Goal: Information Seeking & Learning: Learn about a topic

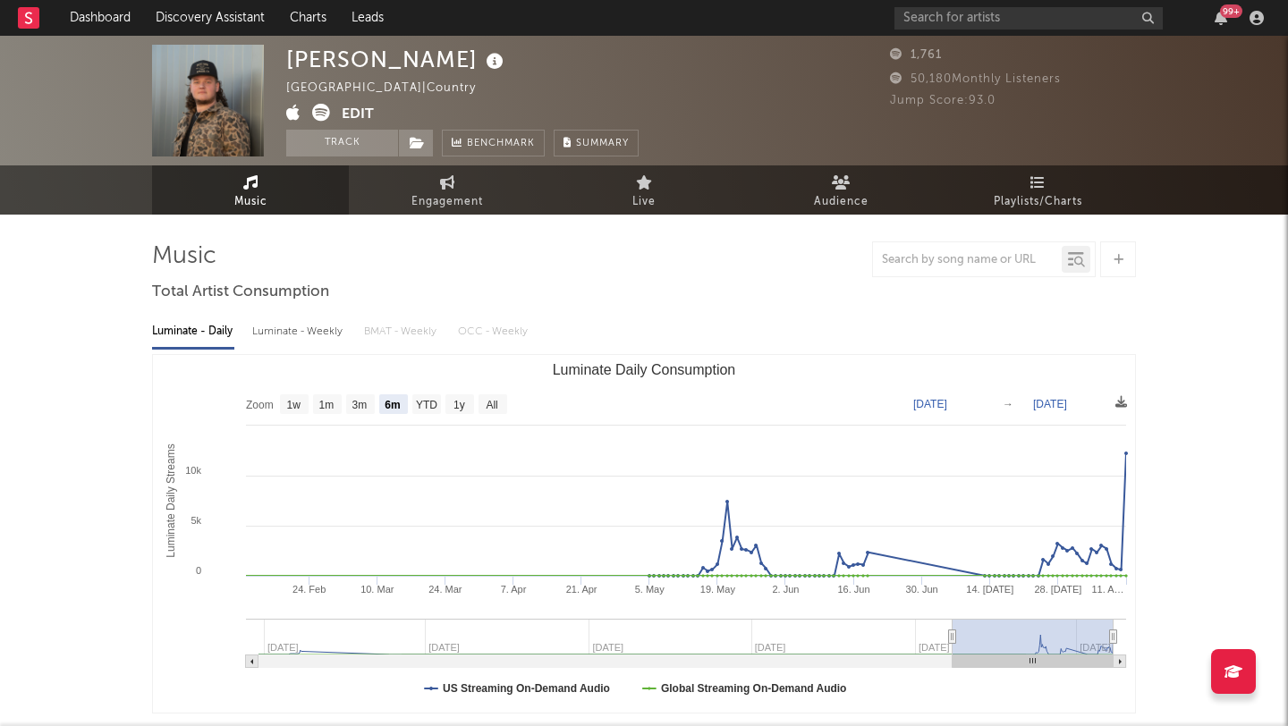
select select "6m"
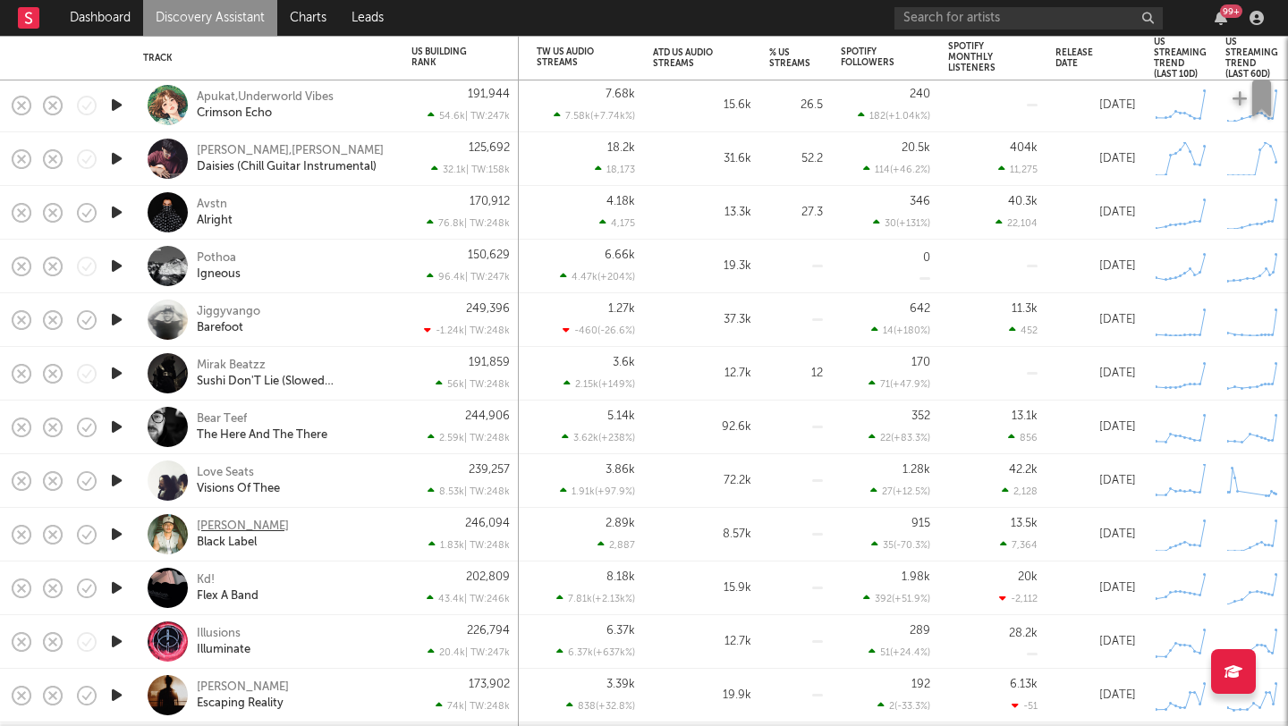
click at [215, 532] on div "Clay Cormier" at bounding box center [243, 527] width 92 height 16
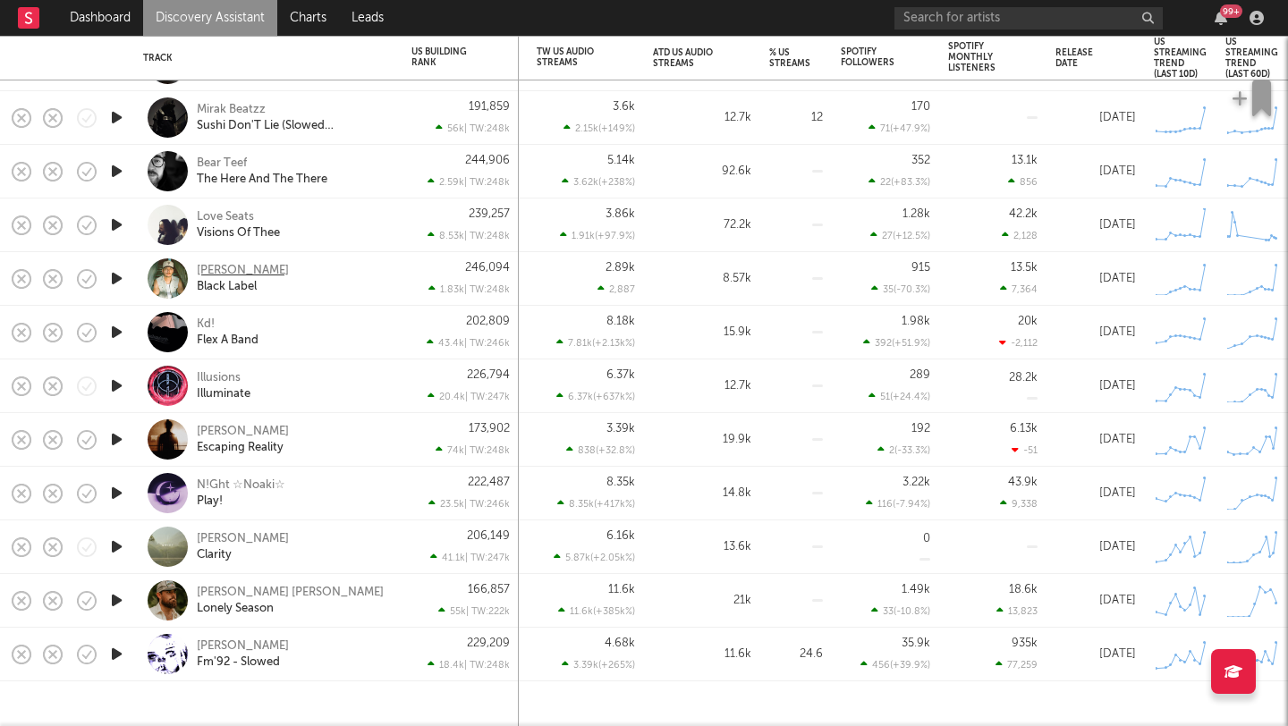
click at [259, 271] on div "Clay Cormier" at bounding box center [243, 271] width 92 height 16
click at [339, 452] on div "Emerson Augustine Escaping Reality" at bounding box center [293, 440] width 192 height 32
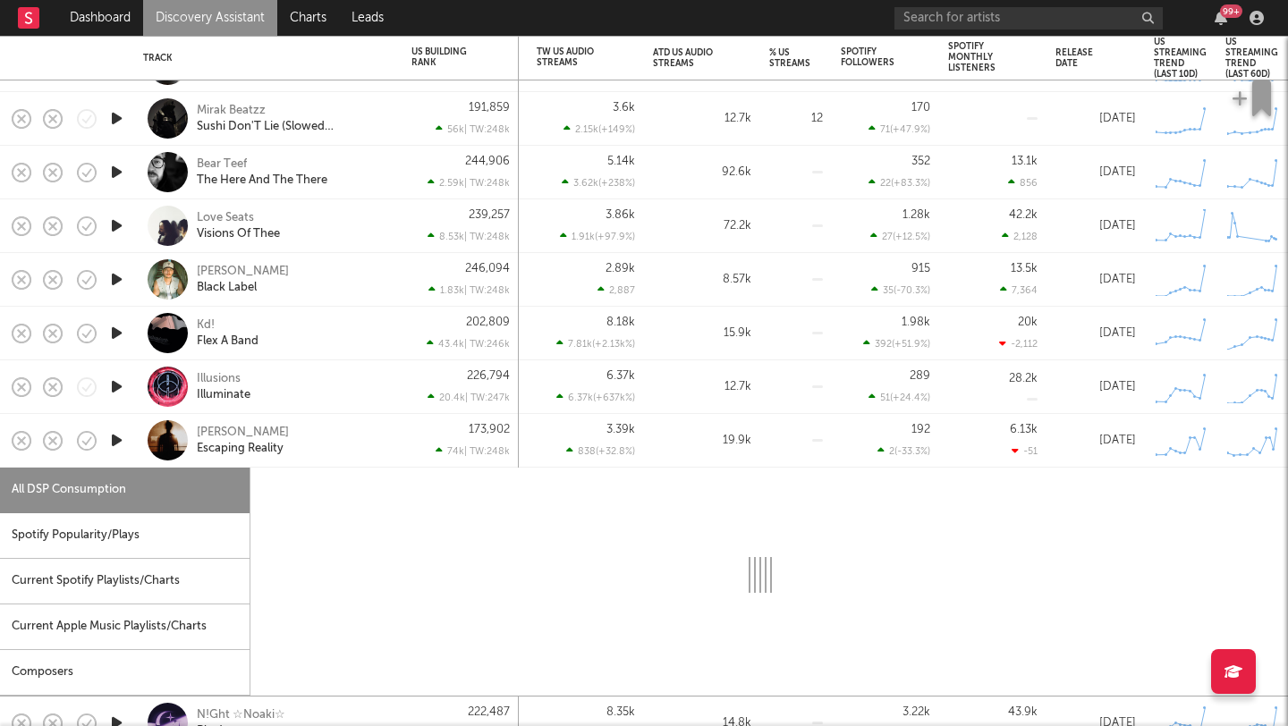
select select "1w"
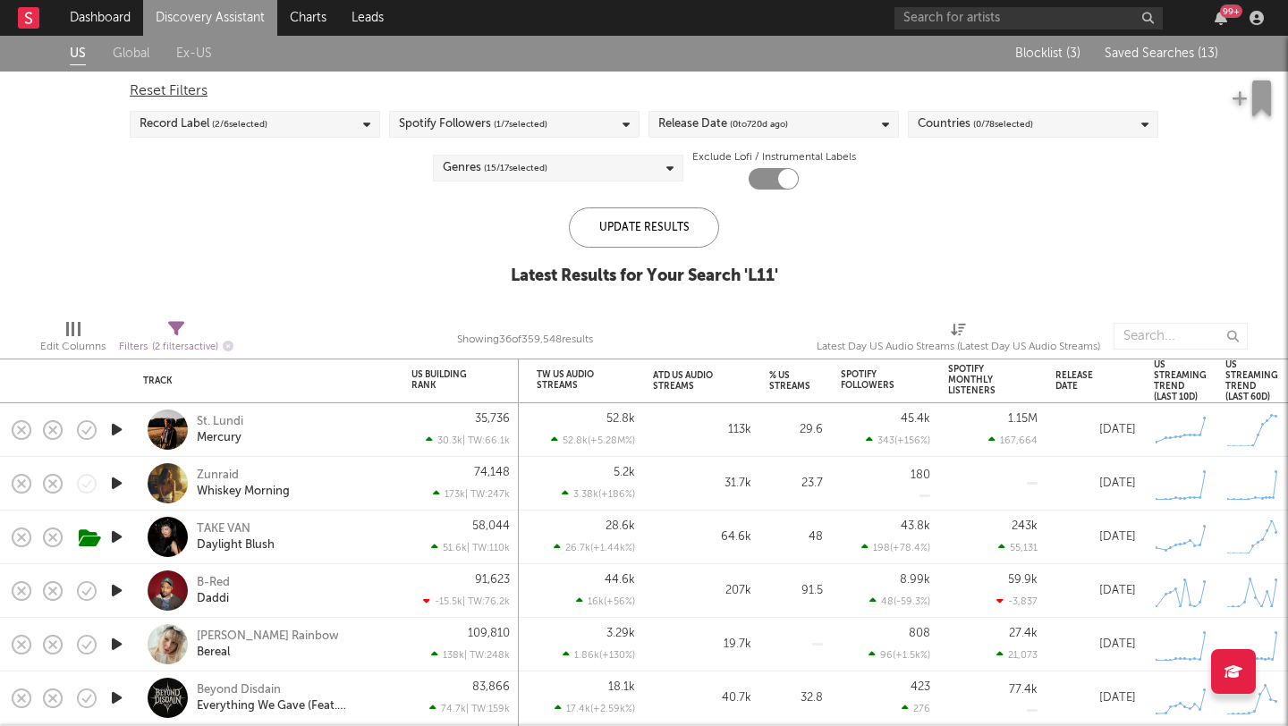
click at [1169, 50] on span "Saved Searches ( 13 )" at bounding box center [1161, 53] width 114 height 13
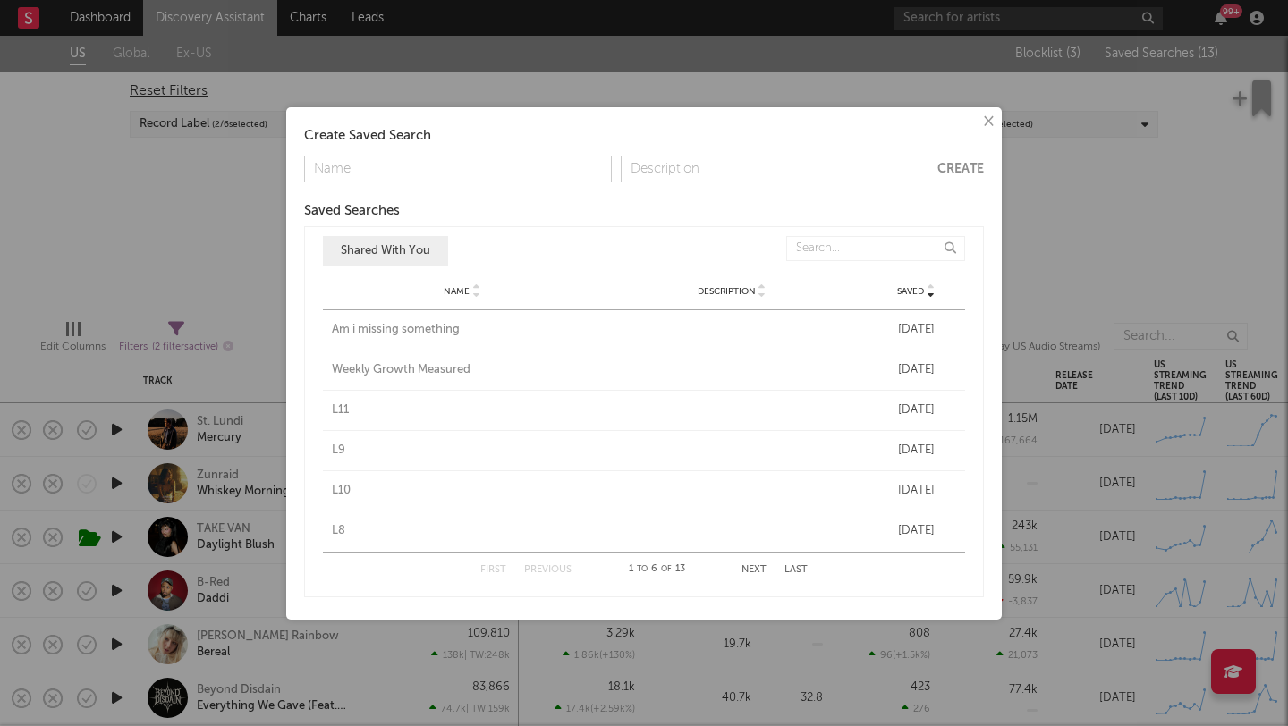
click at [343, 447] on div "L9" at bounding box center [462, 451] width 261 height 18
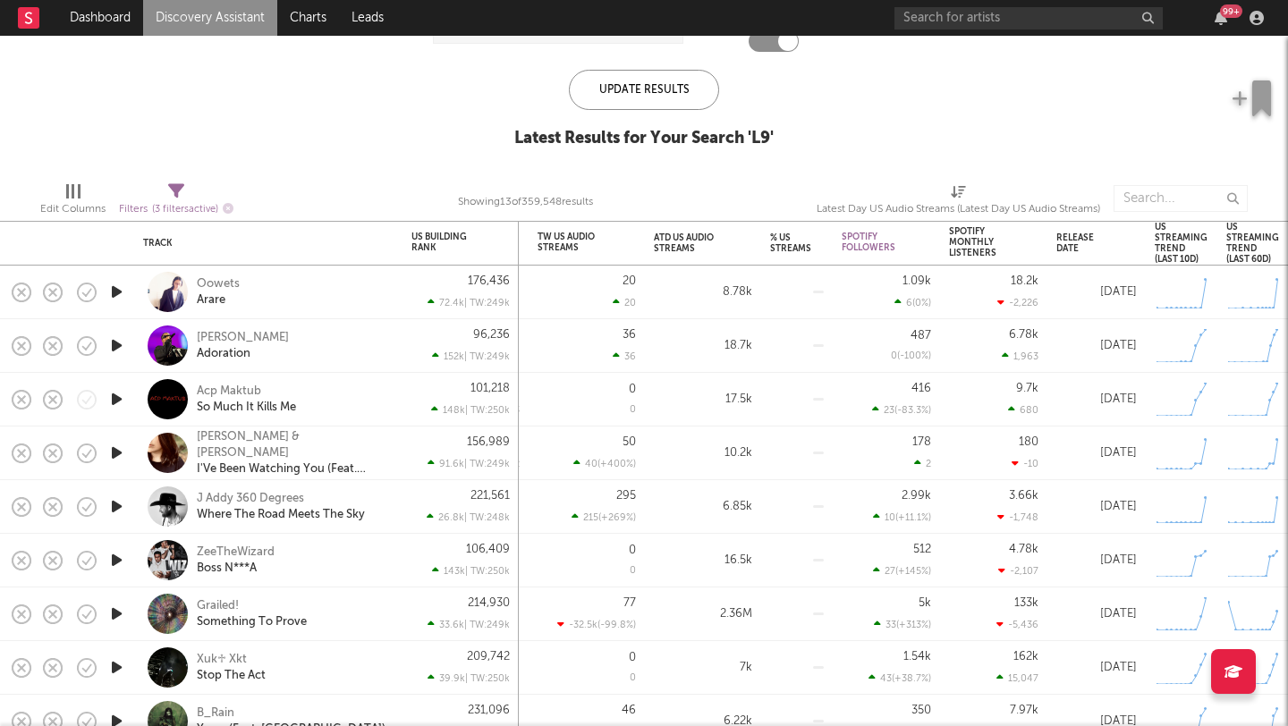
click at [292, 345] on div "King Hez Adoration" at bounding box center [293, 346] width 192 height 32
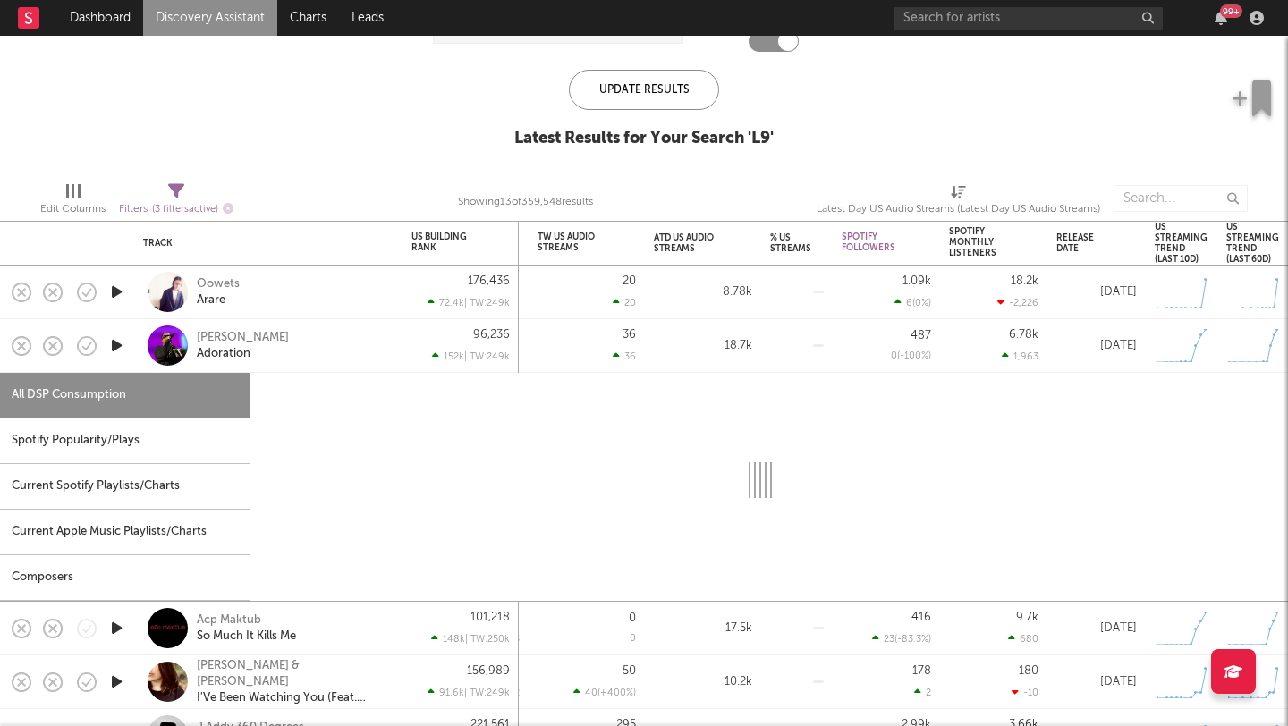
click at [306, 289] on div "Oowets Arare" at bounding box center [293, 292] width 192 height 32
select select "1w"
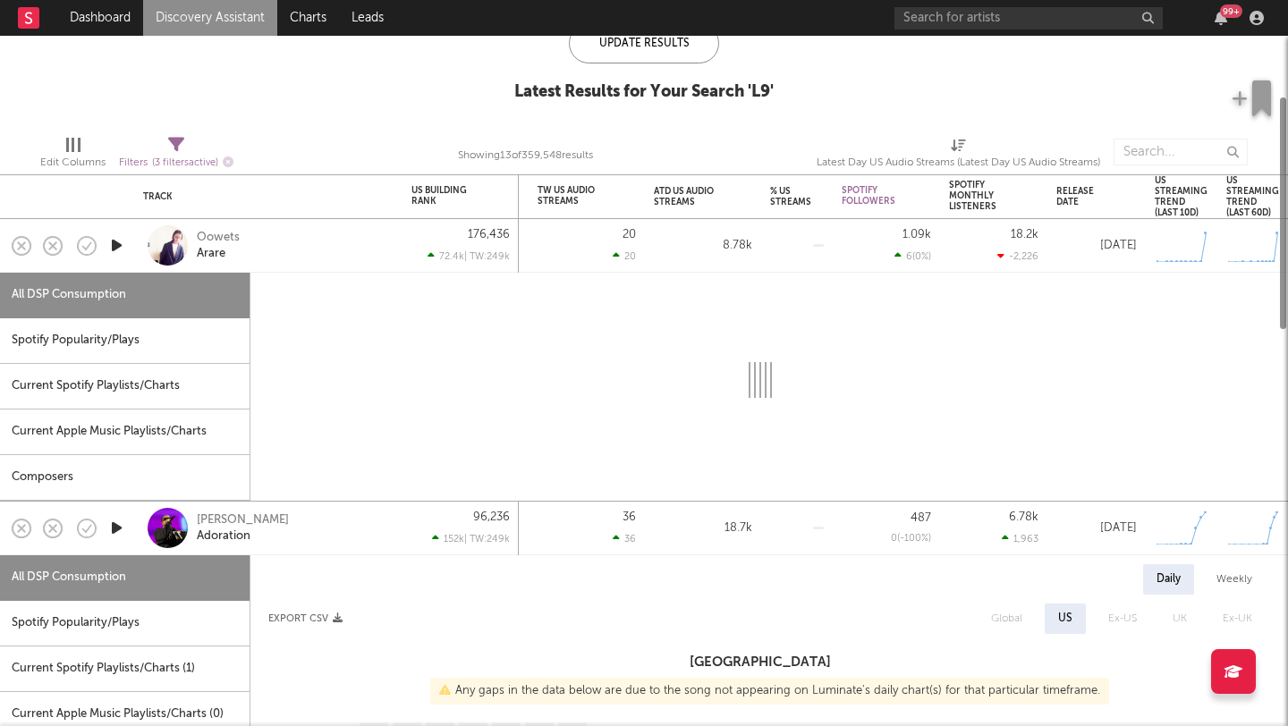
select select "1w"
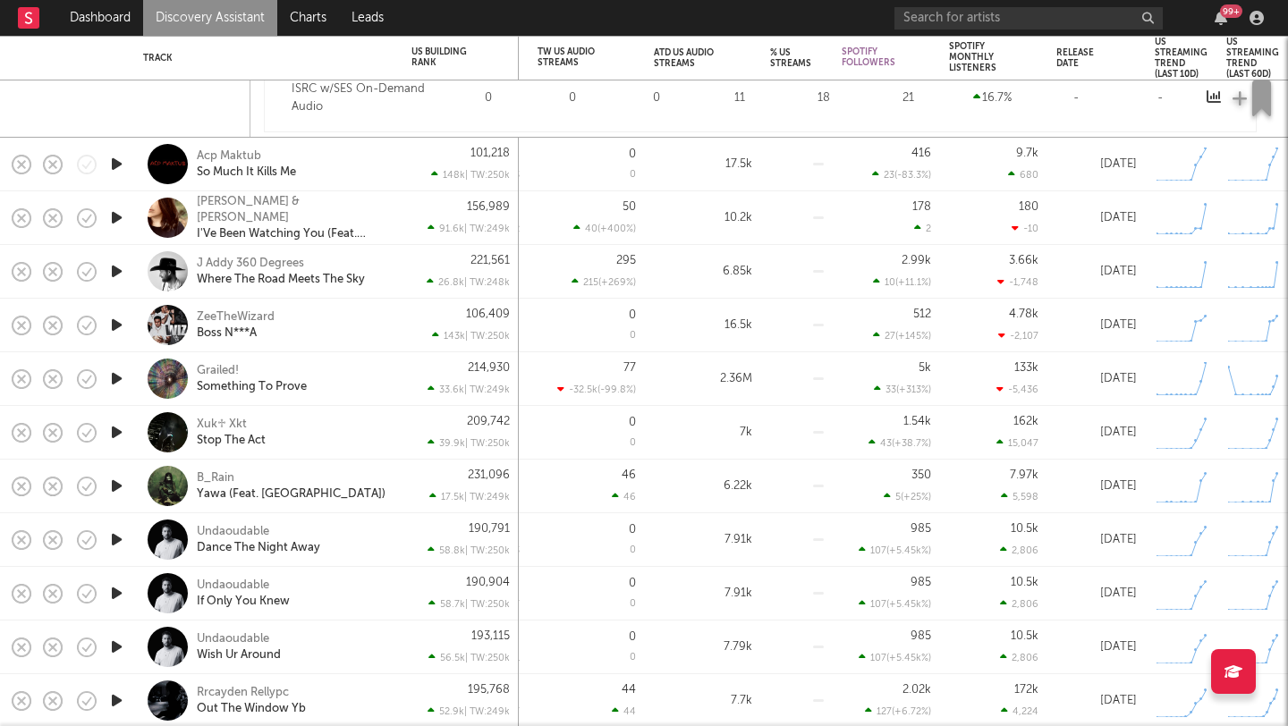
click at [386, 313] on div "ZeeTheWizard Boss N***A" at bounding box center [293, 325] width 192 height 32
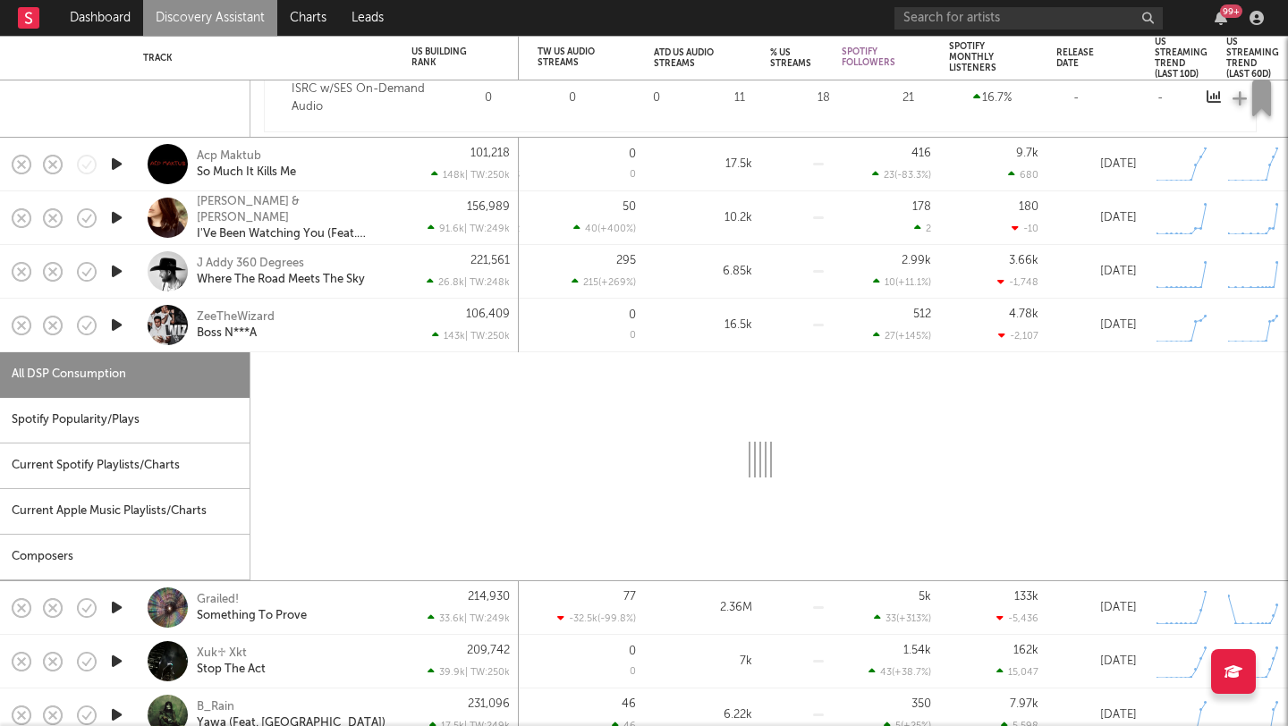
select select "1w"
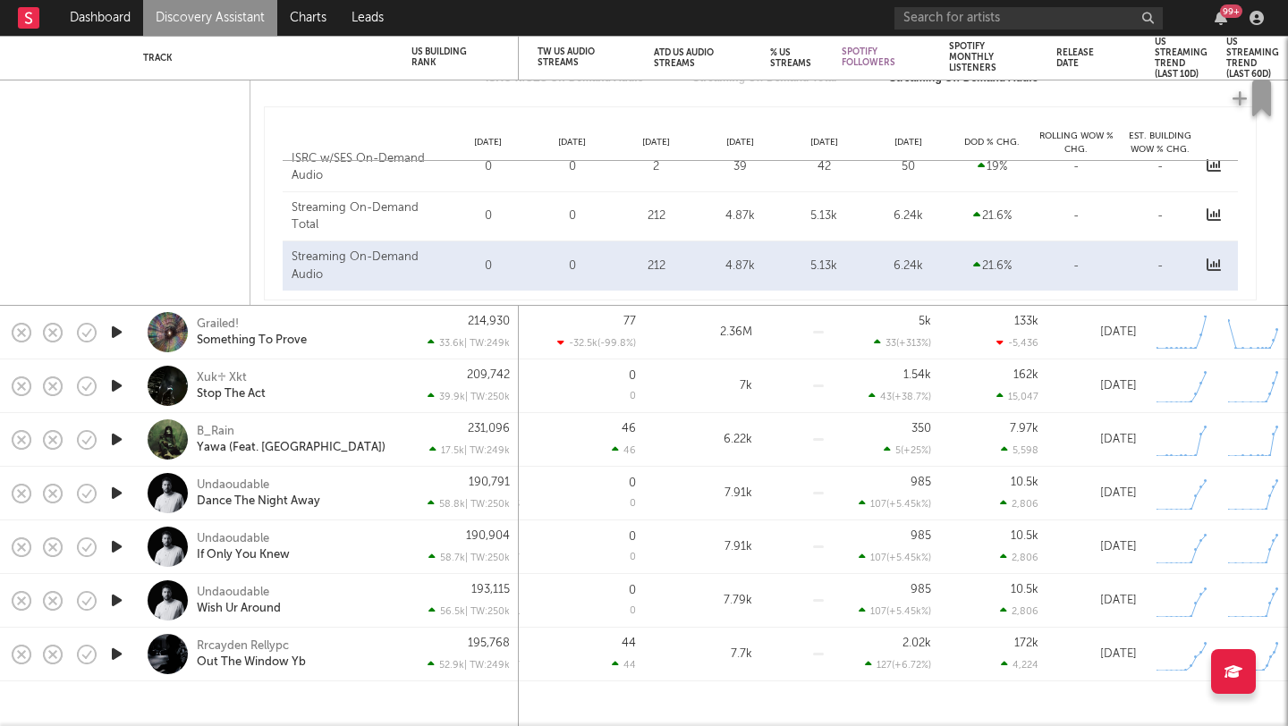
click at [355, 482] on div "Undaoudable Dance The Night Away" at bounding box center [293, 494] width 192 height 32
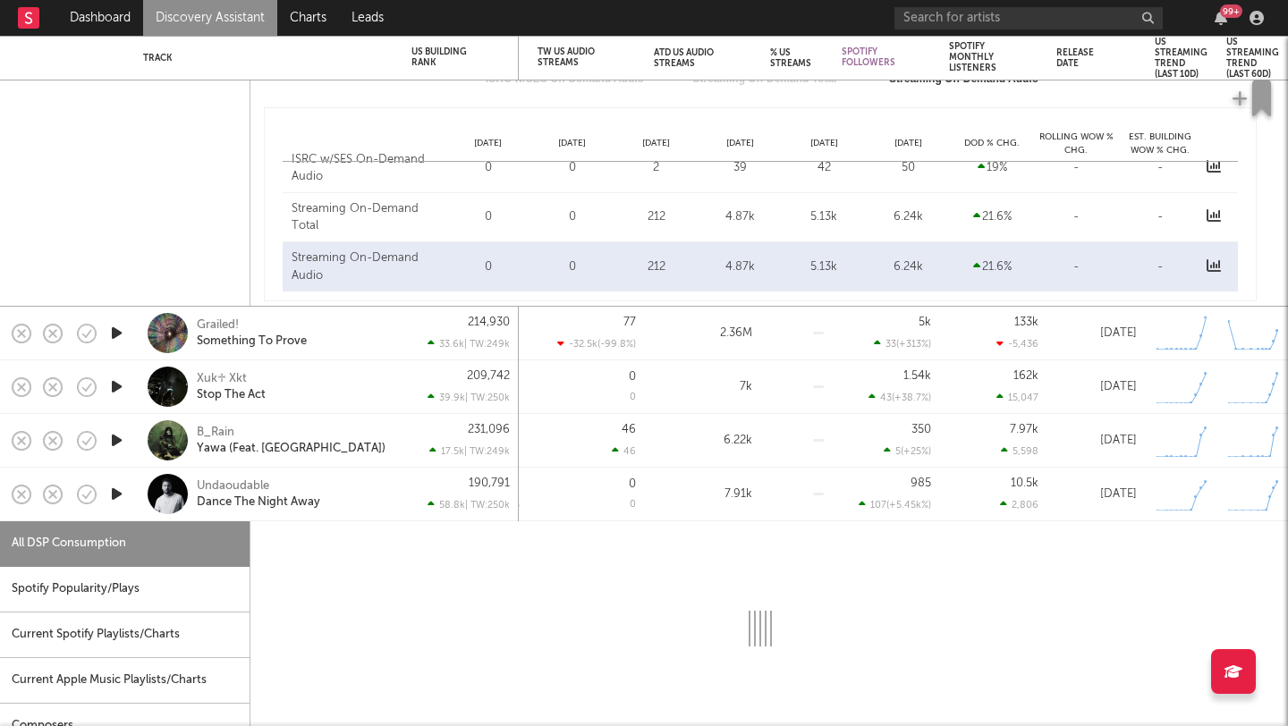
select select "1w"
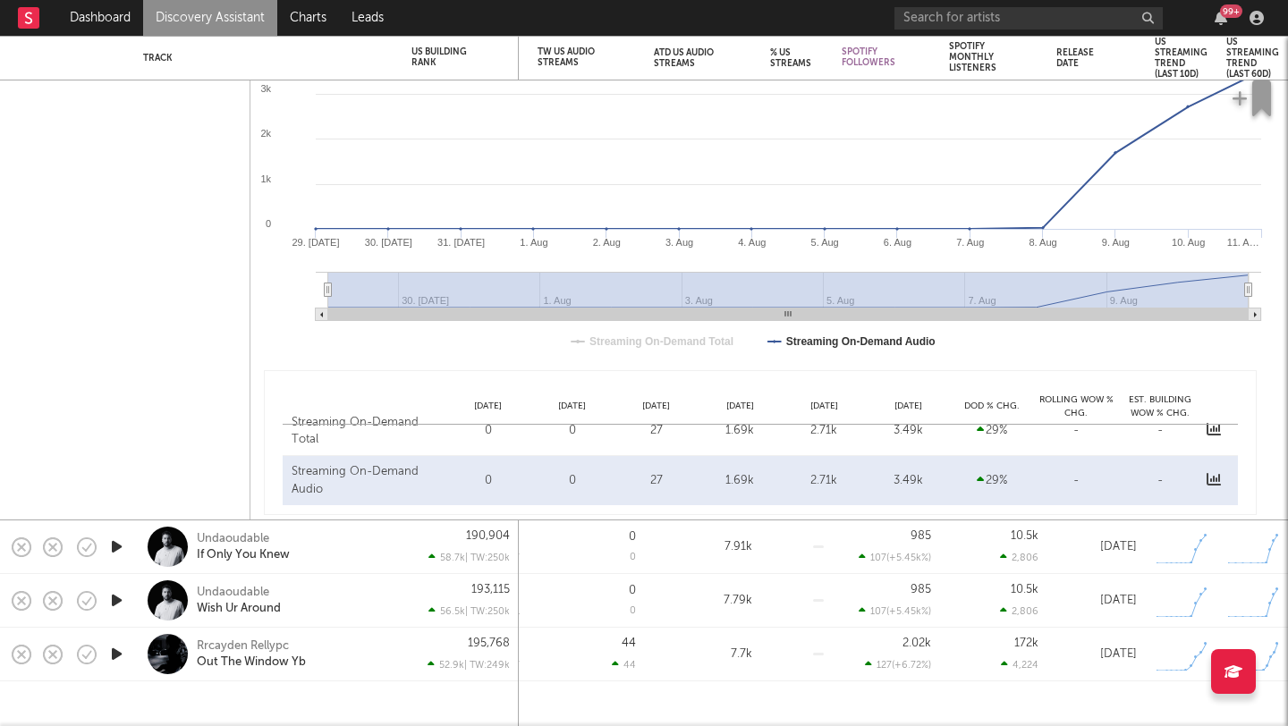
click at [355, 641] on div "Rrcayden Rellypc Out The Window Yb" at bounding box center [293, 654] width 192 height 32
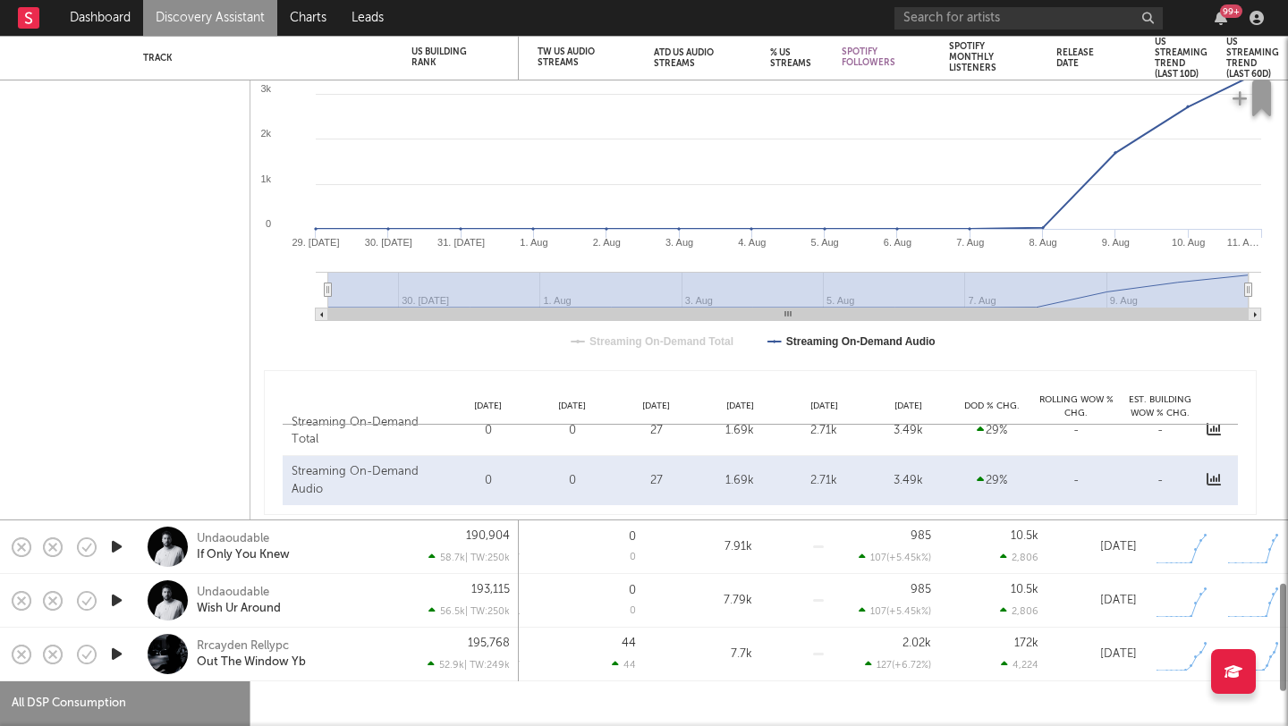
select select "1w"
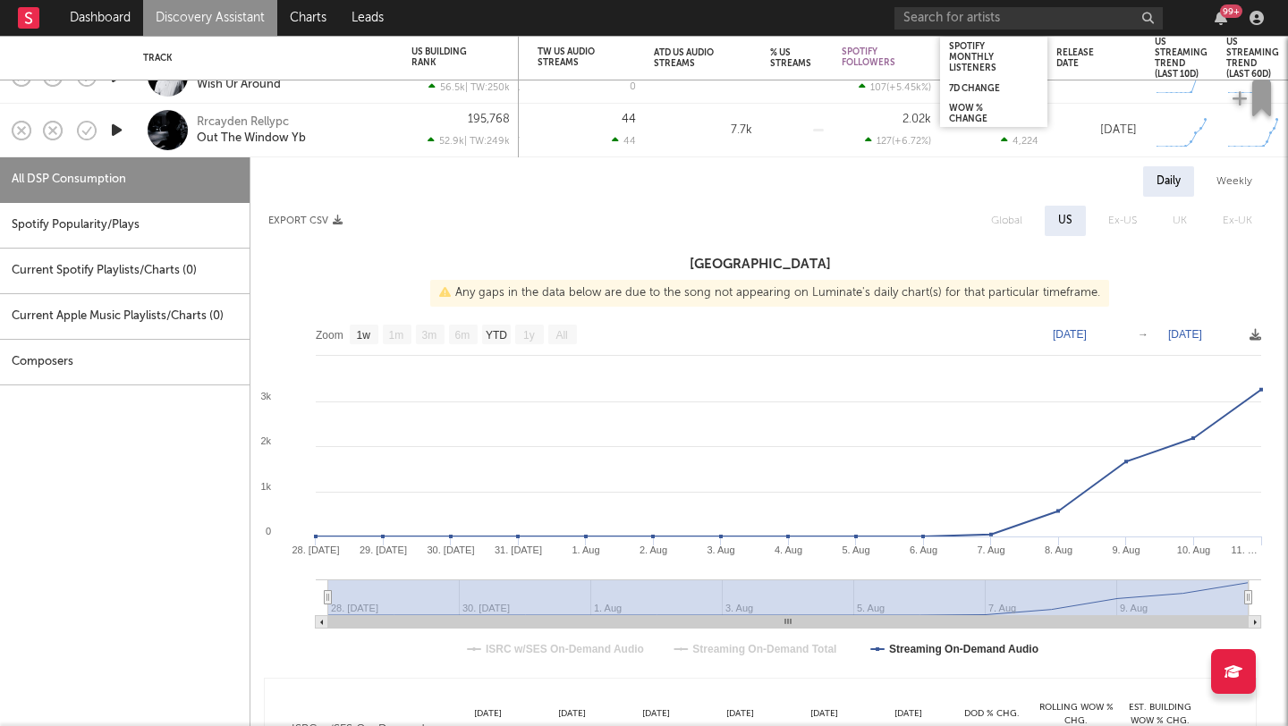
select select "1w"
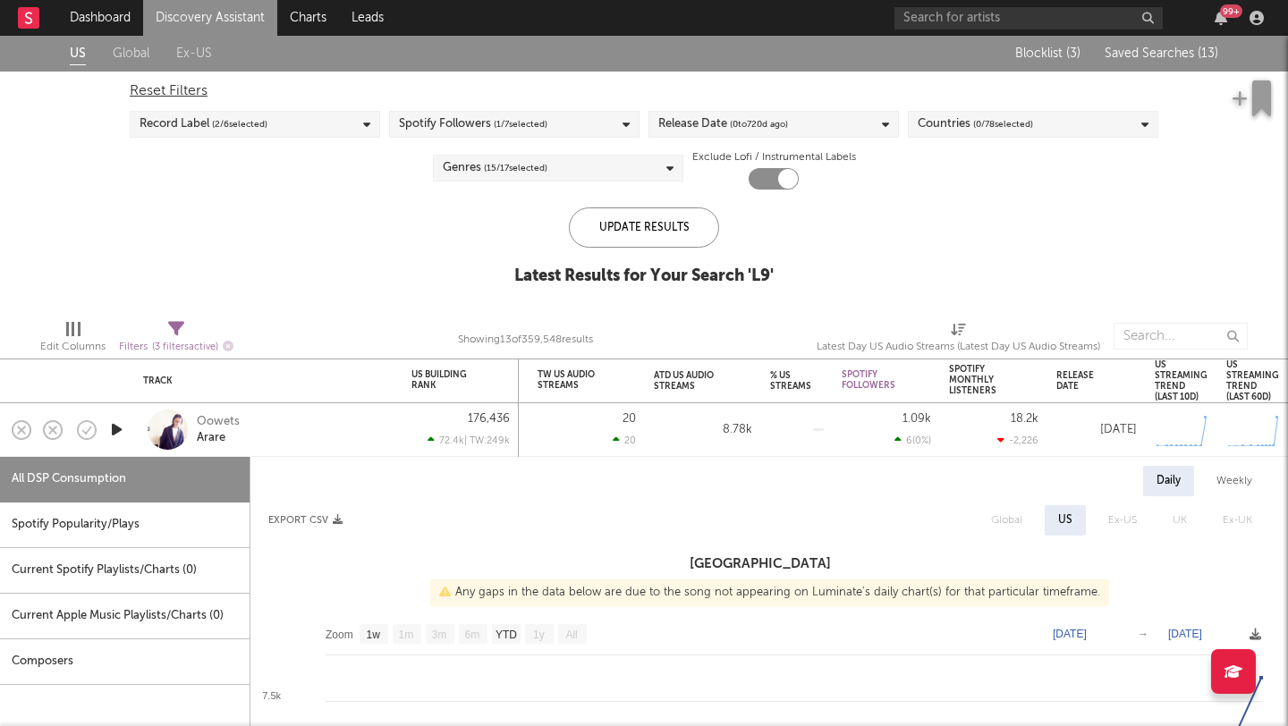
click at [1193, 40] on div "Blocklist ( 3 ) Saved Searches ( 13 )" at bounding box center [1106, 54] width 224 height 36
click at [1185, 51] on span "Saved Searches ( 13 )" at bounding box center [1161, 53] width 114 height 13
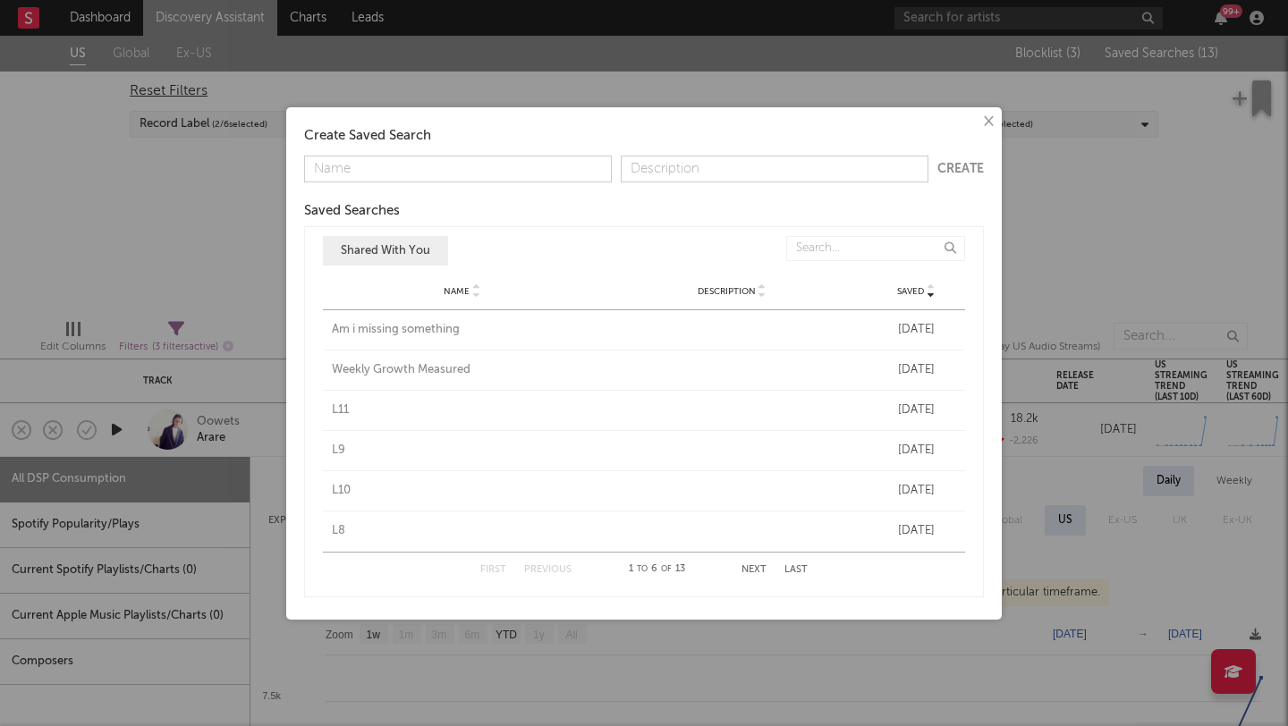
click at [345, 497] on div "L10" at bounding box center [462, 491] width 261 height 18
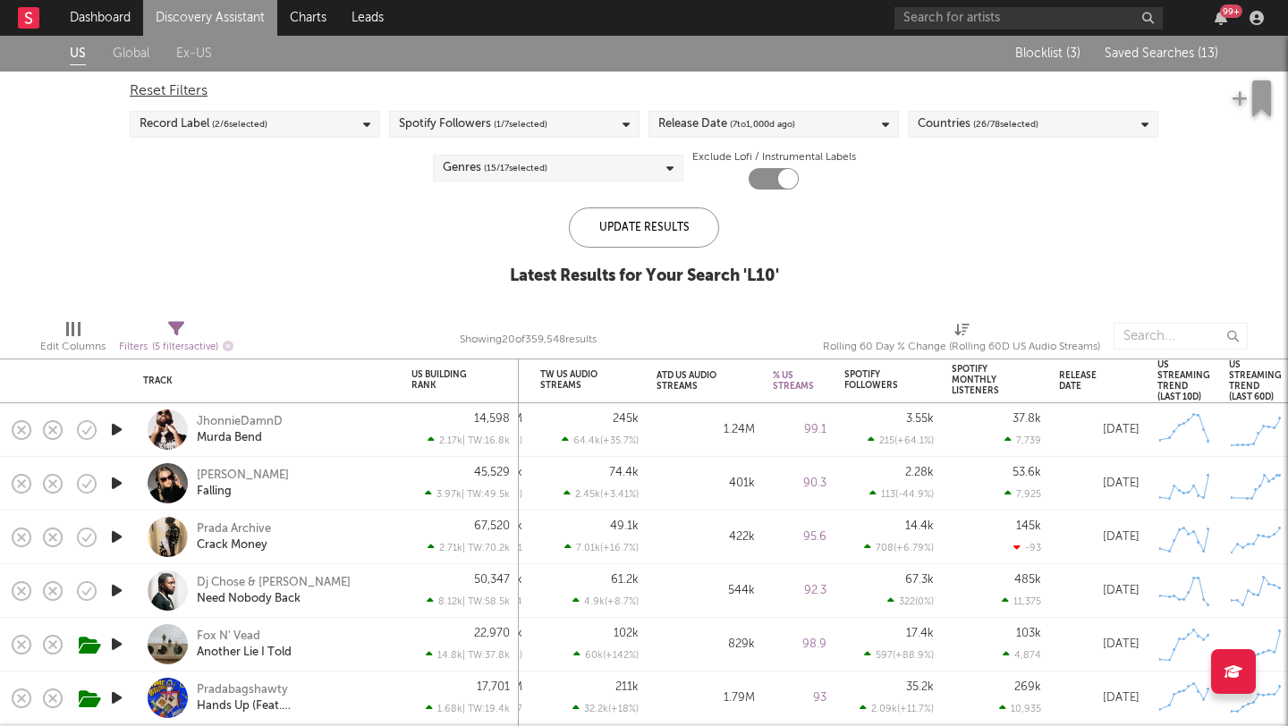
click at [1187, 51] on span "Saved Searches ( 13 )" at bounding box center [1161, 53] width 114 height 13
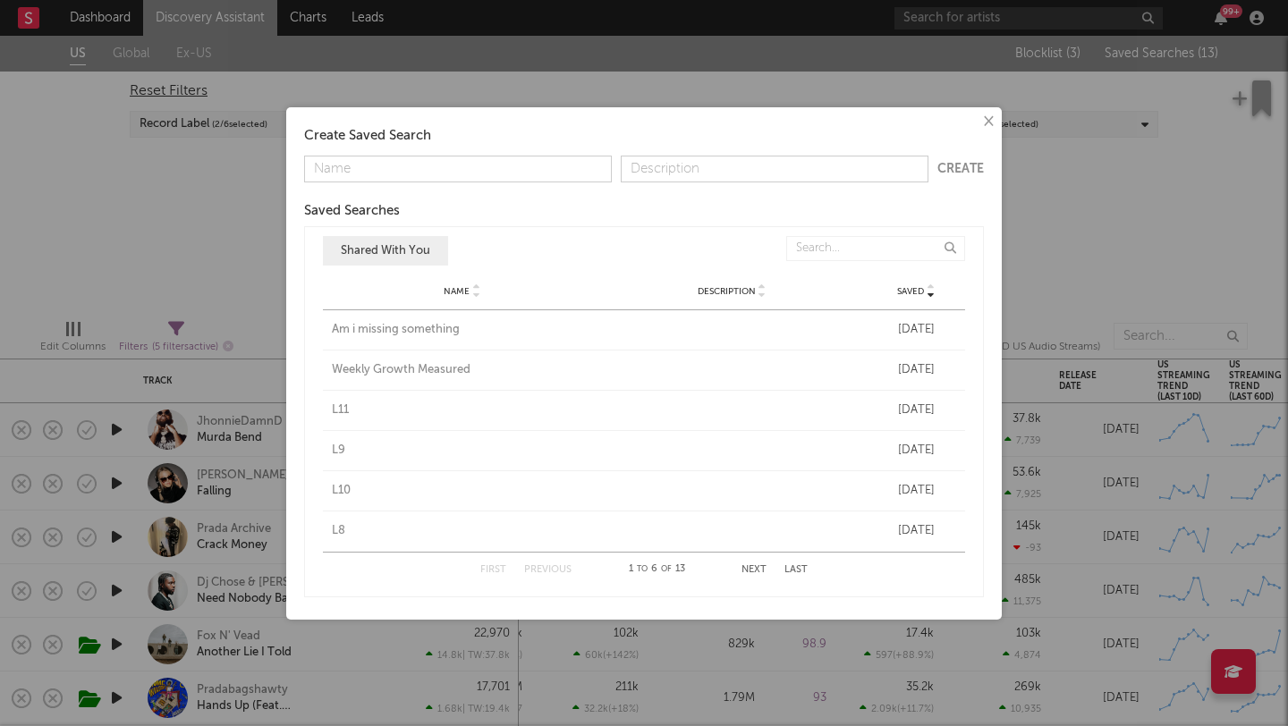
click at [335, 528] on div "L8" at bounding box center [462, 531] width 261 height 18
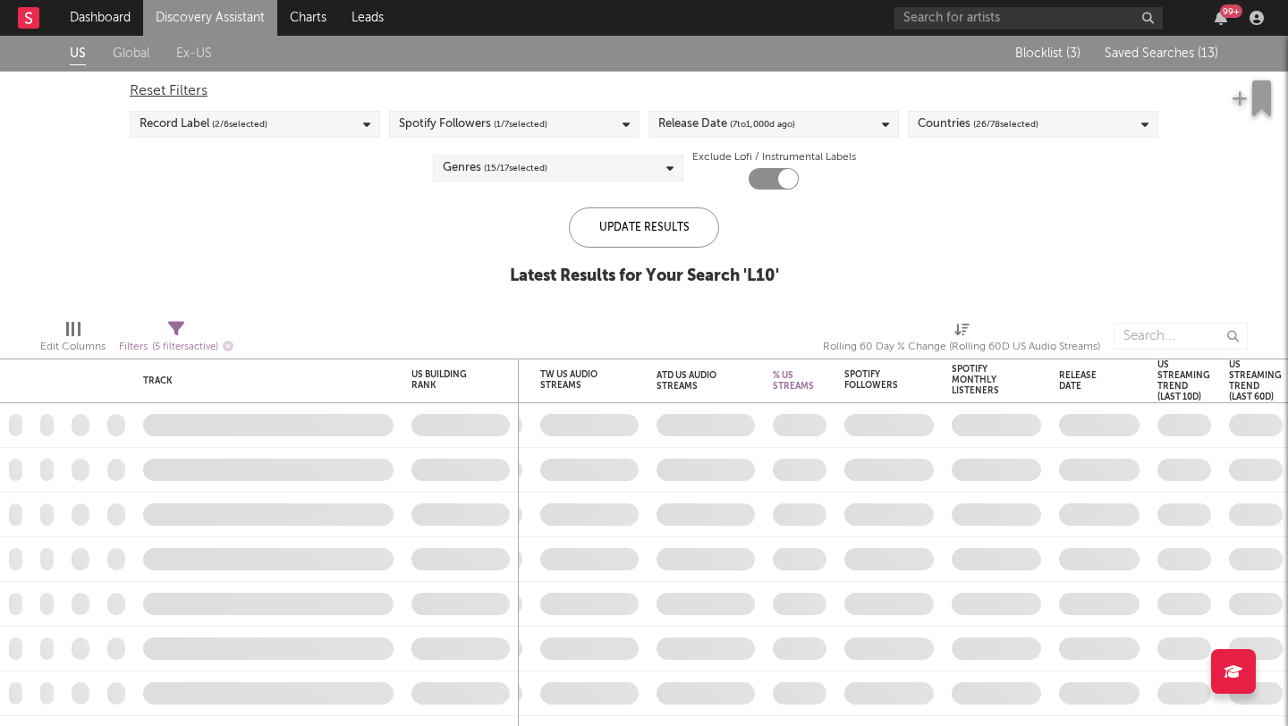
checkbox input "false"
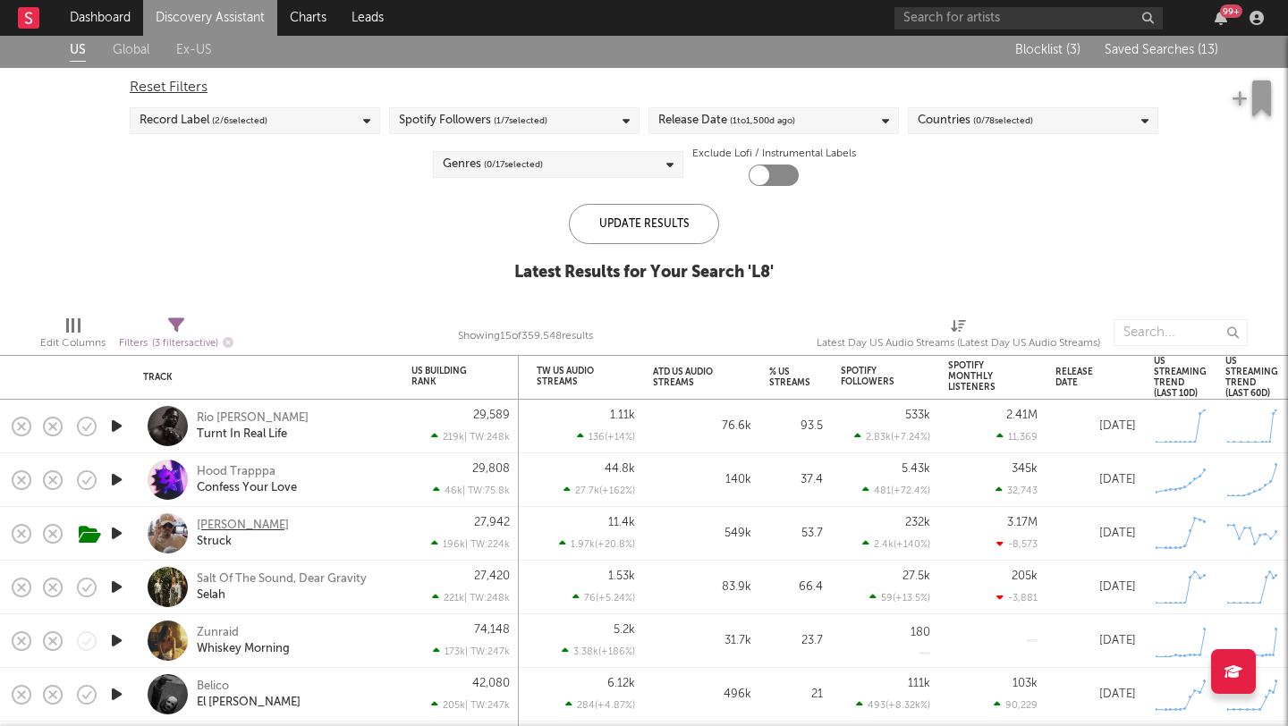
click at [272, 527] on div "Steven Rodriguez" at bounding box center [243, 526] width 92 height 16
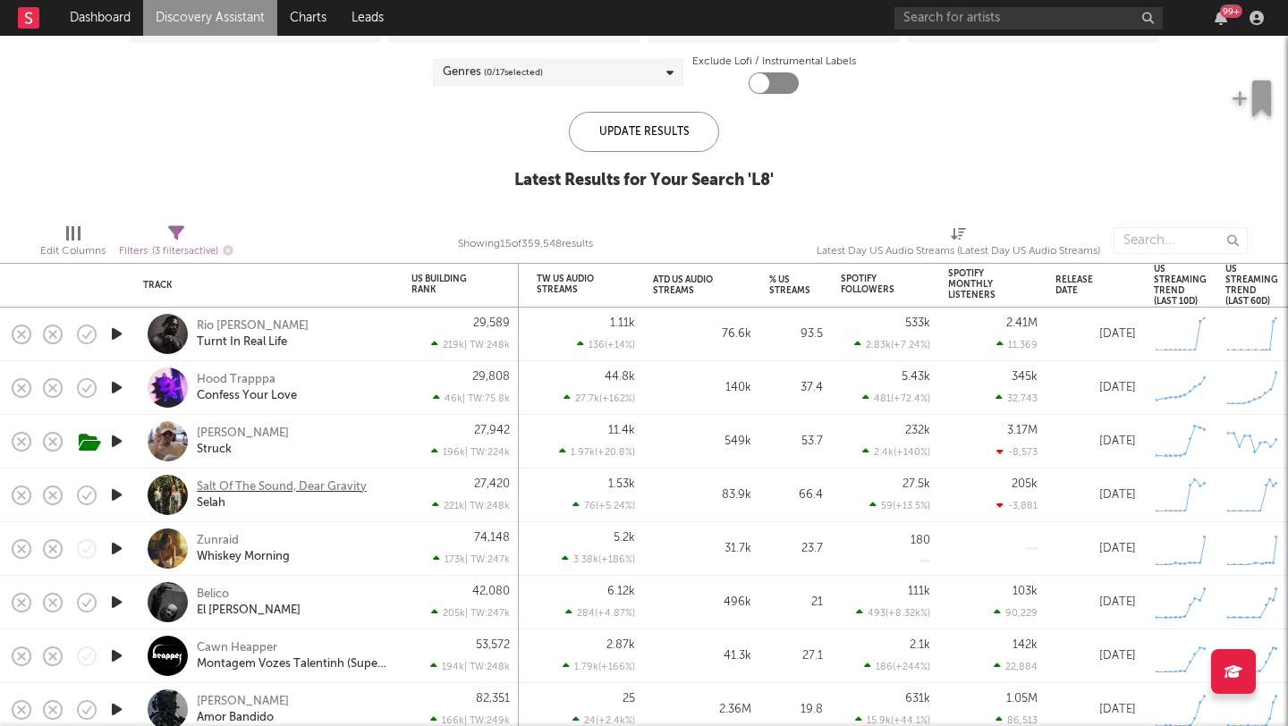
click at [258, 482] on div "Salt Of The Sound, Dear Gravity" at bounding box center [282, 487] width 170 height 16
click at [211, 537] on div "Zunraid" at bounding box center [218, 541] width 42 height 16
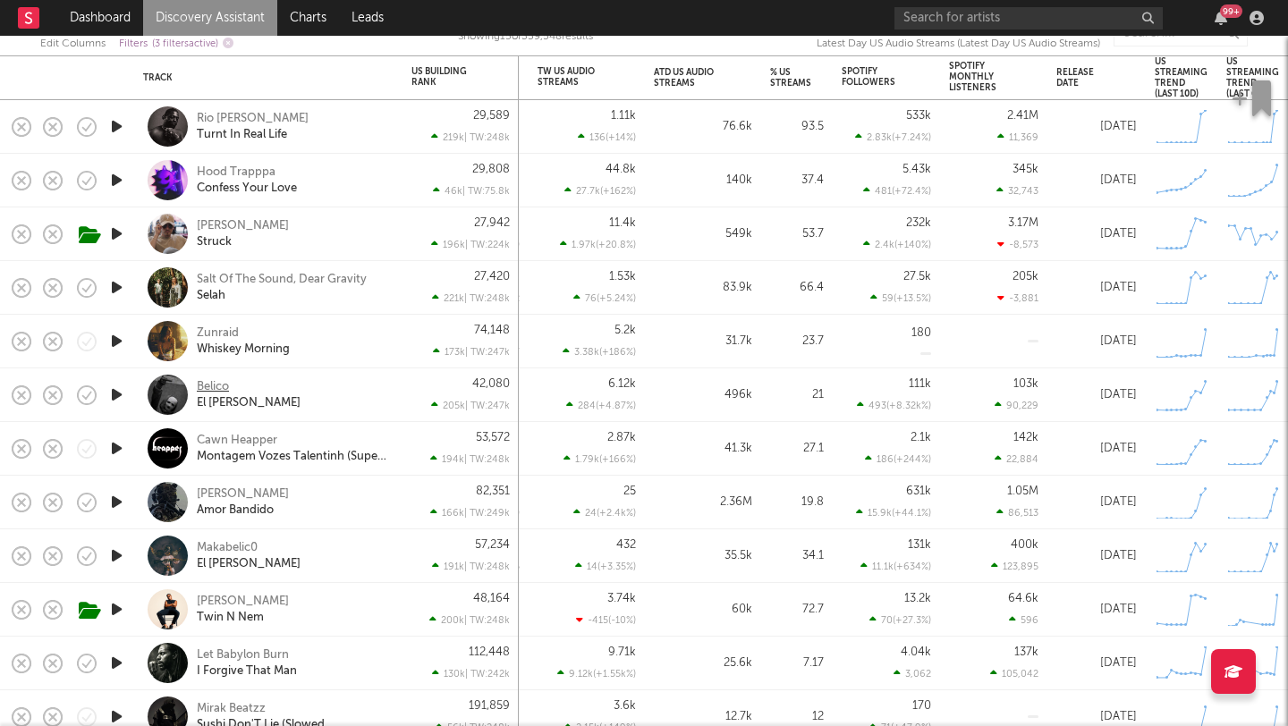
click at [218, 386] on div "Belico" at bounding box center [213, 387] width 32 height 16
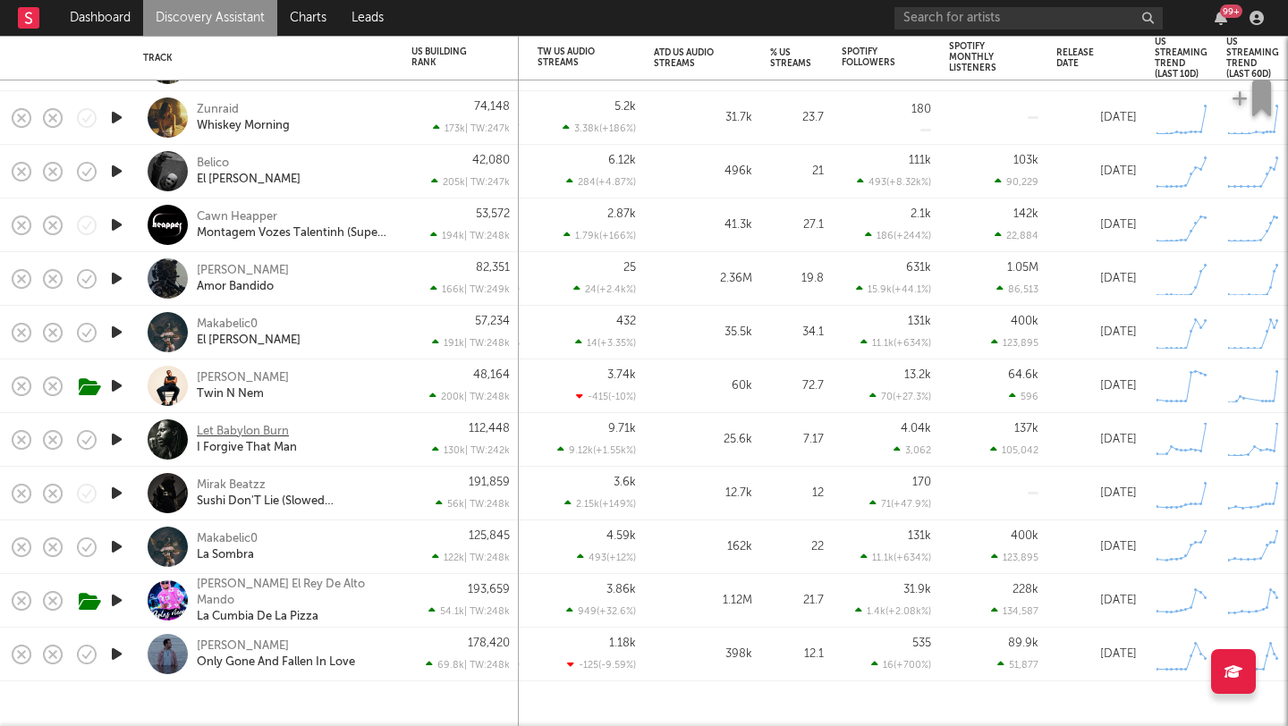
click at [249, 429] on div "Let Babylon Burn" at bounding box center [243, 432] width 92 height 16
click at [209, 639] on div "Ben Simmons" at bounding box center [243, 646] width 92 height 16
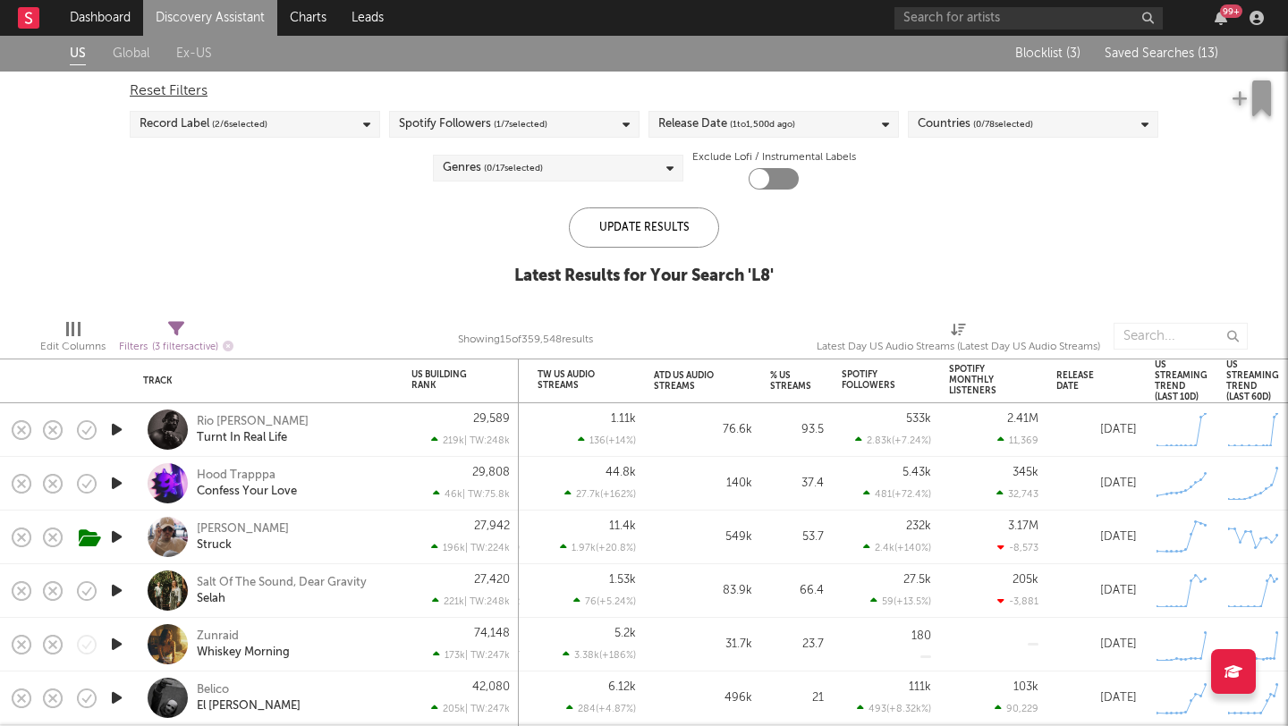
click at [1166, 59] on span "Saved Searches ( 13 )" at bounding box center [1161, 53] width 114 height 13
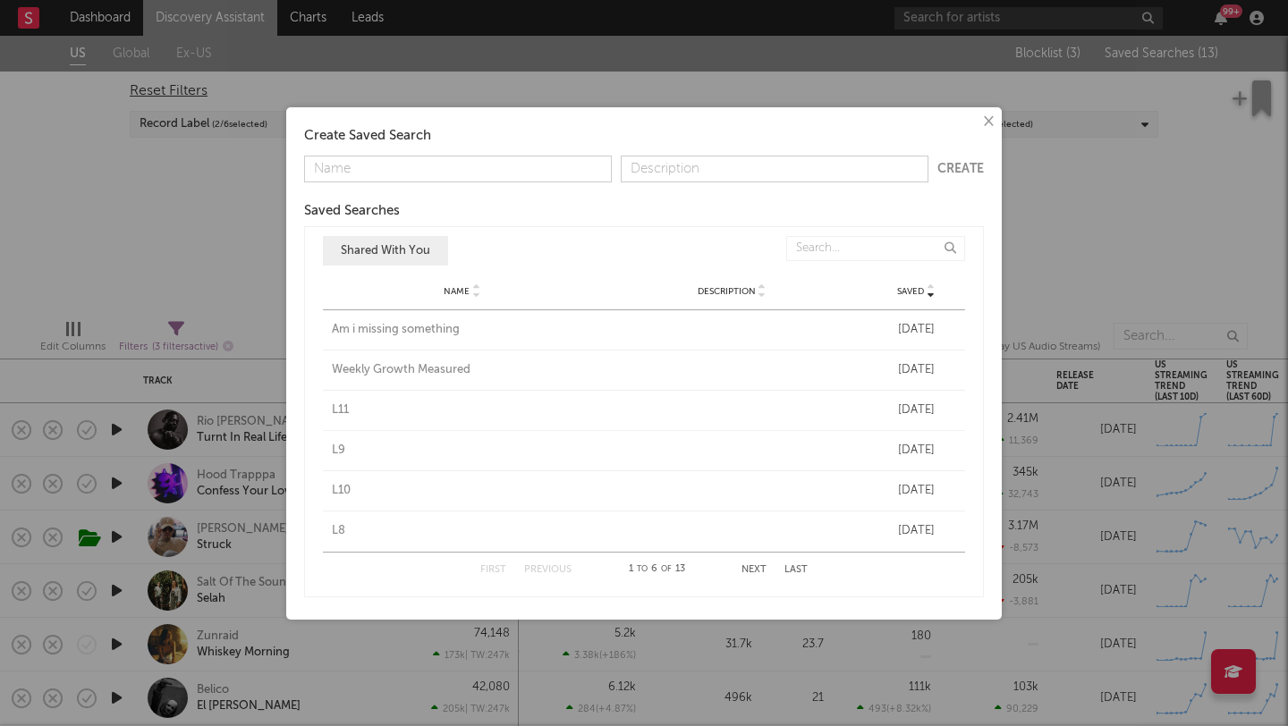
click at [748, 565] on button "Next" at bounding box center [753, 570] width 25 height 10
click at [337, 331] on div "L7" at bounding box center [462, 330] width 261 height 18
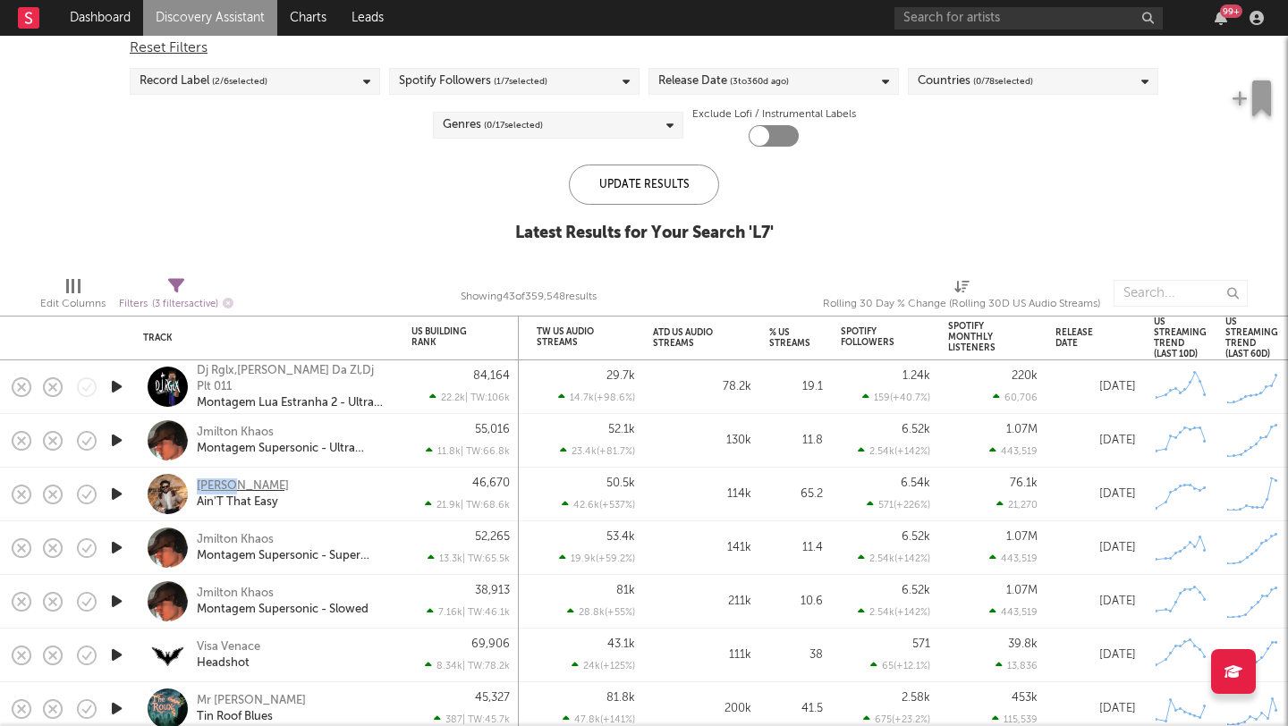
click at [230, 482] on div "Matt Oakley Ain'T That Easy" at bounding box center [268, 494] width 250 height 53
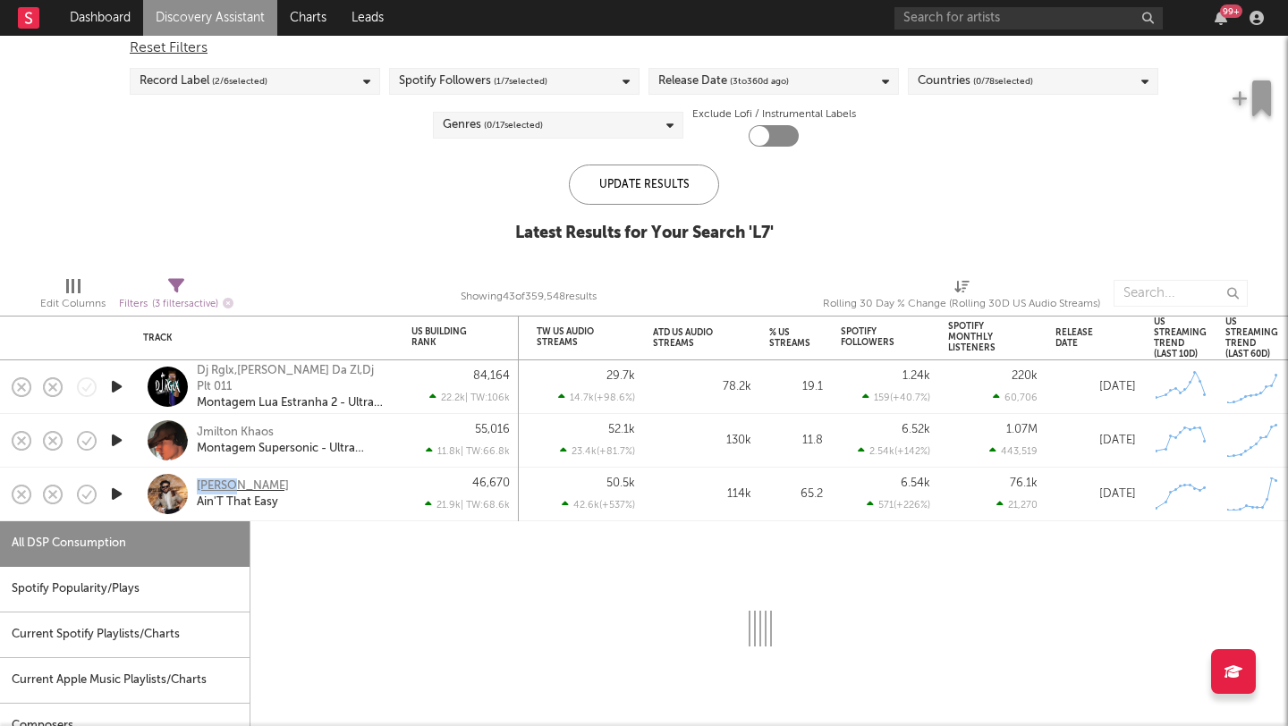
click at [230, 482] on div "Matt Oakley" at bounding box center [243, 486] width 92 height 16
select select "1w"
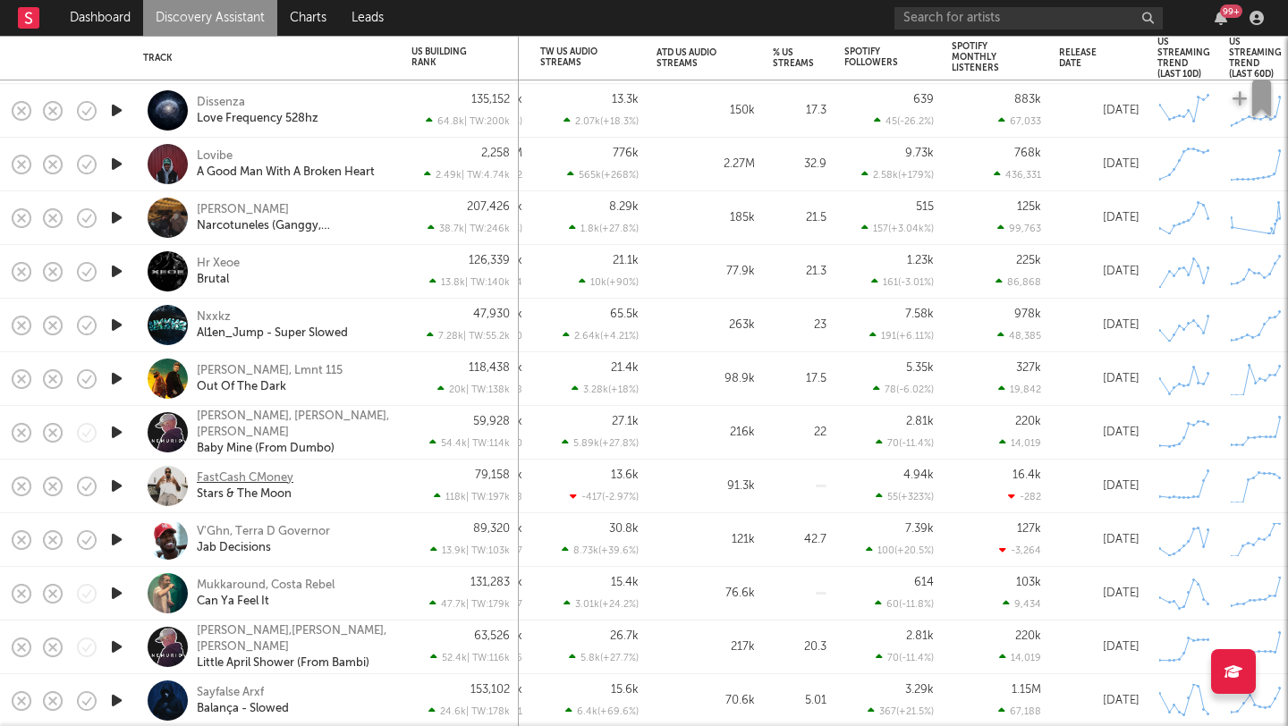
click at [249, 474] on div "FastCash CMoney" at bounding box center [245, 478] width 97 height 16
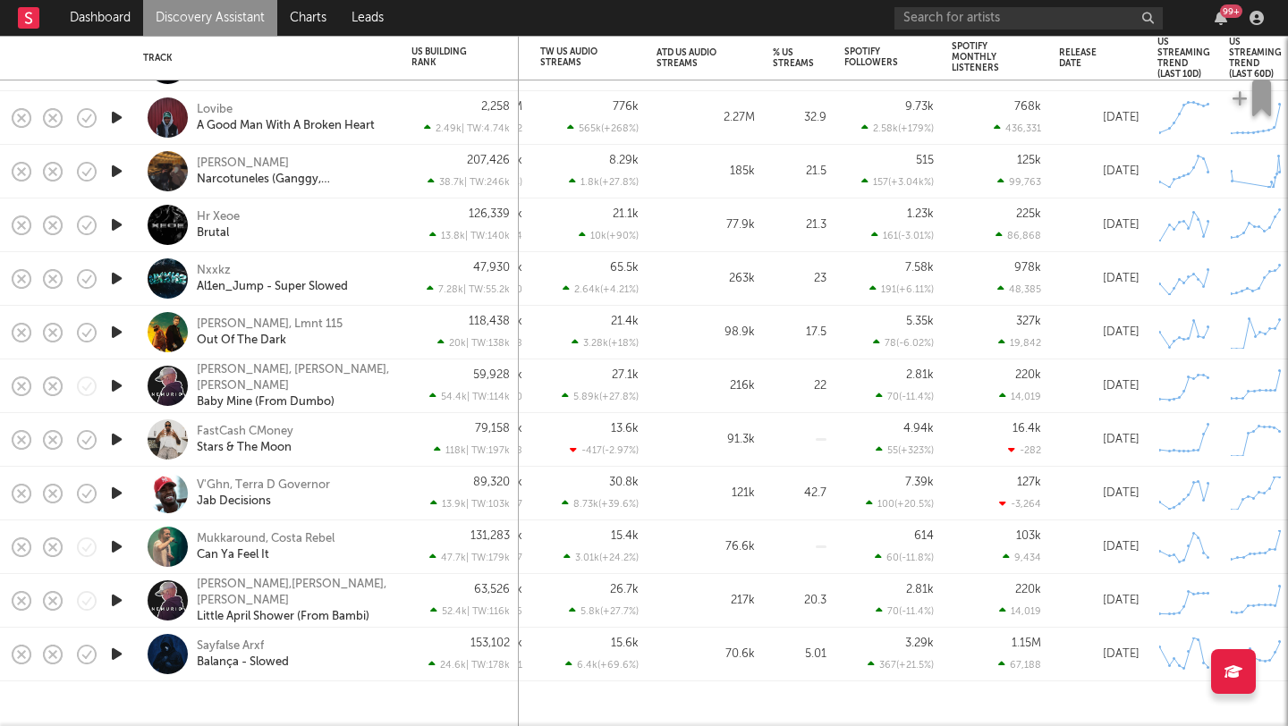
select select "1w"
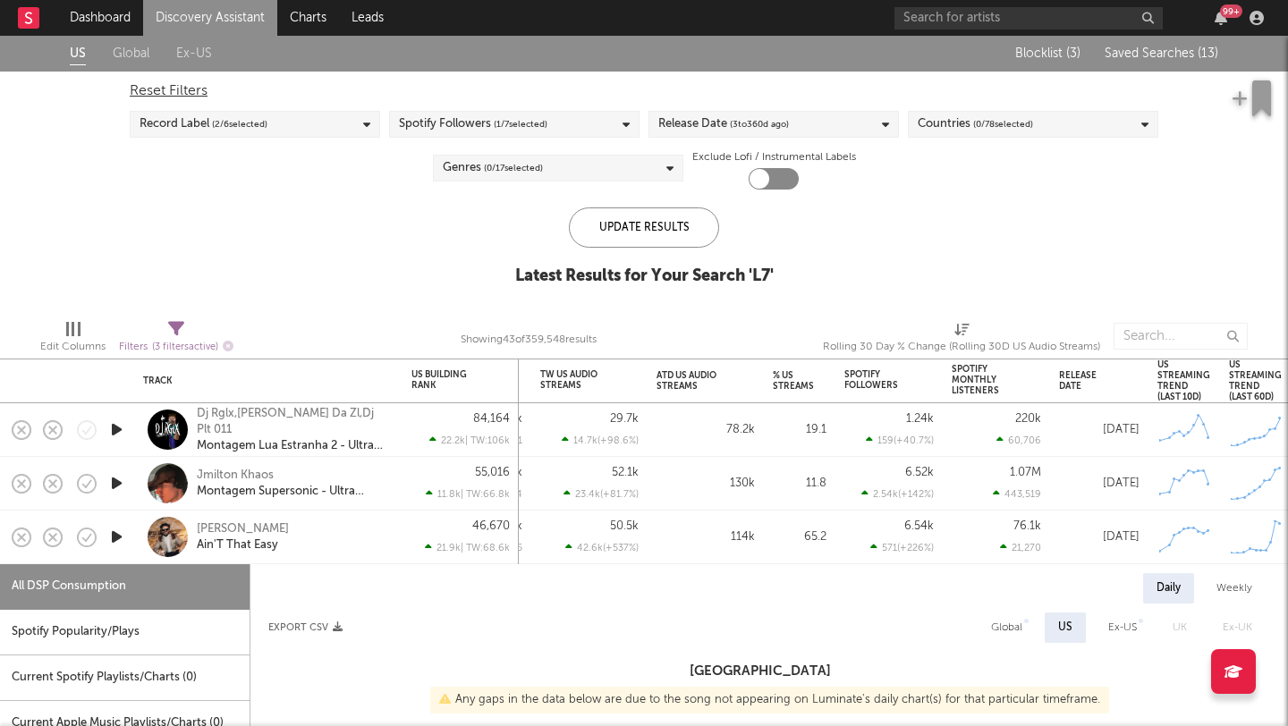
click at [1174, 67] on div "Blocklist ( 3 ) Saved Searches ( 13 )" at bounding box center [1106, 54] width 224 height 36
click at [1172, 59] on span "Saved Searches ( 13 )" at bounding box center [1161, 53] width 114 height 13
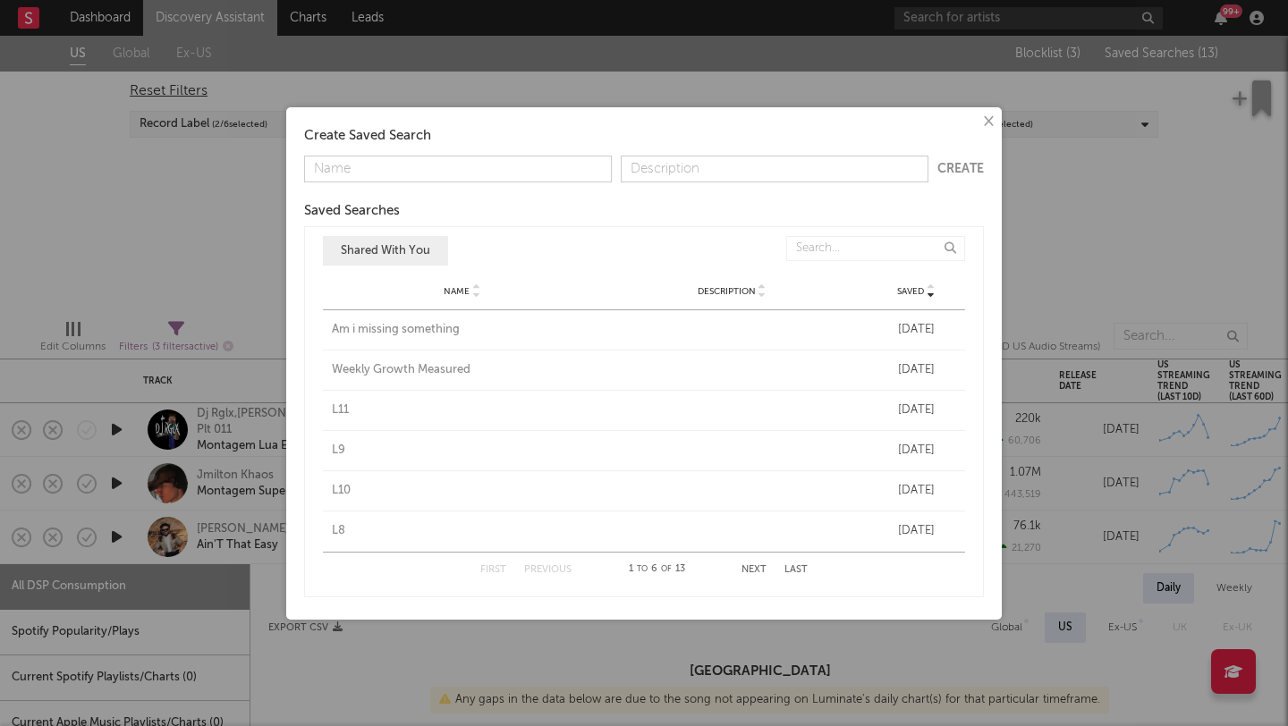
click at [749, 566] on button "Next" at bounding box center [753, 570] width 25 height 10
click at [339, 365] on div "L6" at bounding box center [462, 370] width 261 height 18
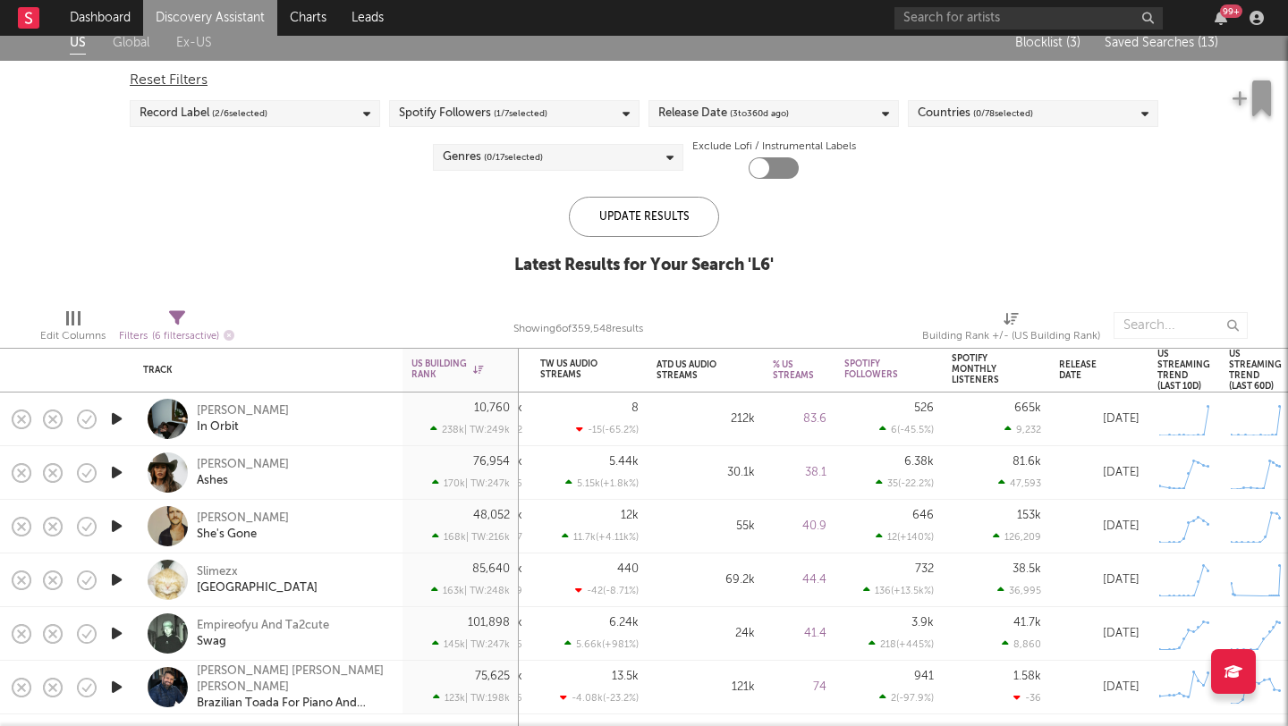
click at [332, 435] on div "Jasper Van Dijk In Orbit" at bounding box center [268, 419] width 250 height 53
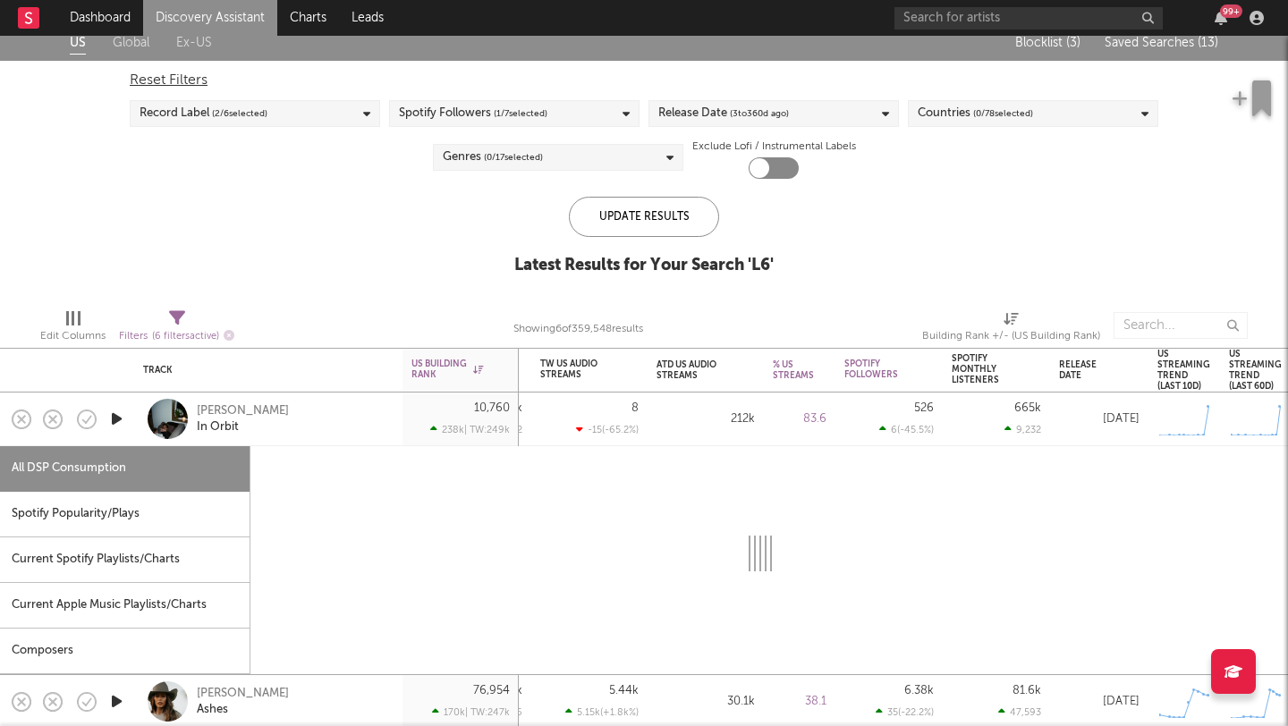
select select "1w"
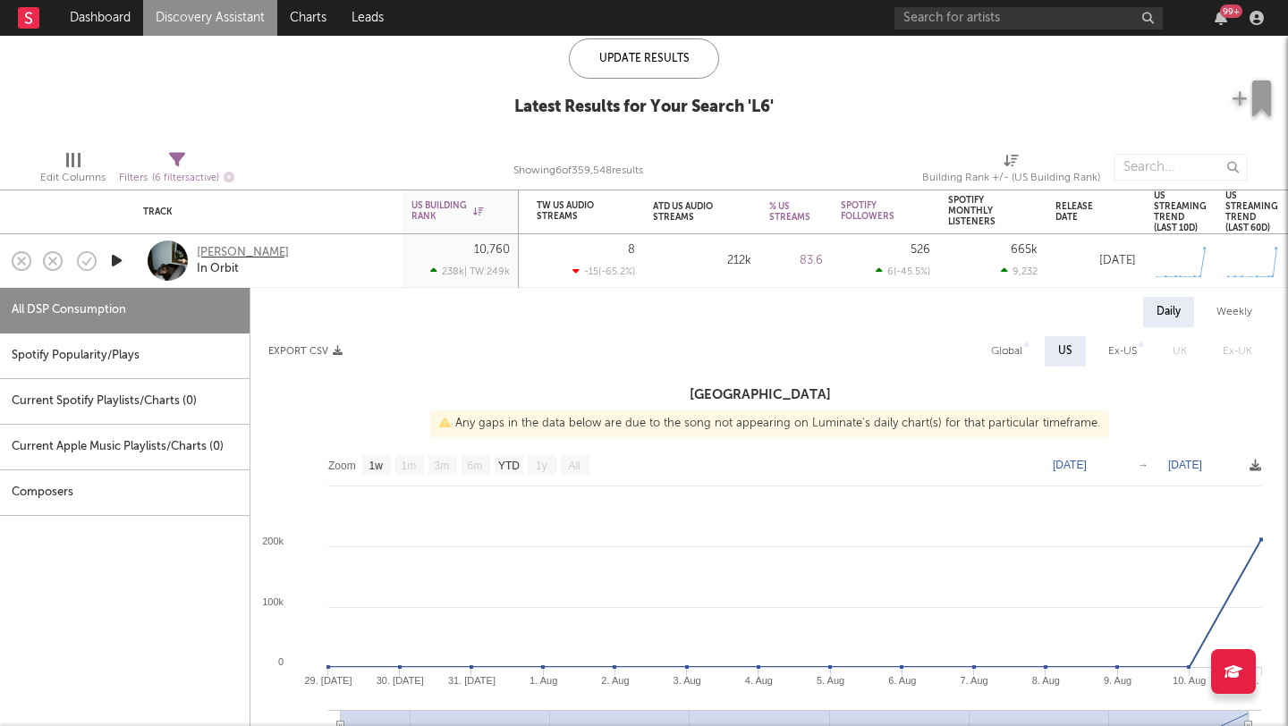
click at [249, 252] on div "Jasper Van Dijk" at bounding box center [243, 253] width 92 height 16
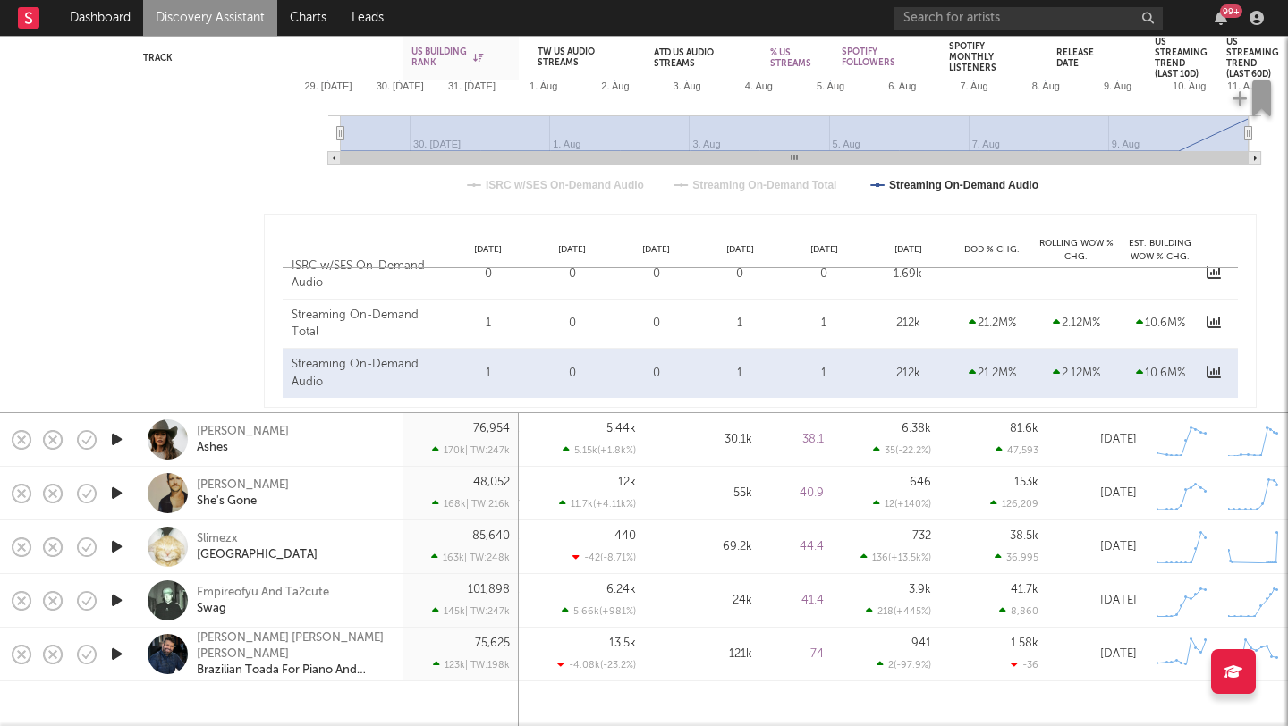
click at [368, 444] on div "Tori Darke Ashes" at bounding box center [293, 440] width 192 height 32
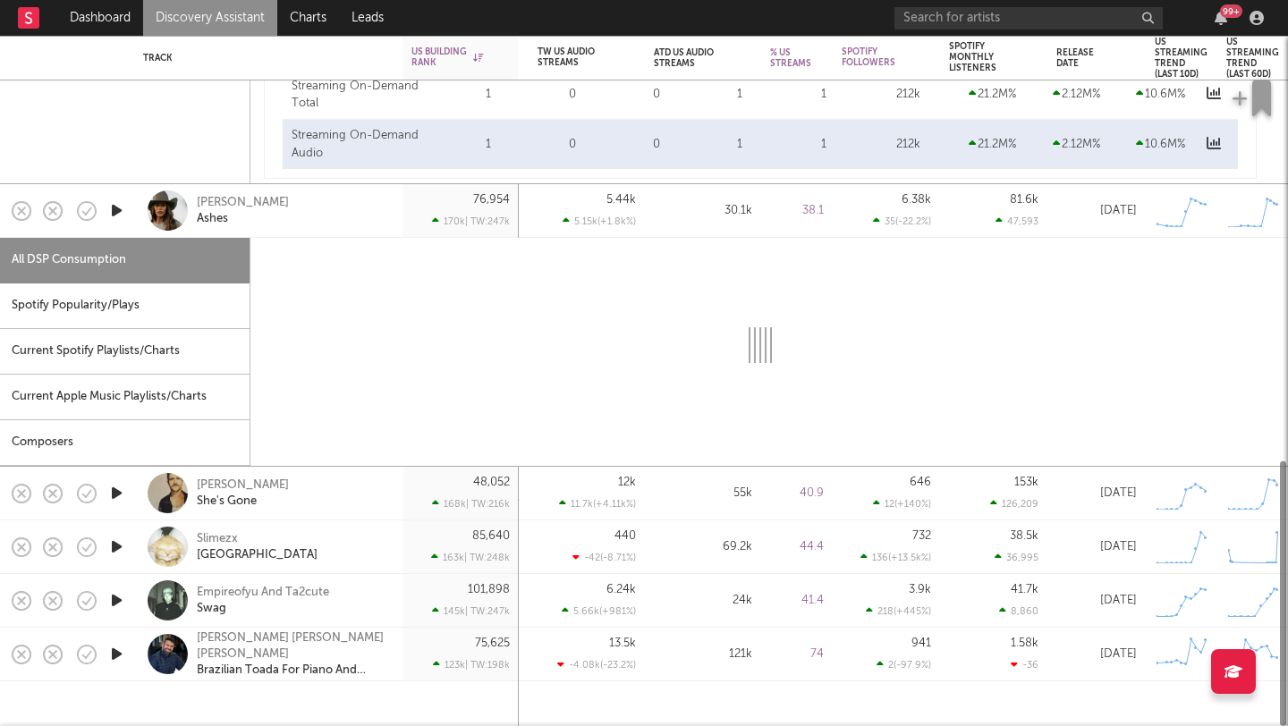
select select "1w"
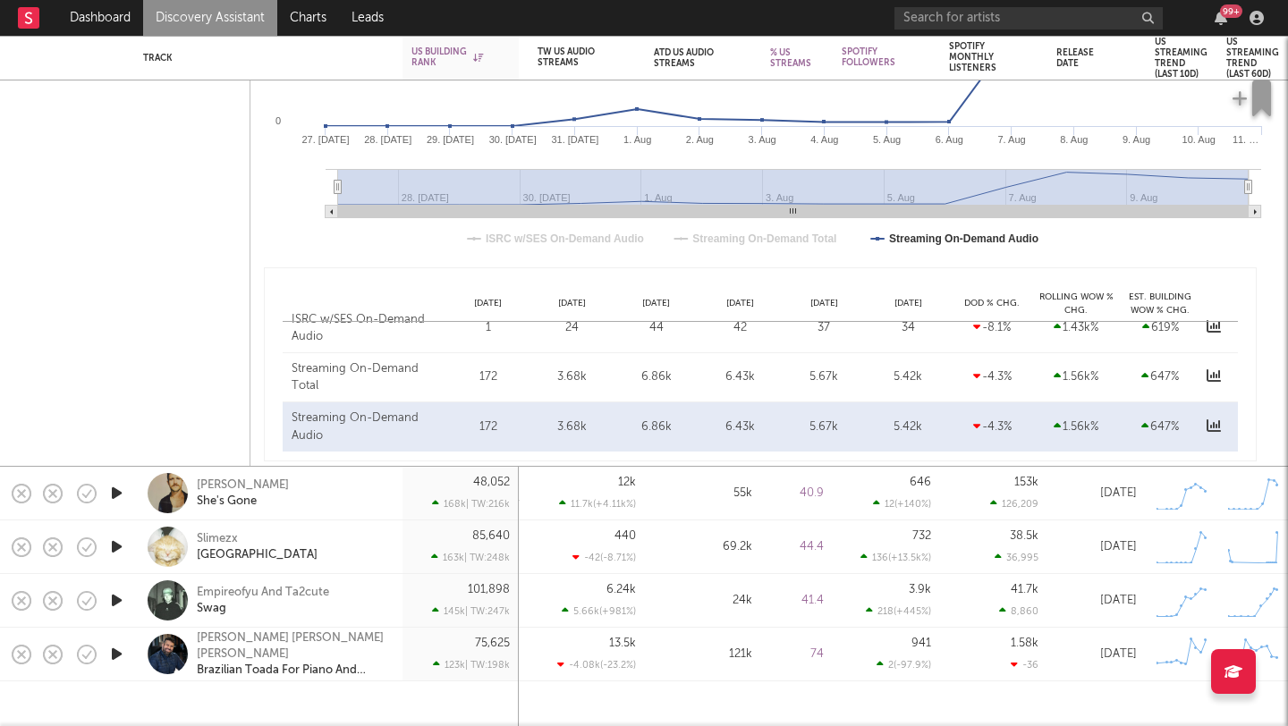
click at [305, 539] on div "Slimezx East Coast" at bounding box center [293, 547] width 192 height 32
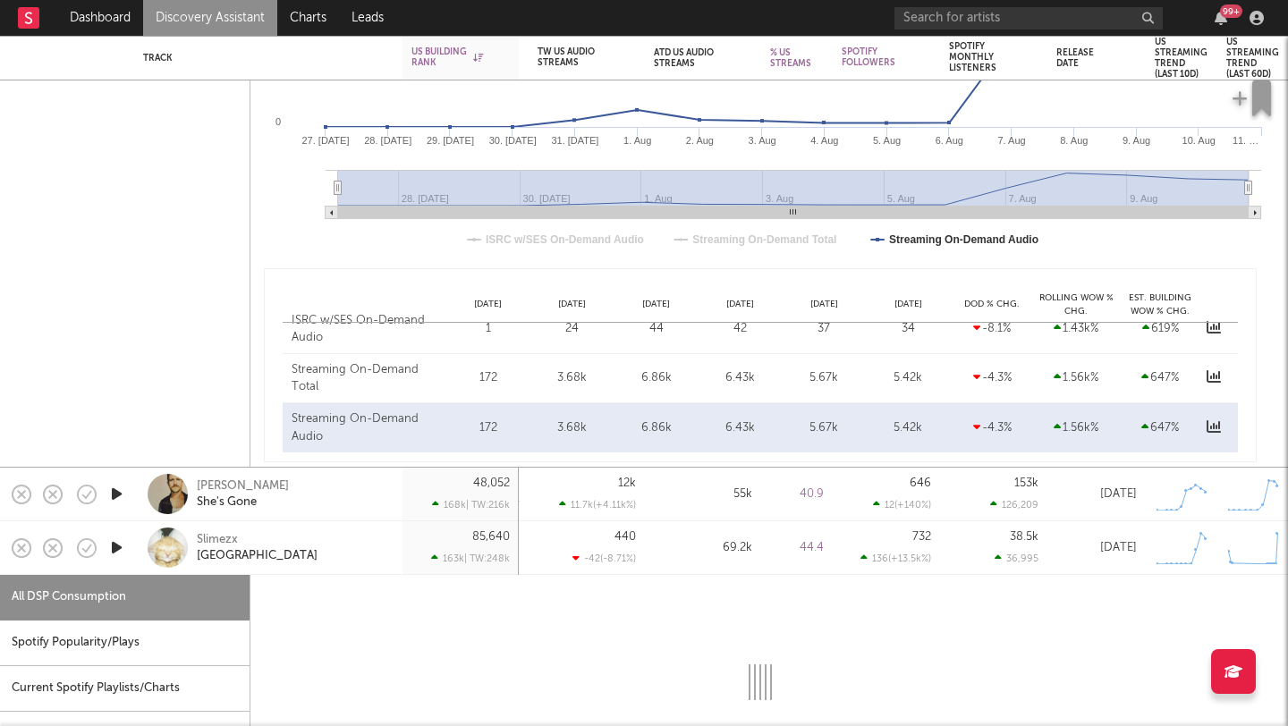
select select "1w"
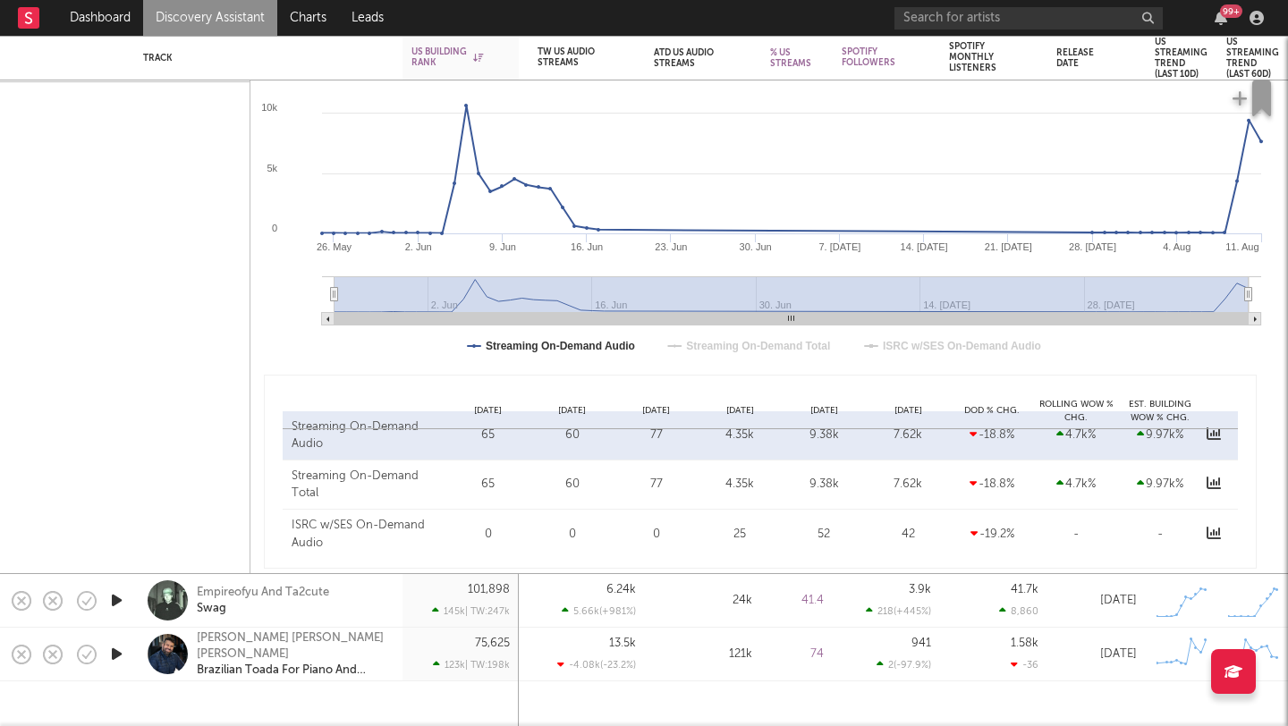
click at [397, 609] on div "Empireofyu And Ta2cute Swag" at bounding box center [268, 601] width 268 height 54
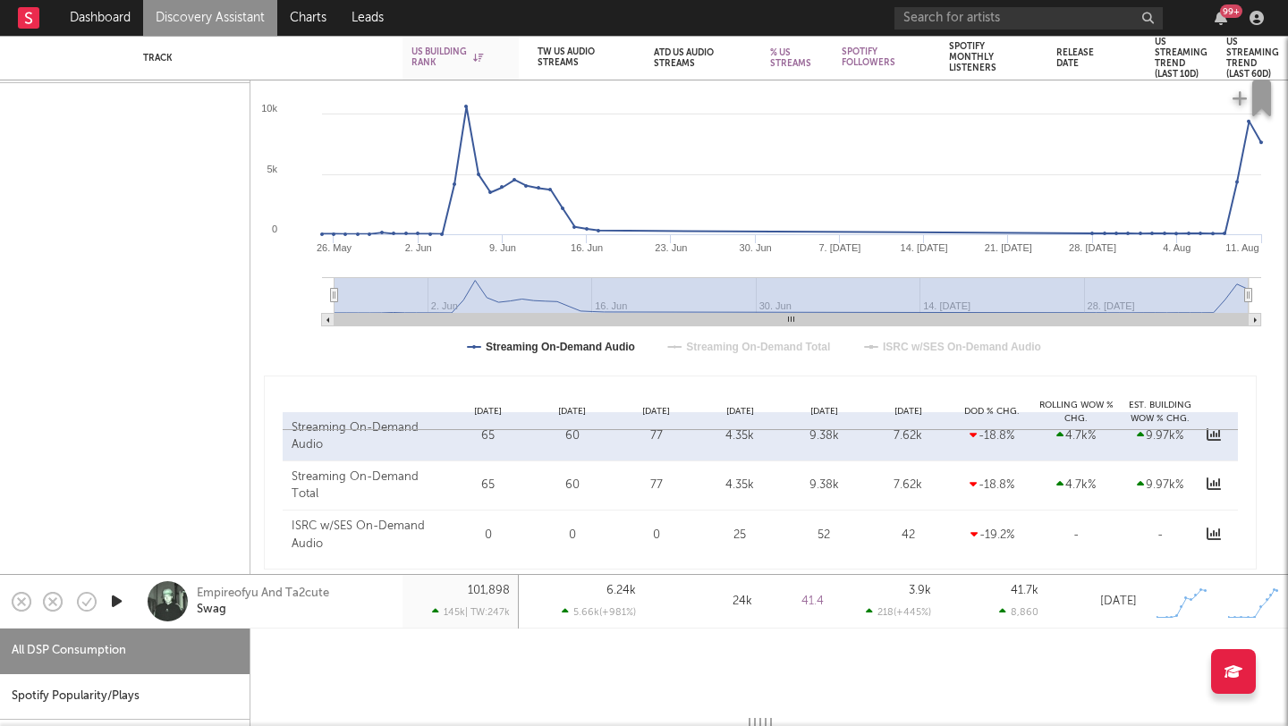
select select "1w"
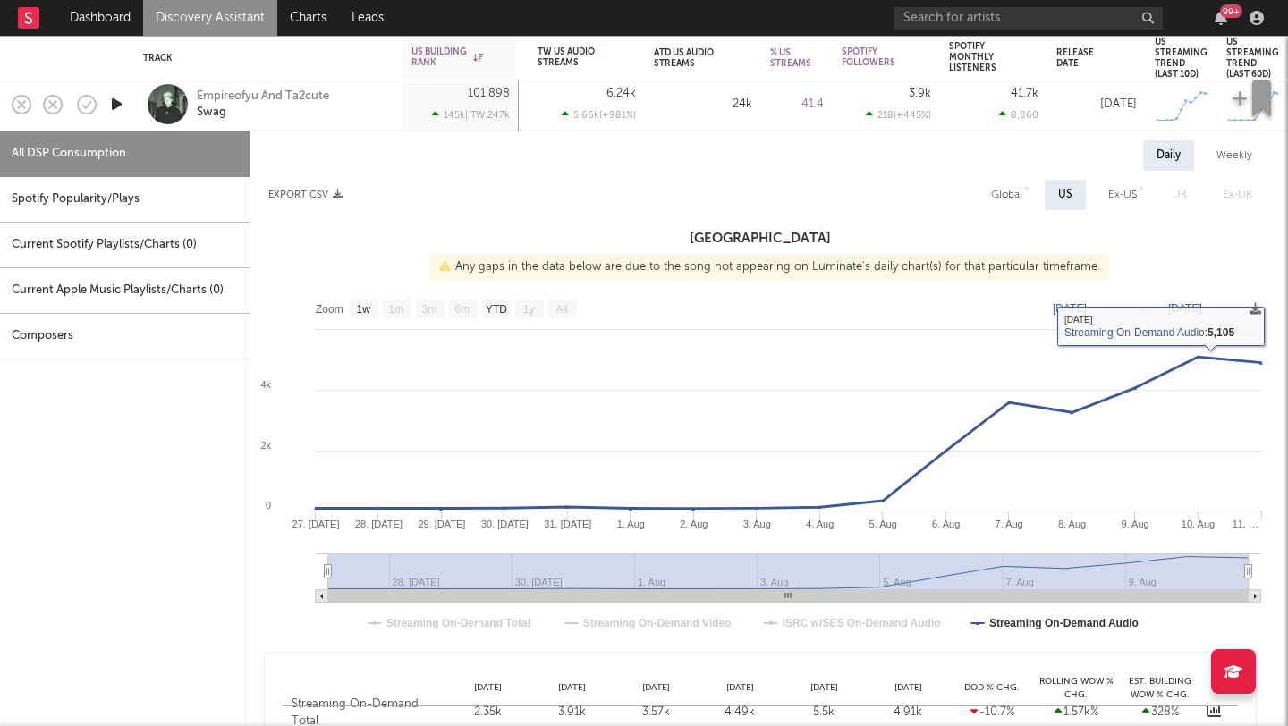
select select "1w"
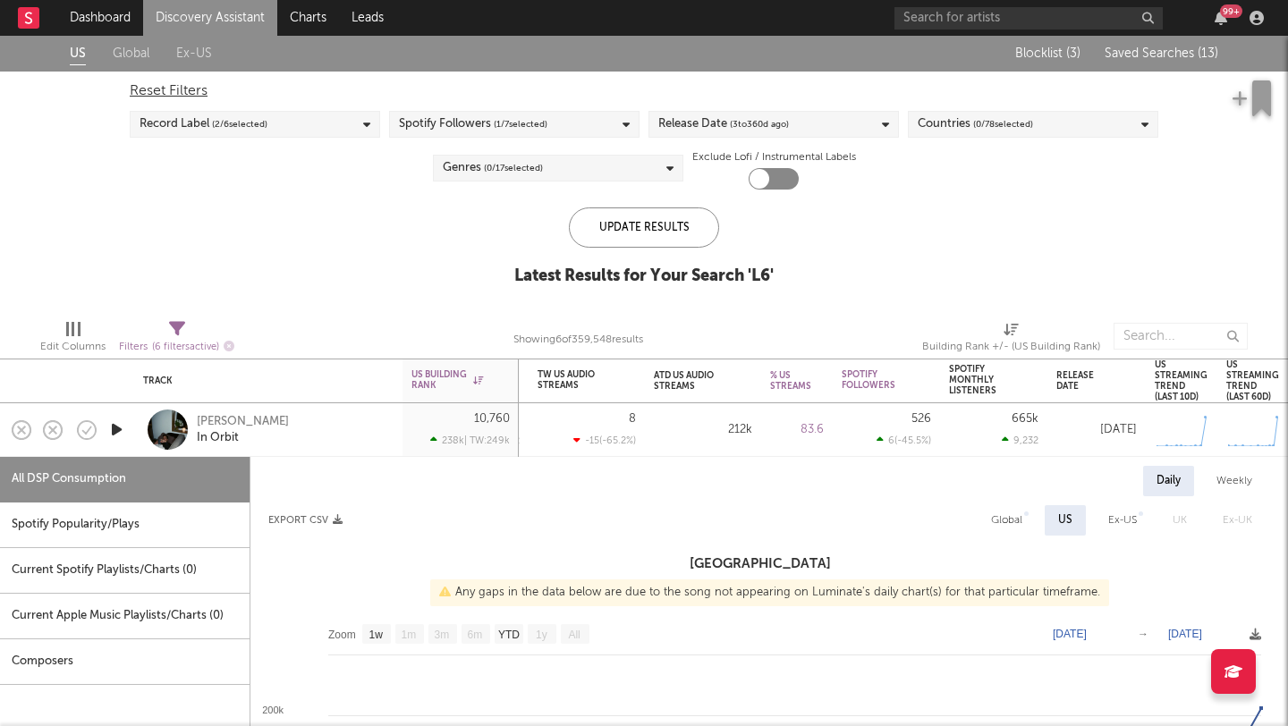
click at [1195, 56] on span "Saved Searches ( 13 )" at bounding box center [1161, 53] width 114 height 13
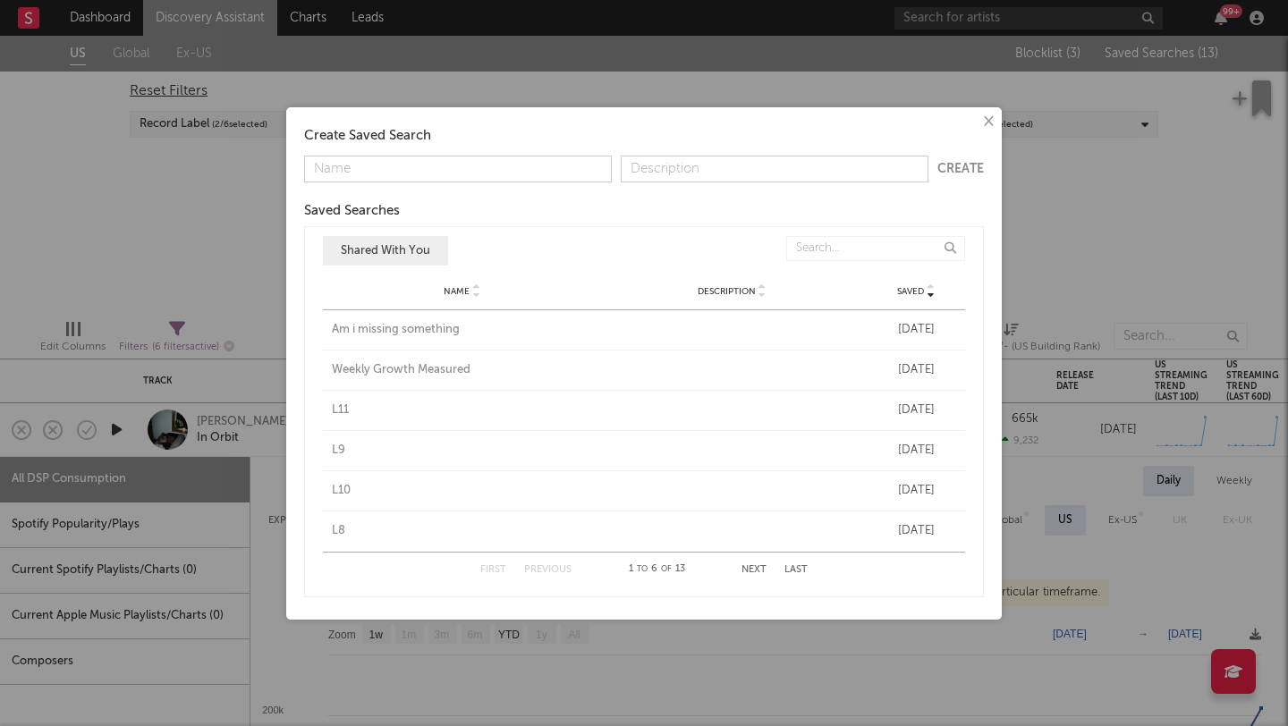
click at [754, 569] on button "Next" at bounding box center [753, 570] width 25 height 10
click at [334, 412] on div "L5" at bounding box center [462, 410] width 261 height 18
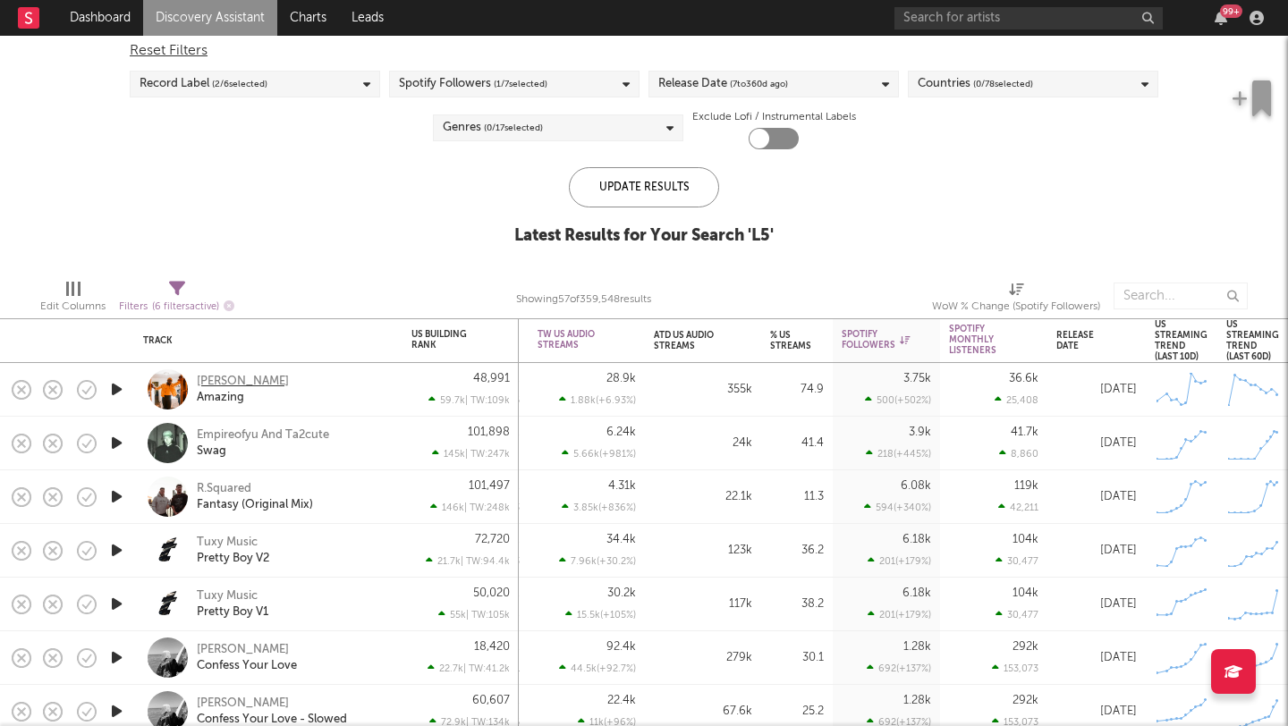
click at [250, 380] on div "Darrel Walls" at bounding box center [243, 382] width 92 height 16
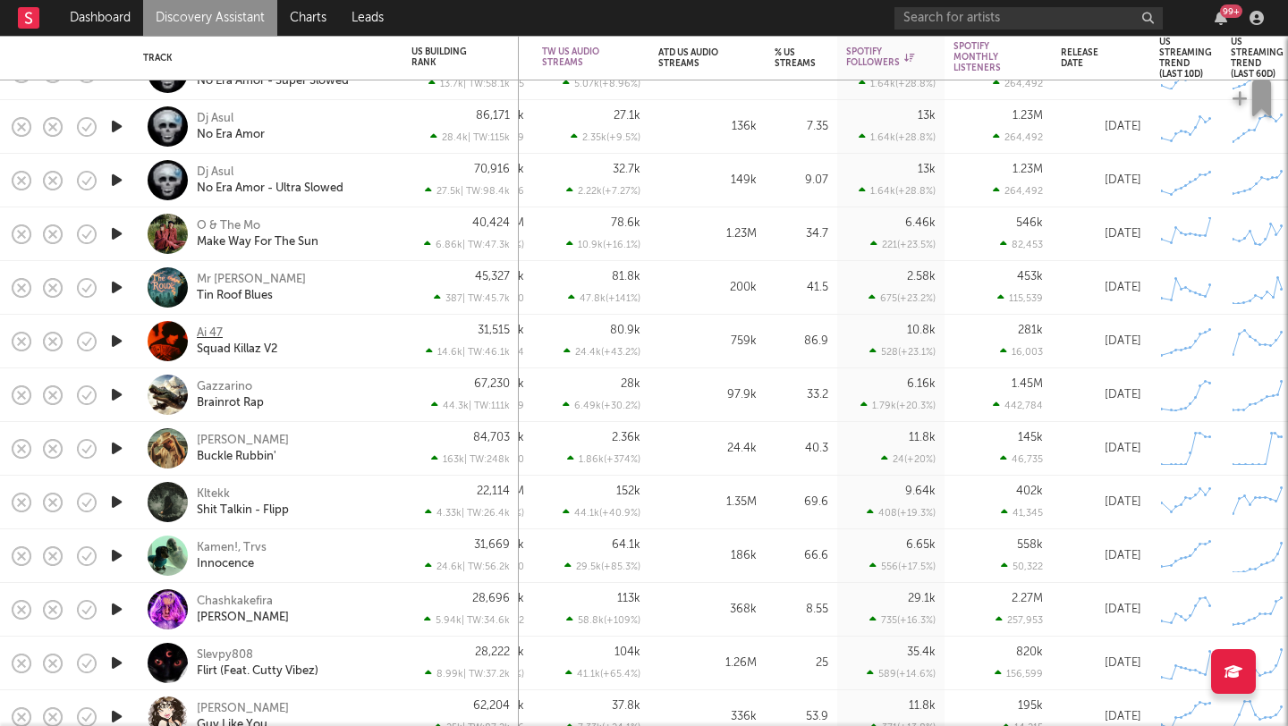
click at [213, 333] on div "Ai 47" at bounding box center [210, 333] width 26 height 16
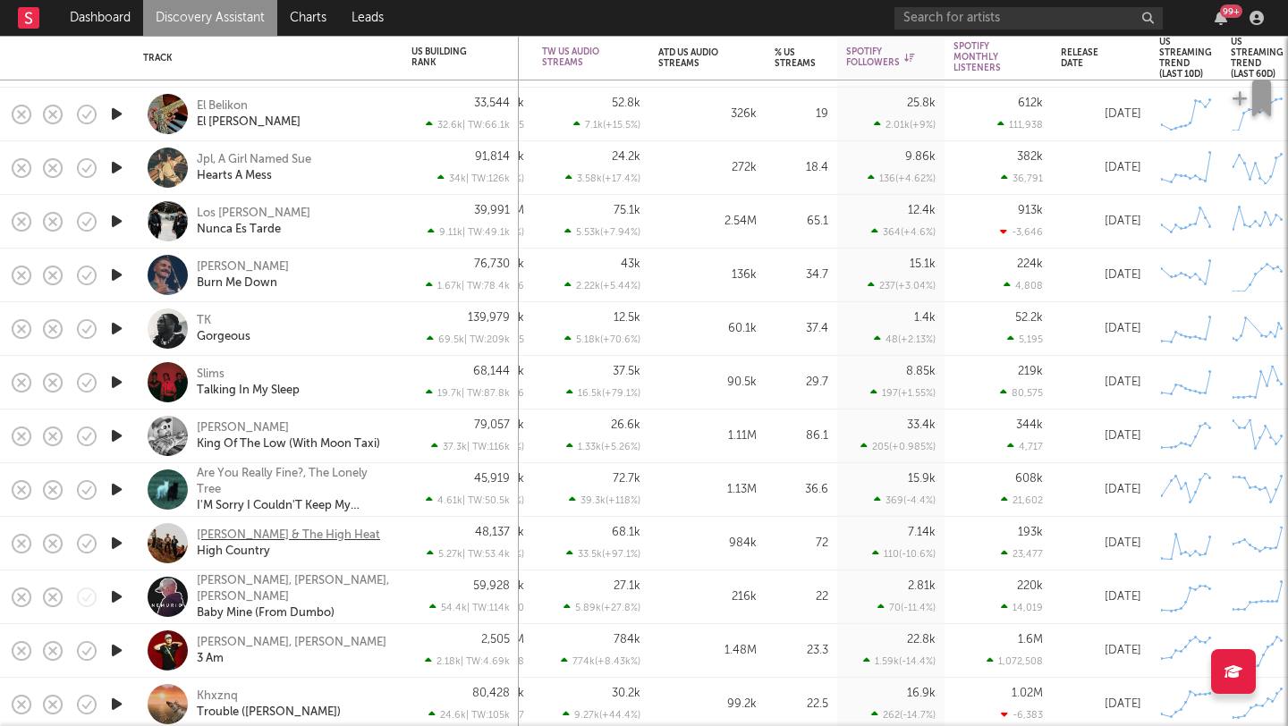
click at [250, 537] on div "Jason Scott & The High Heat" at bounding box center [288, 536] width 183 height 16
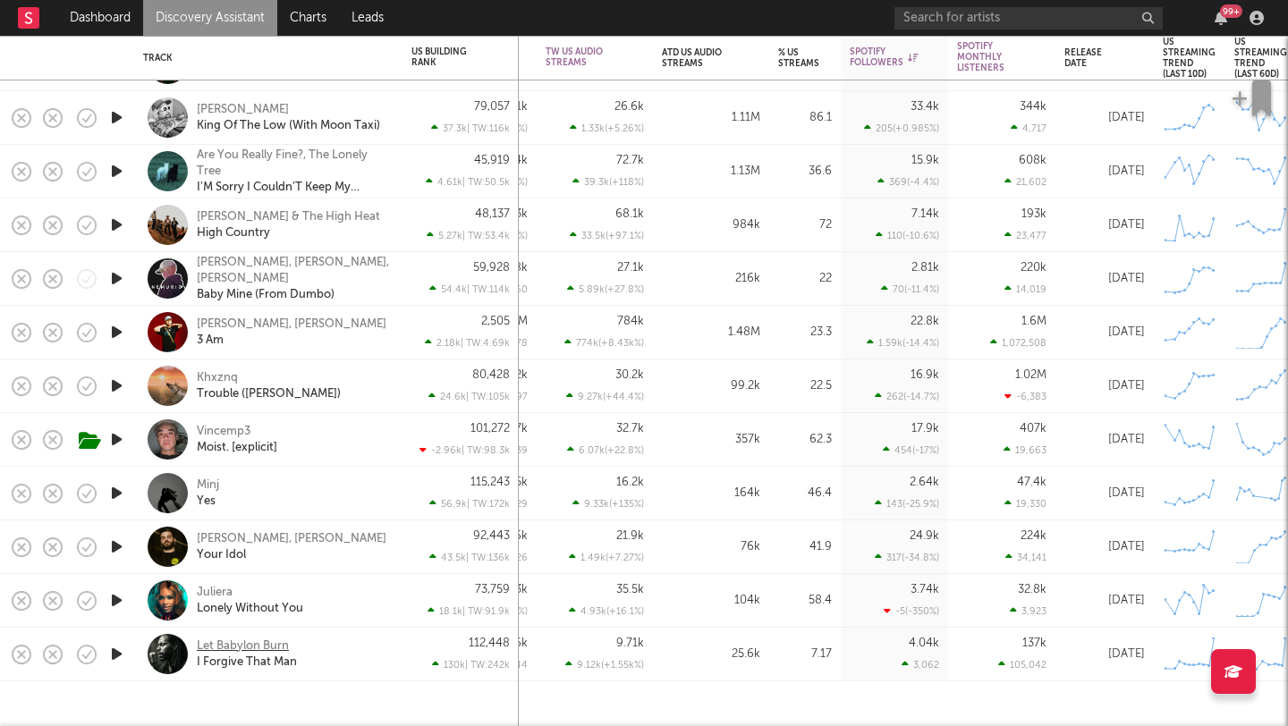
click at [240, 646] on div "Let Babylon Burn" at bounding box center [243, 646] width 92 height 16
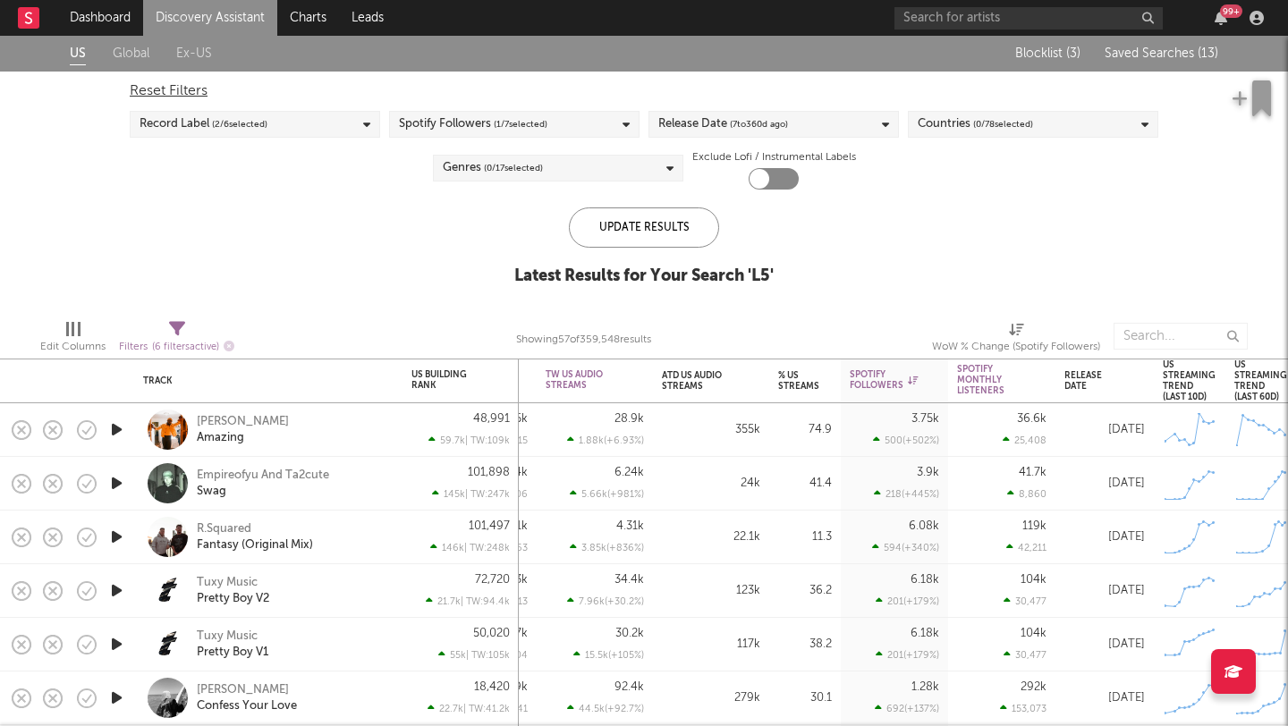
click at [1166, 56] on span "Saved Searches ( 13 )" at bounding box center [1161, 53] width 114 height 13
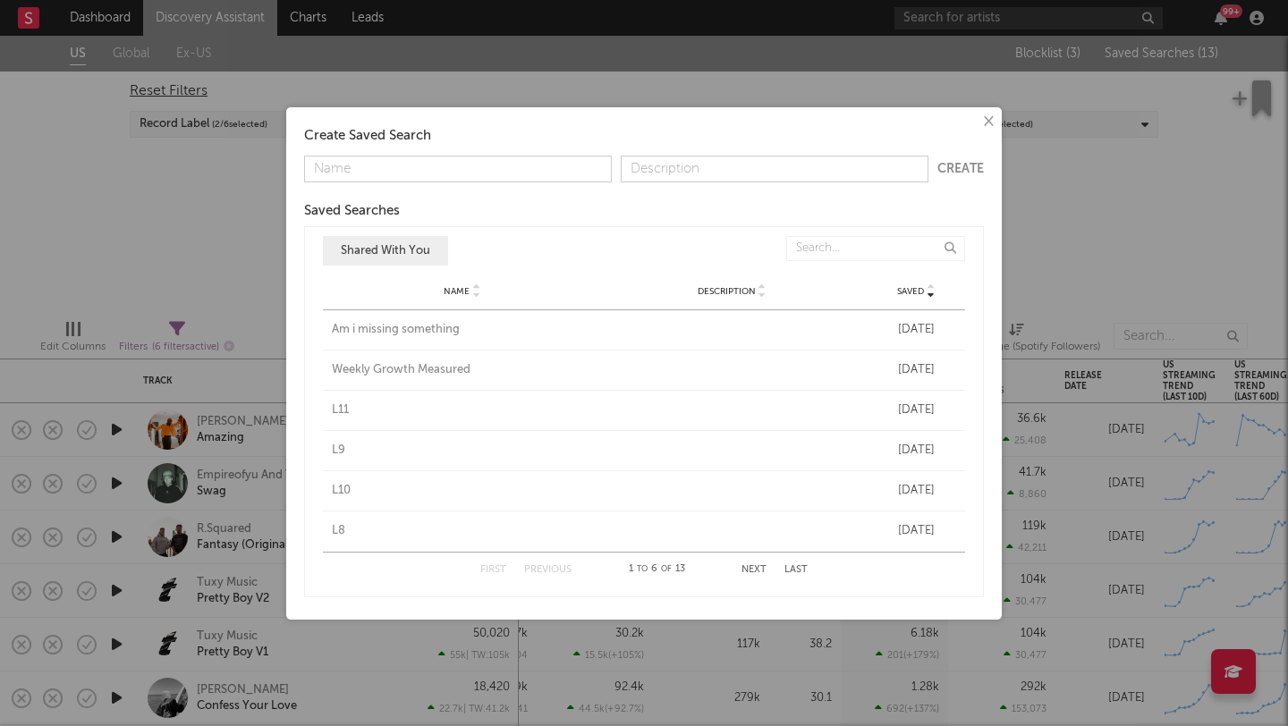
click at [754, 567] on button "Next" at bounding box center [753, 570] width 25 height 10
click at [338, 451] on div "L4" at bounding box center [462, 451] width 261 height 18
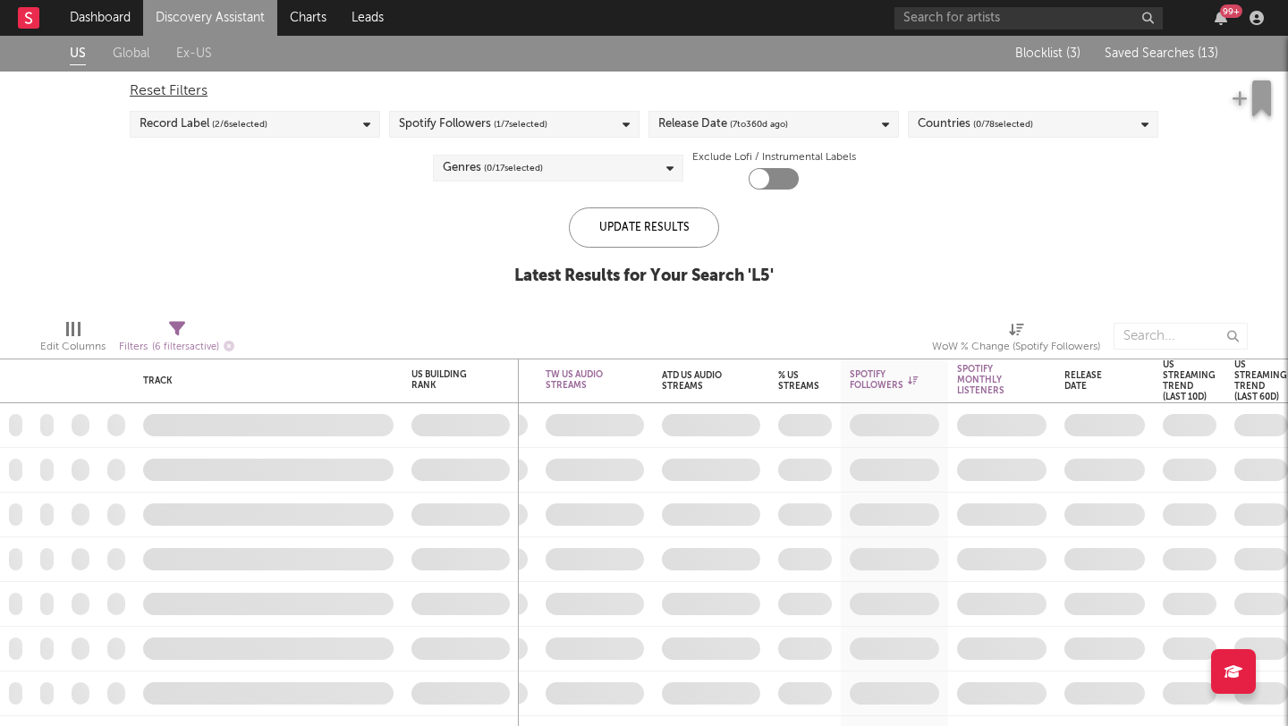
checkbox input "true"
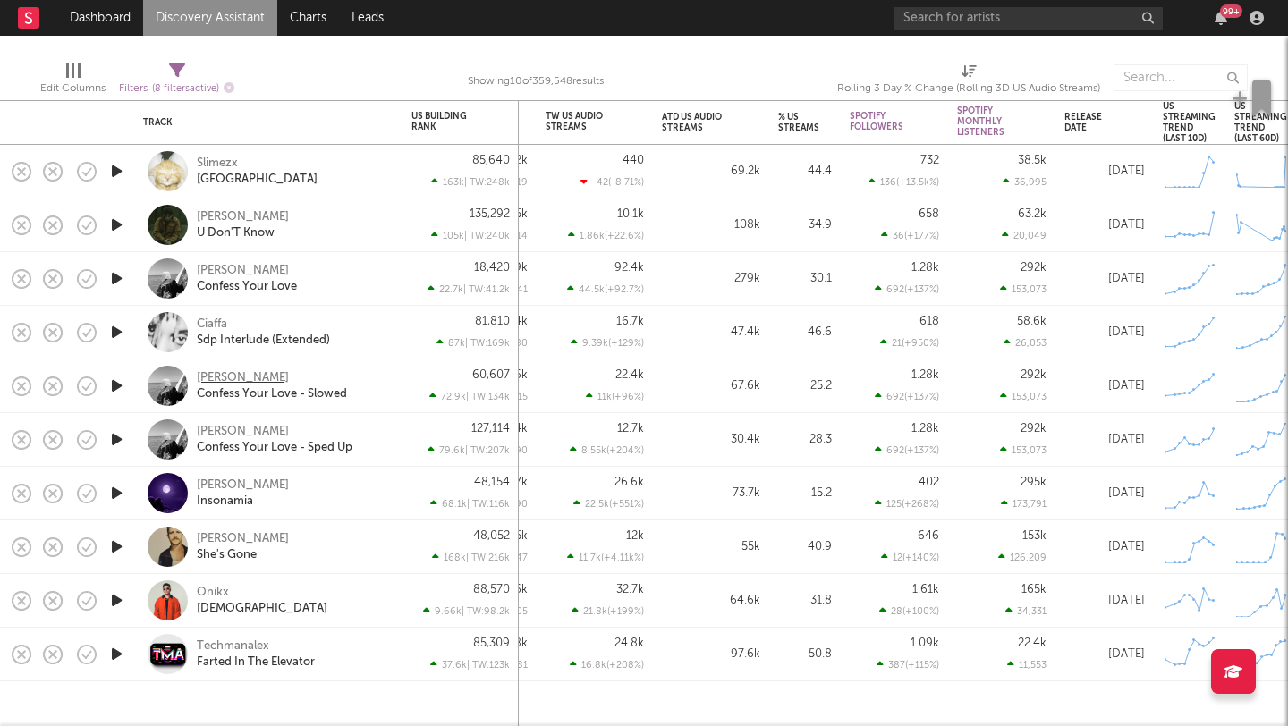
click at [209, 375] on div "Neal" at bounding box center [243, 378] width 92 height 16
click at [216, 158] on div "Slimezx" at bounding box center [217, 164] width 41 height 16
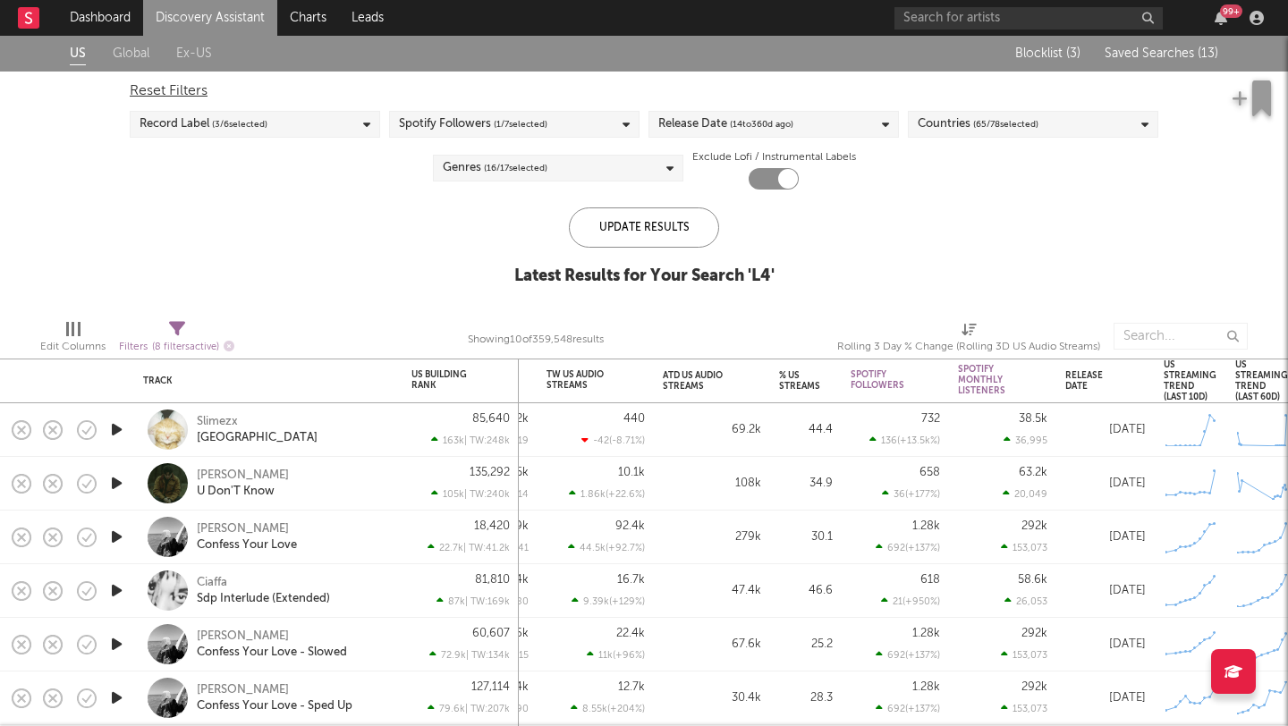
click at [1148, 56] on span "Saved Searches ( 13 )" at bounding box center [1161, 53] width 114 height 13
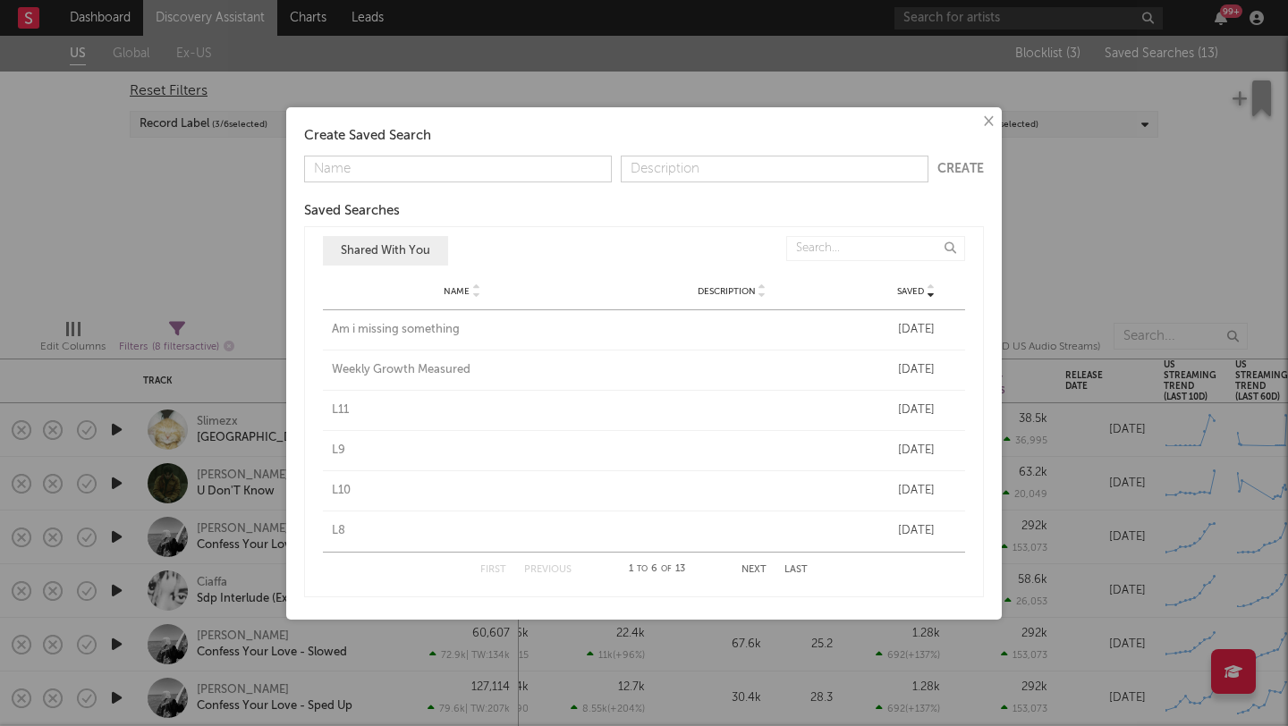
click at [758, 565] on button "Next" at bounding box center [753, 570] width 25 height 10
click at [337, 491] on div "L3" at bounding box center [462, 491] width 261 height 18
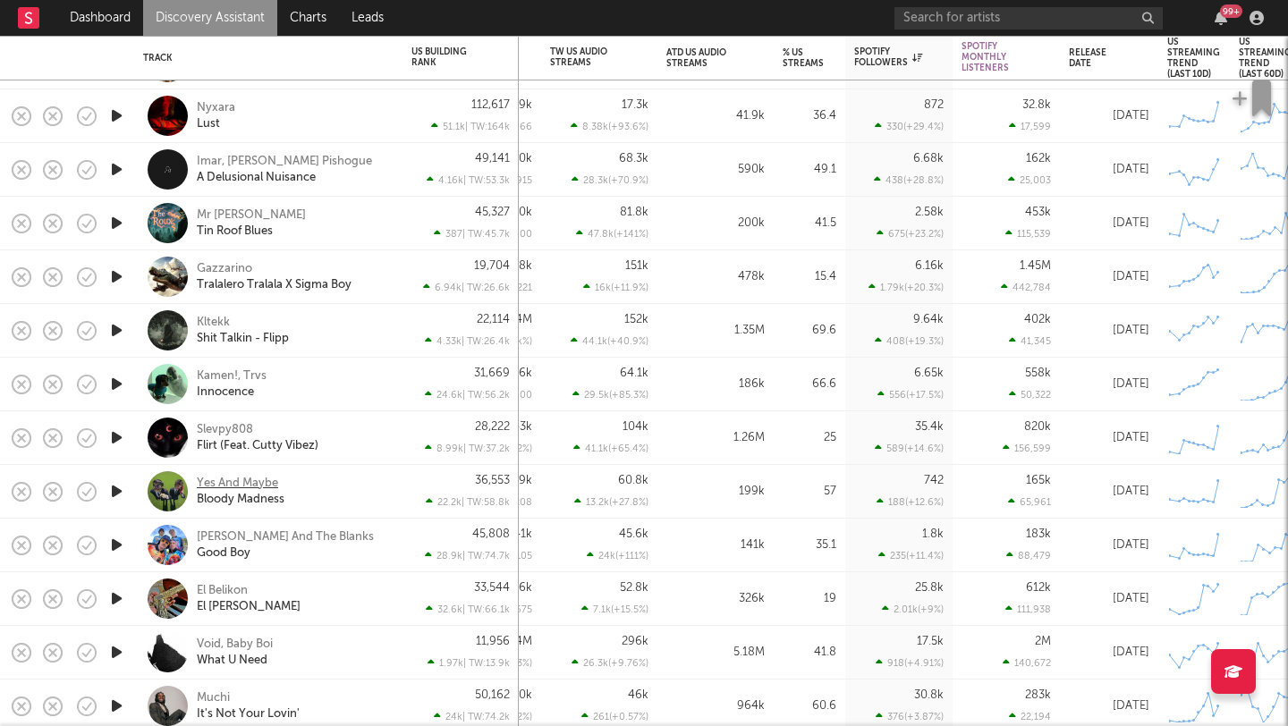
click at [242, 480] on div "Yes And Maybe" at bounding box center [237, 484] width 81 height 16
click at [258, 533] on div "Phil And The Blanks" at bounding box center [285, 537] width 177 height 16
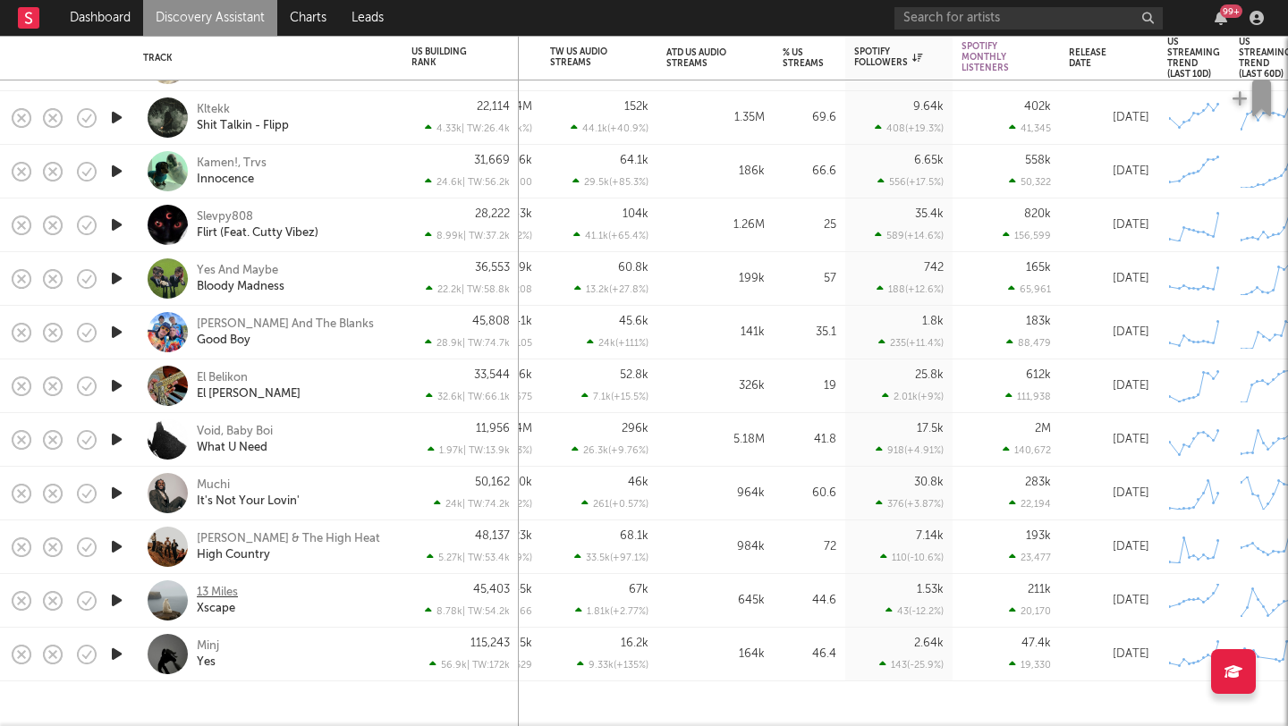
click at [224, 592] on div "13 Miles" at bounding box center [217, 593] width 41 height 16
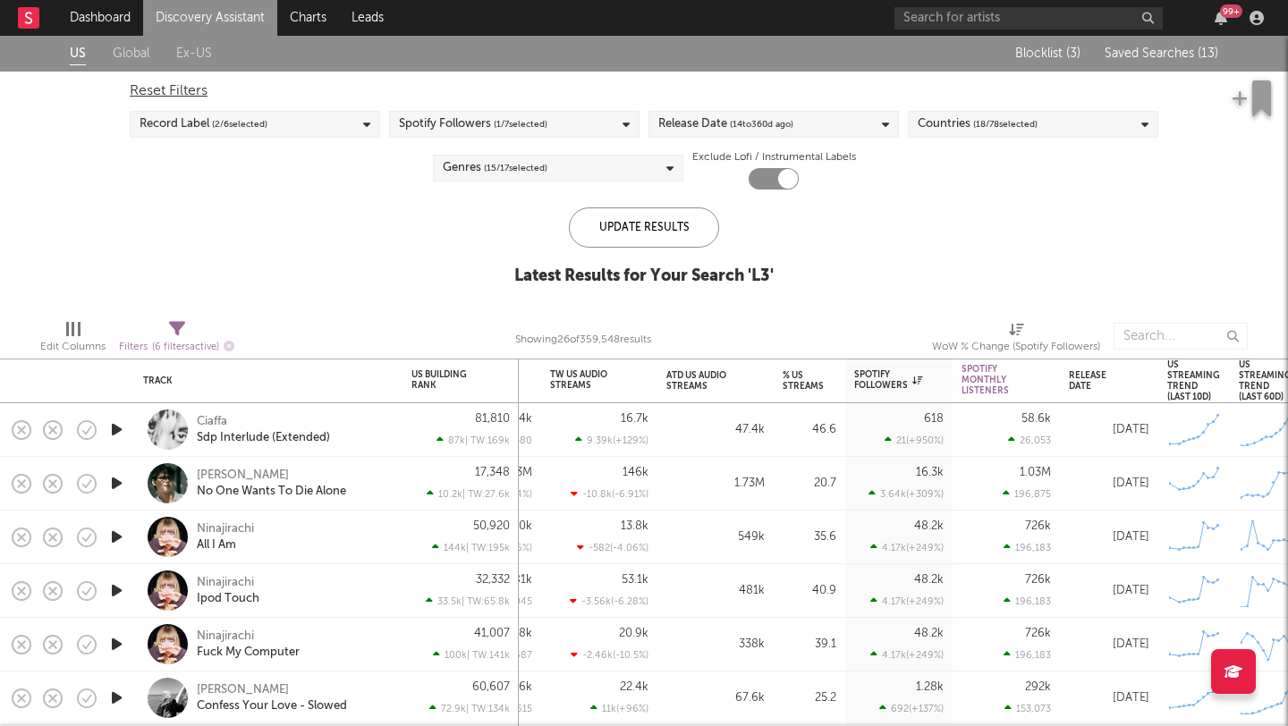
click at [1171, 52] on span "Saved Searches ( 13 )" at bounding box center [1161, 53] width 114 height 13
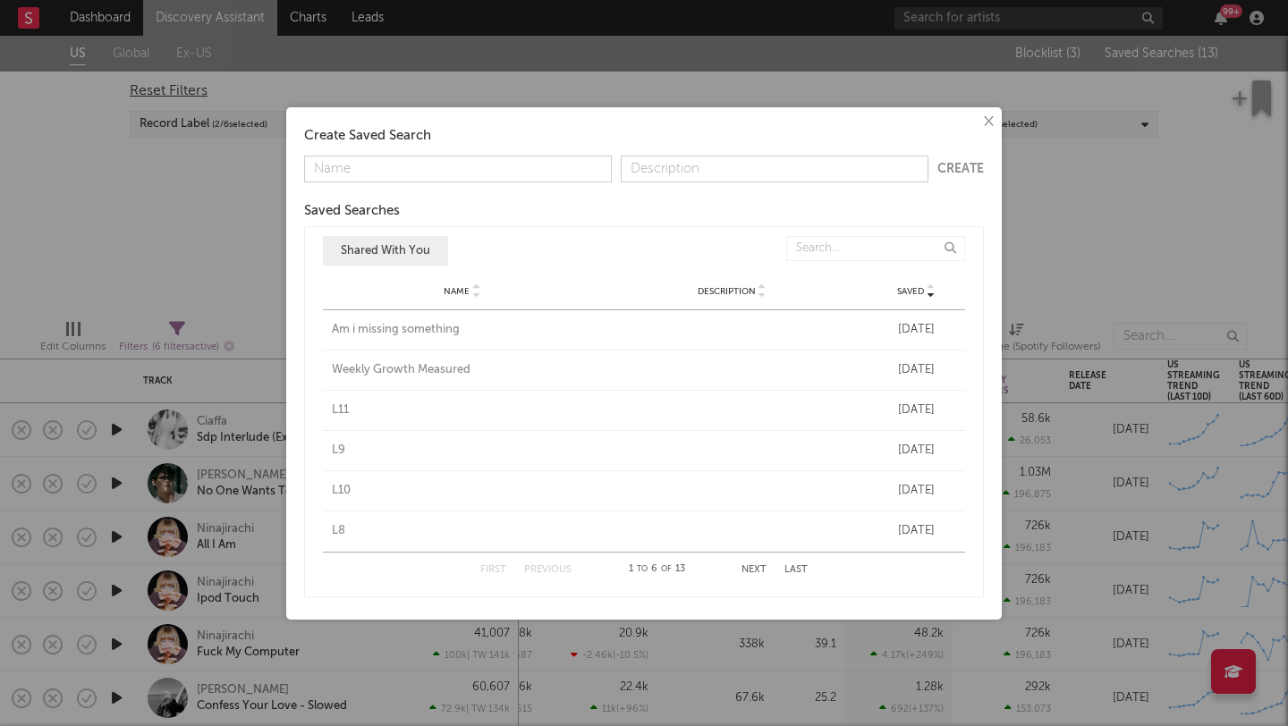
click at [748, 569] on button "Next" at bounding box center [753, 570] width 25 height 10
click at [333, 531] on div "L2" at bounding box center [462, 531] width 261 height 18
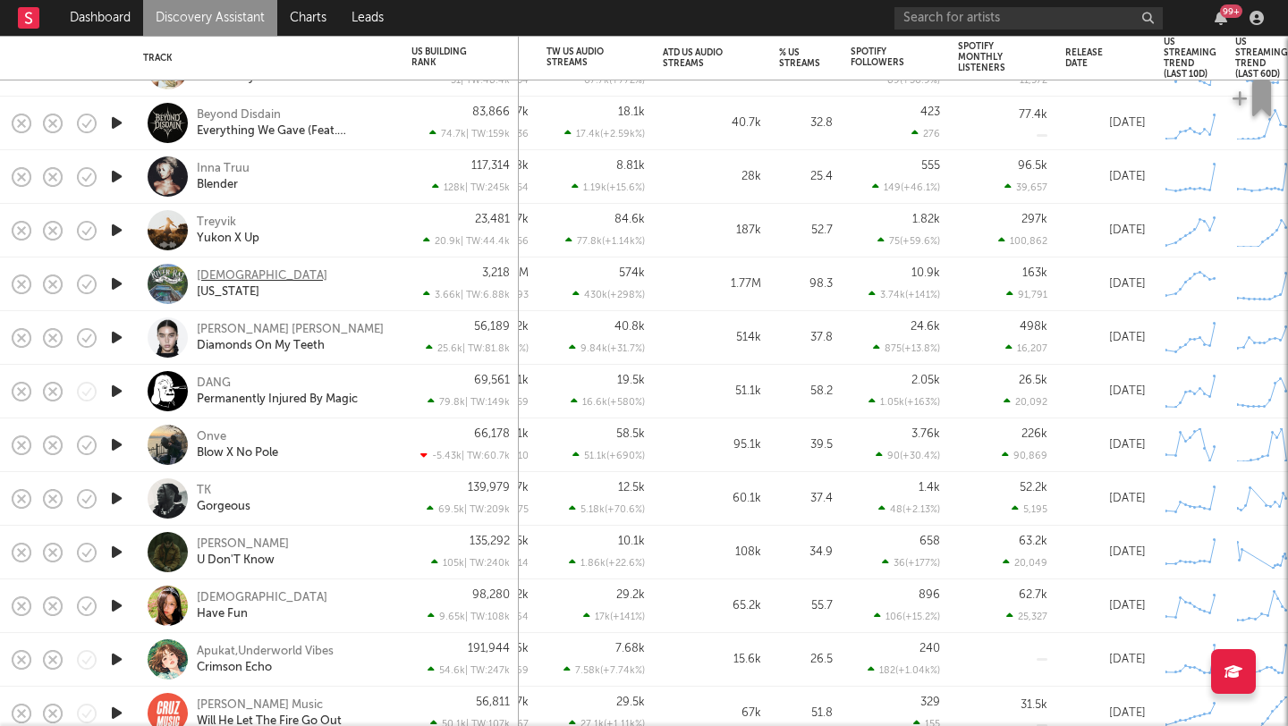
click at [216, 269] on div "Creekers" at bounding box center [262, 276] width 131 height 16
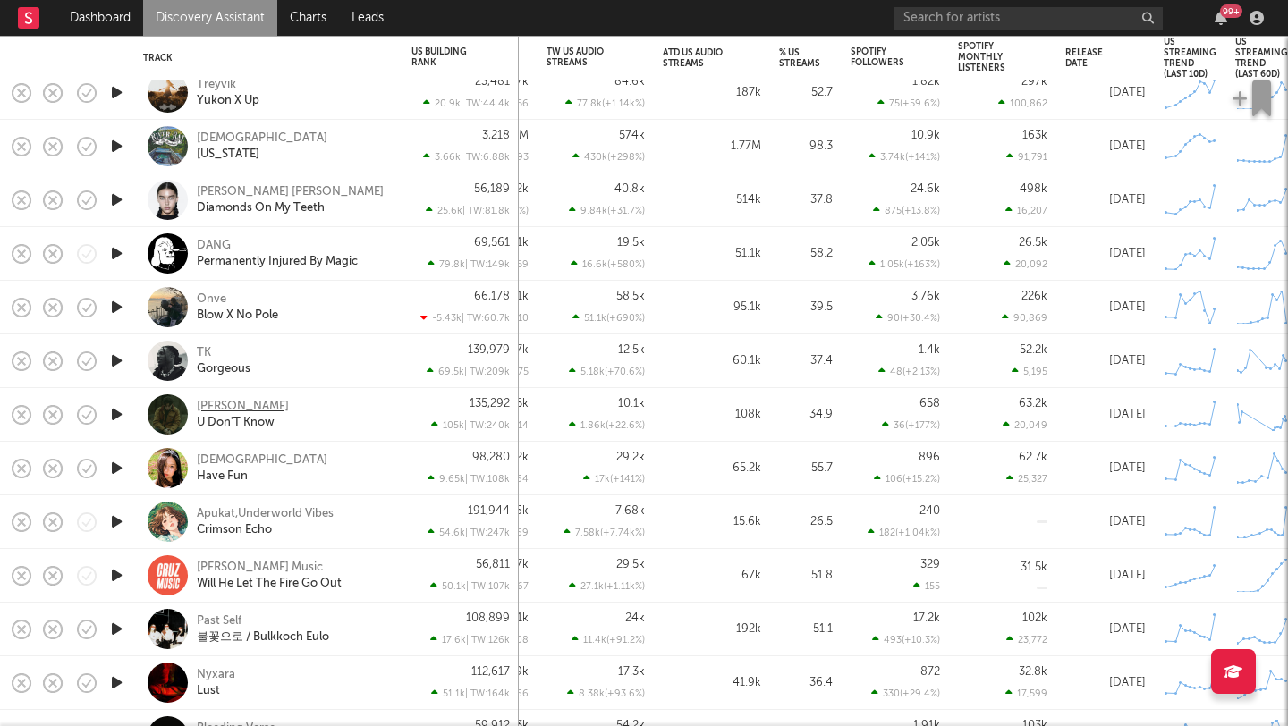
click at [231, 405] on div "[PERSON_NAME]" at bounding box center [243, 407] width 92 height 16
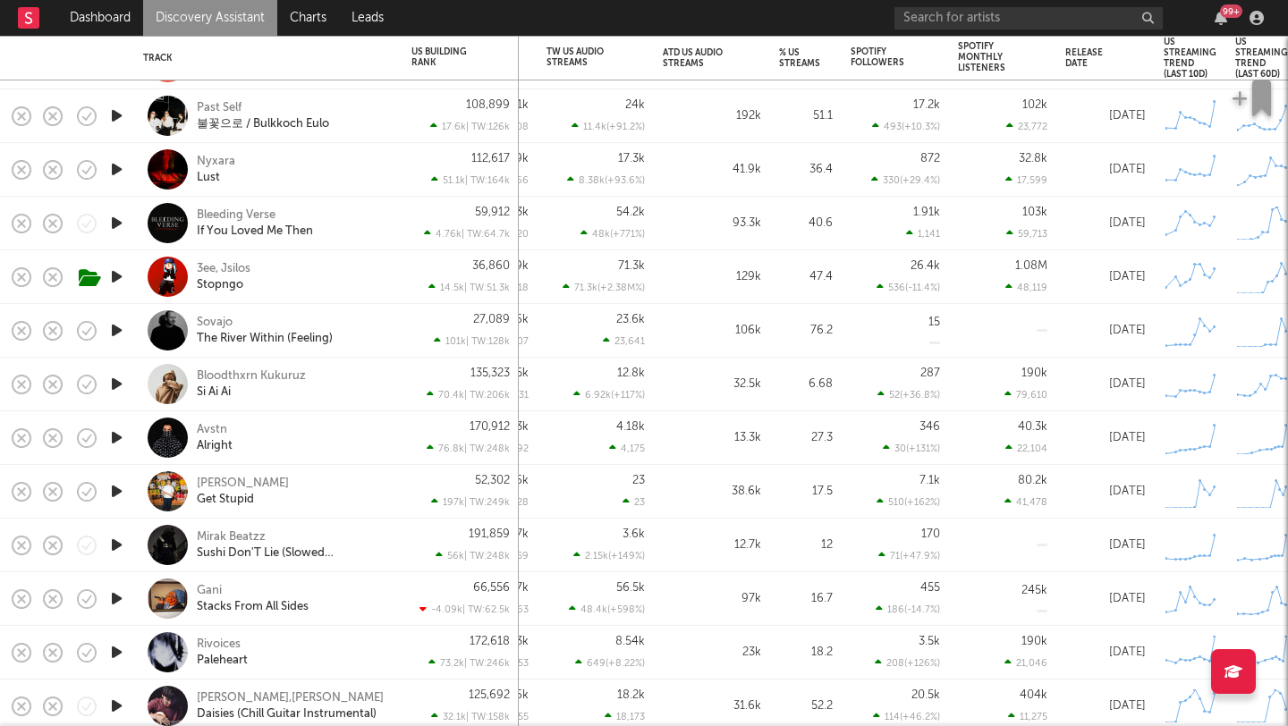
click at [311, 425] on div "Avstn Alright" at bounding box center [293, 438] width 192 height 32
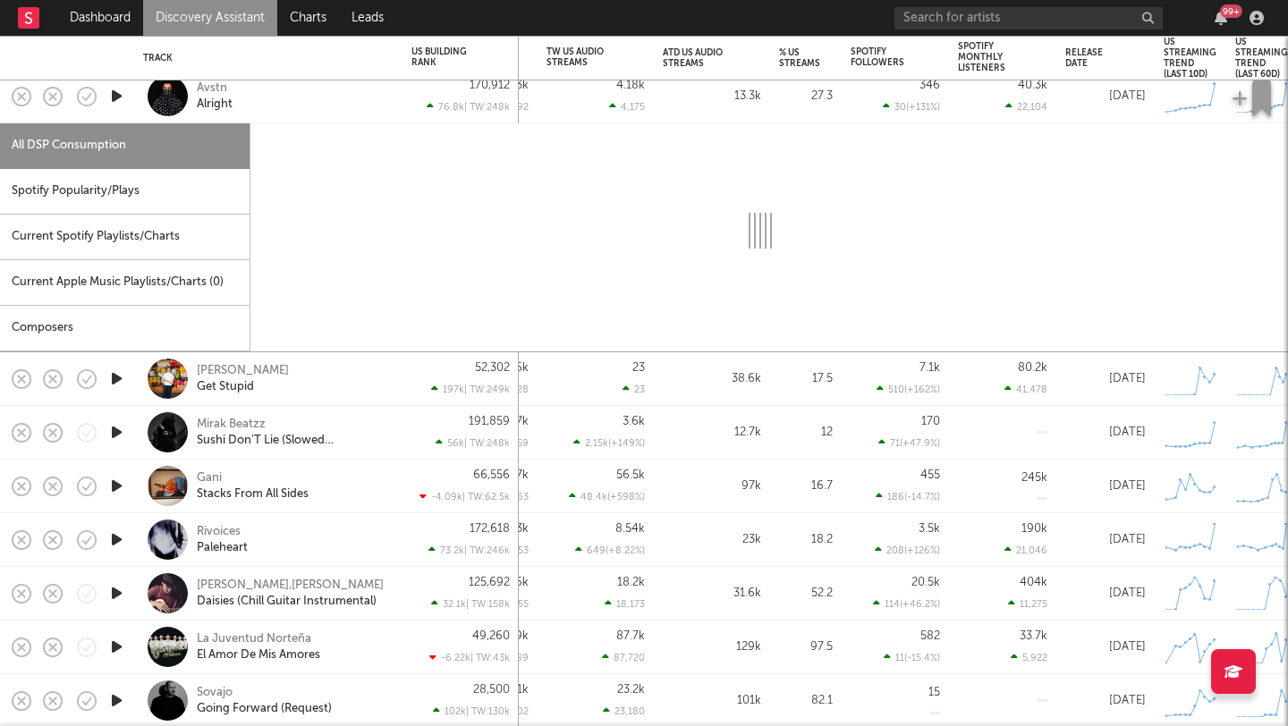
select select "1w"
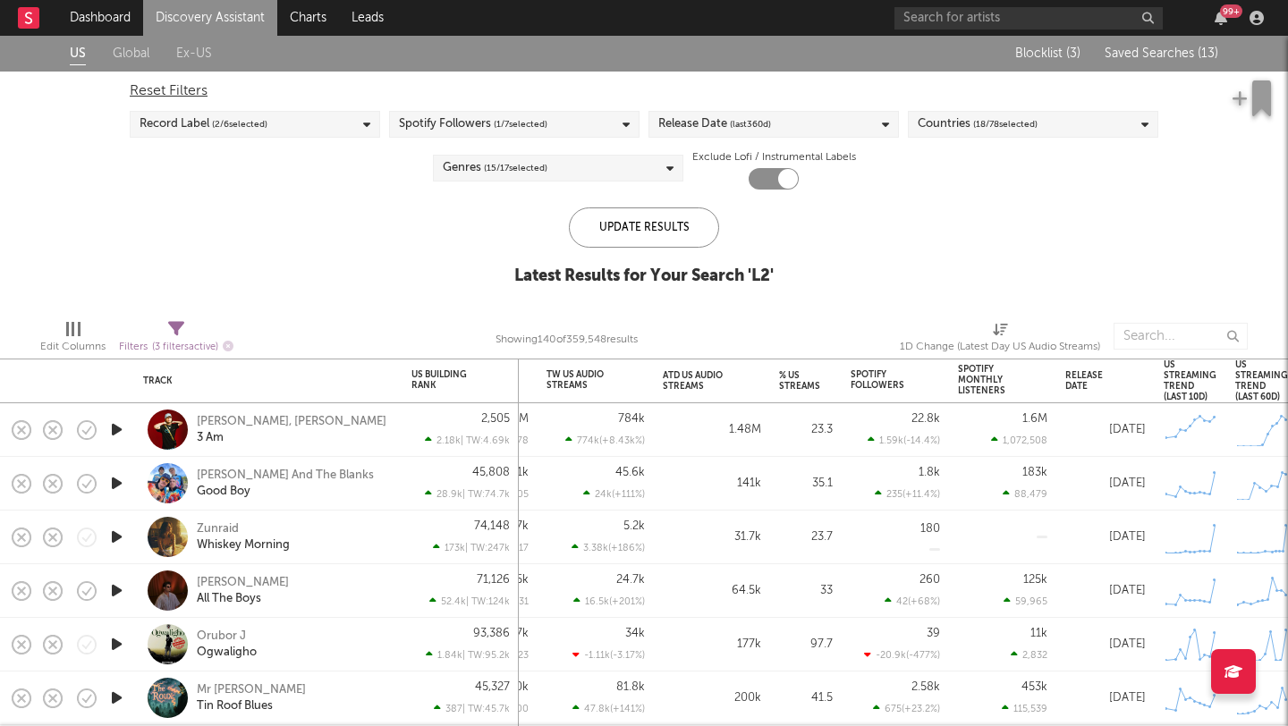
click at [1144, 52] on span "Saved Searches ( 13 )" at bounding box center [1161, 53] width 114 height 13
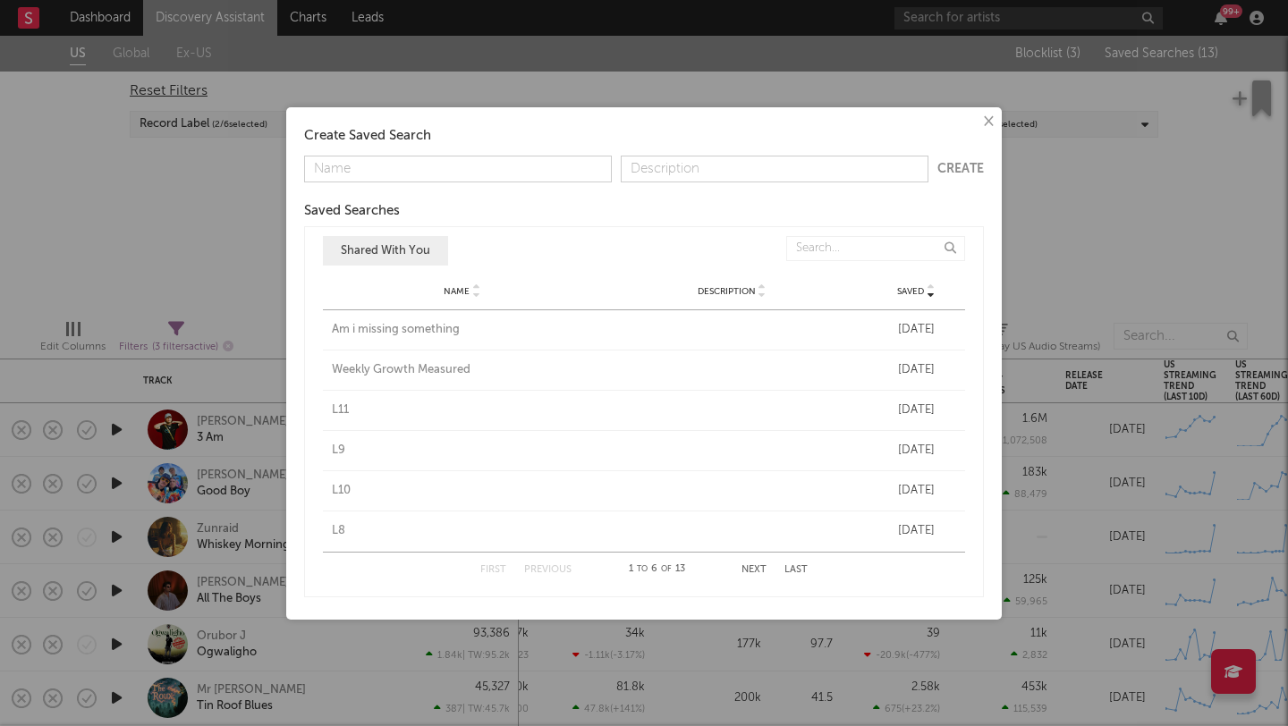
click at [754, 578] on div "First Previous 1 to 6 of 13 Next Last" at bounding box center [643, 570] width 327 height 35
click at [754, 570] on button "Next" at bounding box center [753, 570] width 25 height 10
click at [752, 567] on button "Next" at bounding box center [753, 570] width 25 height 10
click at [337, 325] on div "L1" at bounding box center [462, 330] width 261 height 18
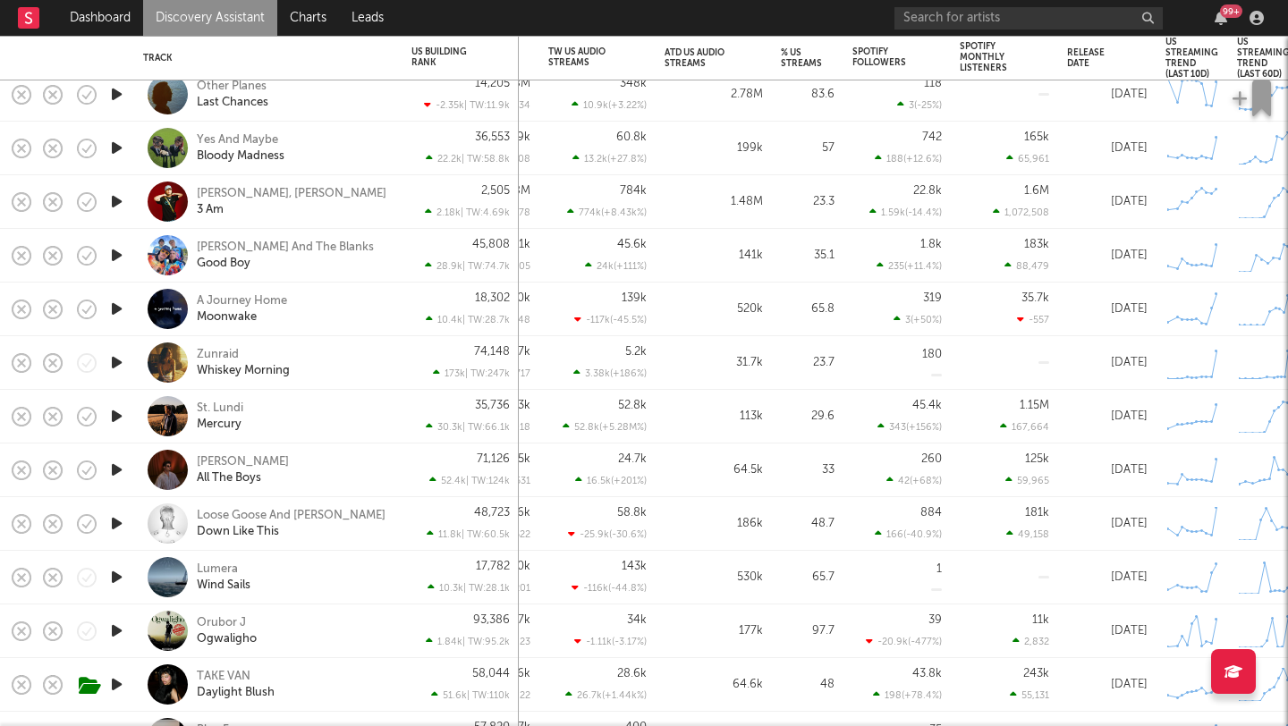
click at [356, 129] on div "Yes And Maybe Bloody Madness" at bounding box center [268, 148] width 250 height 53
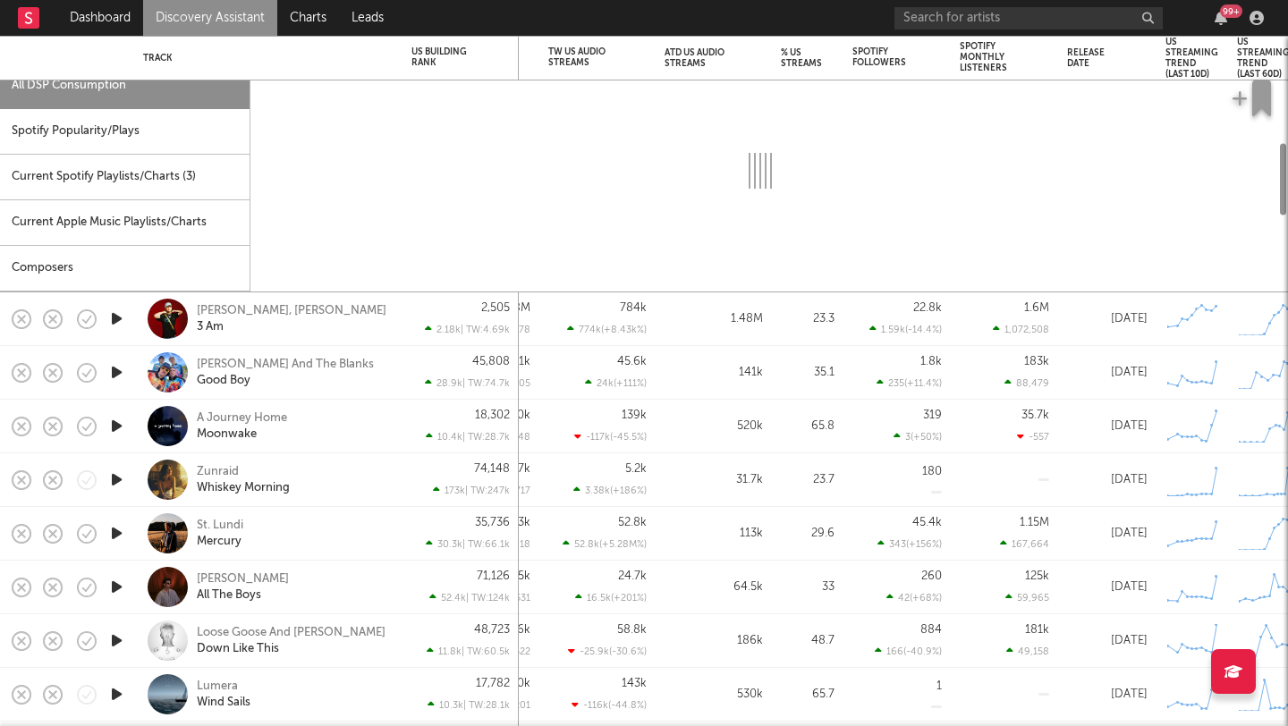
select select "1w"
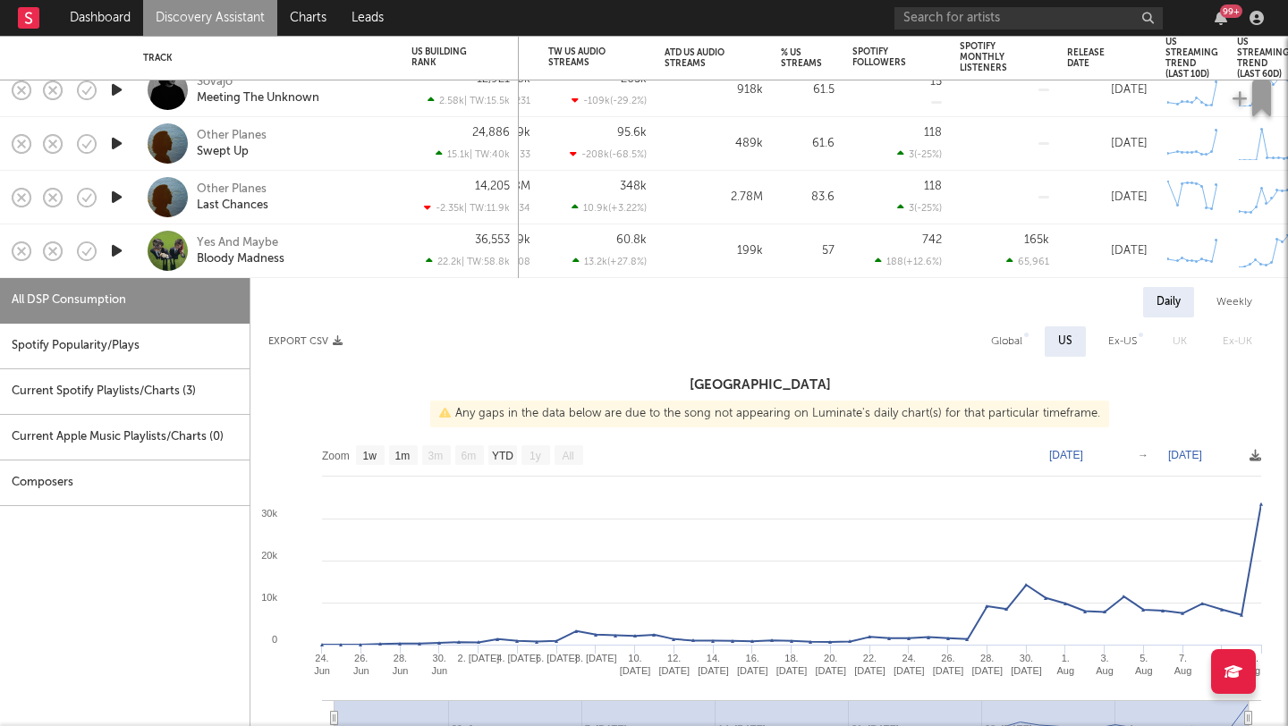
click at [113, 242] on icon "button" at bounding box center [116, 251] width 19 height 22
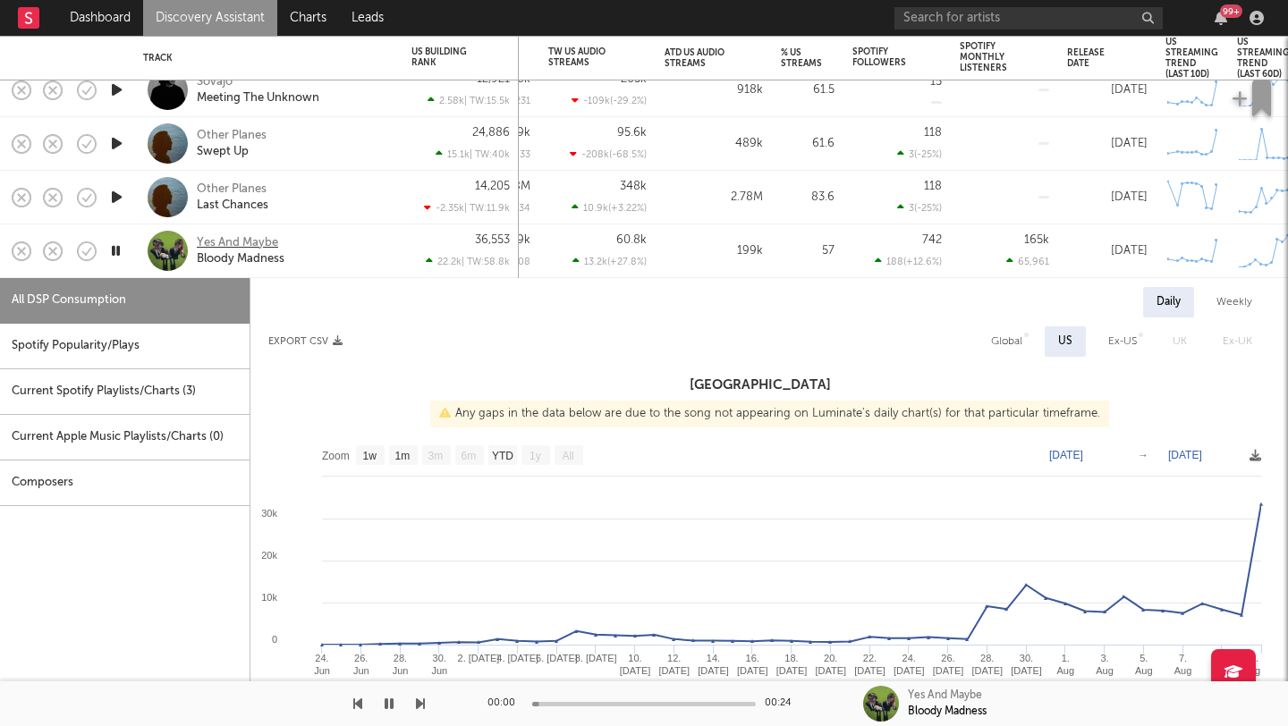
click at [250, 241] on div "Yes And Maybe" at bounding box center [237, 243] width 81 height 16
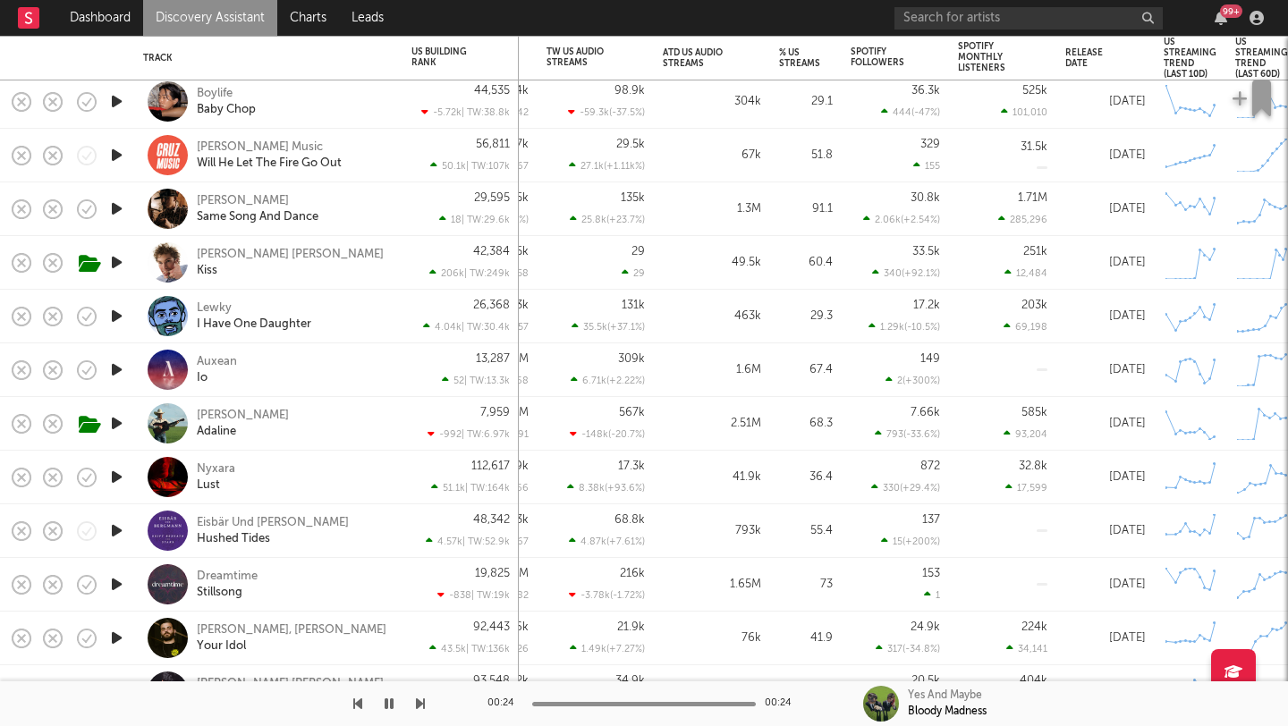
click at [116, 100] on icon "button" at bounding box center [116, 101] width 19 height 22
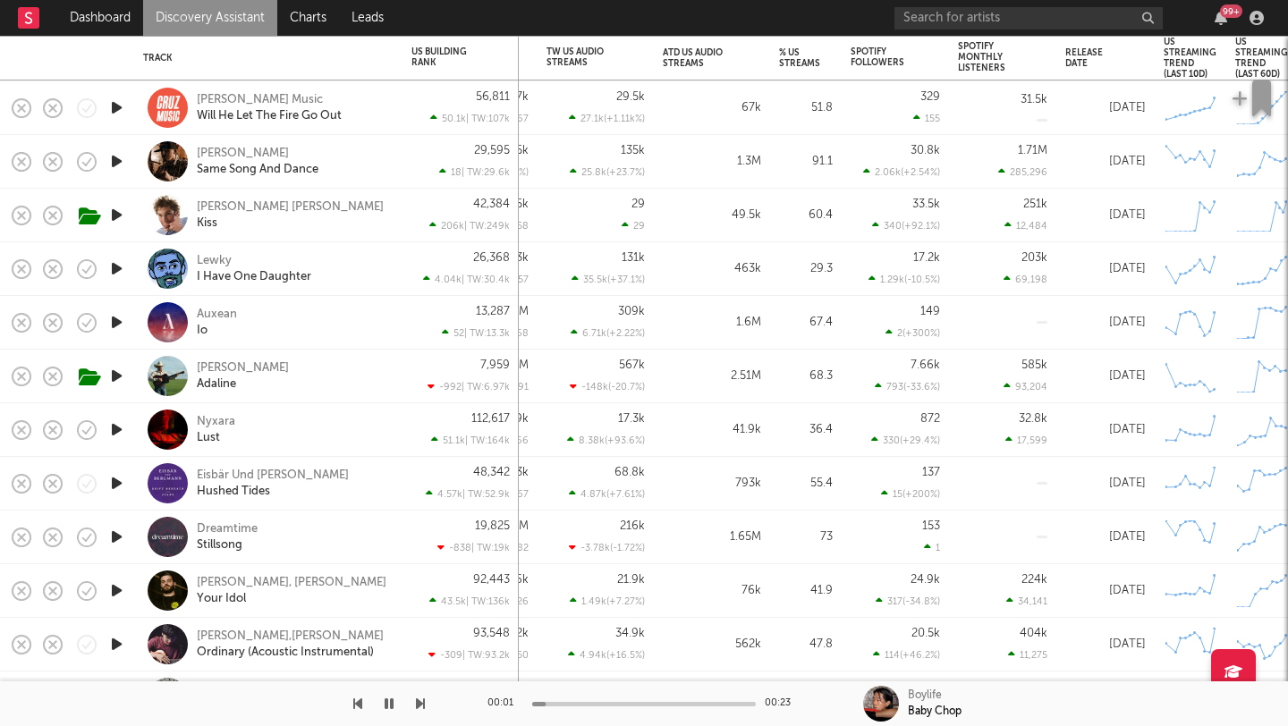
click at [365, 211] on div "Presley Regier Kiss" at bounding box center [293, 215] width 192 height 32
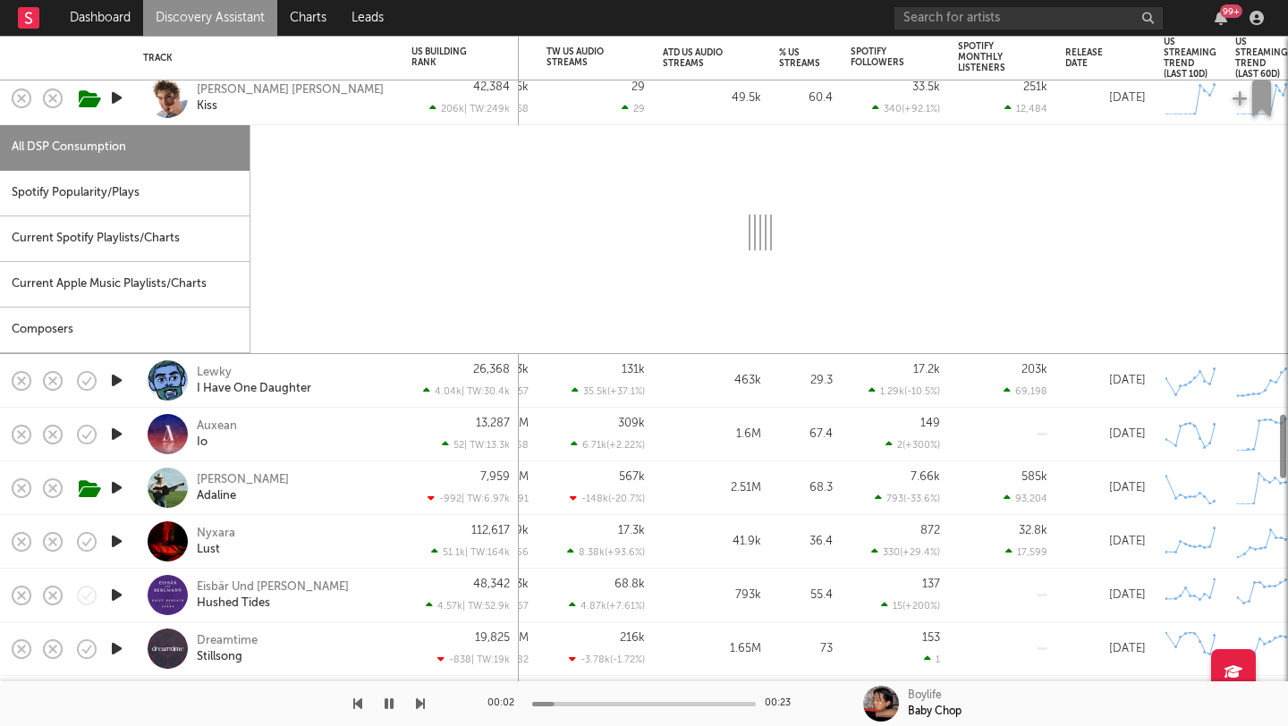
select select "1w"
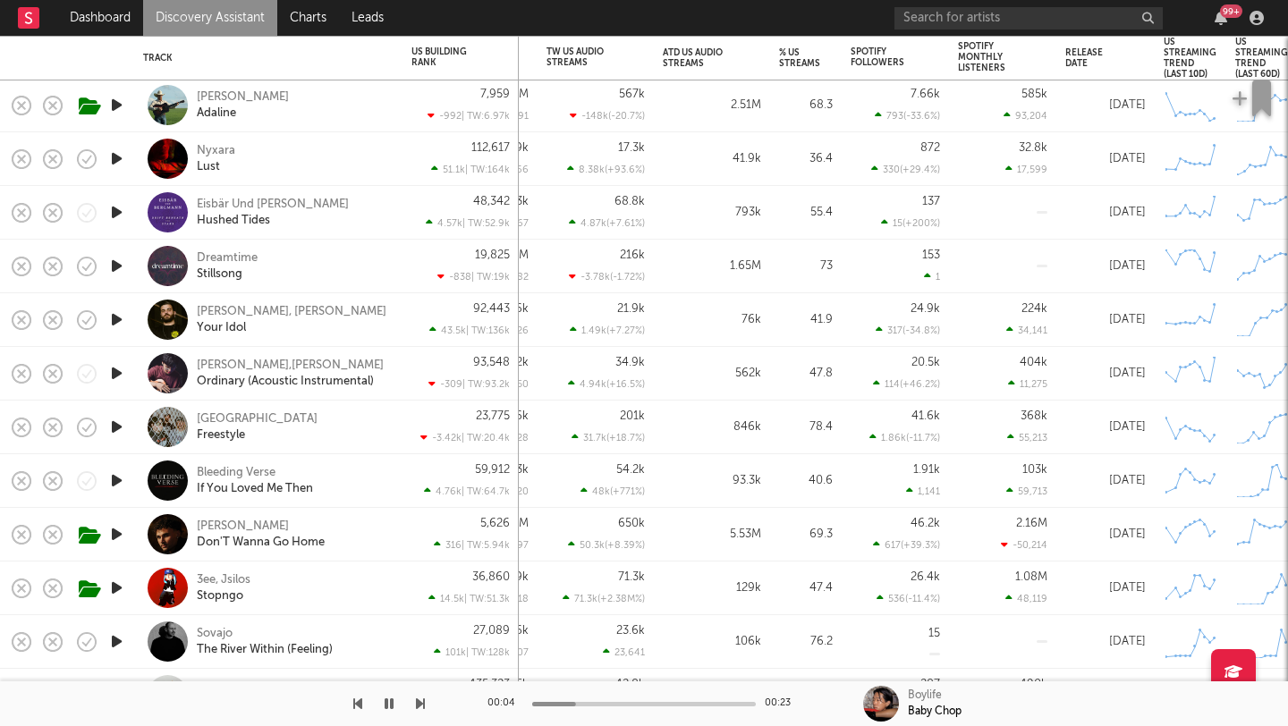
click at [306, 108] on div "Tyce Delk Adaline" at bounding box center [293, 105] width 192 height 32
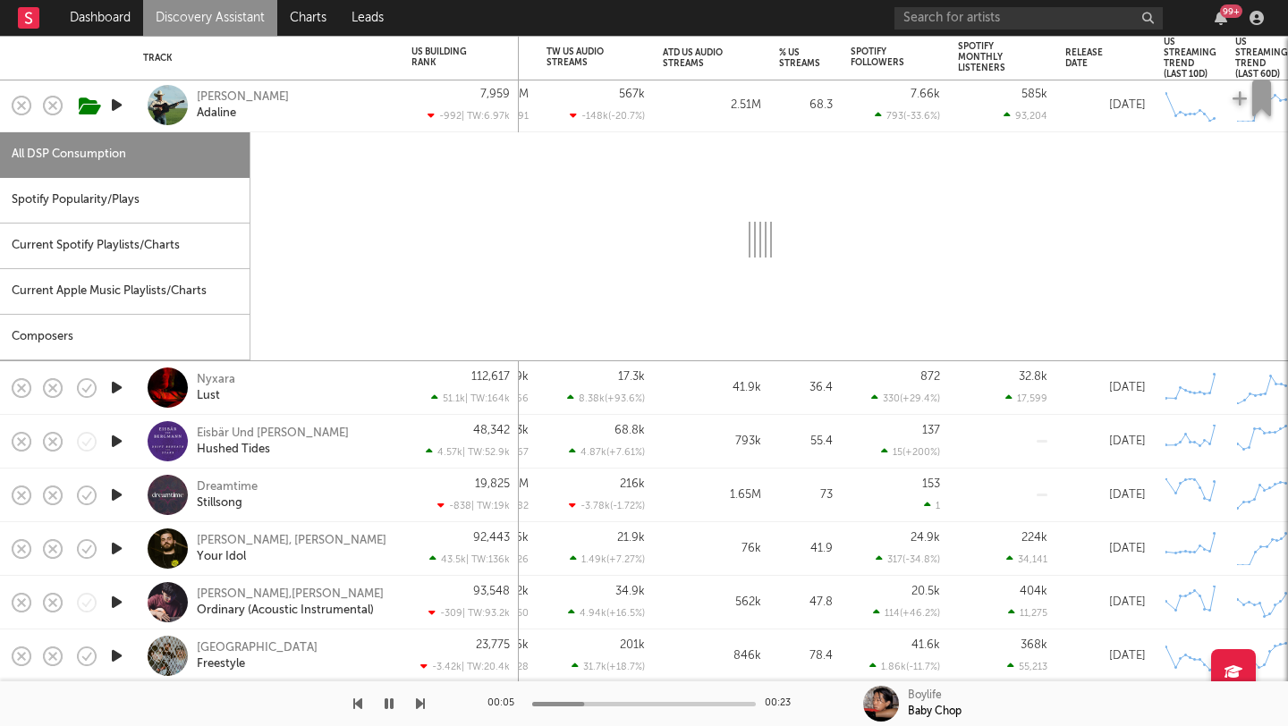
select select "1w"
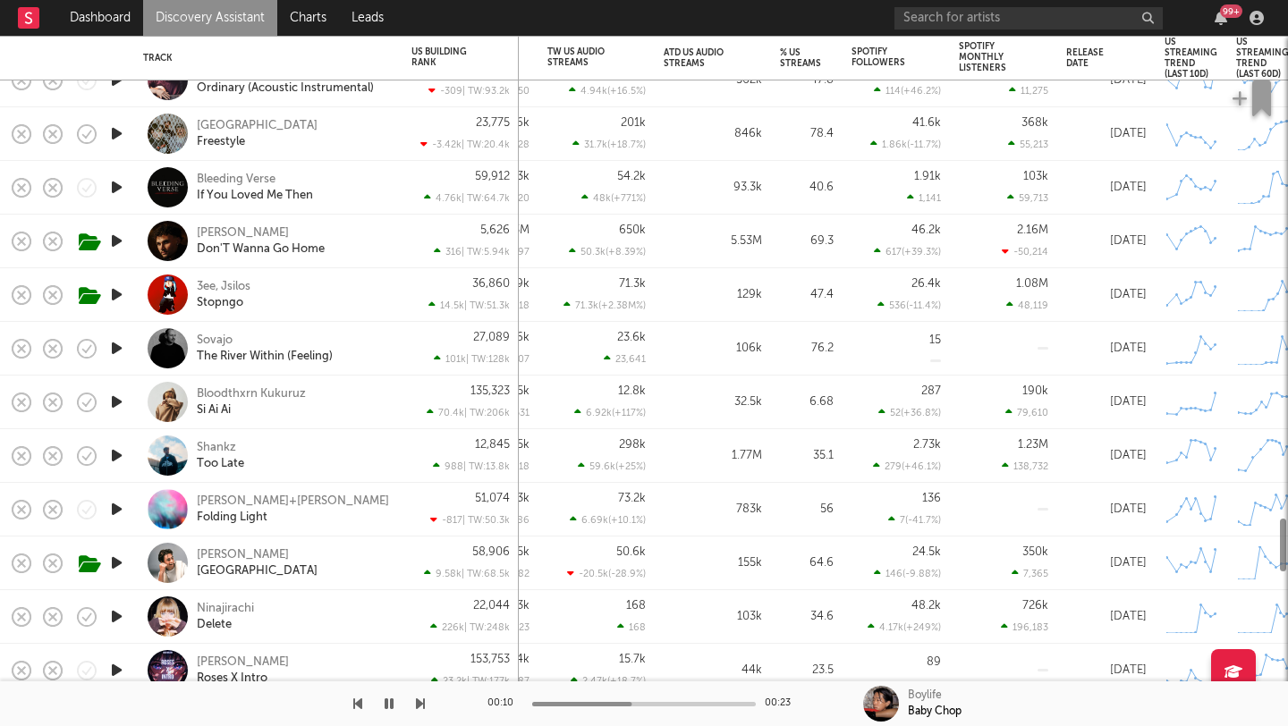
click at [355, 400] on div "Bloodthxrn Kukuruz Si Ai Ai" at bounding box center [293, 402] width 192 height 32
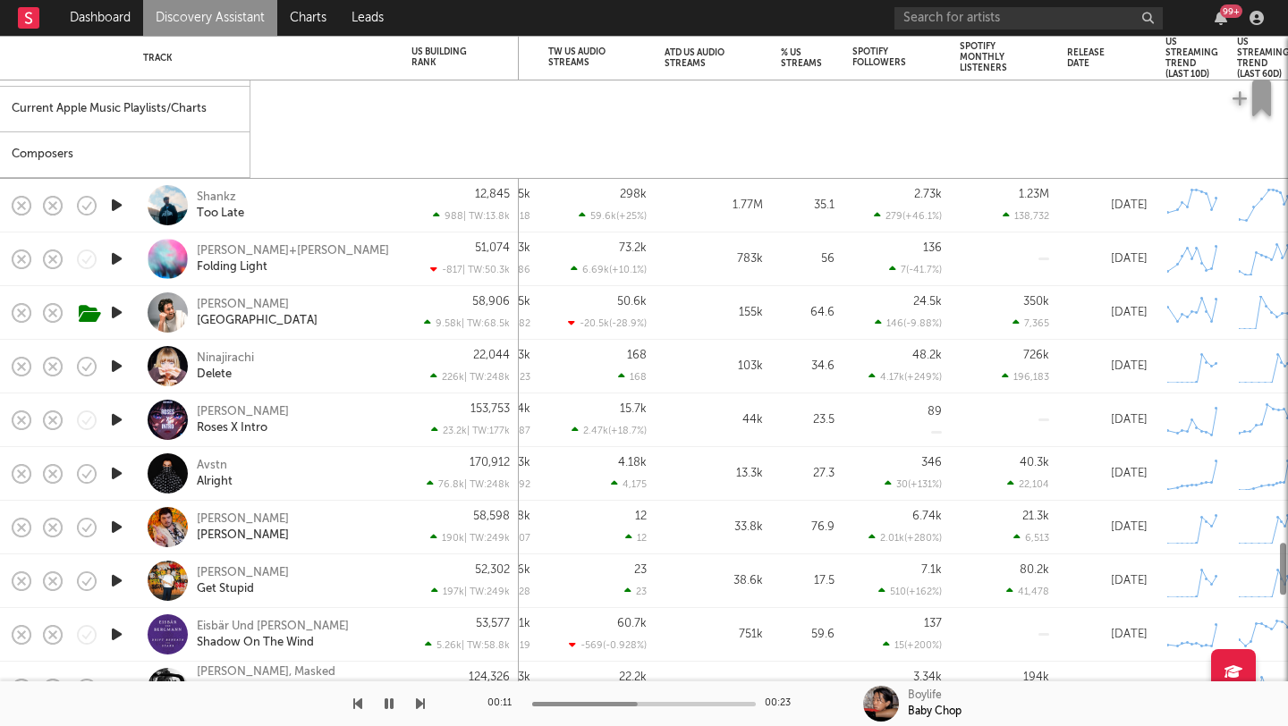
select select "1w"
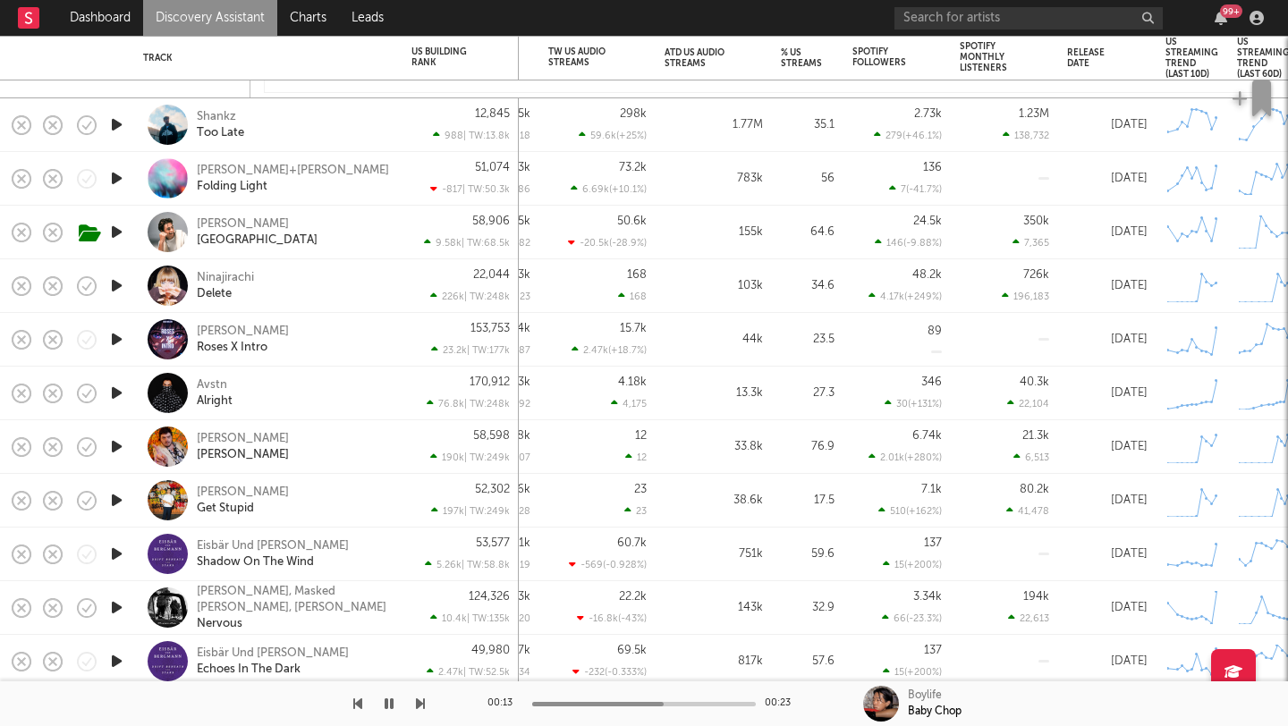
click at [298, 244] on div "Kaleb Cohen Boston" at bounding box center [293, 232] width 192 height 32
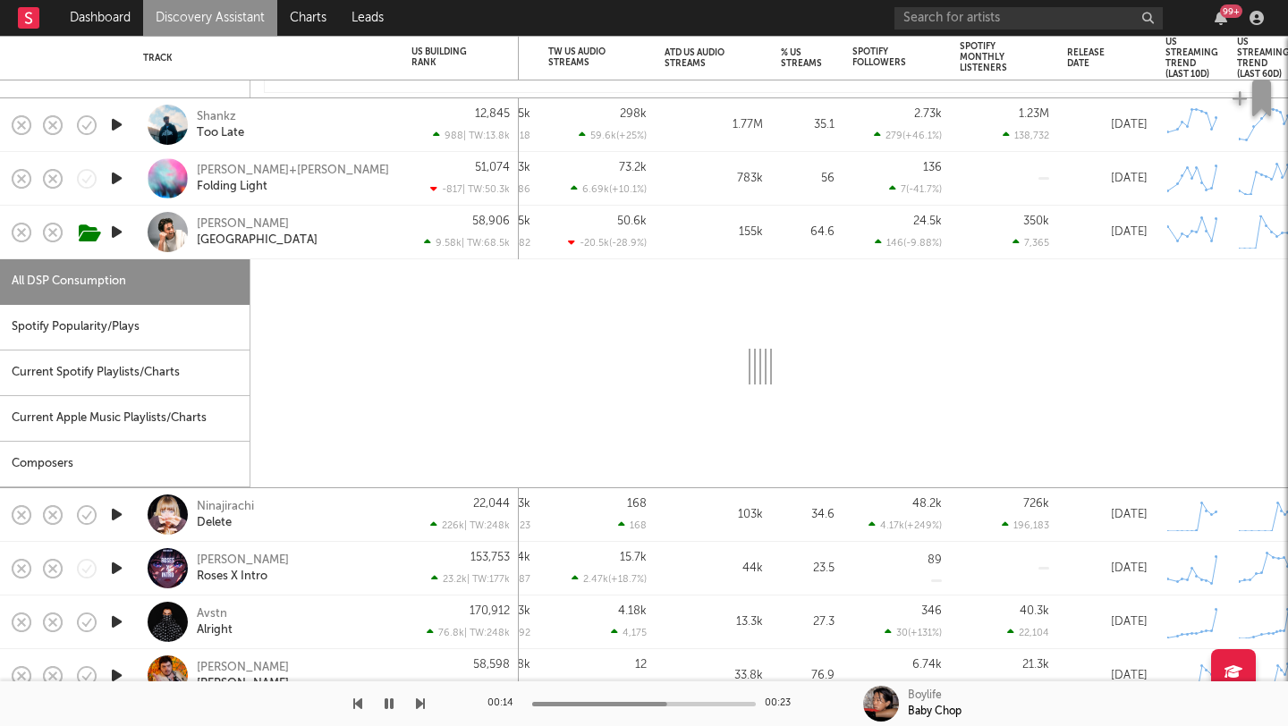
select select "1w"
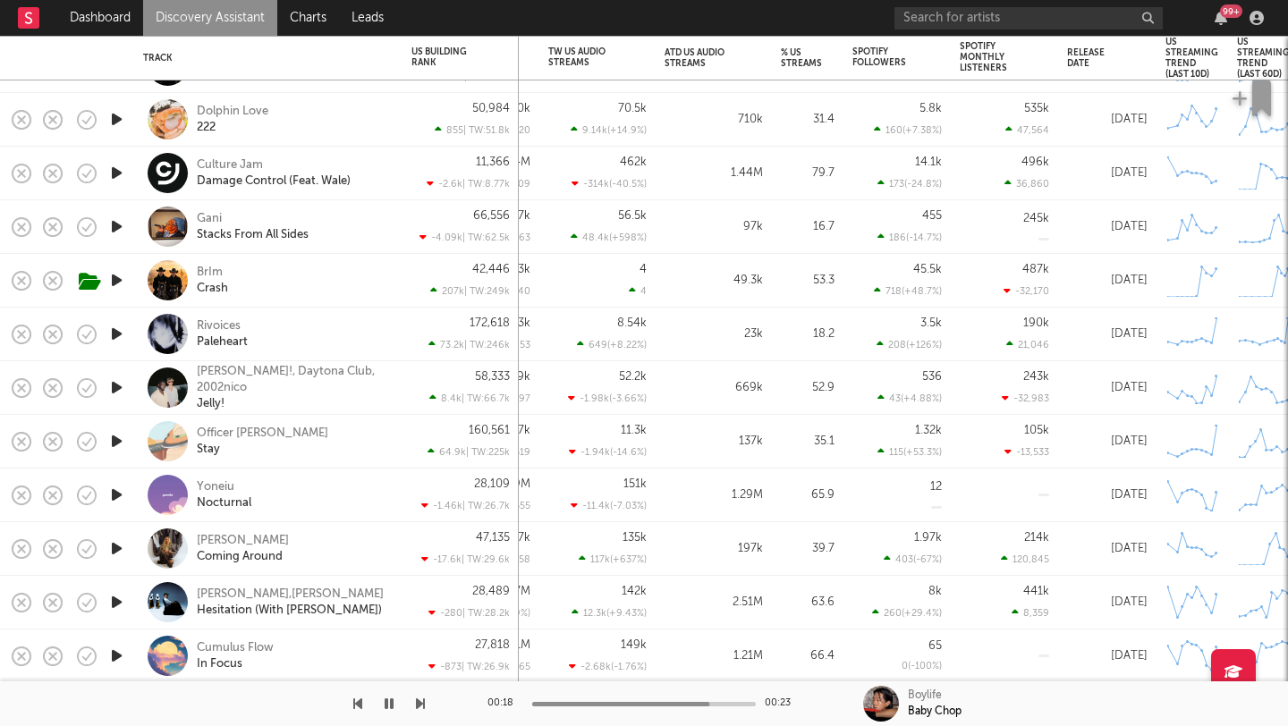
click at [287, 280] on div "BrIm Crash" at bounding box center [293, 281] width 192 height 32
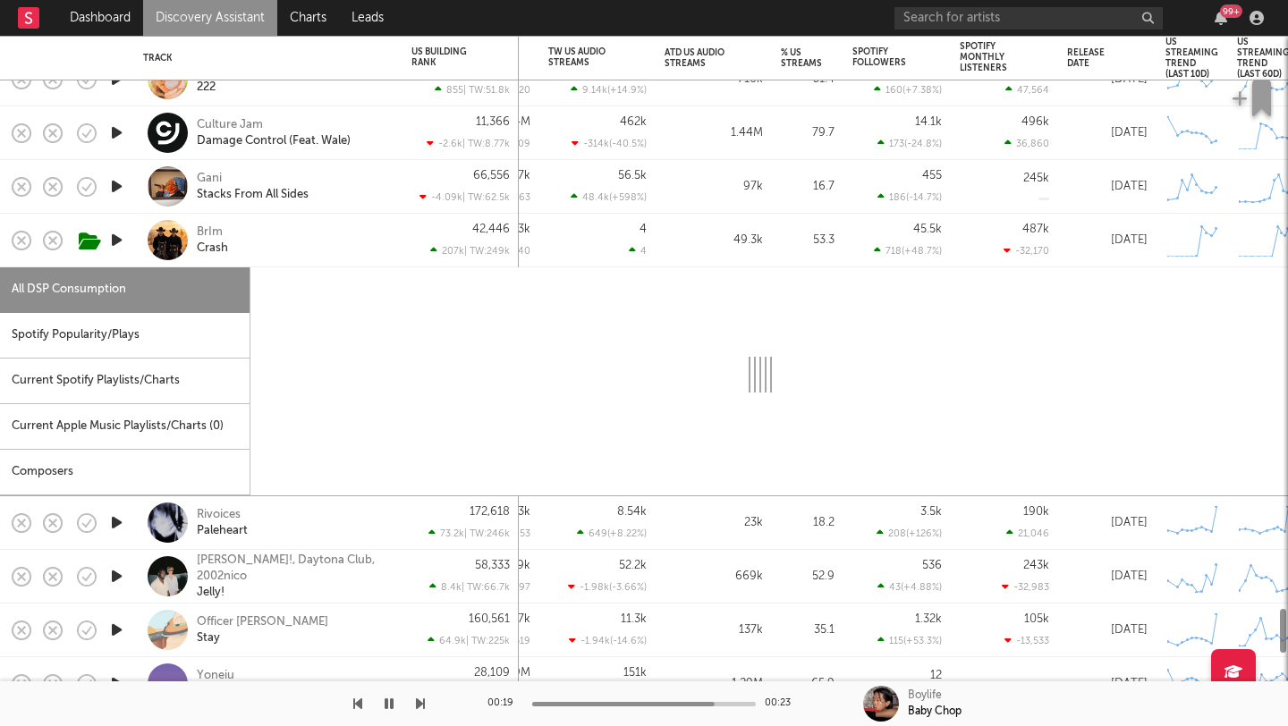
select select "1w"
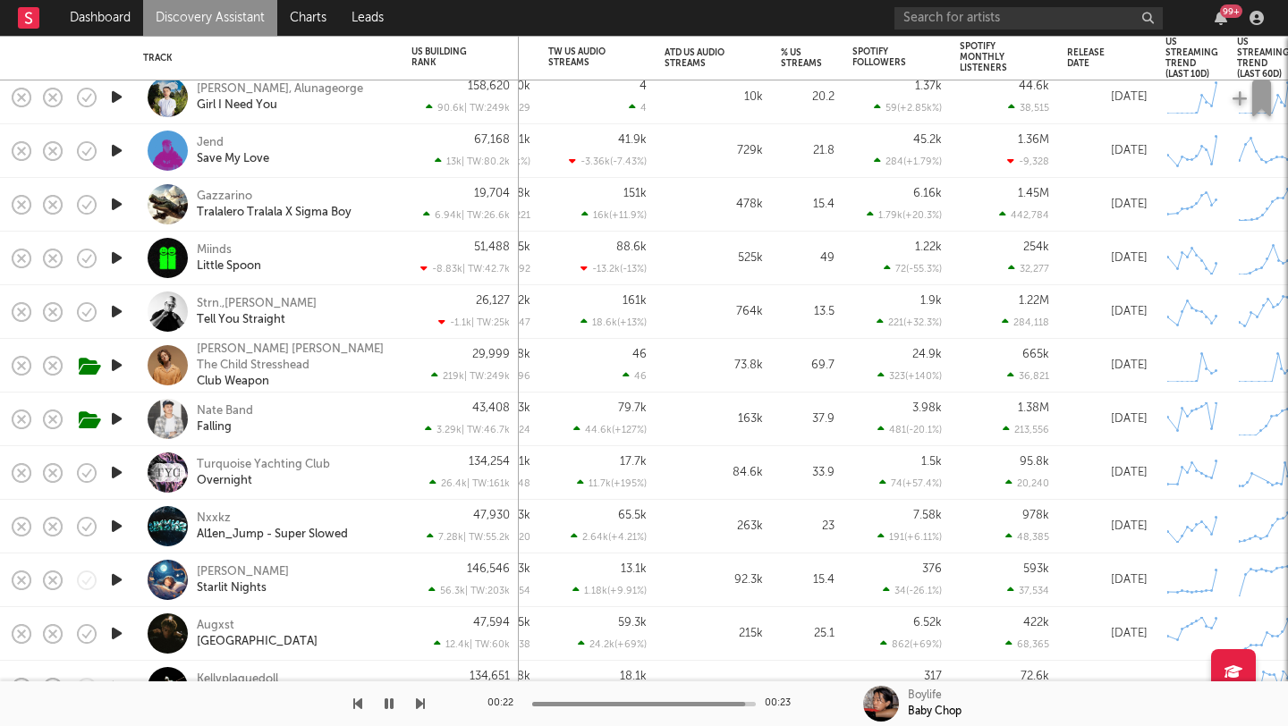
click at [341, 584] on div "Michael Lavigne Starlit Nights" at bounding box center [293, 580] width 192 height 32
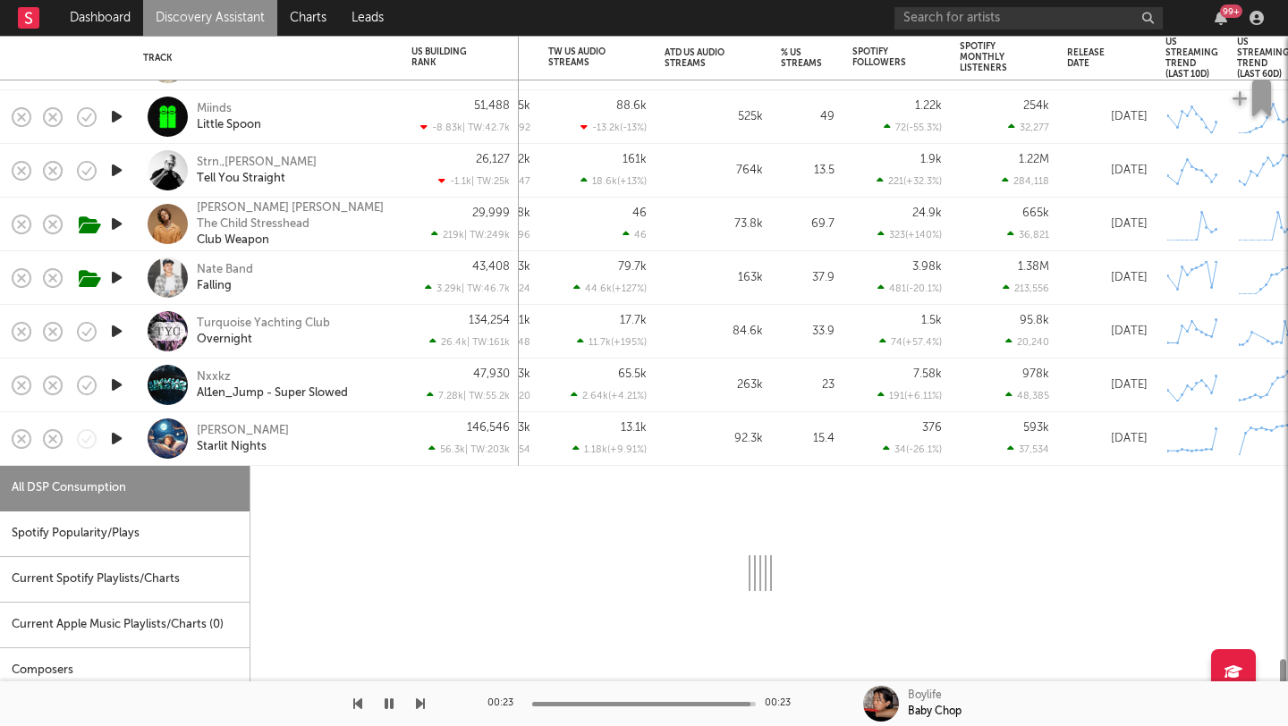
select select "1w"
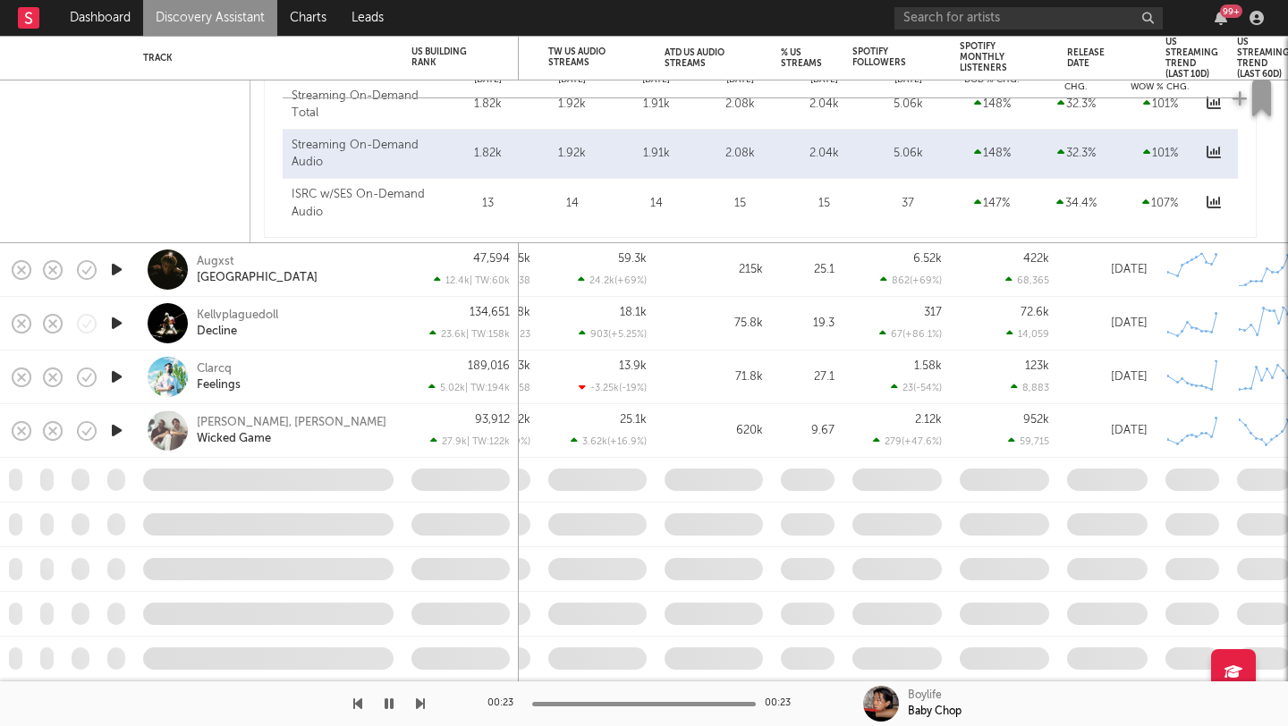
select select "1w"
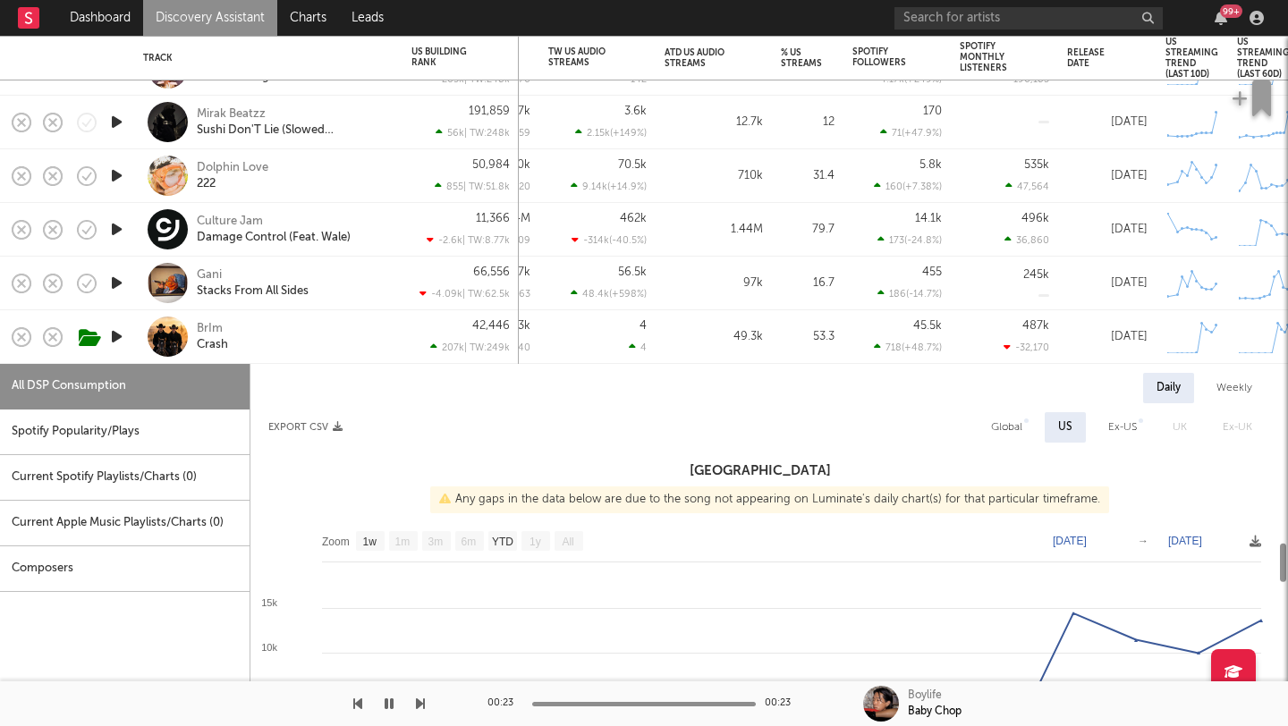
select select "1w"
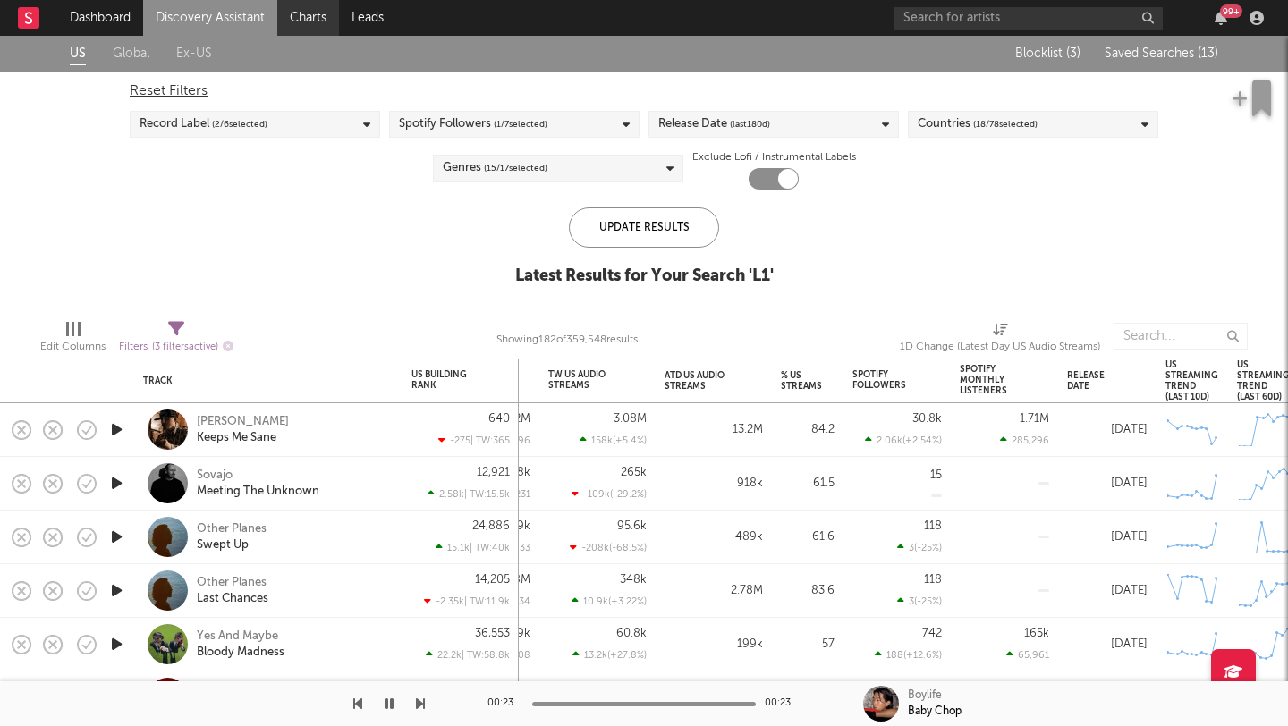
click at [311, 21] on link "Charts" at bounding box center [308, 18] width 62 height 36
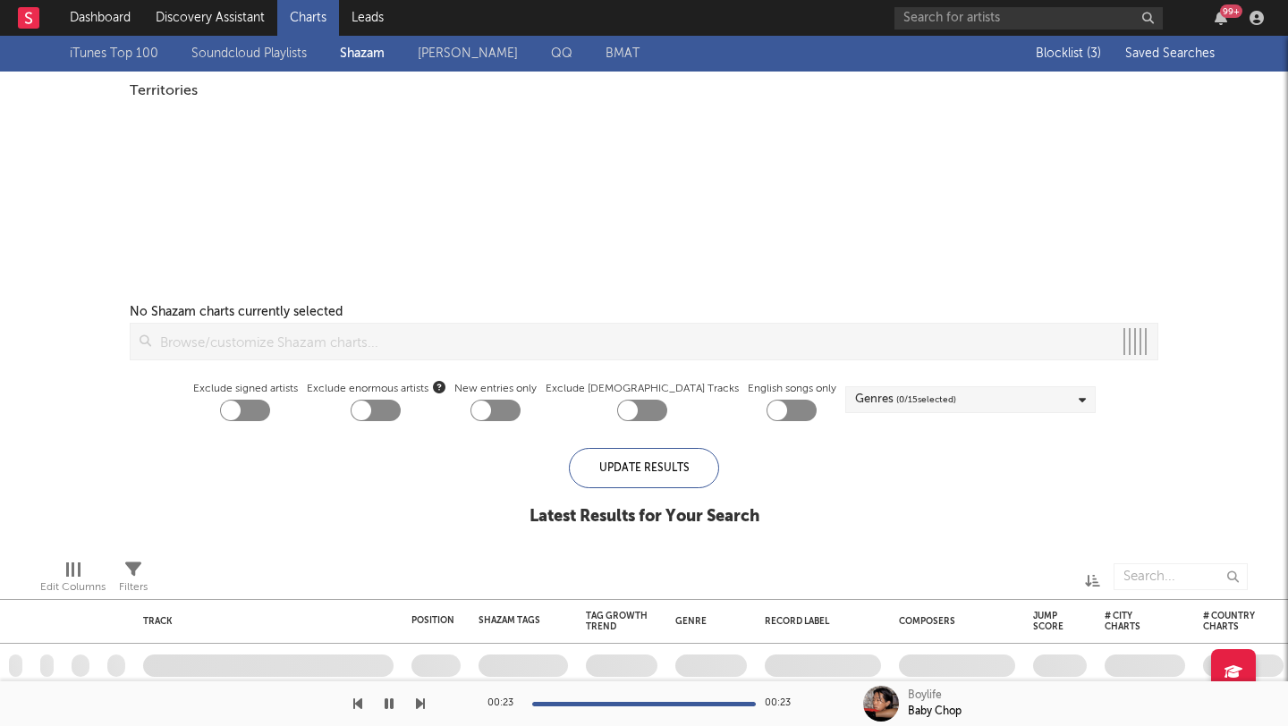
checkbox input "true"
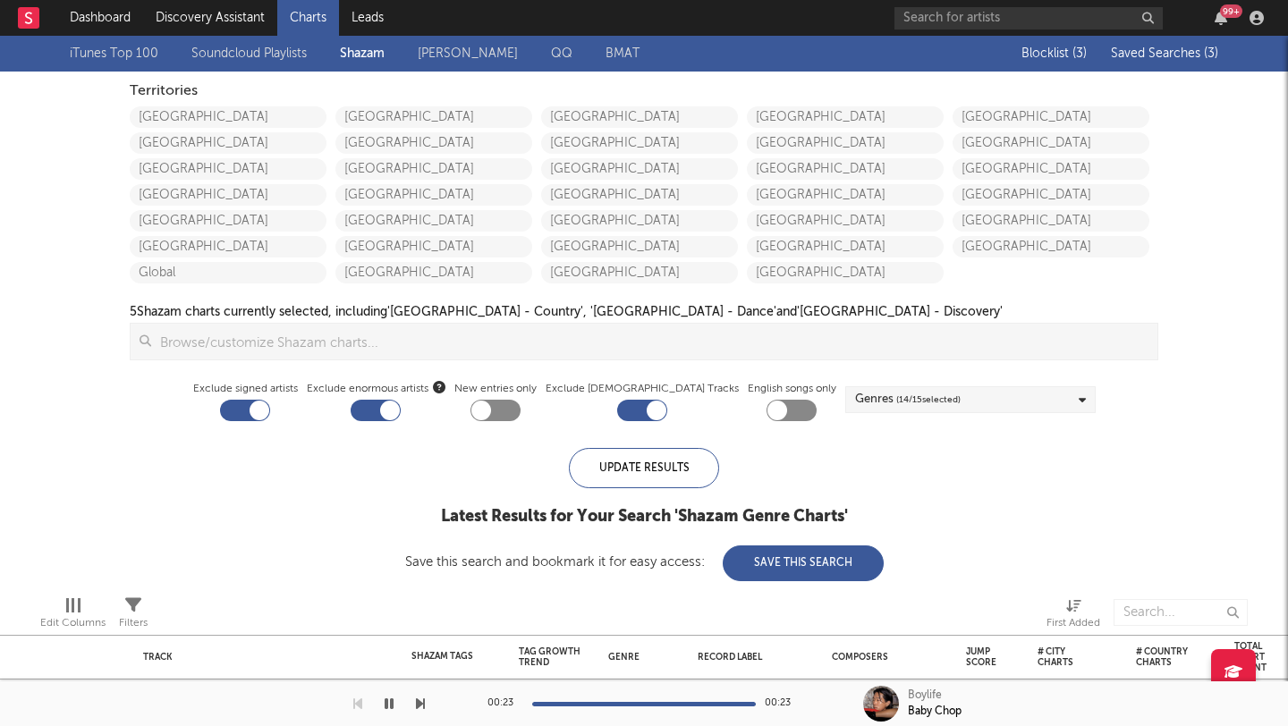
click at [123, 48] on link "iTunes Top 100" at bounding box center [114, 53] width 89 height 21
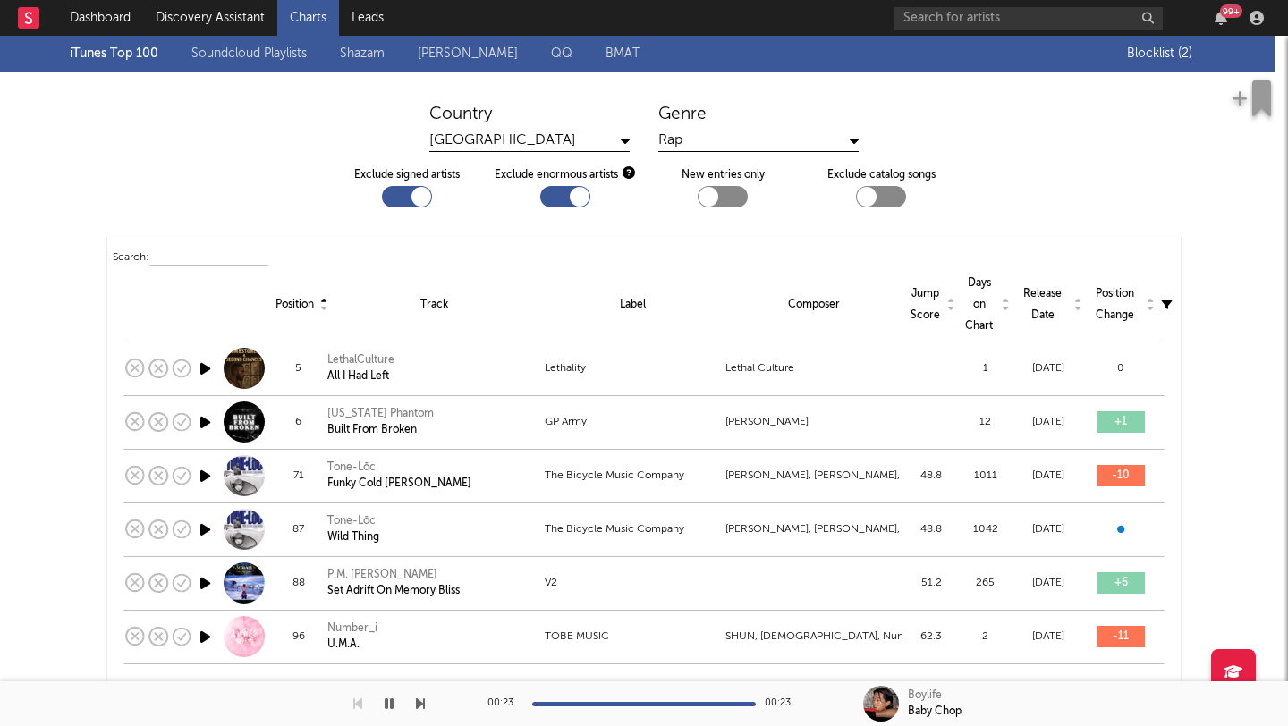
click at [715, 114] on div "Genre" at bounding box center [758, 114] width 200 height 21
click at [714, 137] on div "Rap" at bounding box center [758, 141] width 200 height 22
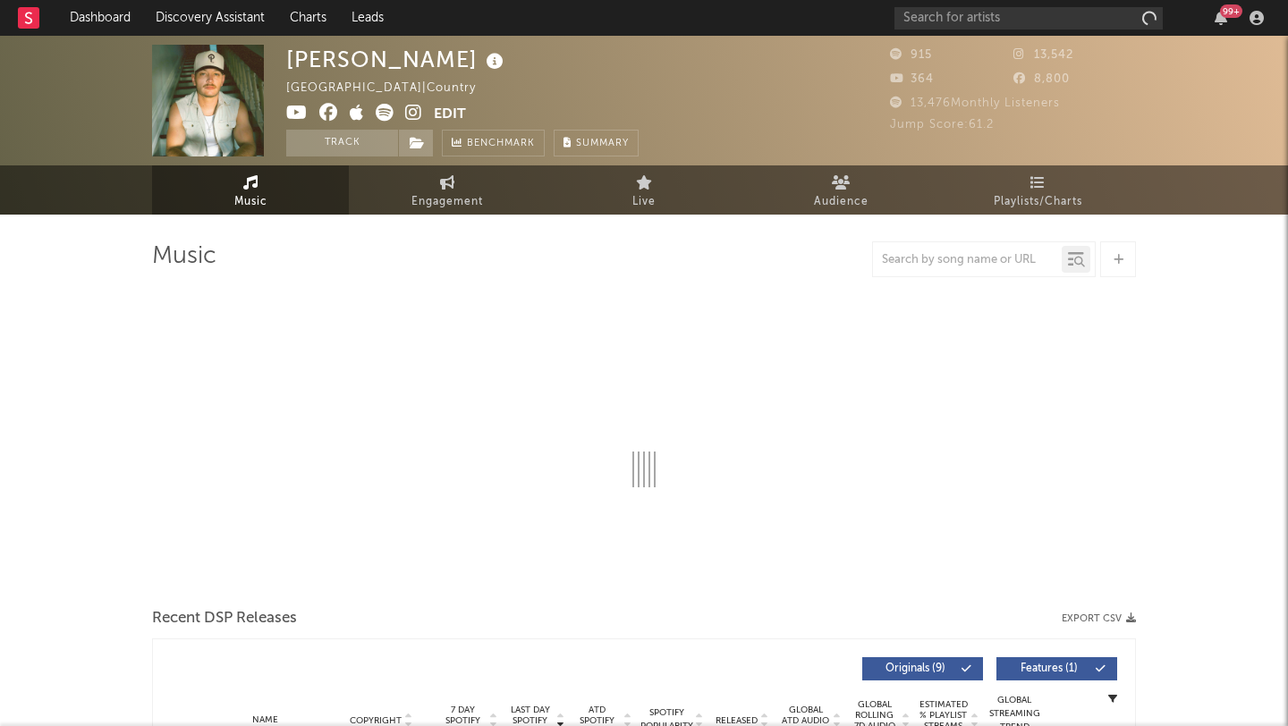
select select "1w"
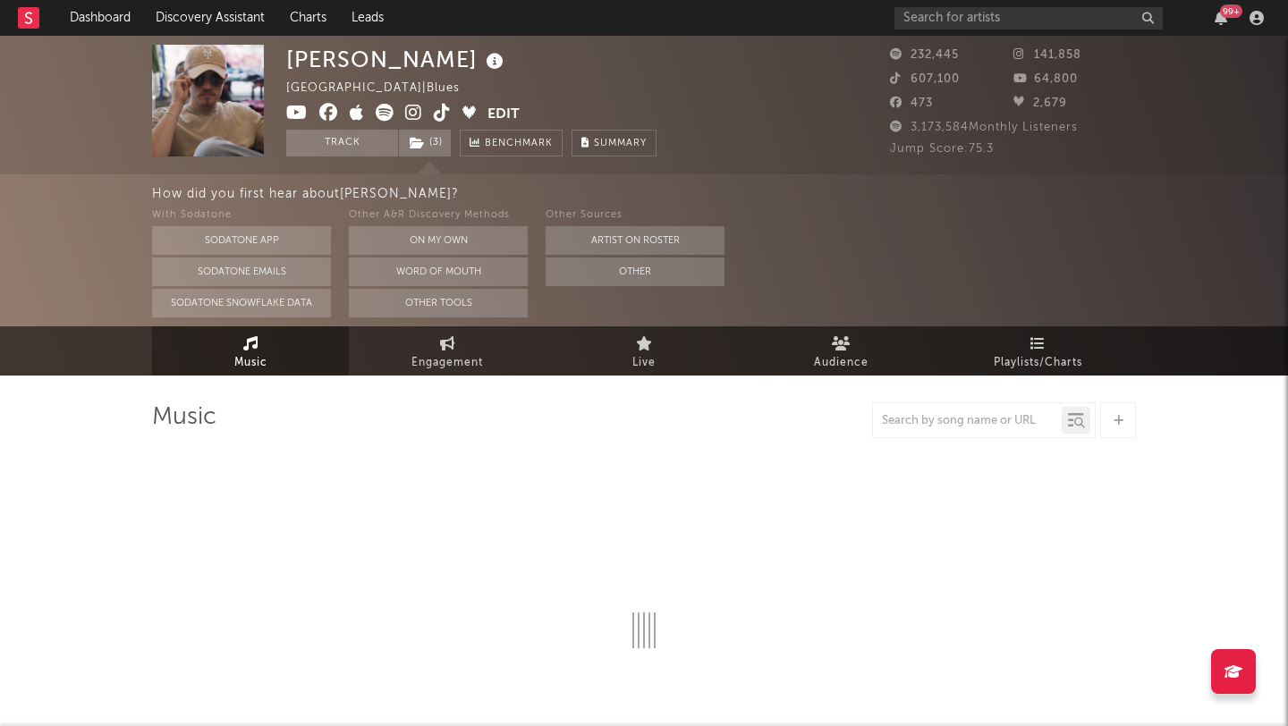
select select "6m"
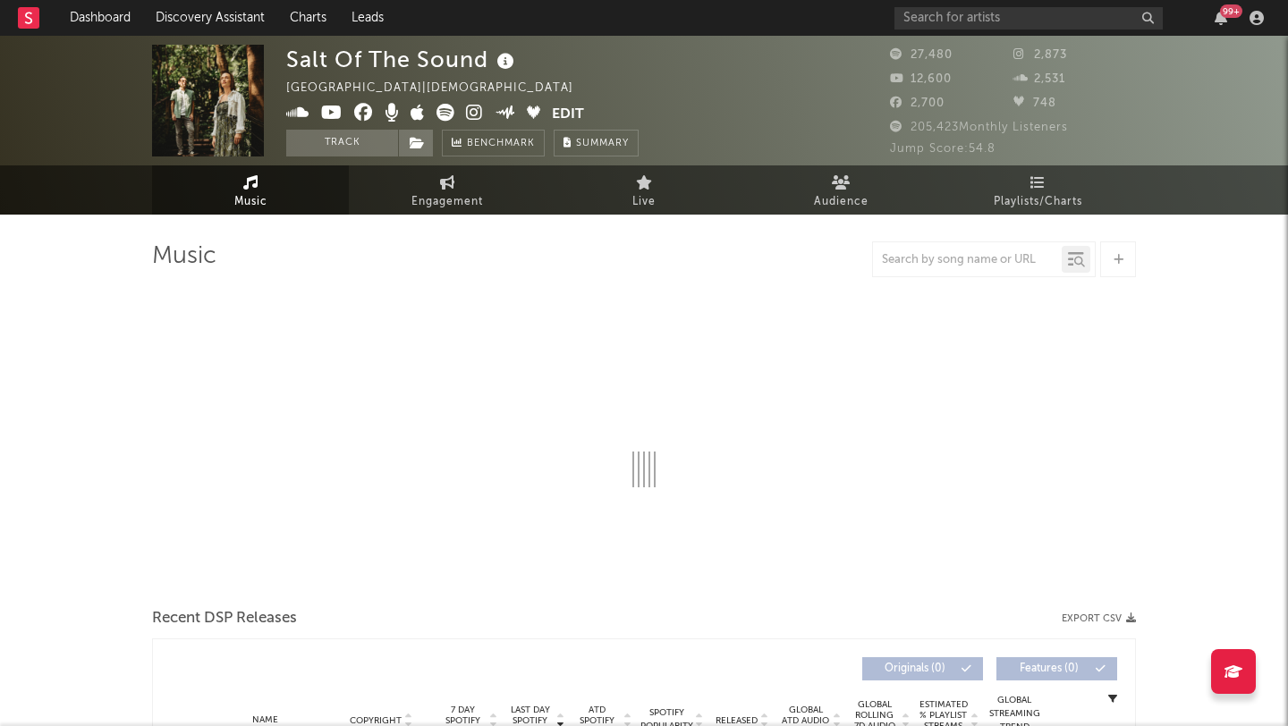
select select "6m"
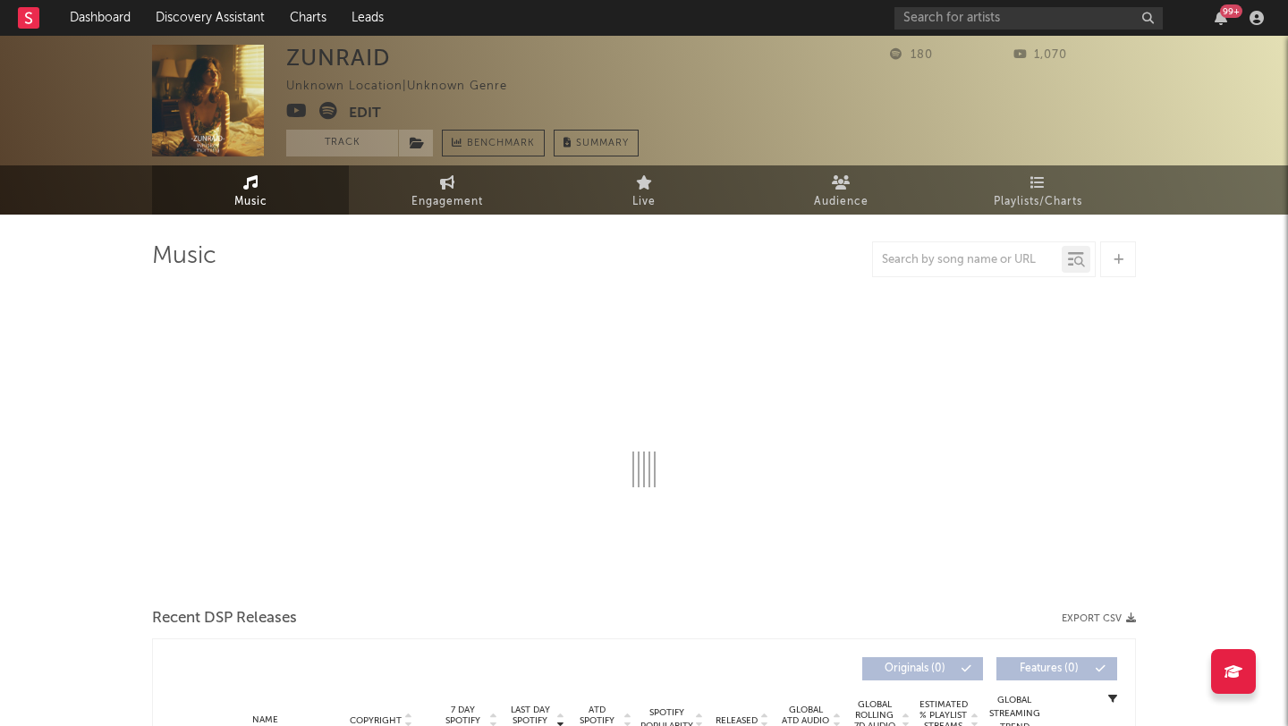
select select "1w"
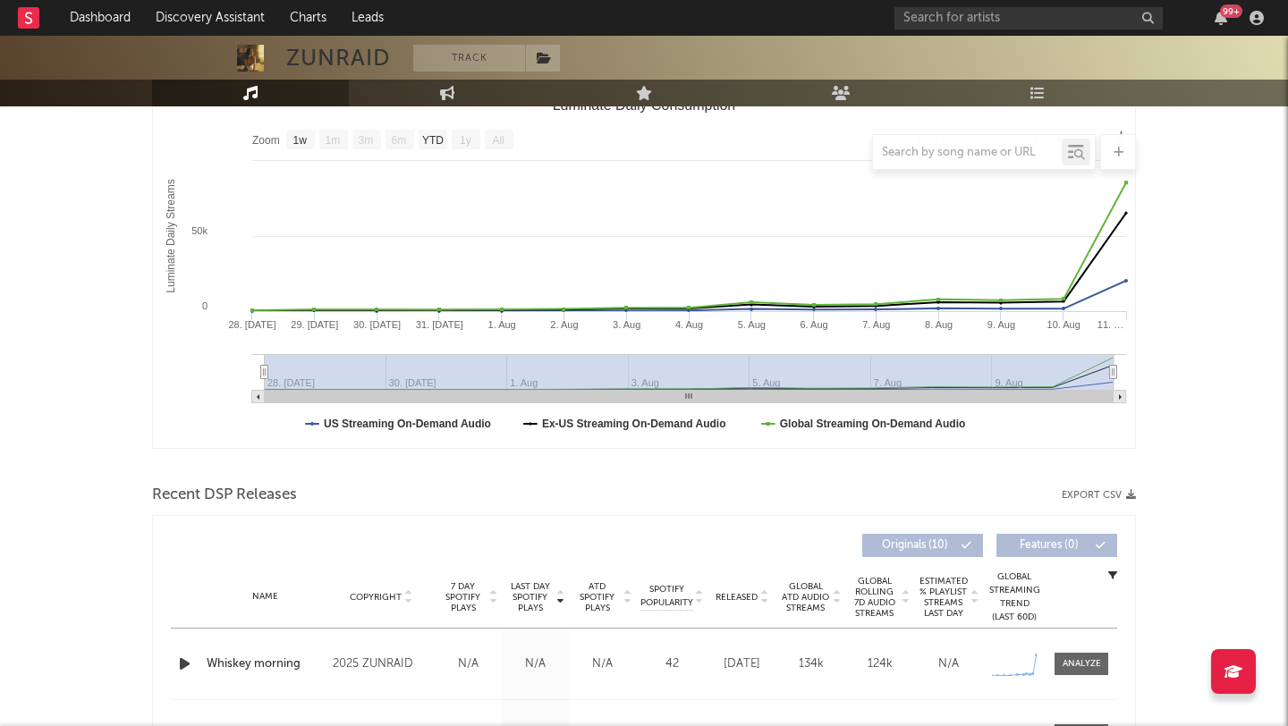
scroll to position [120, 0]
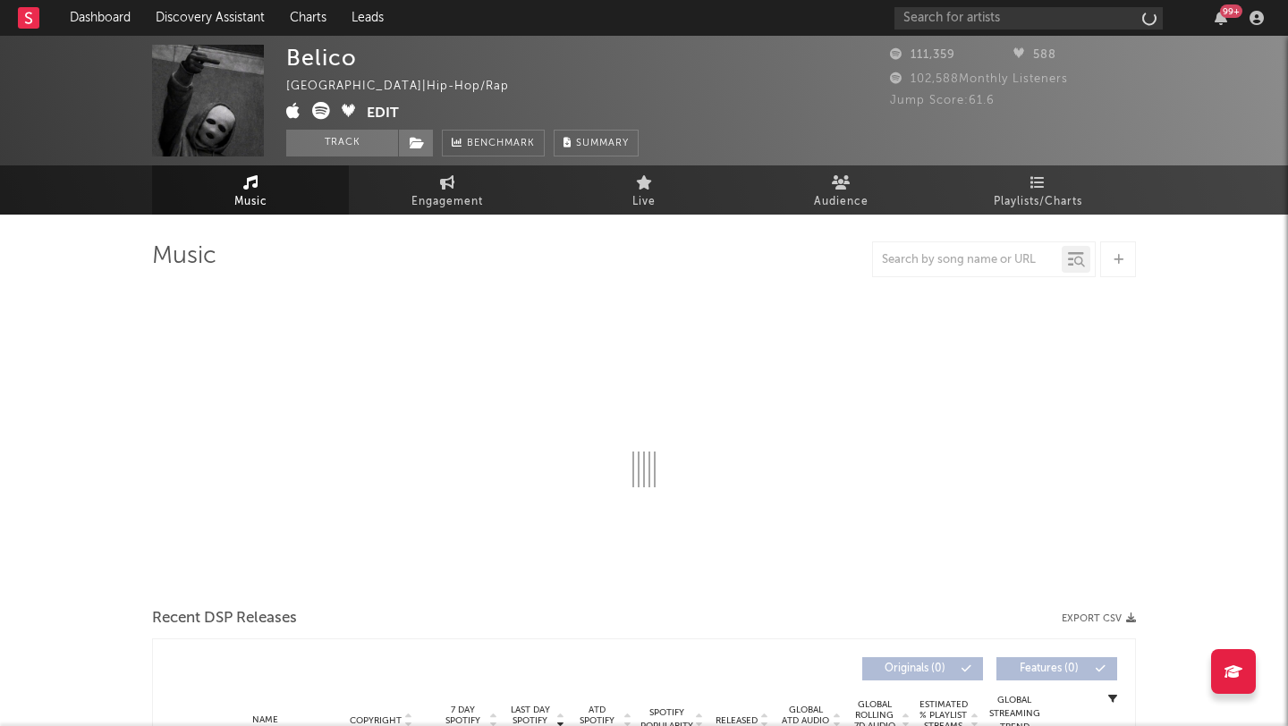
select select "6m"
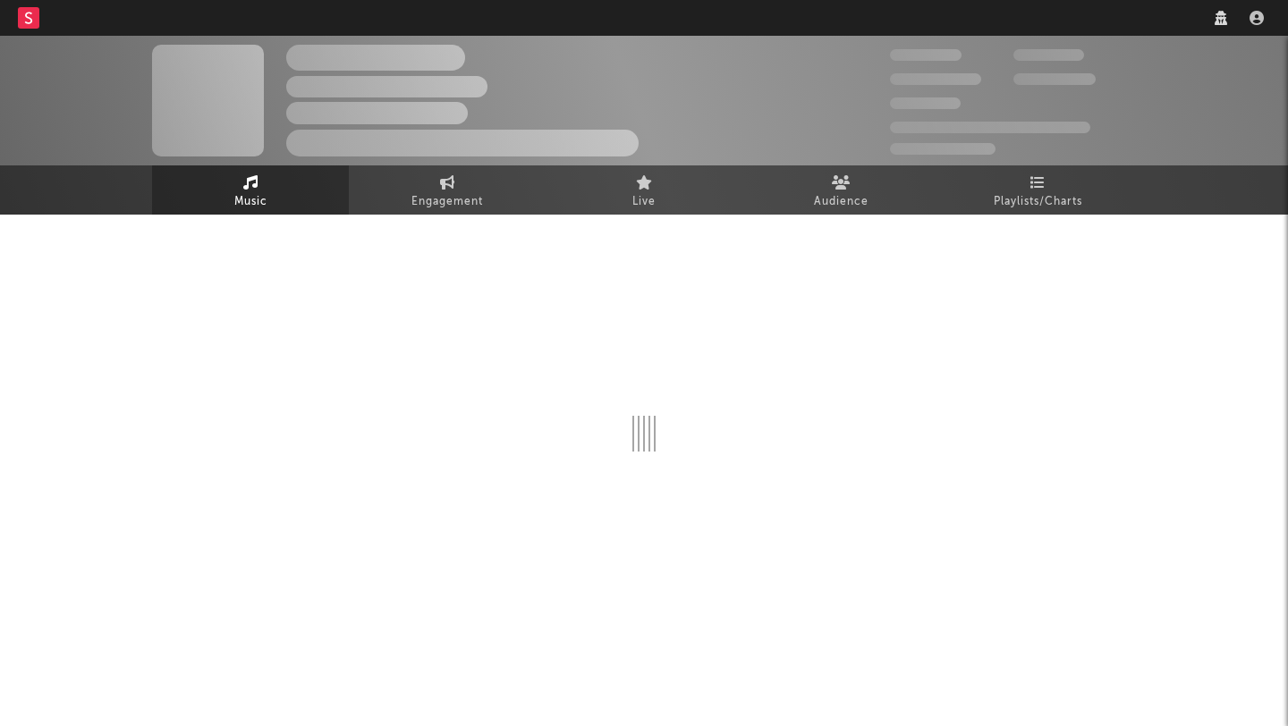
select select "1w"
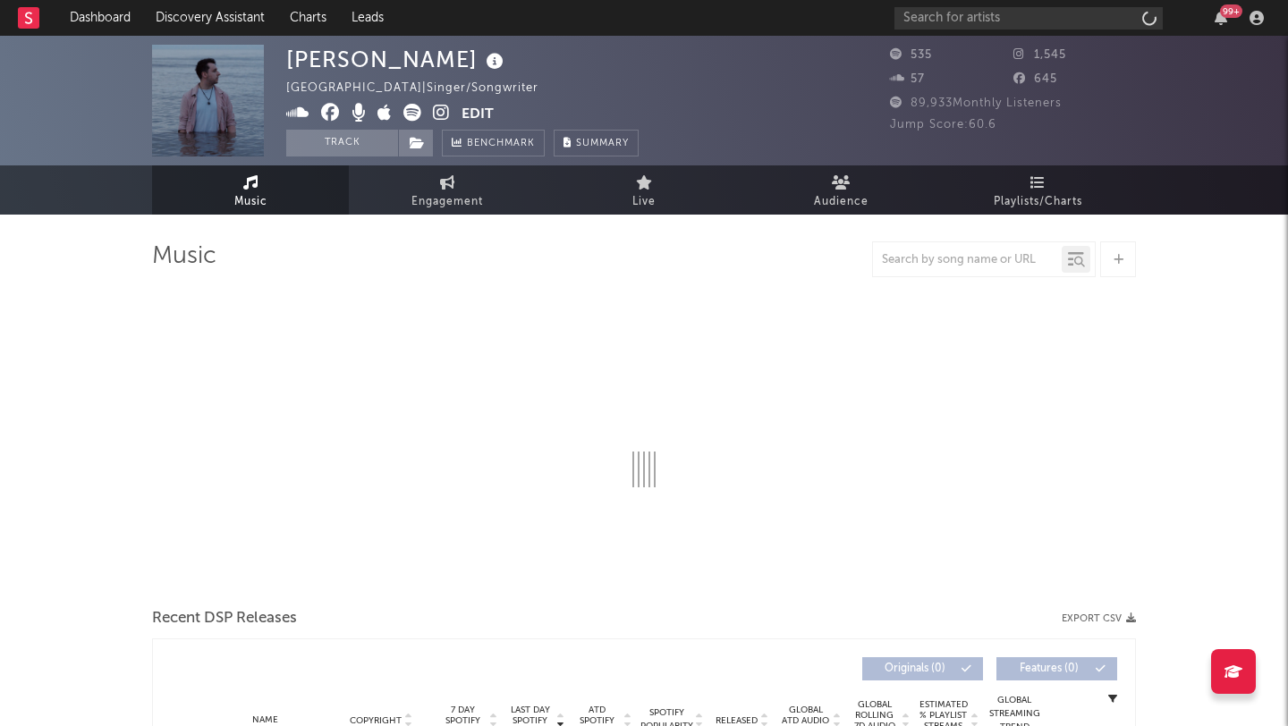
select select "6m"
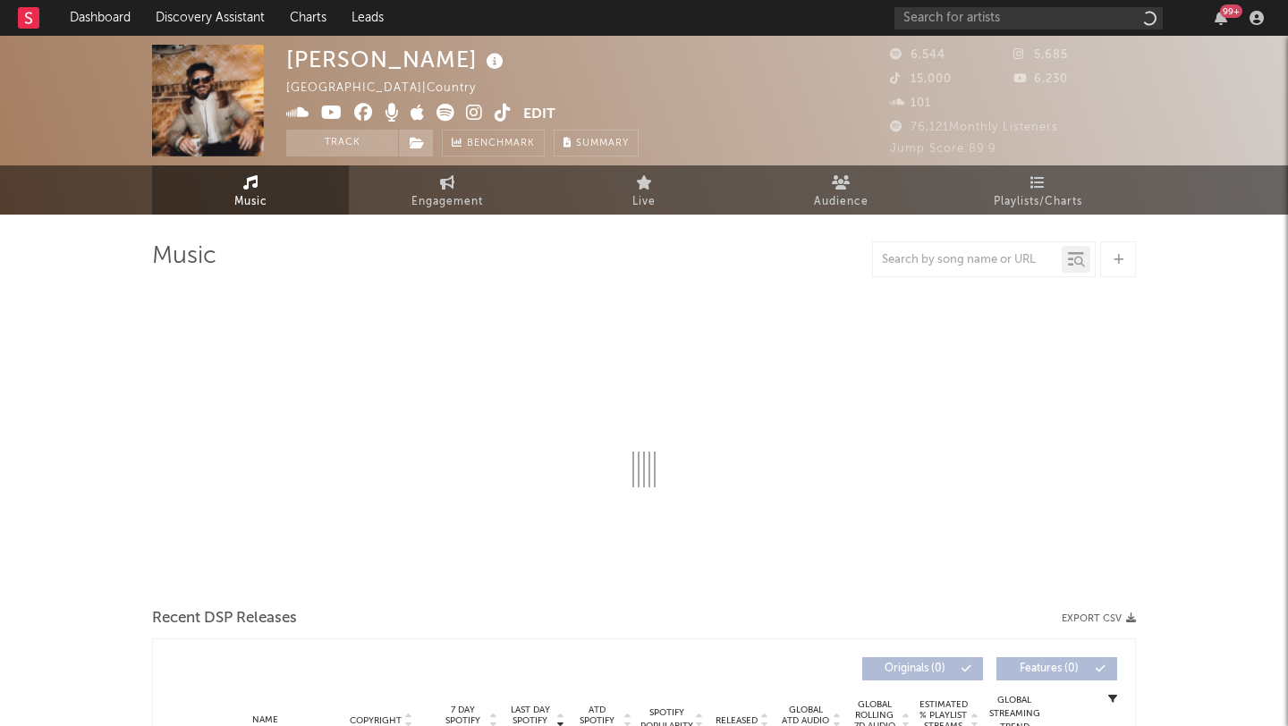
select select "6m"
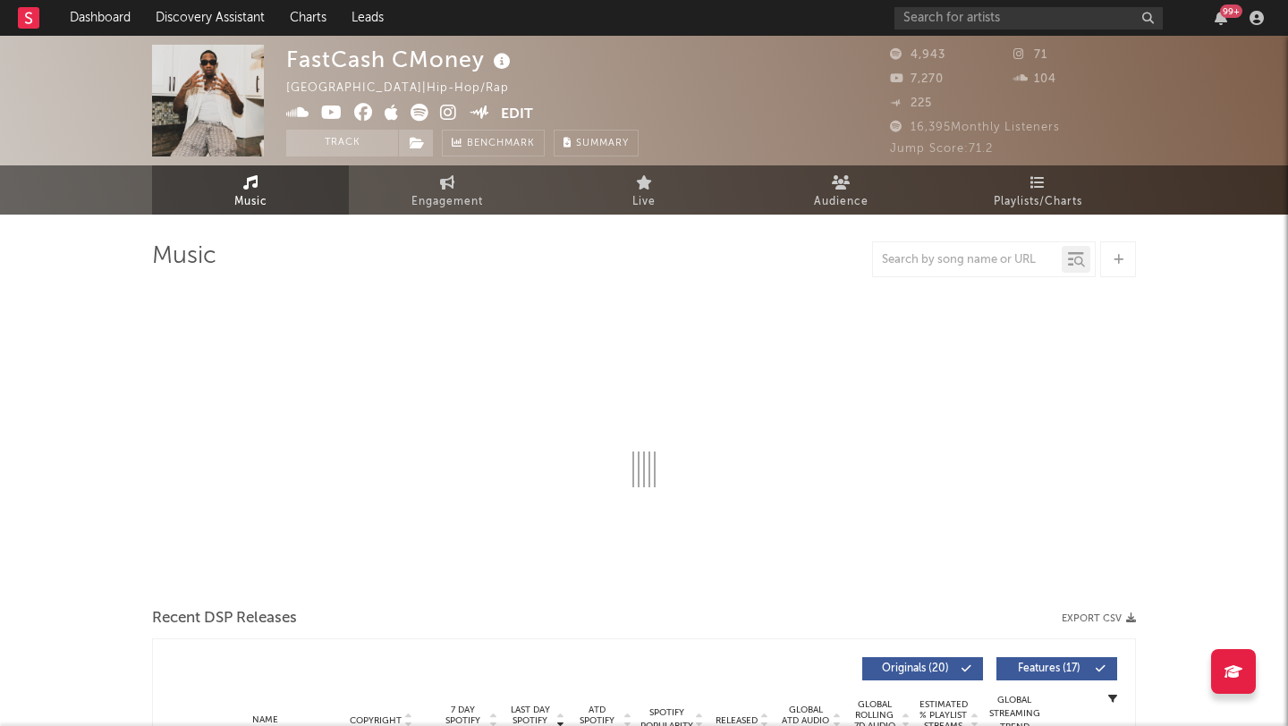
select select "6m"
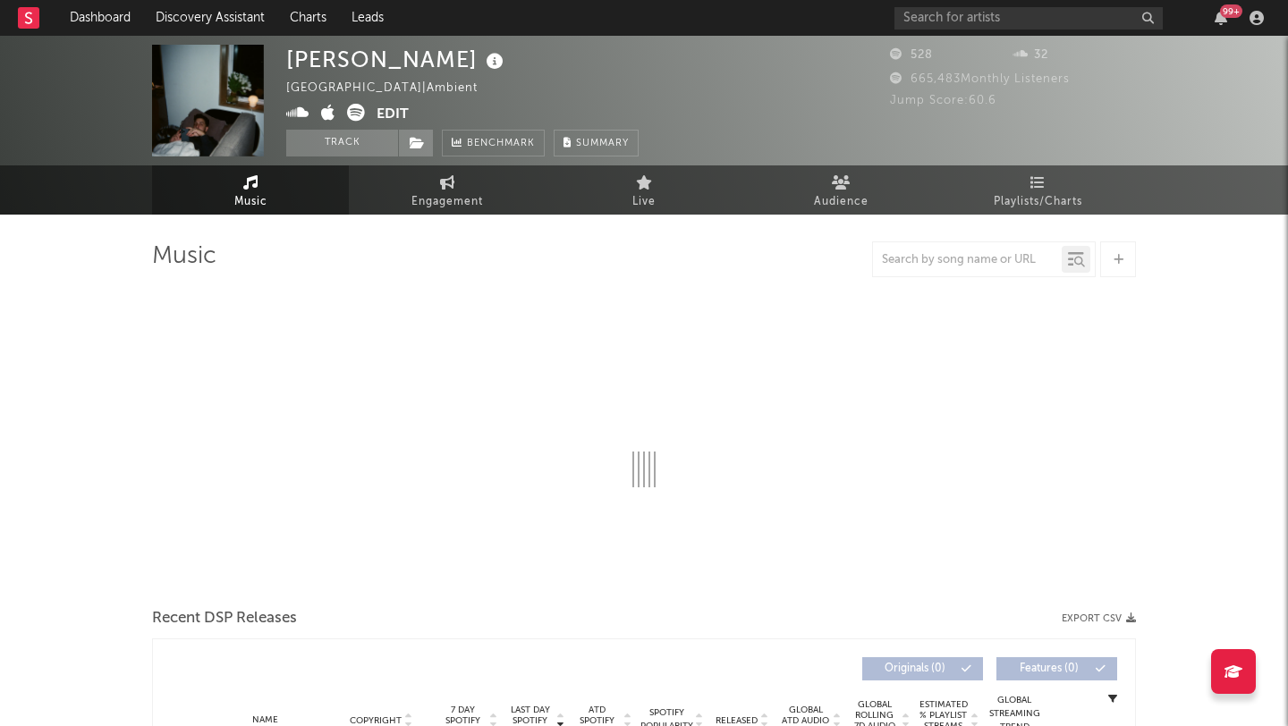
select select "6m"
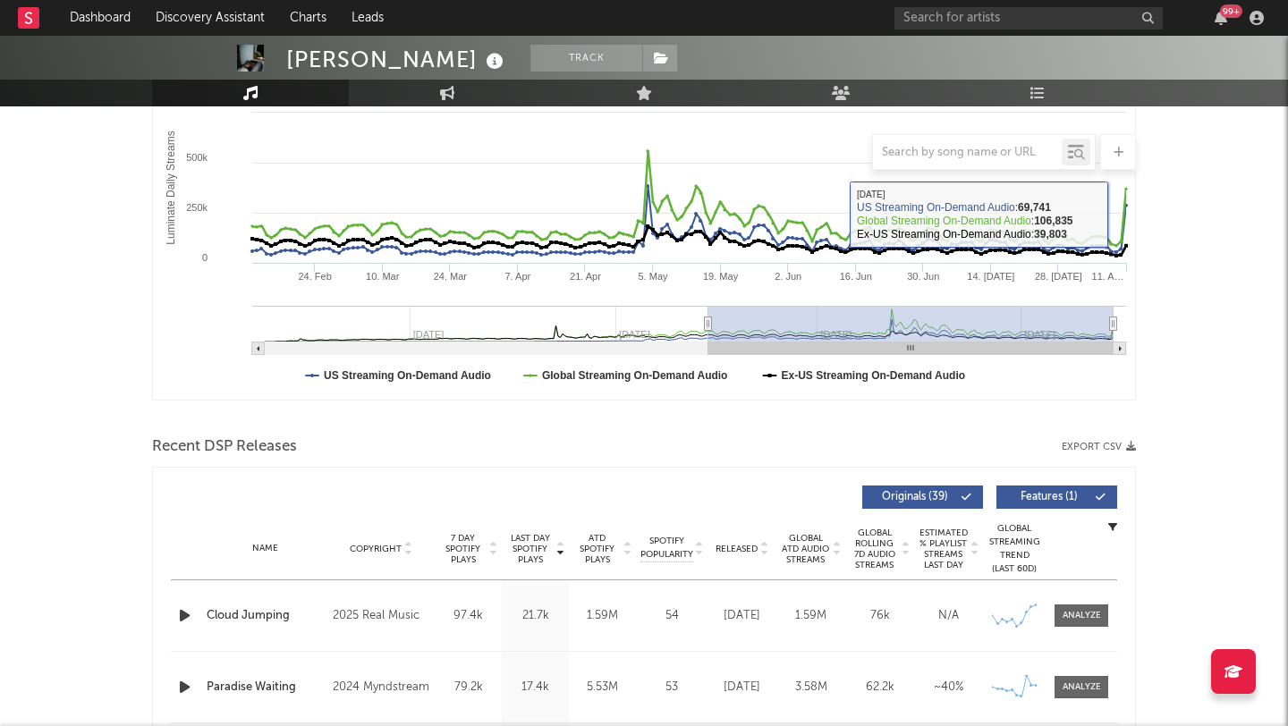
scroll to position [346, 0]
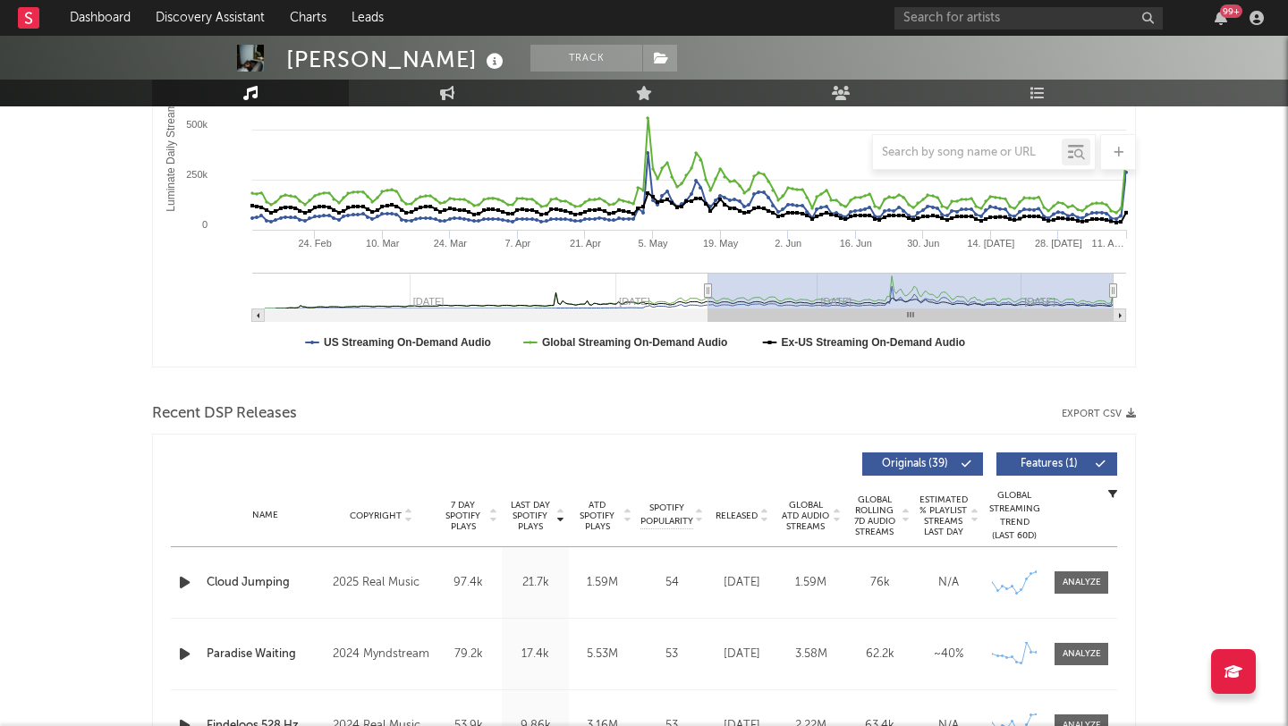
click at [181, 581] on icon "button" at bounding box center [184, 582] width 19 height 22
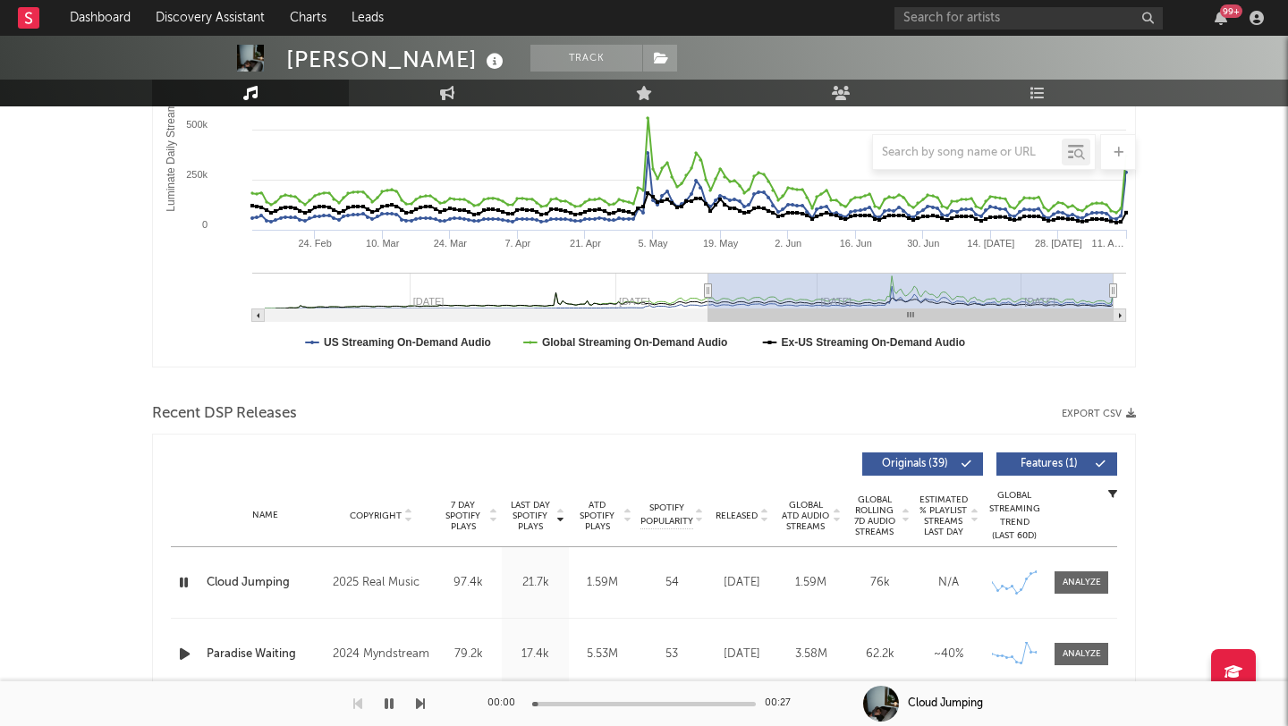
click at [583, 703] on div at bounding box center [644, 704] width 224 height 4
click at [643, 706] on div "00:06 00:27" at bounding box center [643, 703] width 313 height 45
click at [657, 714] on div "00:07 00:27" at bounding box center [643, 703] width 313 height 45
click at [657, 706] on div at bounding box center [644, 704] width 224 height 4
click at [705, 702] on div at bounding box center [644, 704] width 224 height 4
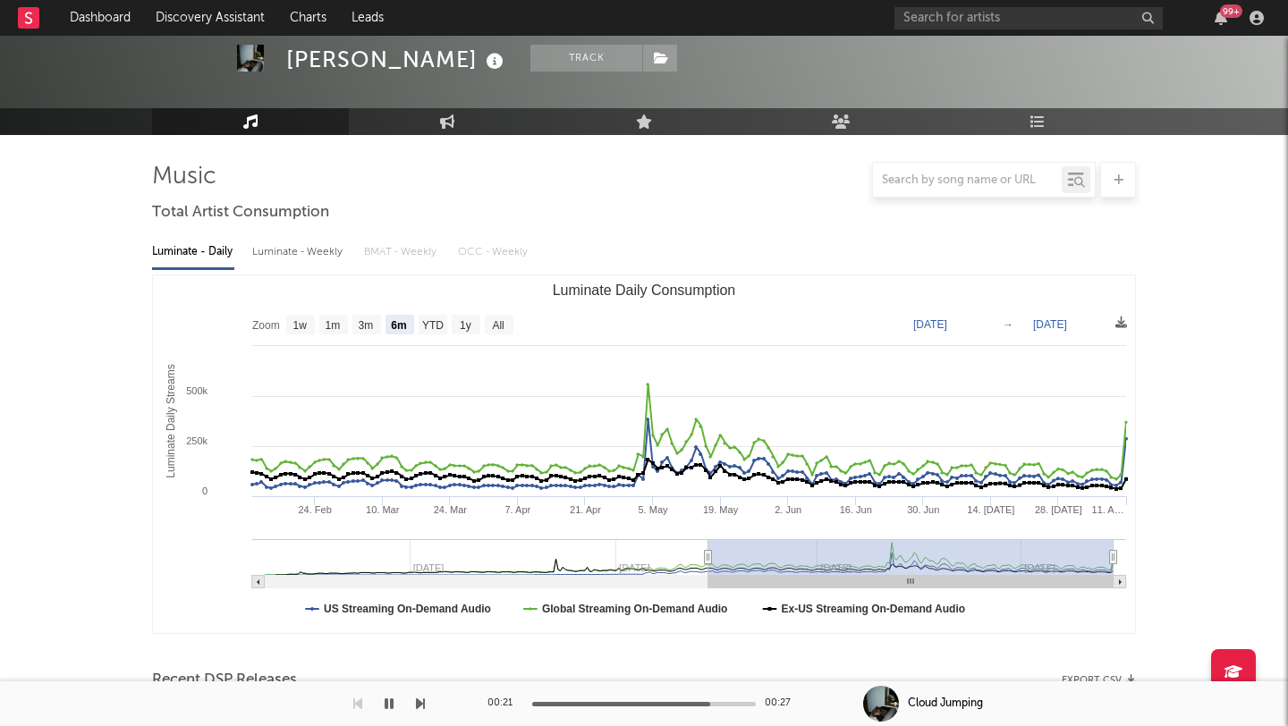
scroll to position [0, 0]
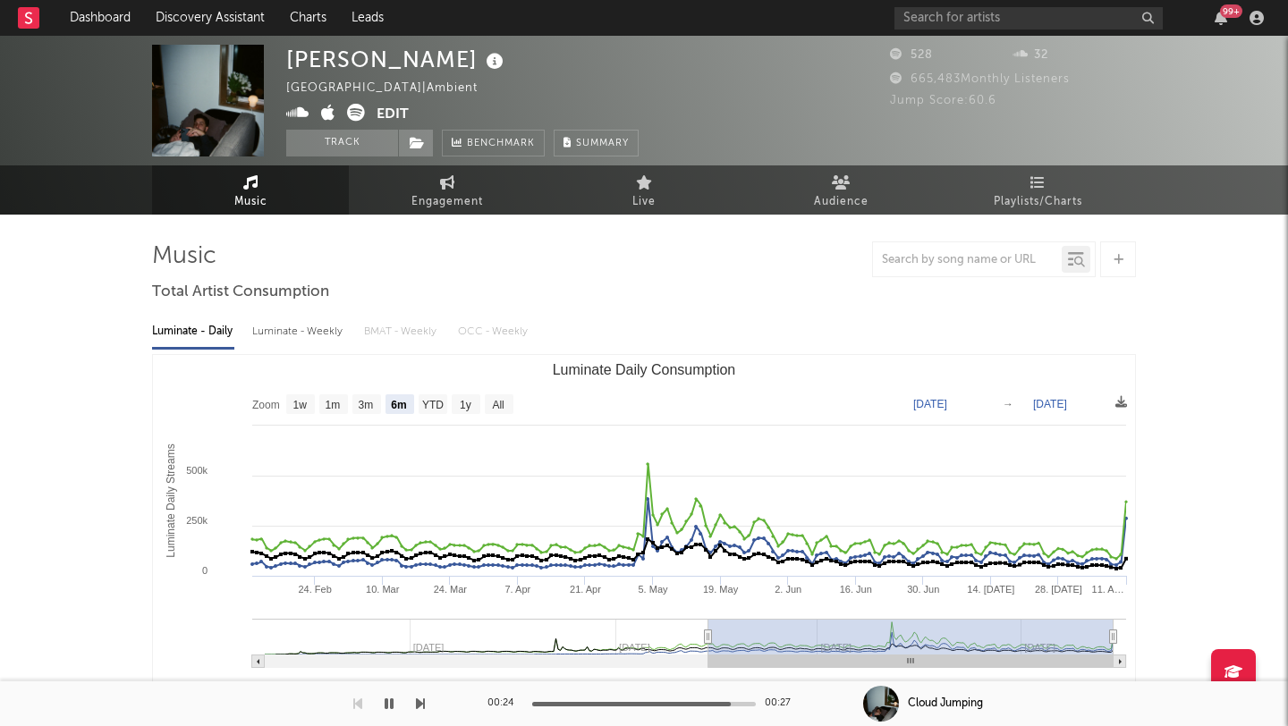
click at [362, 109] on icon at bounding box center [356, 113] width 18 height 18
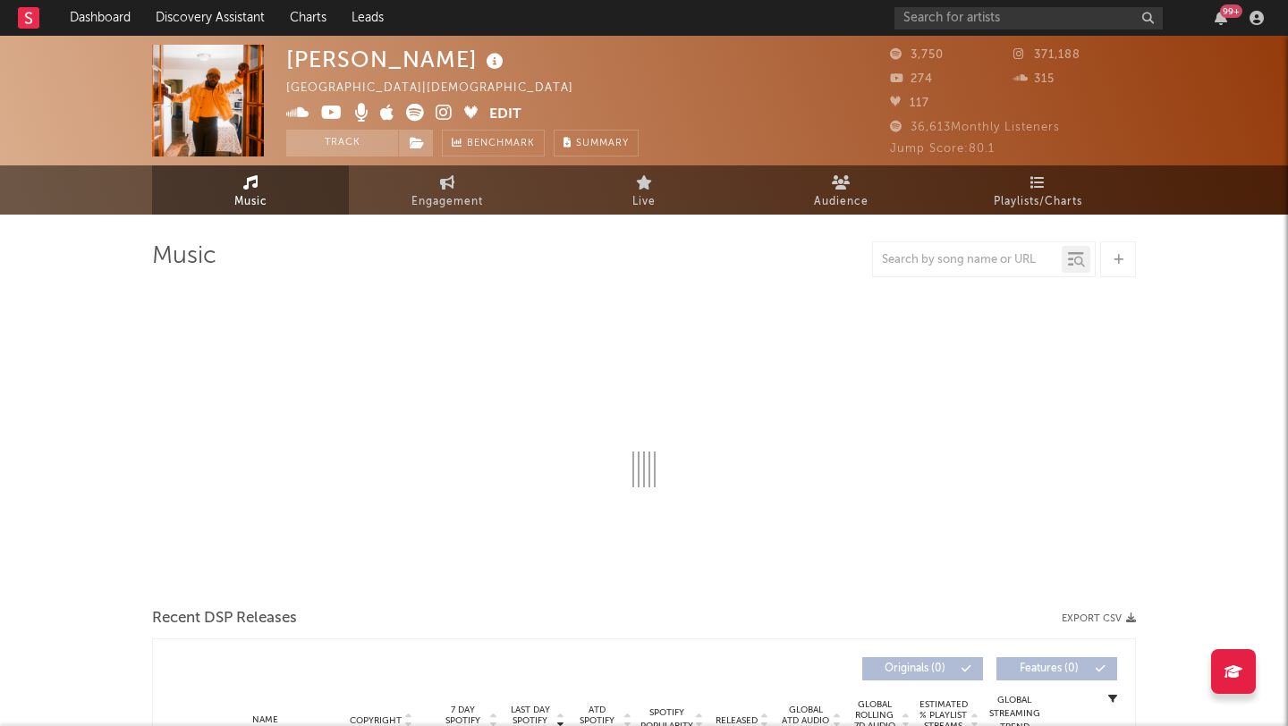
select select "1w"
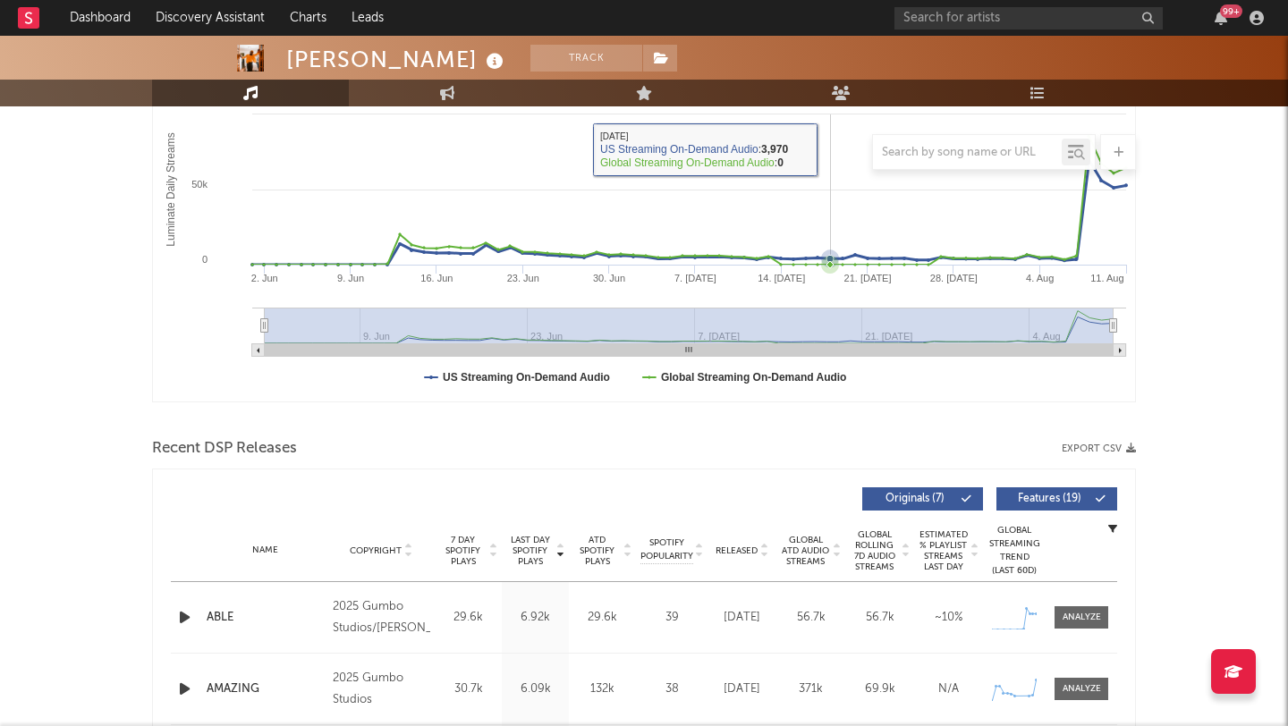
scroll to position [387, 0]
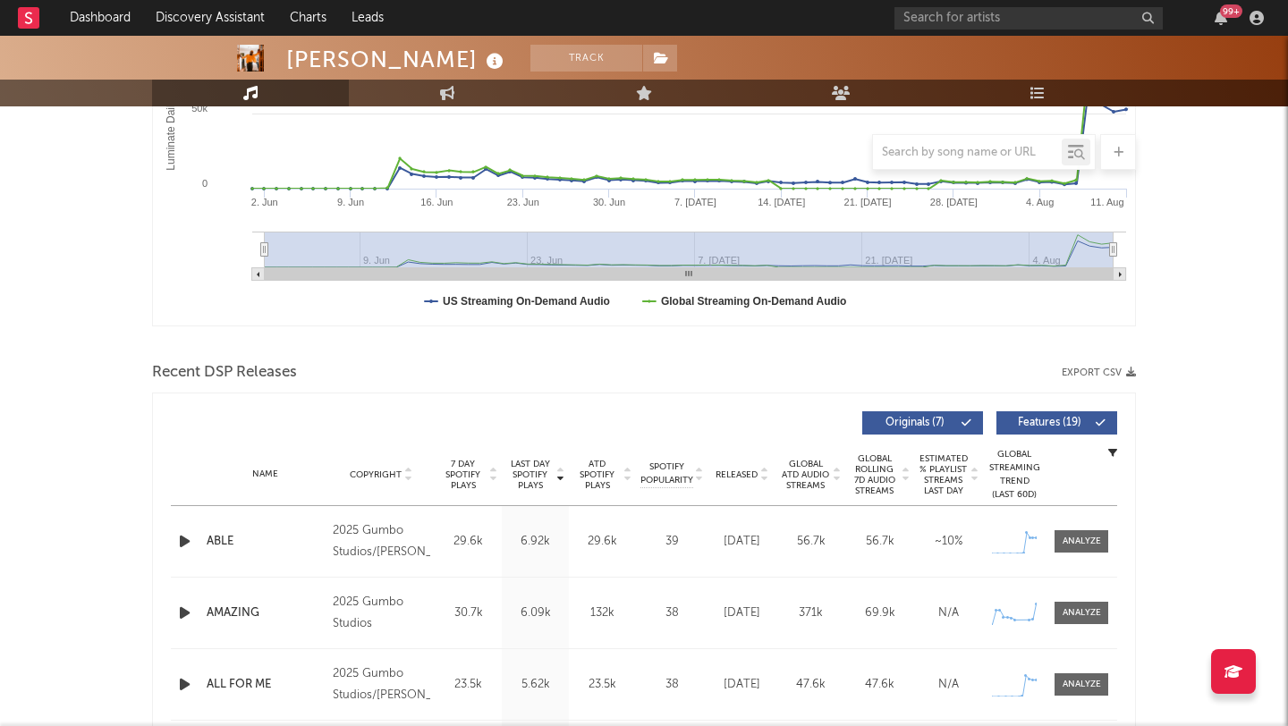
click at [179, 542] on icon "button" at bounding box center [184, 541] width 19 height 22
click at [180, 542] on icon "button" at bounding box center [183, 541] width 17 height 22
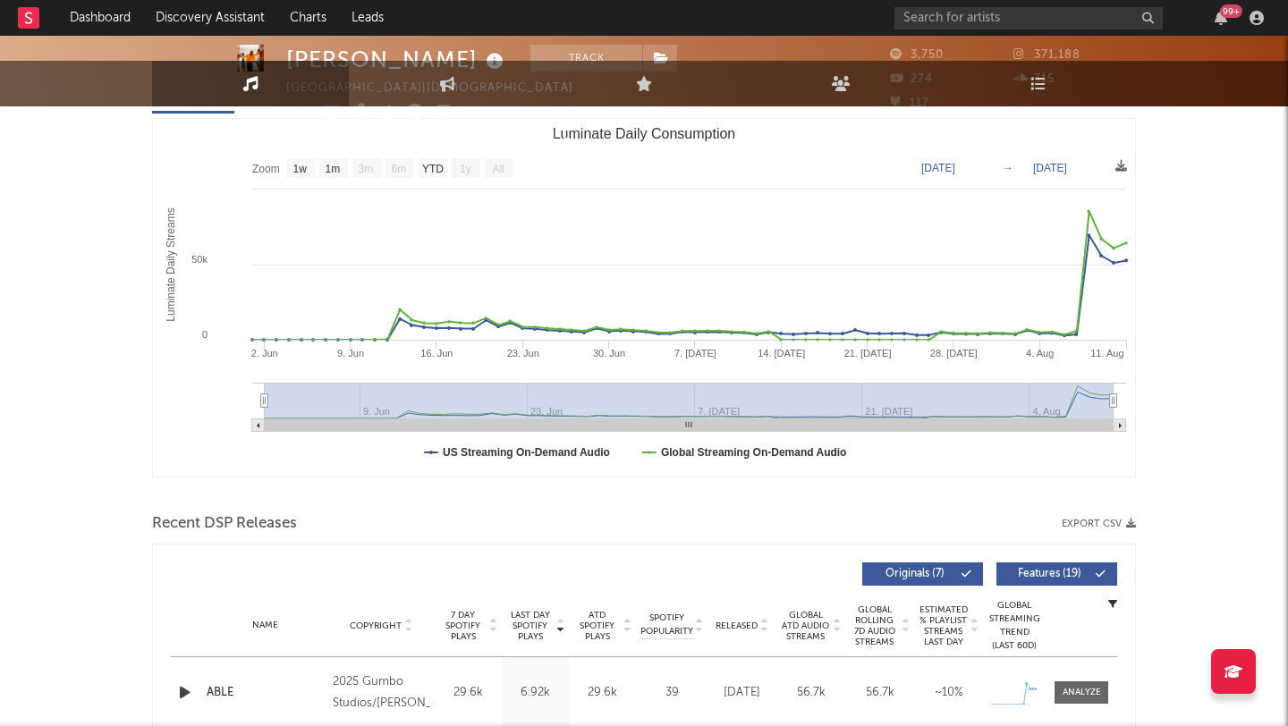
scroll to position [0, 0]
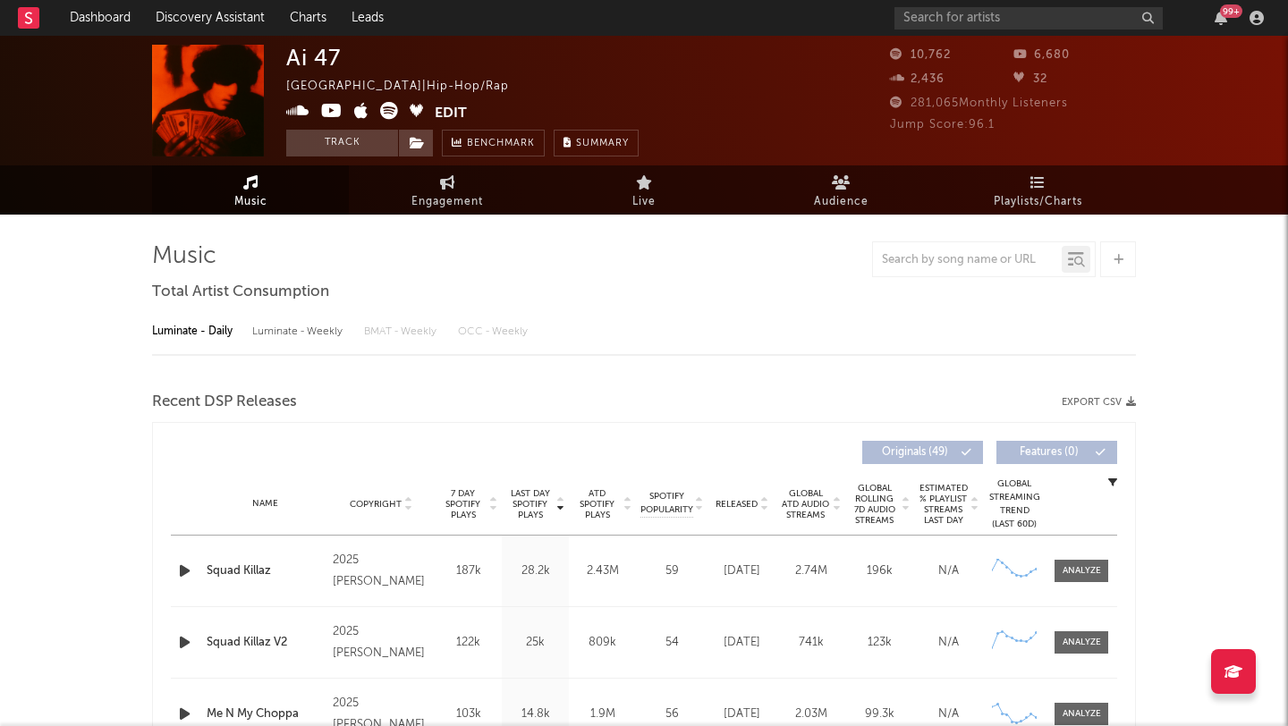
select select "6m"
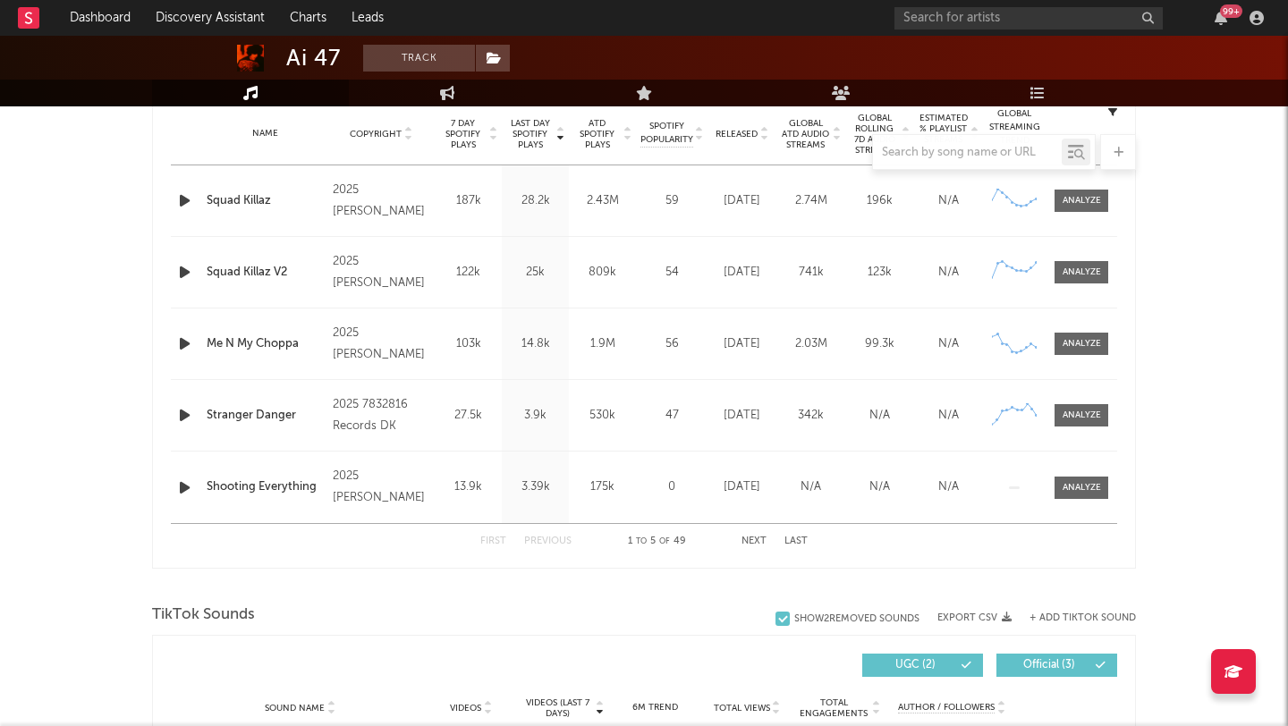
scroll to position [725, 0]
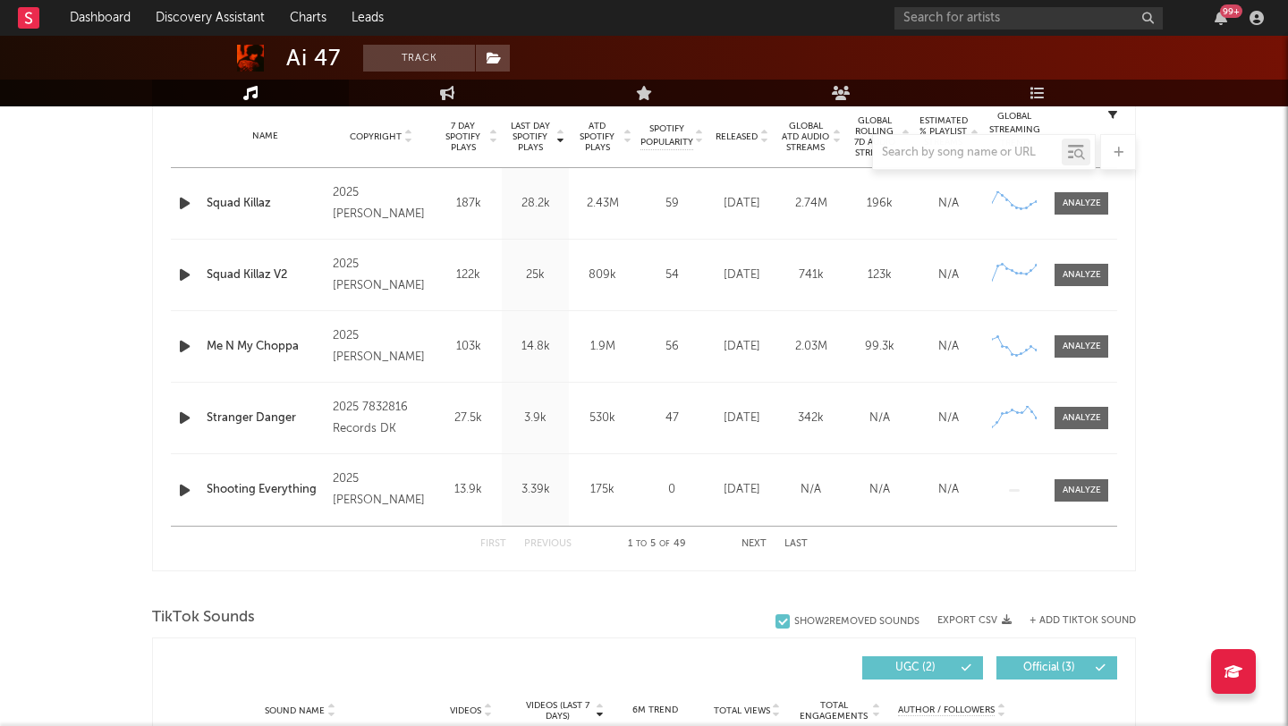
click at [173, 193] on div at bounding box center [186, 203] width 31 height 22
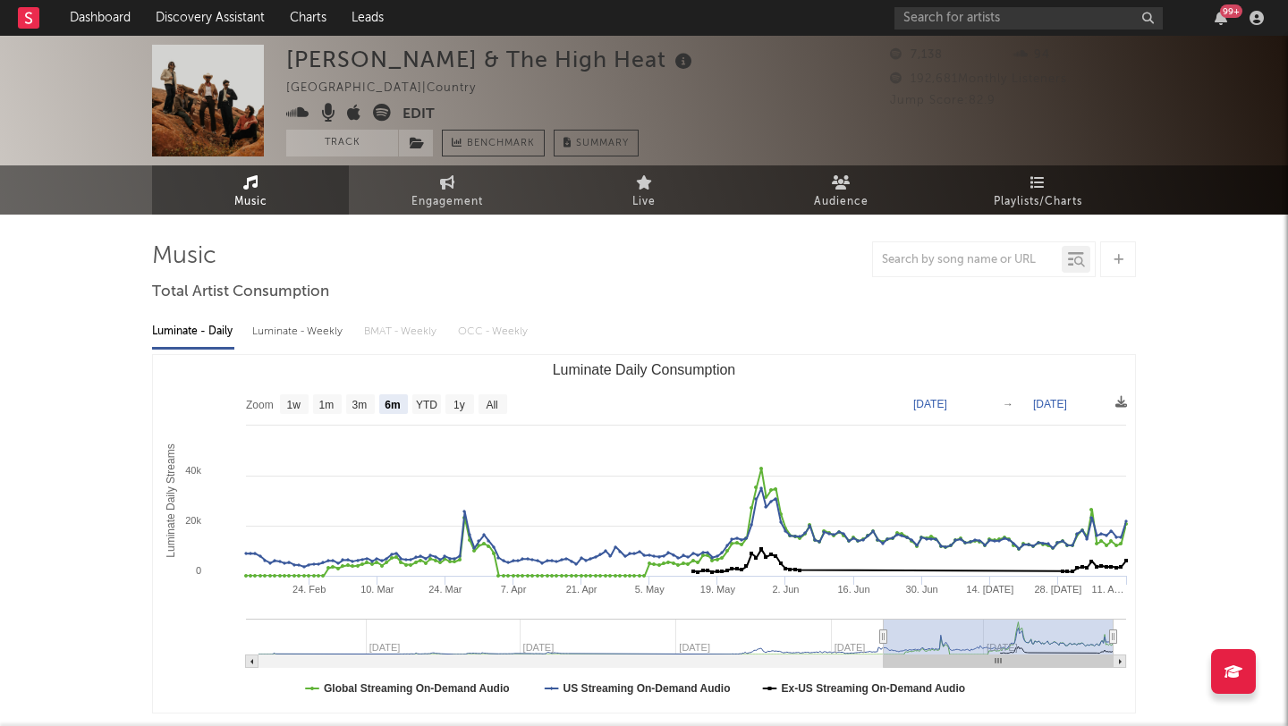
select select "6m"
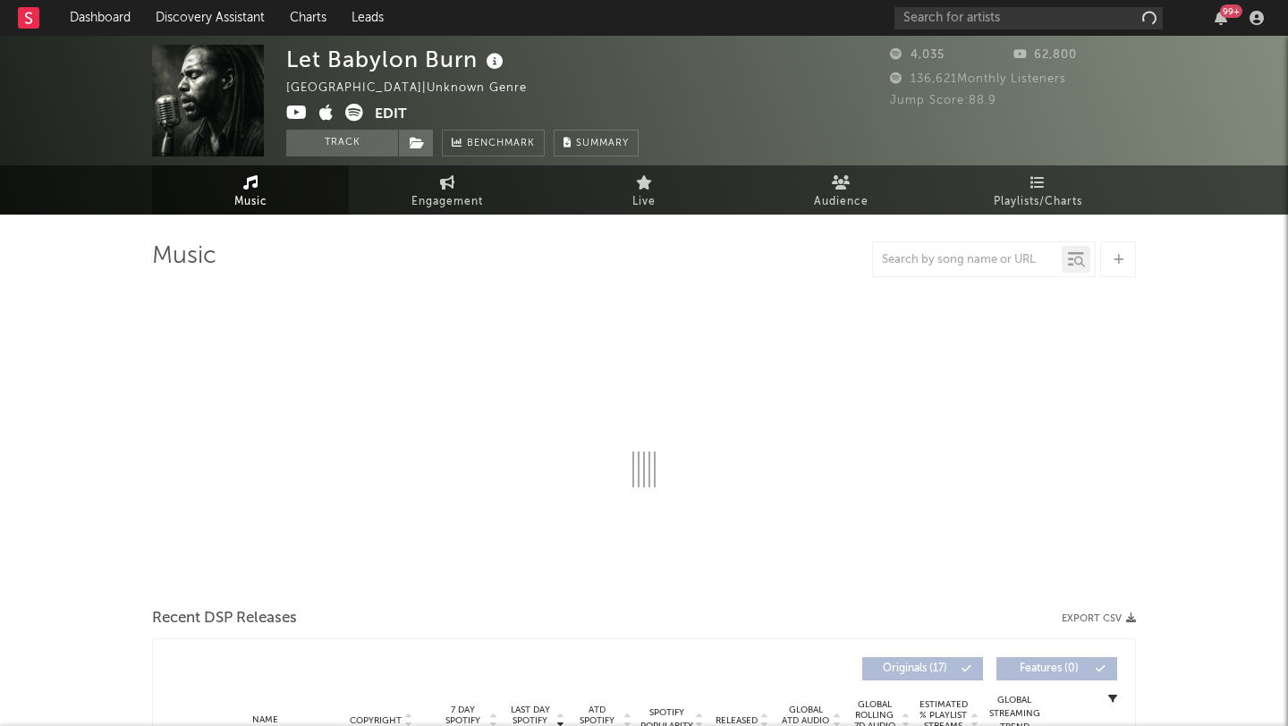
select select "1w"
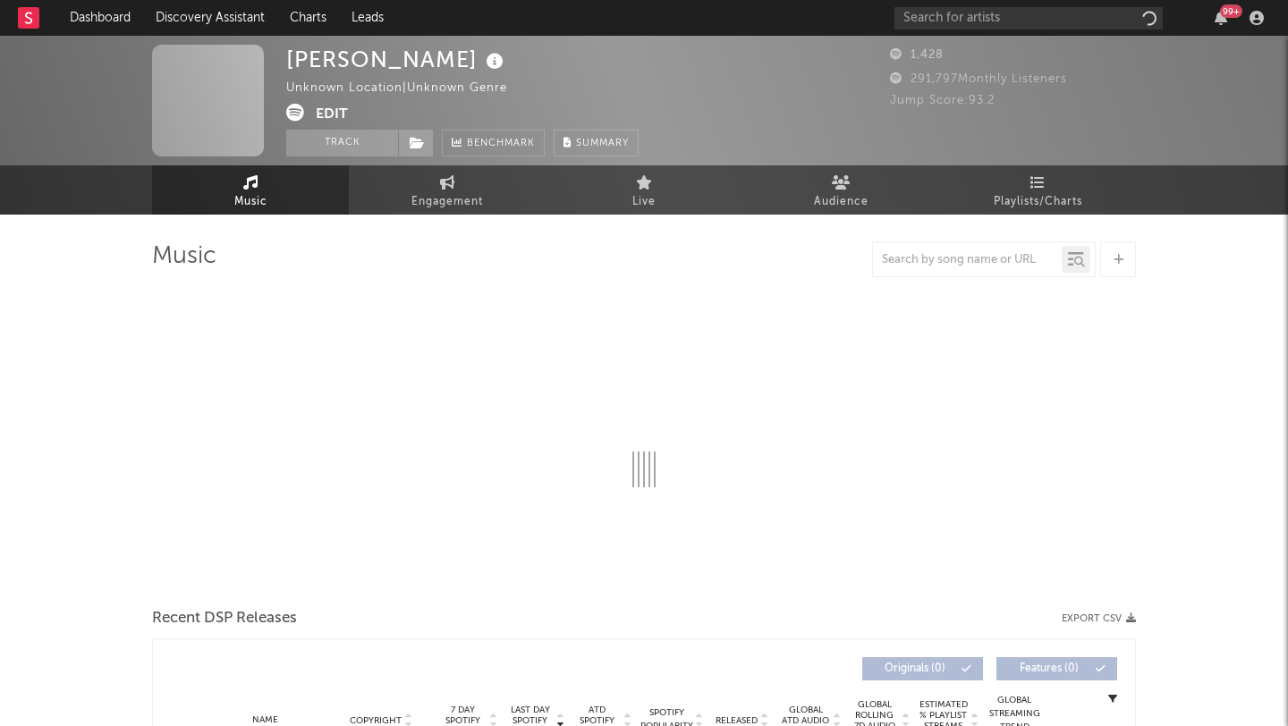
select select "1w"
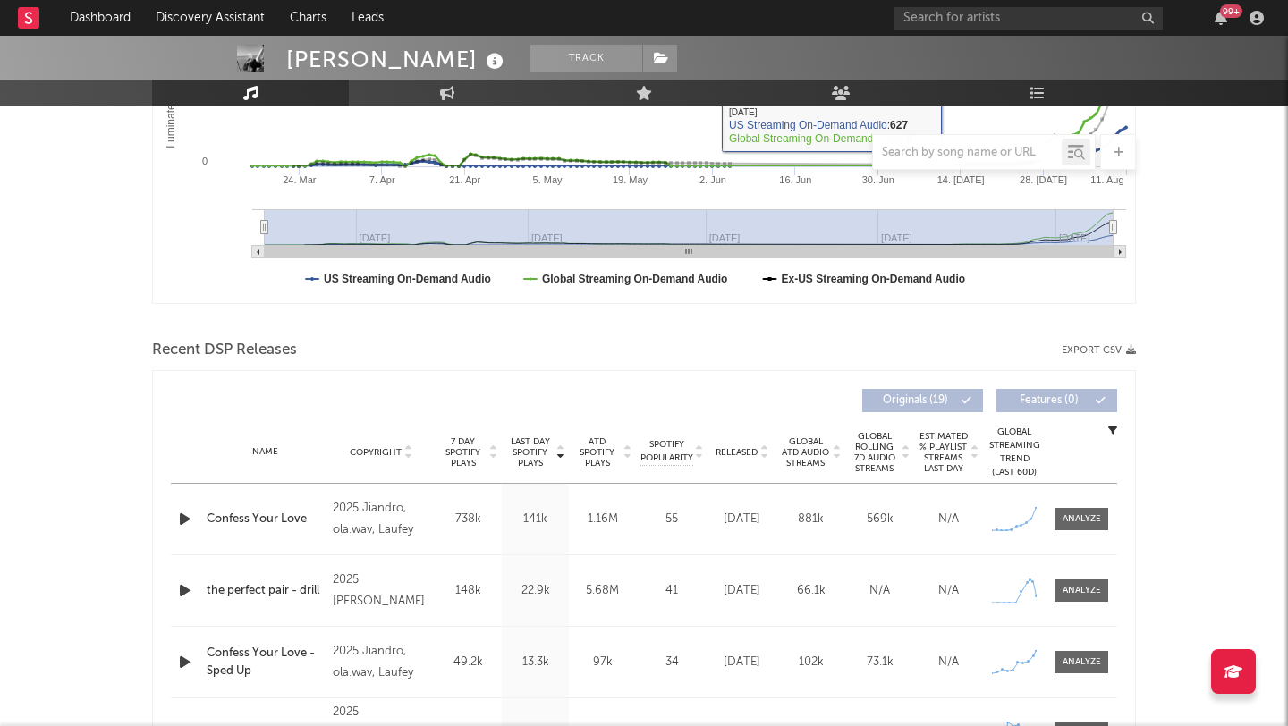
scroll to position [429, 0]
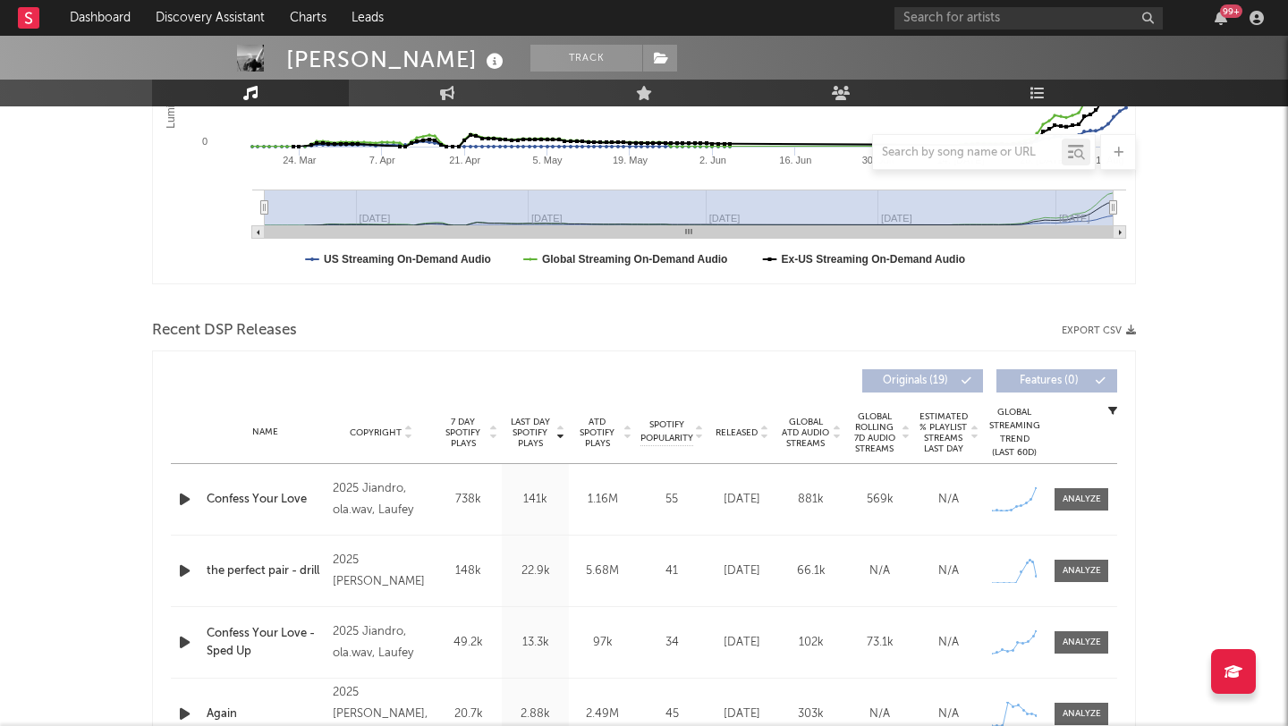
click at [182, 506] on icon "button" at bounding box center [184, 499] width 19 height 22
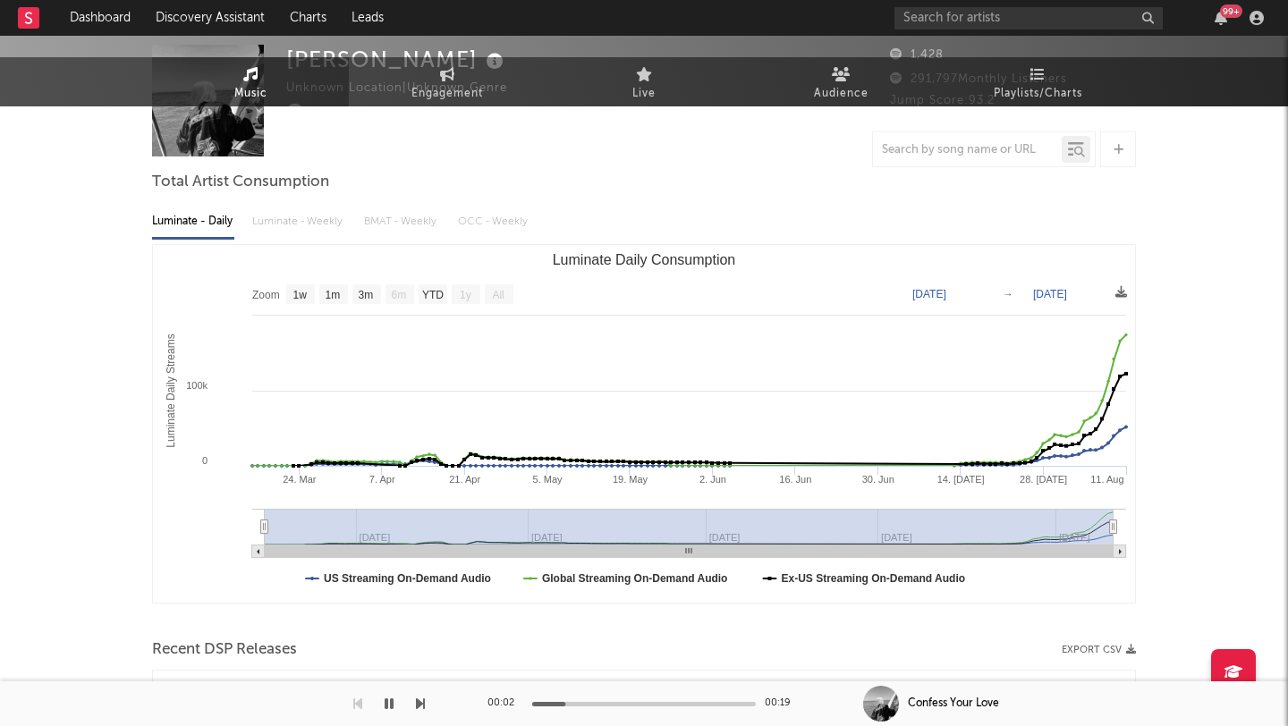
scroll to position [0, 0]
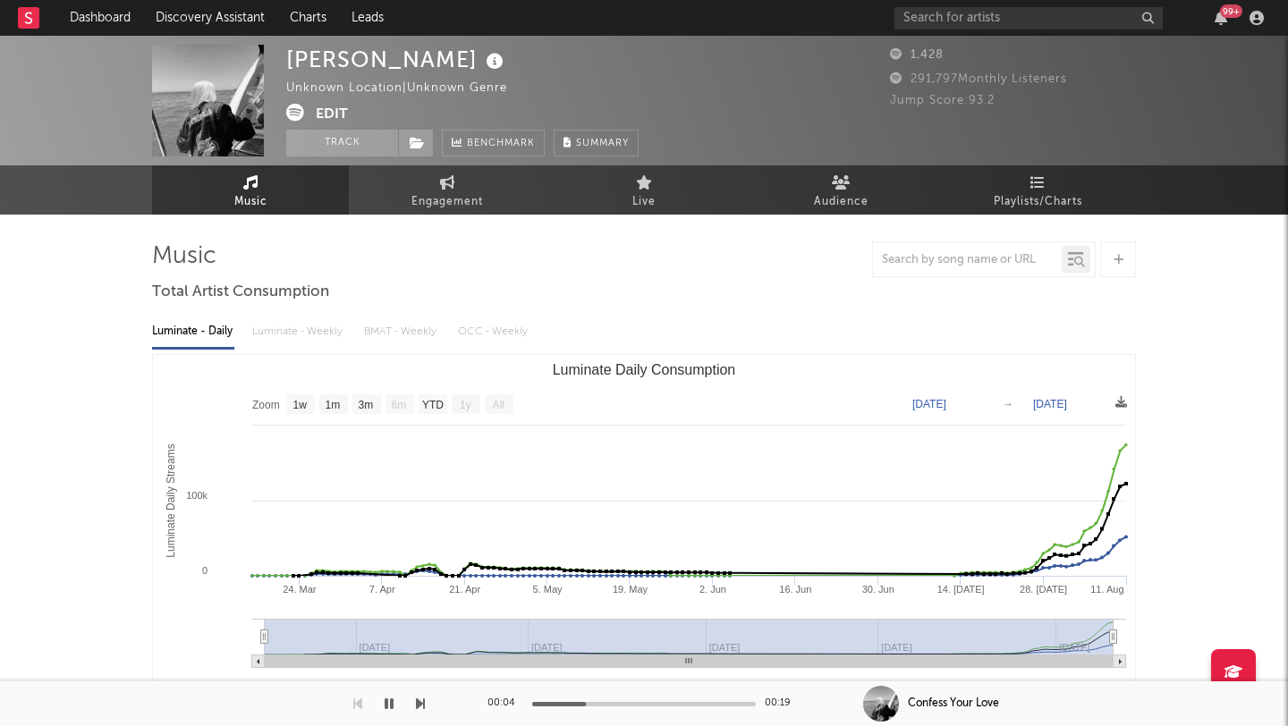
click at [288, 114] on icon at bounding box center [295, 113] width 18 height 18
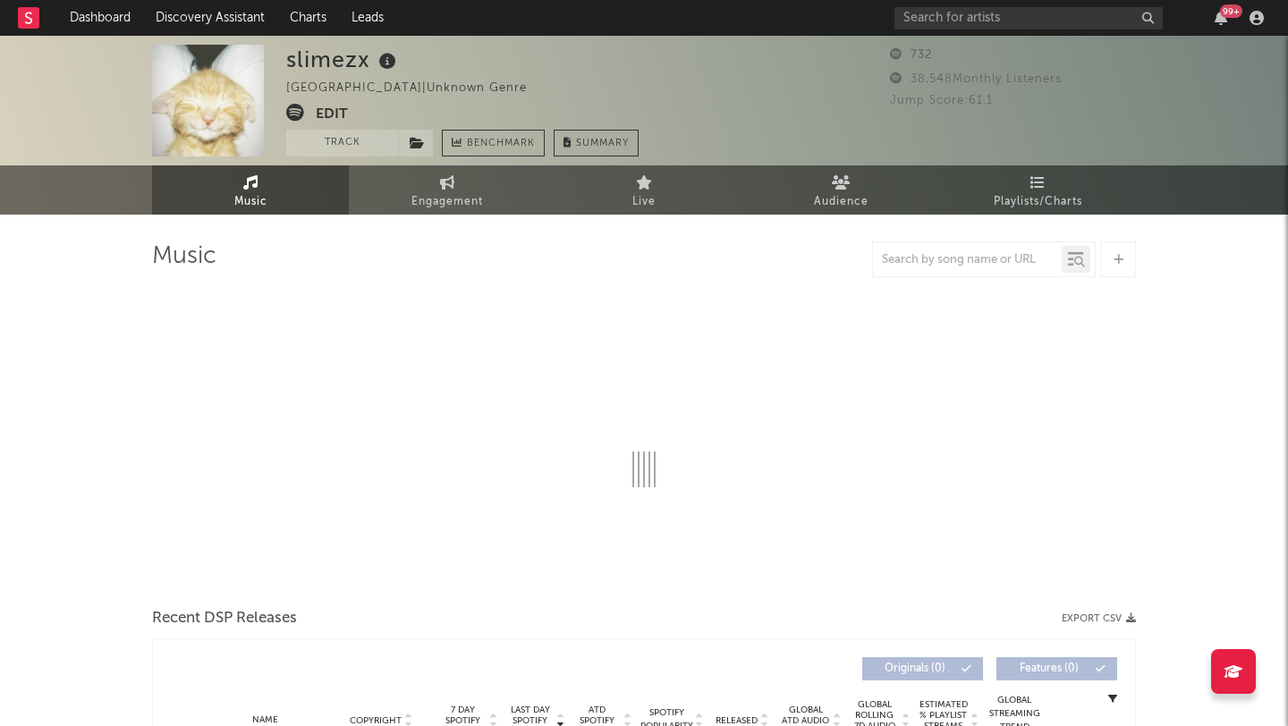
select select "1w"
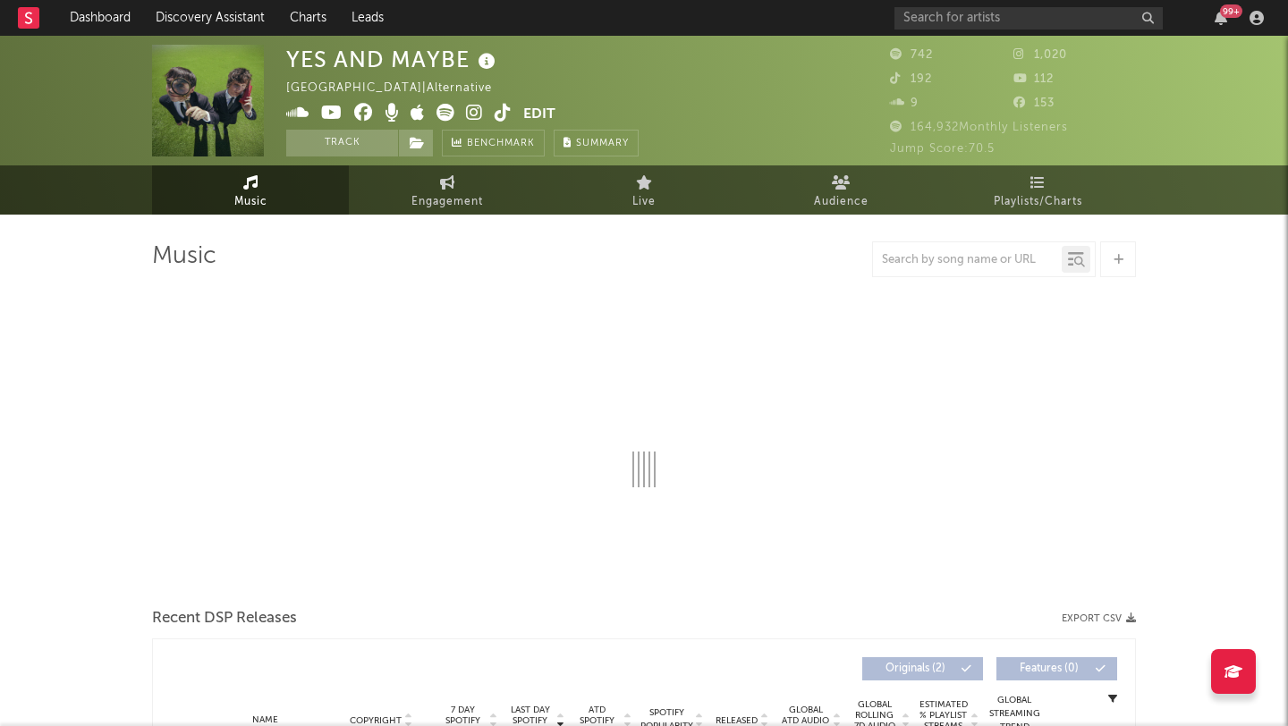
select select "1w"
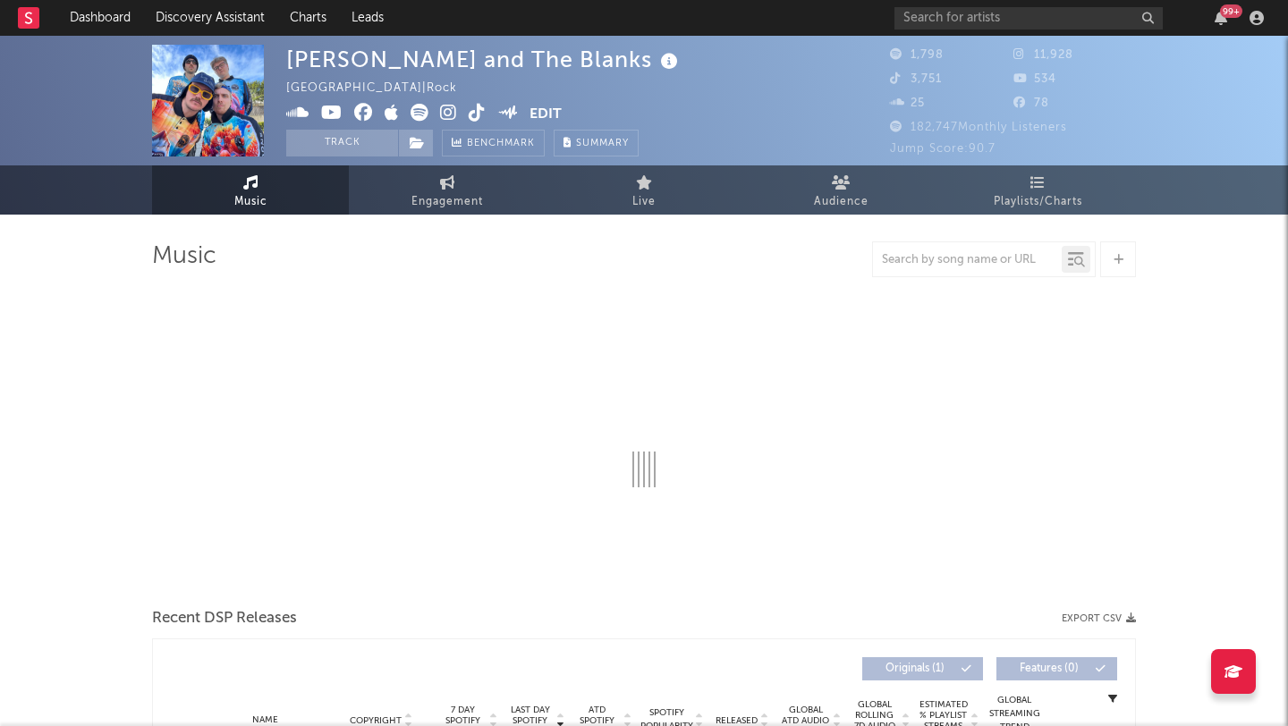
select select "1w"
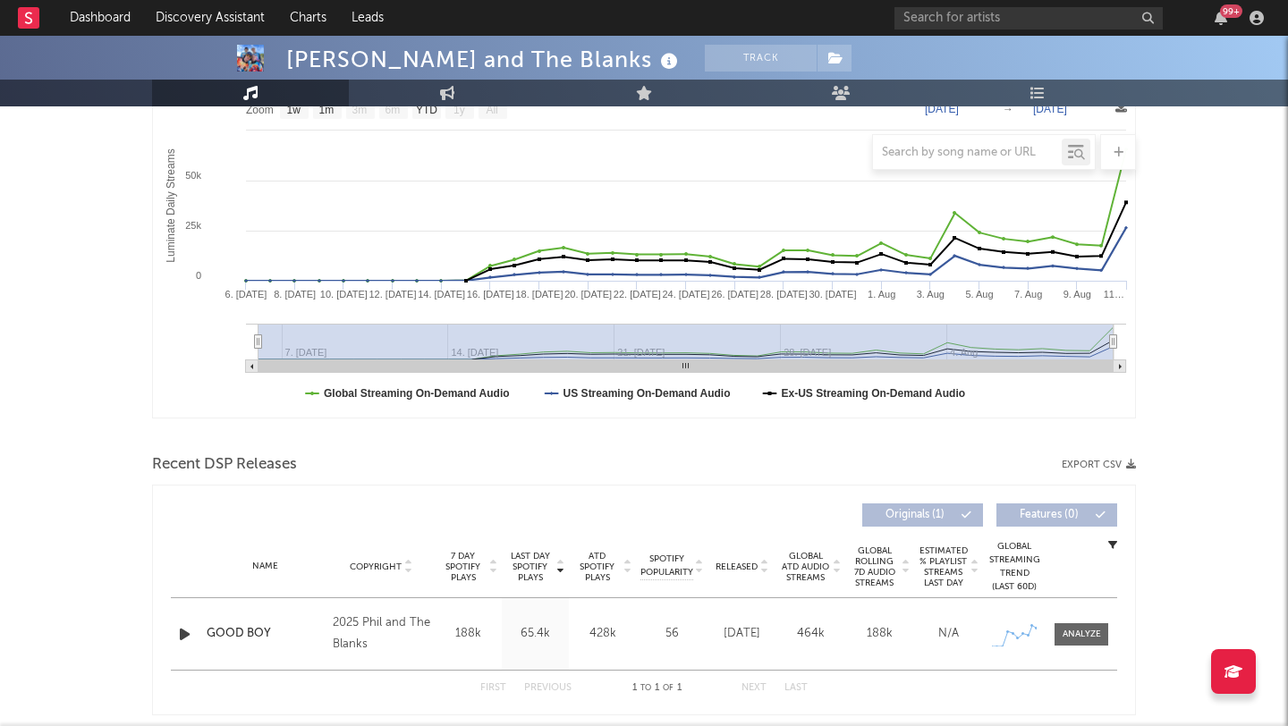
scroll to position [384, 0]
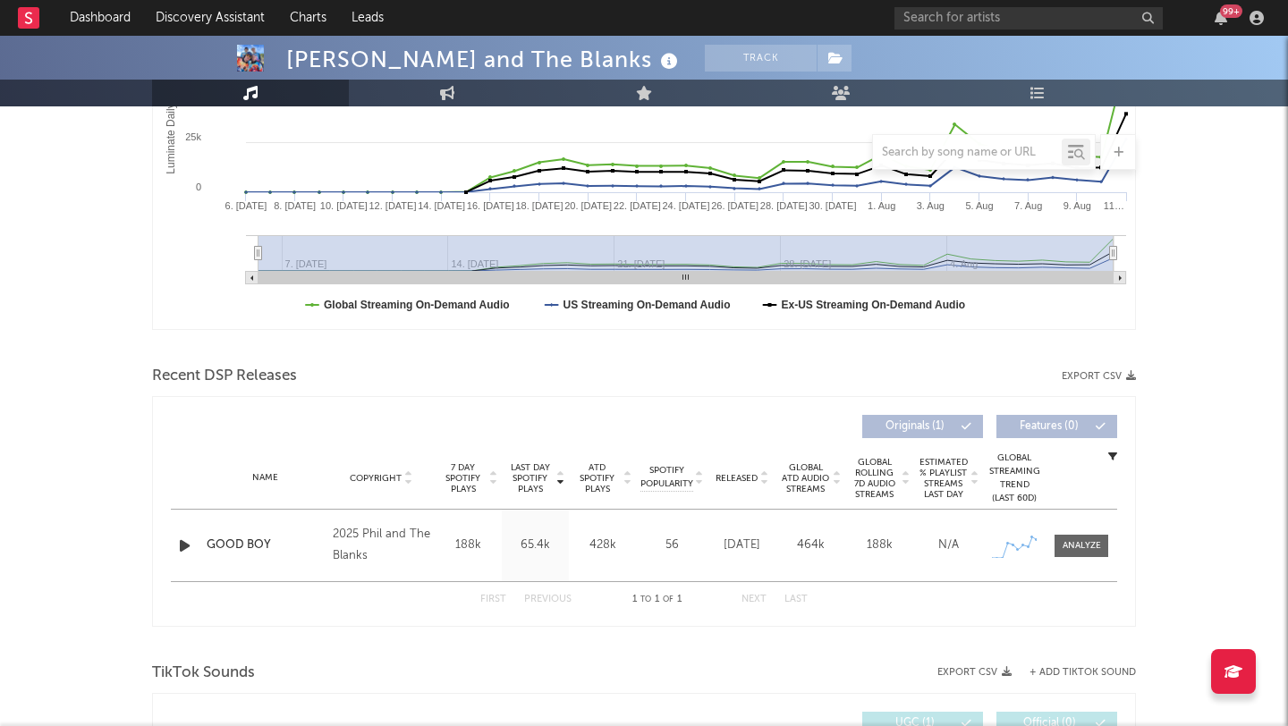
click at [182, 545] on icon "button" at bounding box center [184, 546] width 19 height 22
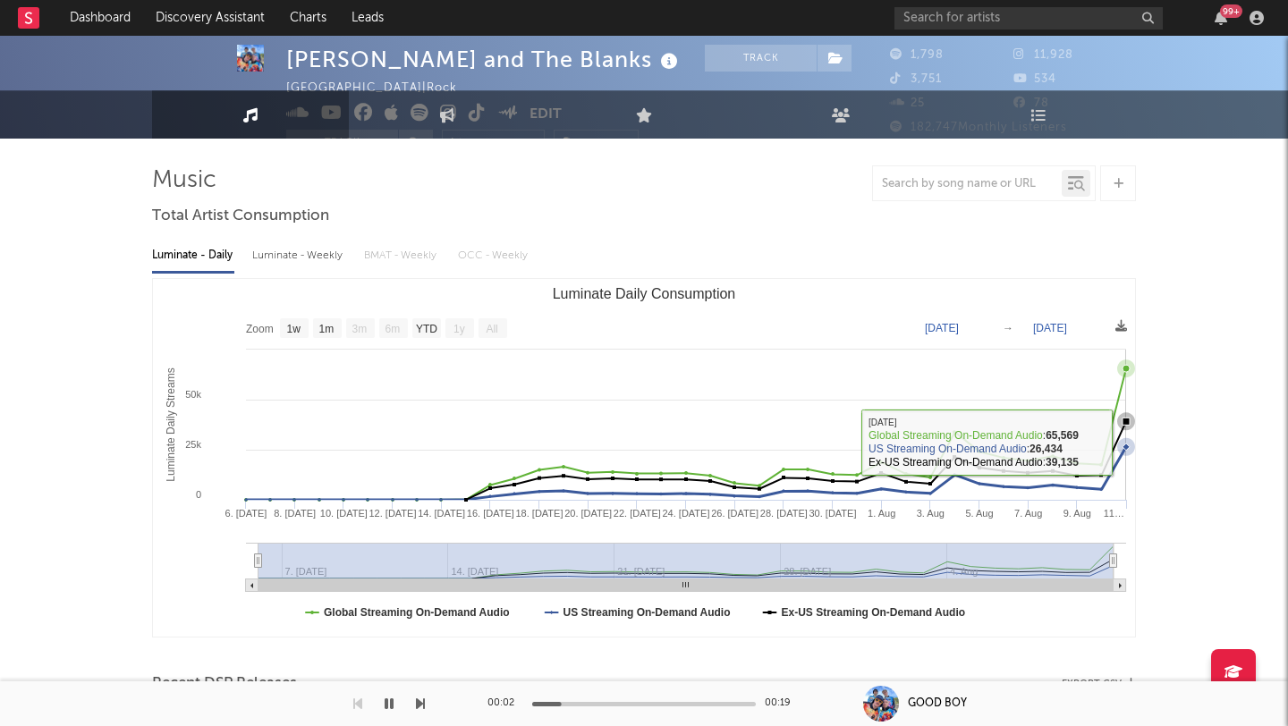
scroll to position [0, 0]
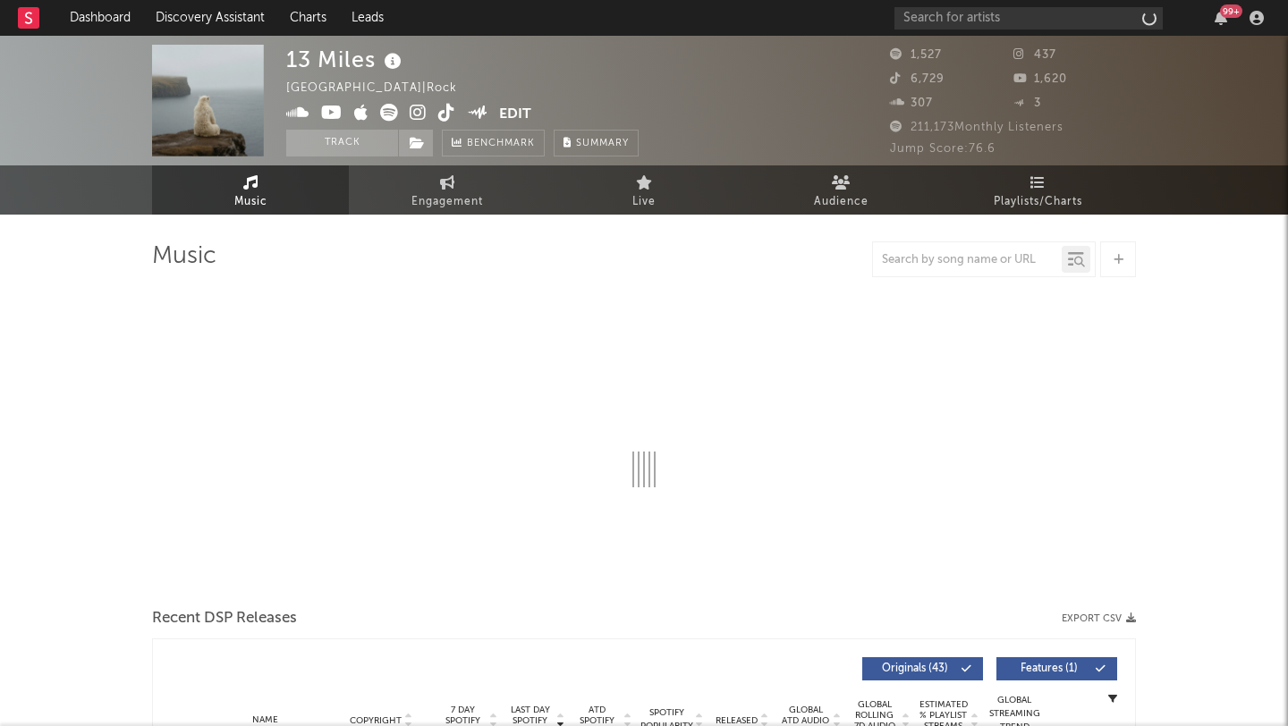
select select "1w"
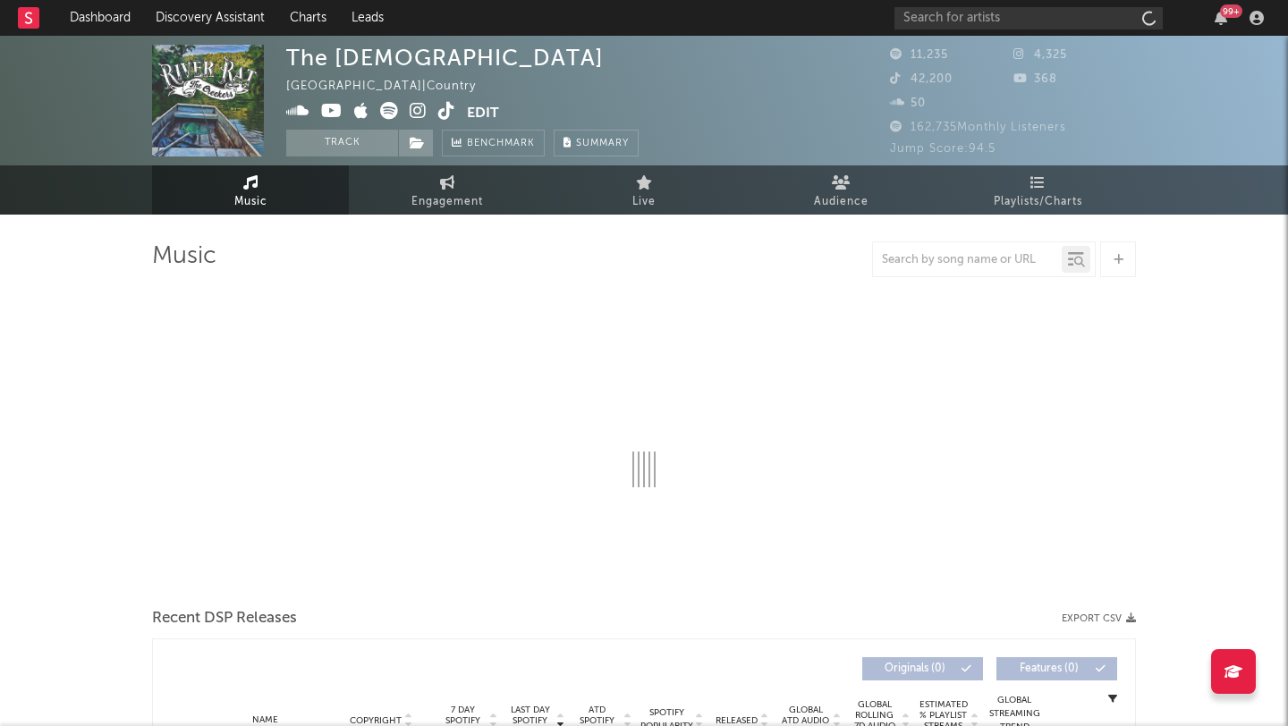
select select "6m"
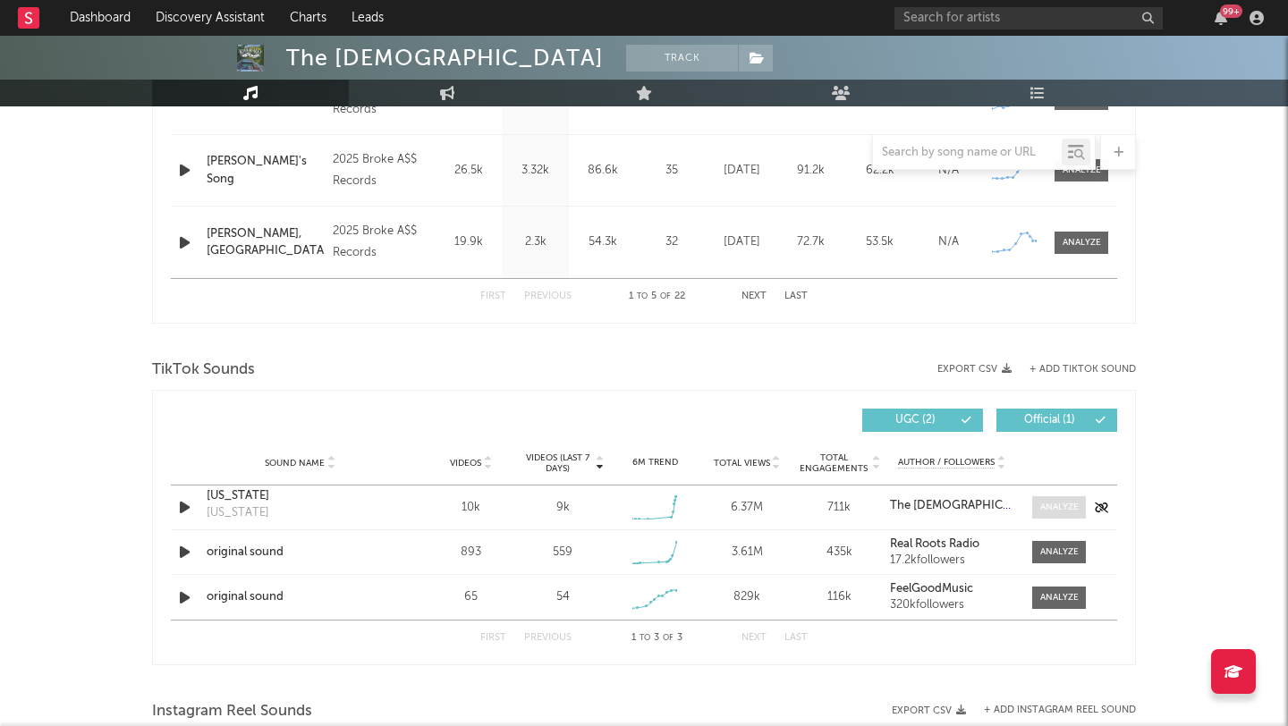
click at [1044, 503] on div at bounding box center [1059, 507] width 38 height 13
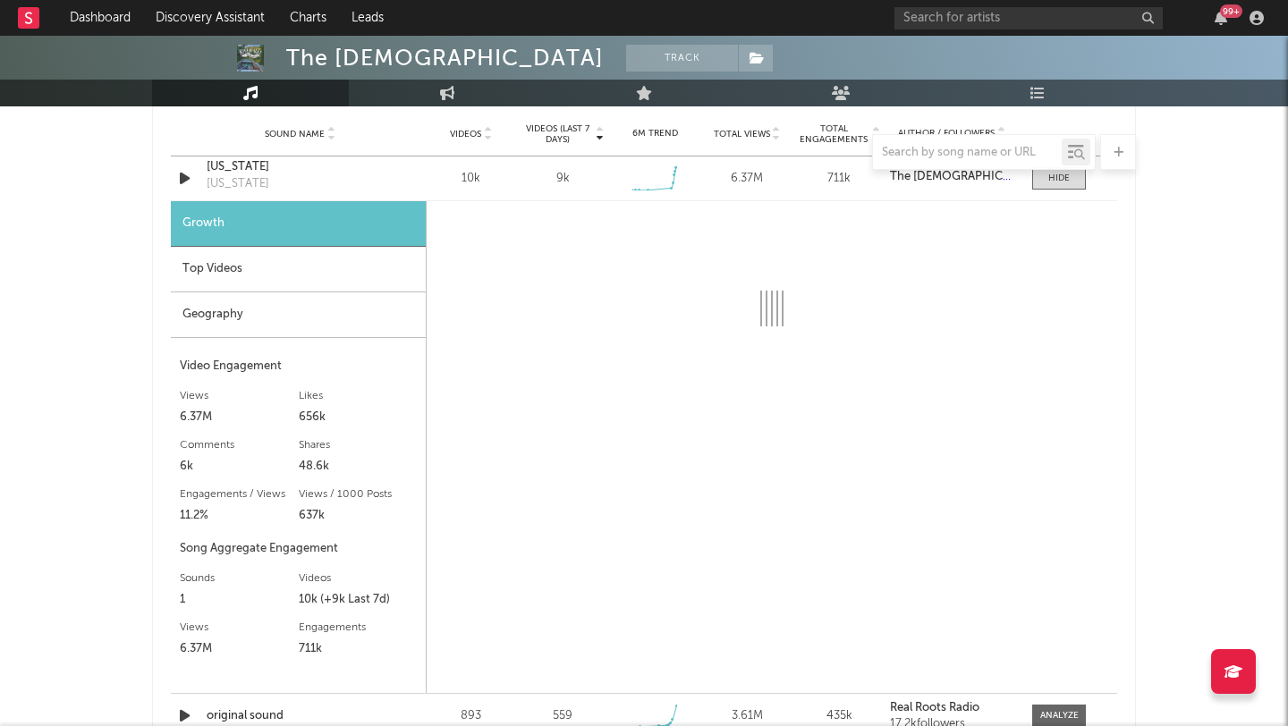
scroll to position [1328, 0]
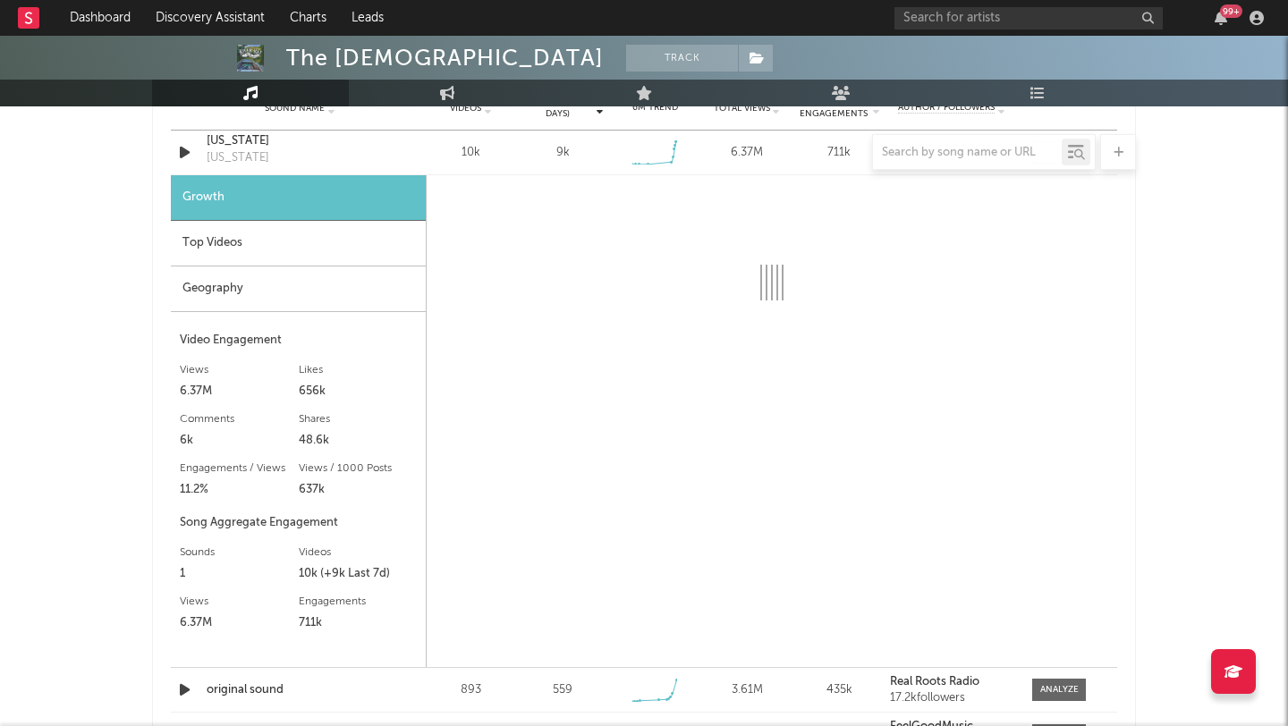
select select "1w"
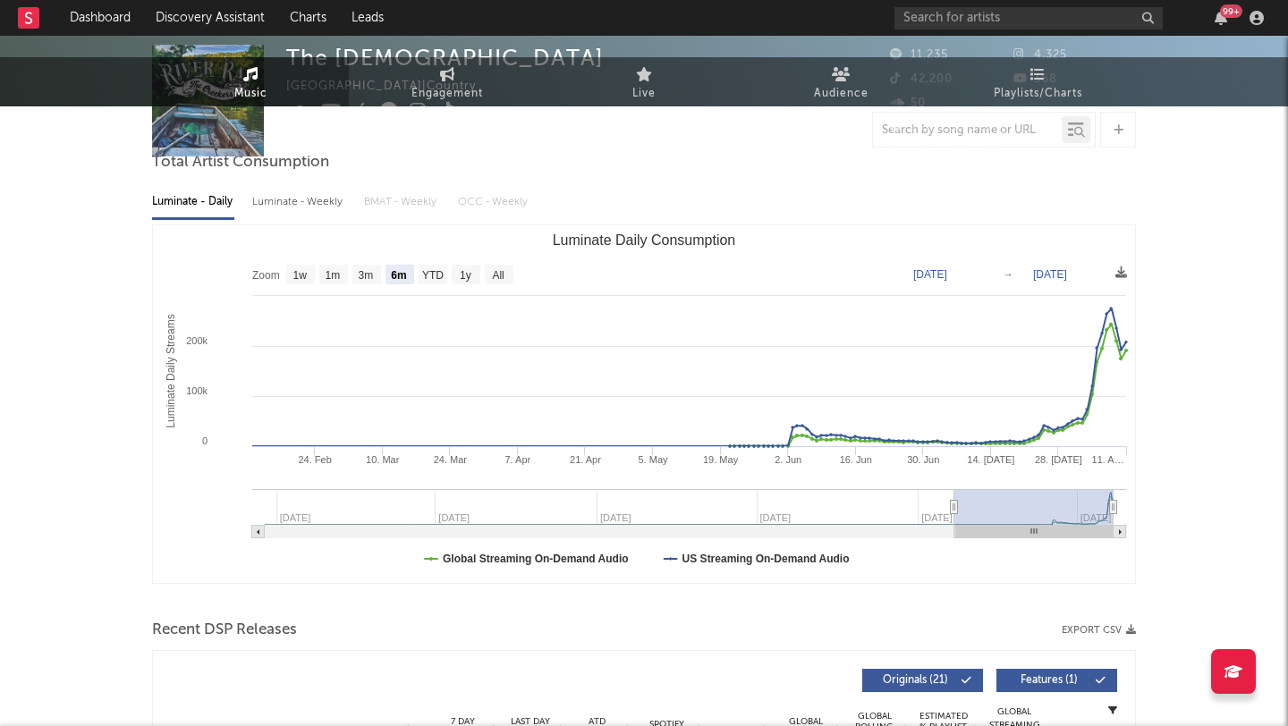
scroll to position [0, 0]
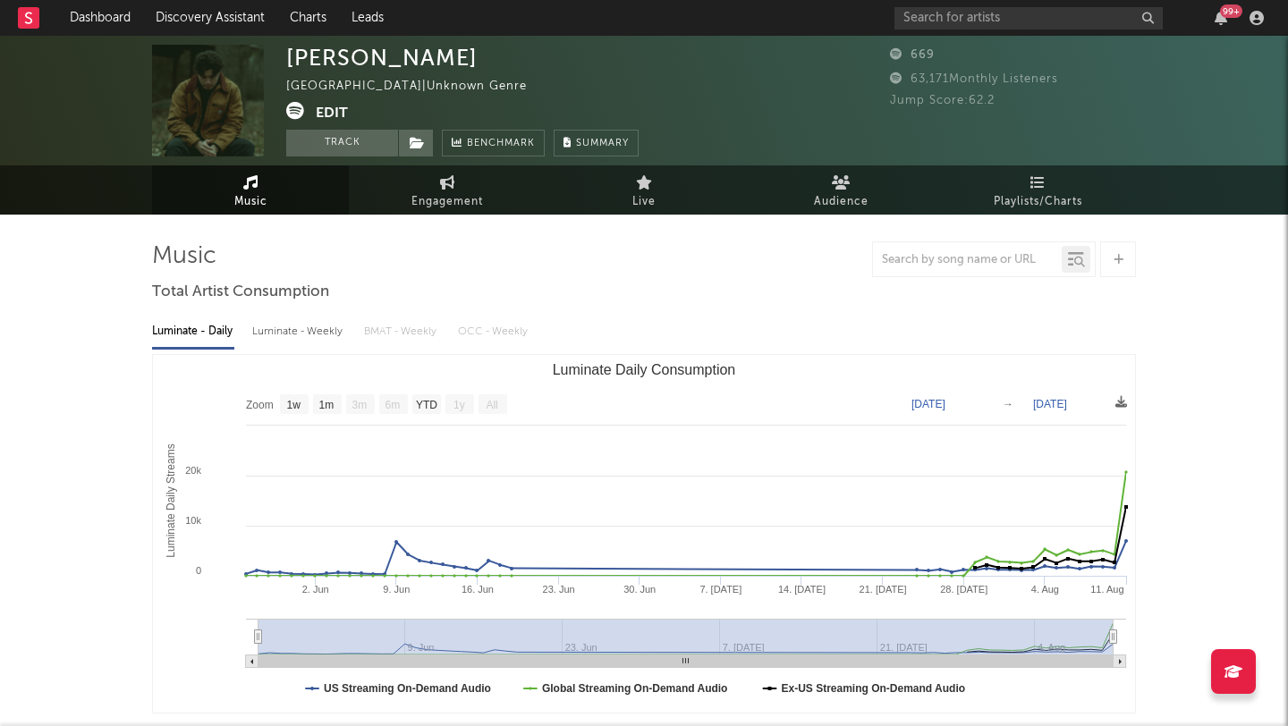
select select "1w"
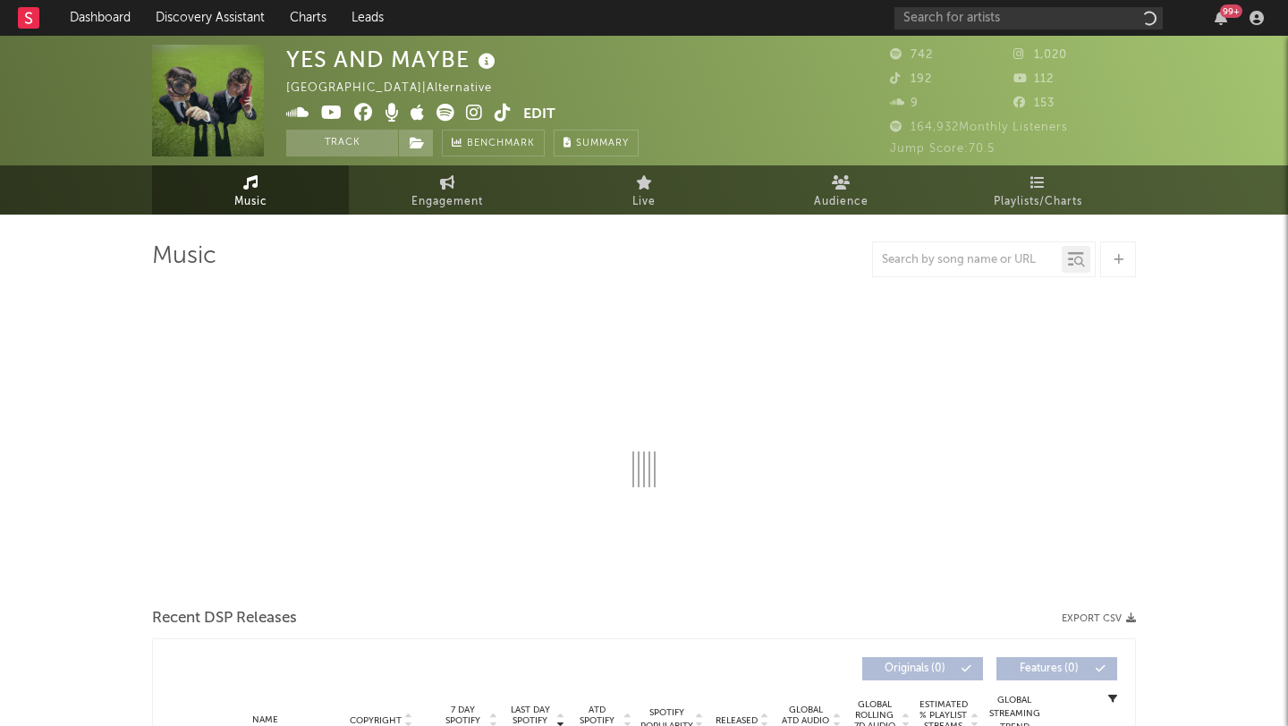
select select "1w"
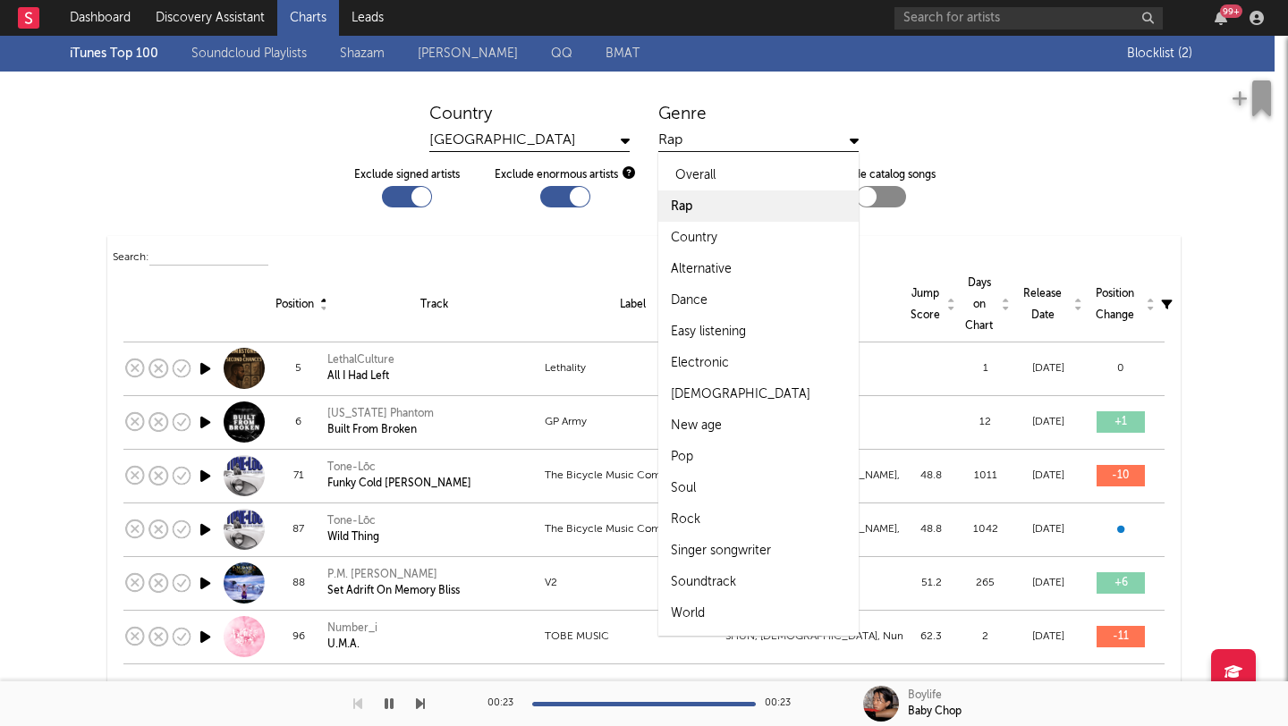
click at [695, 177] on div "Overall" at bounding box center [695, 175] width 40 height 21
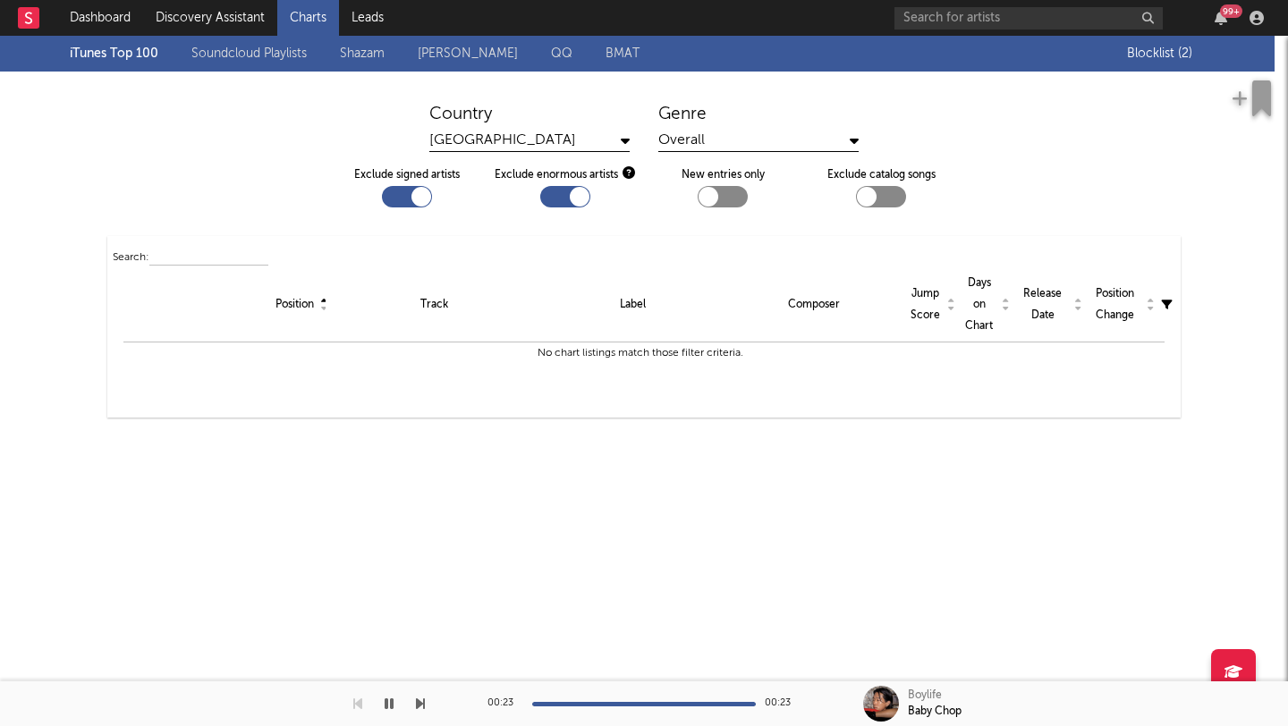
click at [351, 62] on link "Shazam" at bounding box center [362, 53] width 45 height 21
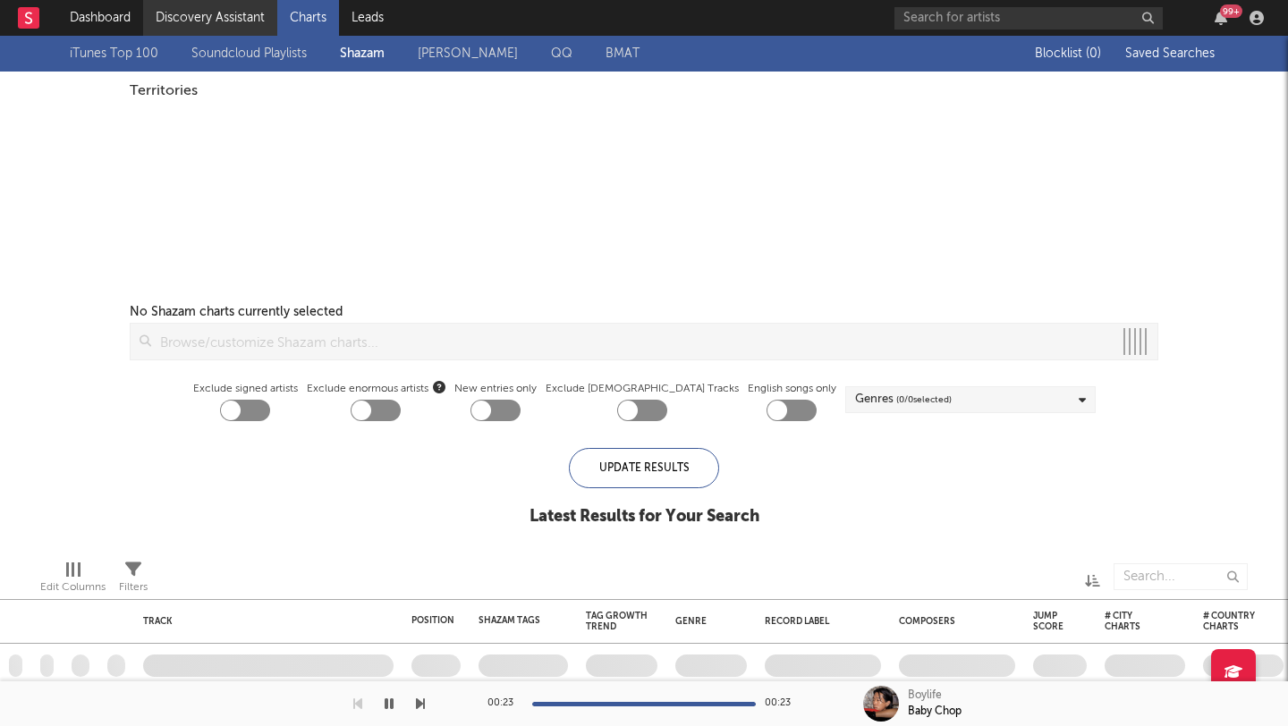
checkbox input "true"
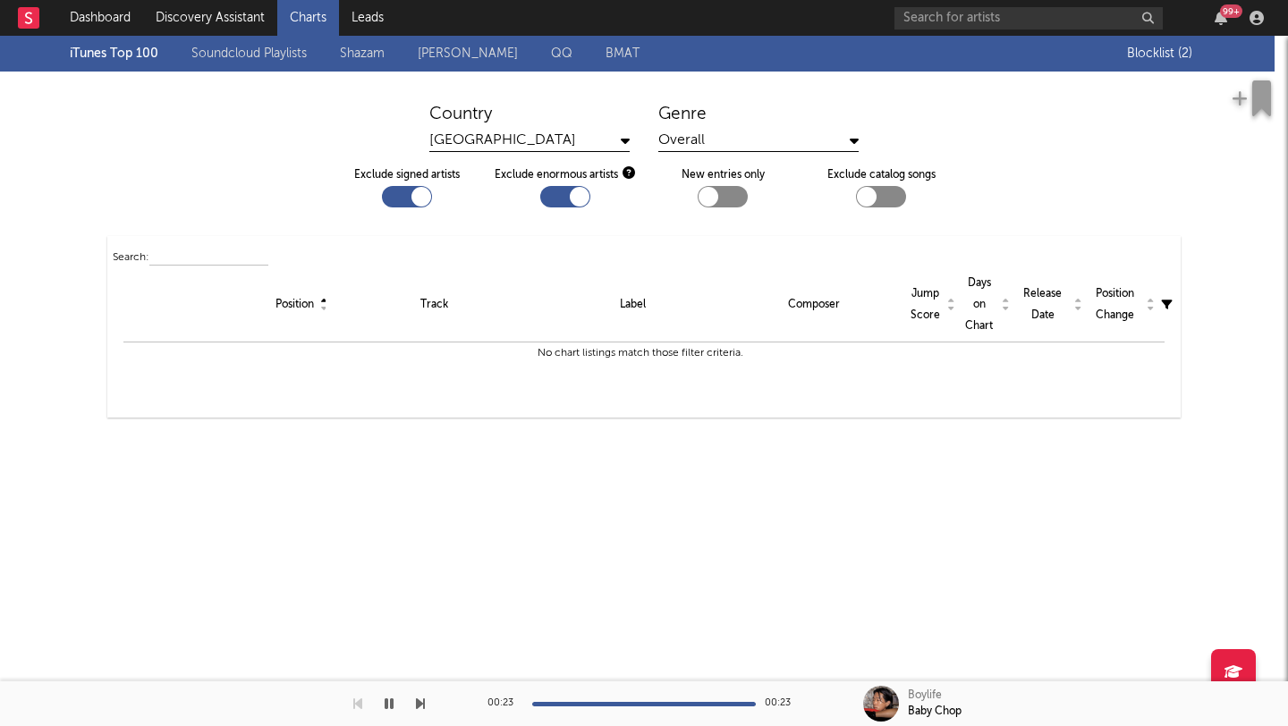
click at [371, 55] on link "Shazam" at bounding box center [362, 53] width 45 height 21
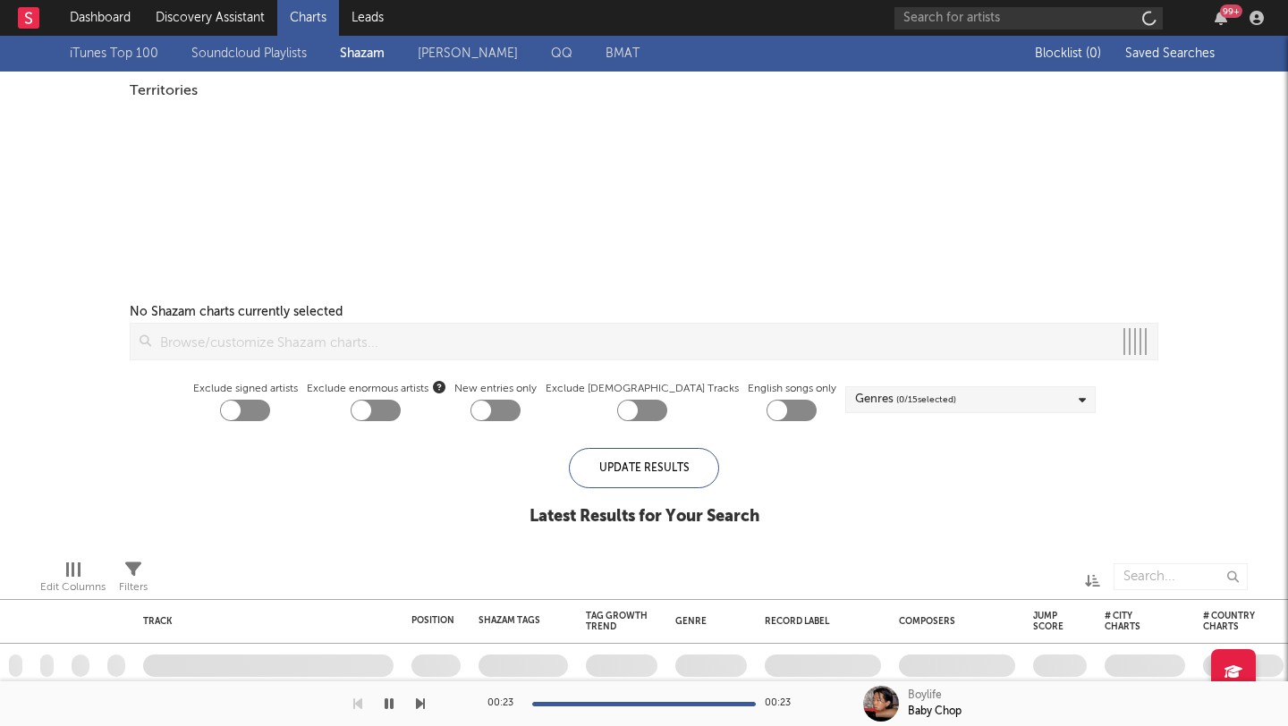
checkbox input "true"
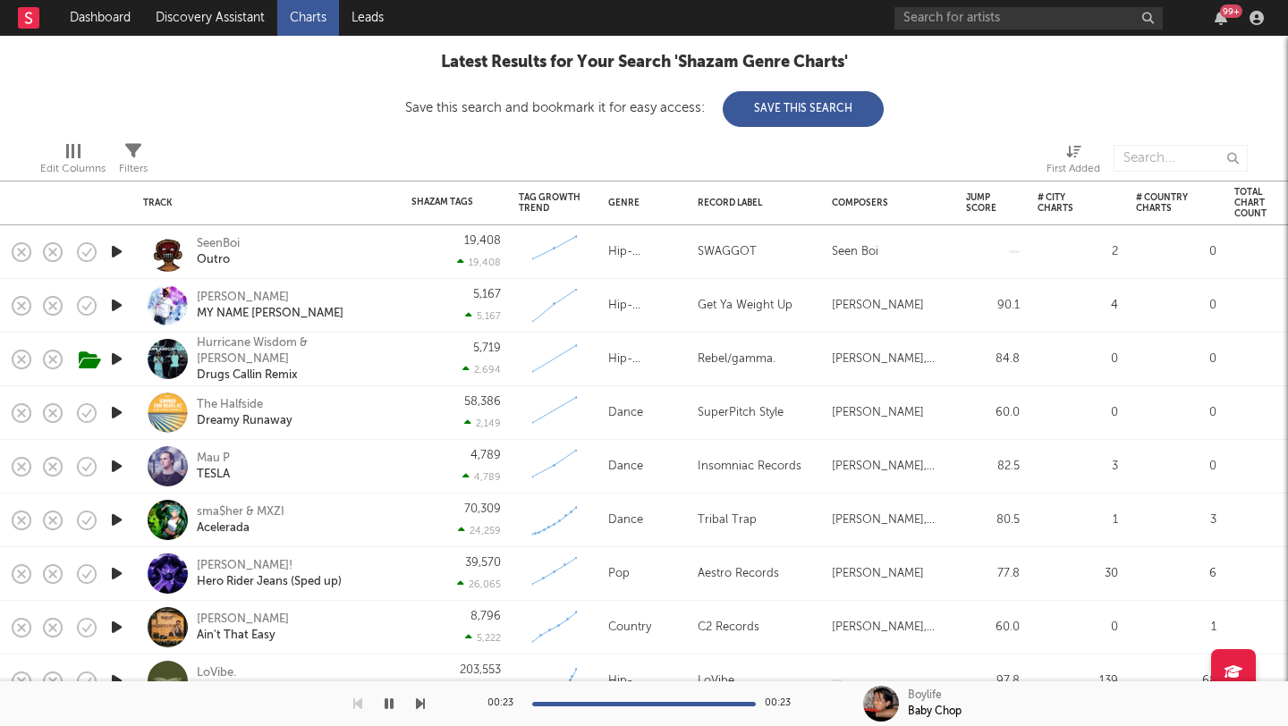
click at [117, 521] on icon "button" at bounding box center [116, 520] width 19 height 22
click at [214, 456] on div "Mau P" at bounding box center [213, 459] width 33 height 16
click at [203, 246] on div "SeenBoi" at bounding box center [218, 244] width 43 height 16
click at [252, 508] on div "sma$her & MXZI" at bounding box center [241, 512] width 88 height 16
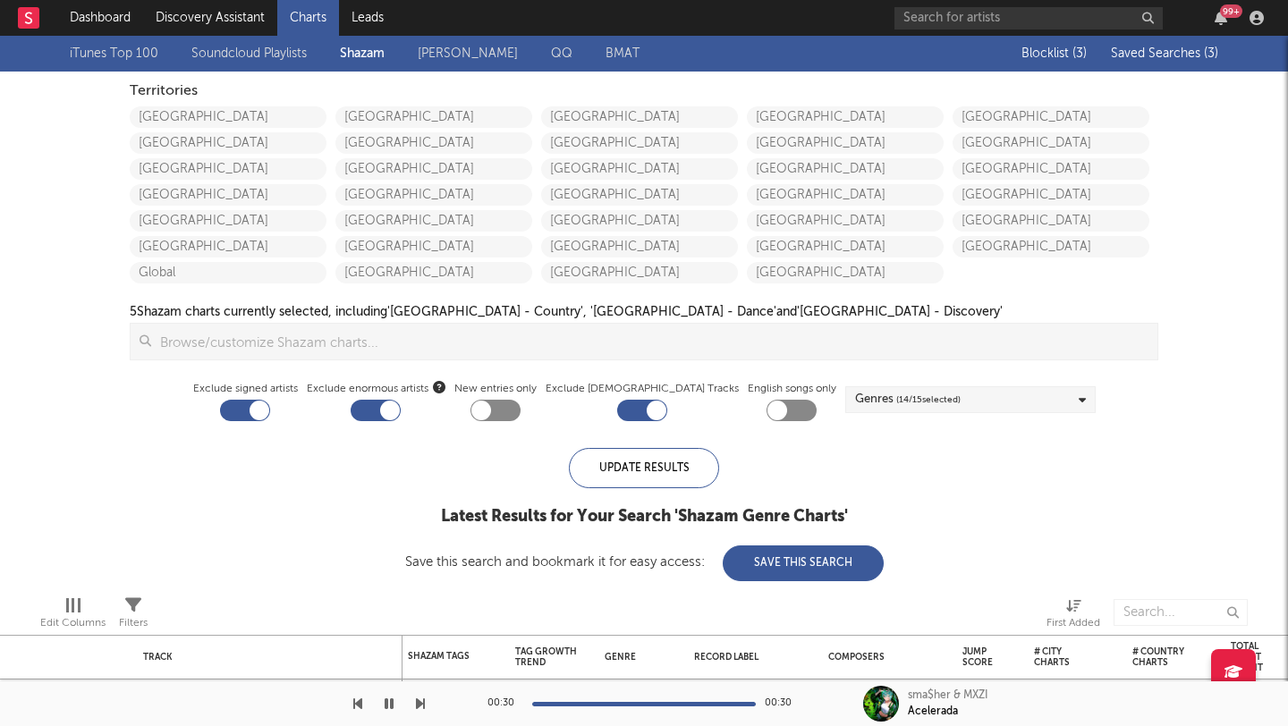
click at [1127, 39] on div "Blocklist ( 3 ) Saved Searches ( 3 )" at bounding box center [1106, 54] width 224 height 36
click at [1126, 61] on div "Blocklist ( 3 ) Saved Searches ( 3 )" at bounding box center [1106, 54] width 224 height 36
click at [1144, 48] on span "Saved Searches ( 3 )" at bounding box center [1164, 53] width 107 height 13
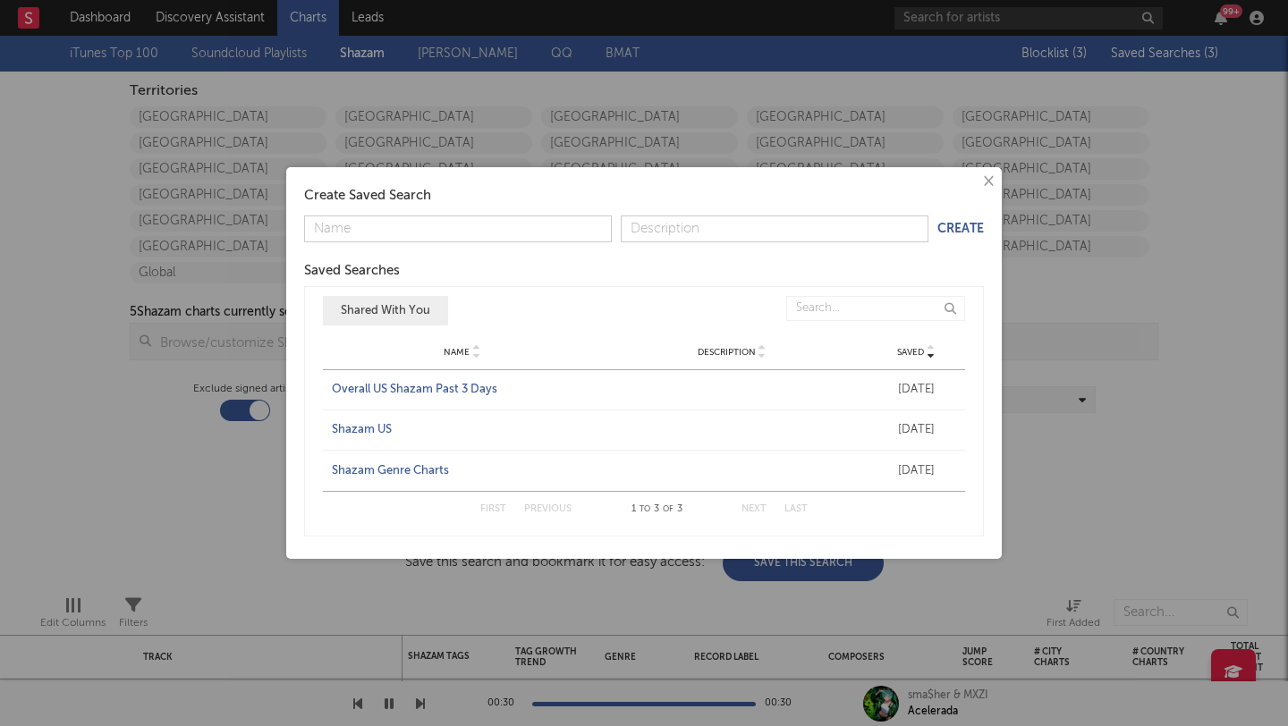
click at [346, 428] on div "Shazam US" at bounding box center [462, 430] width 261 height 18
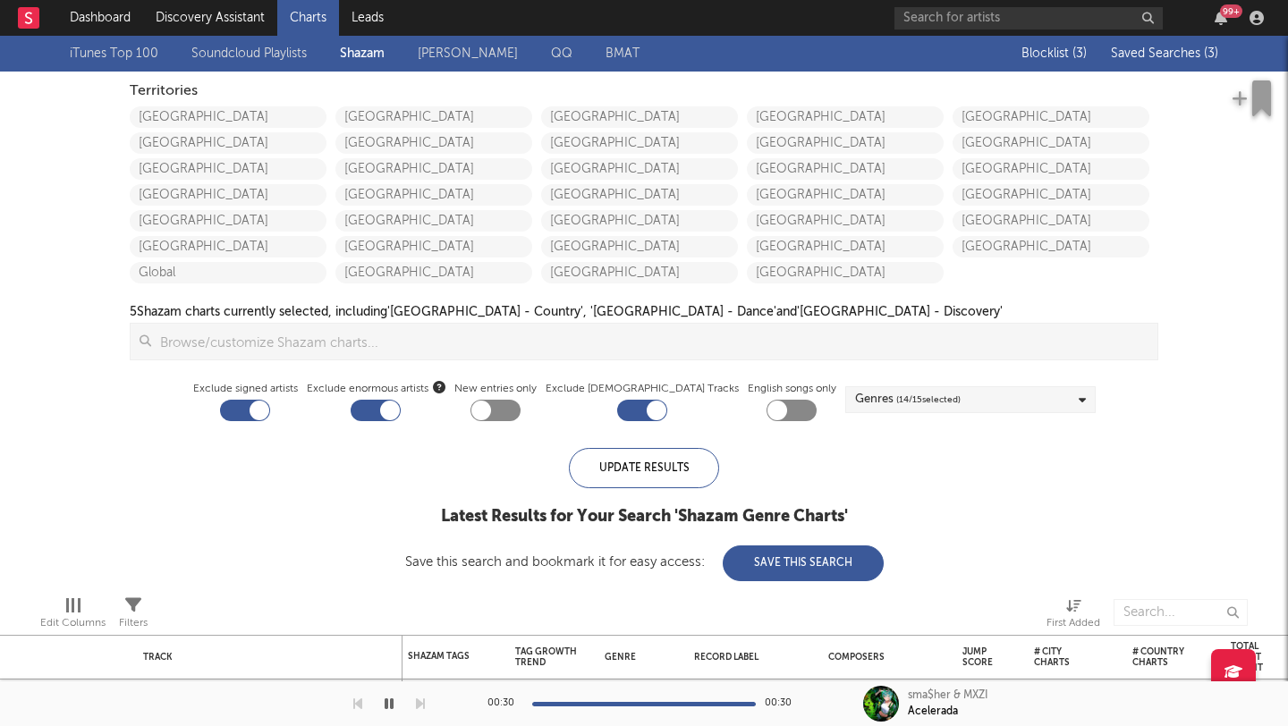
checkbox input "false"
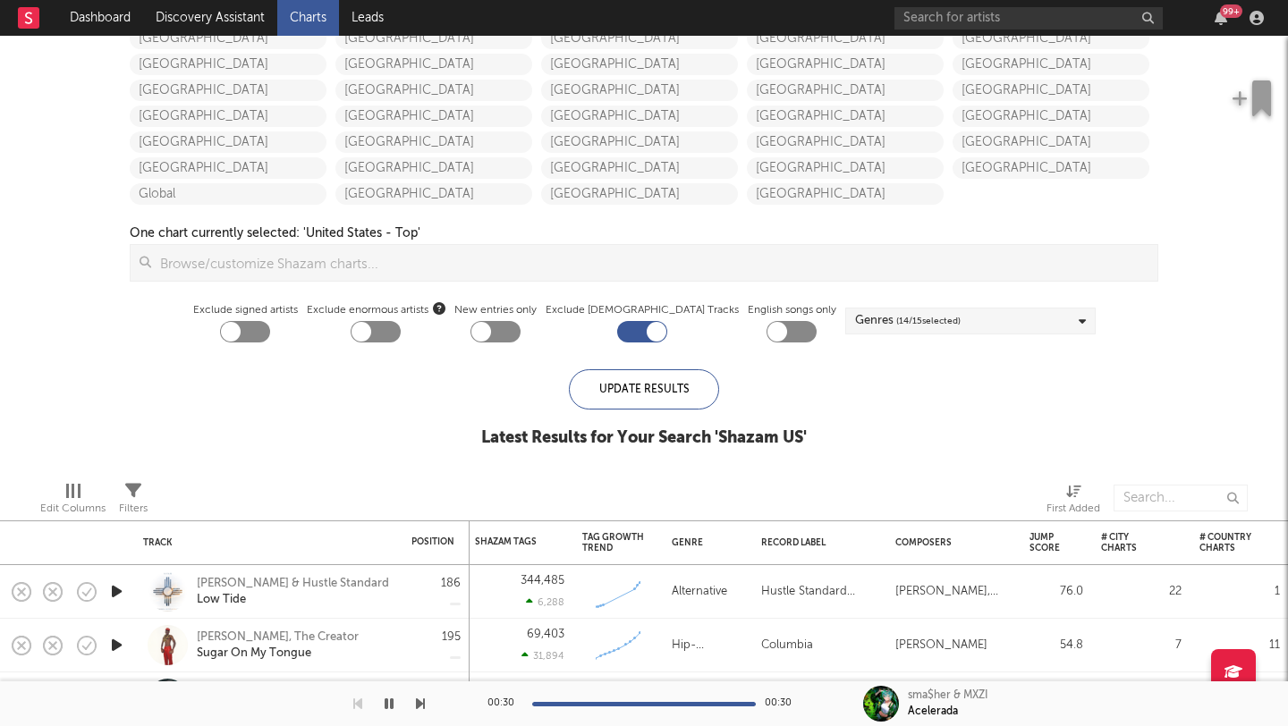
click at [270, 332] on div at bounding box center [245, 331] width 50 height 21
checkbox input "true"
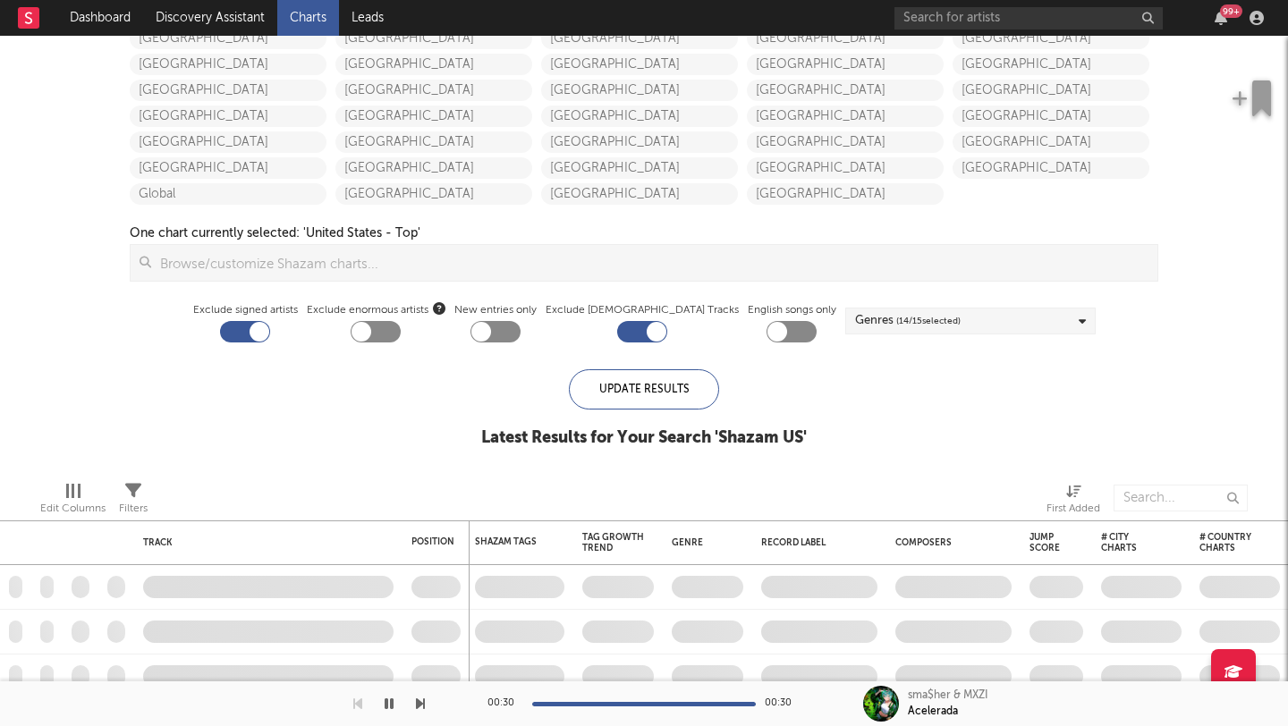
click at [401, 330] on div at bounding box center [376, 331] width 50 height 21
checkbox input "true"
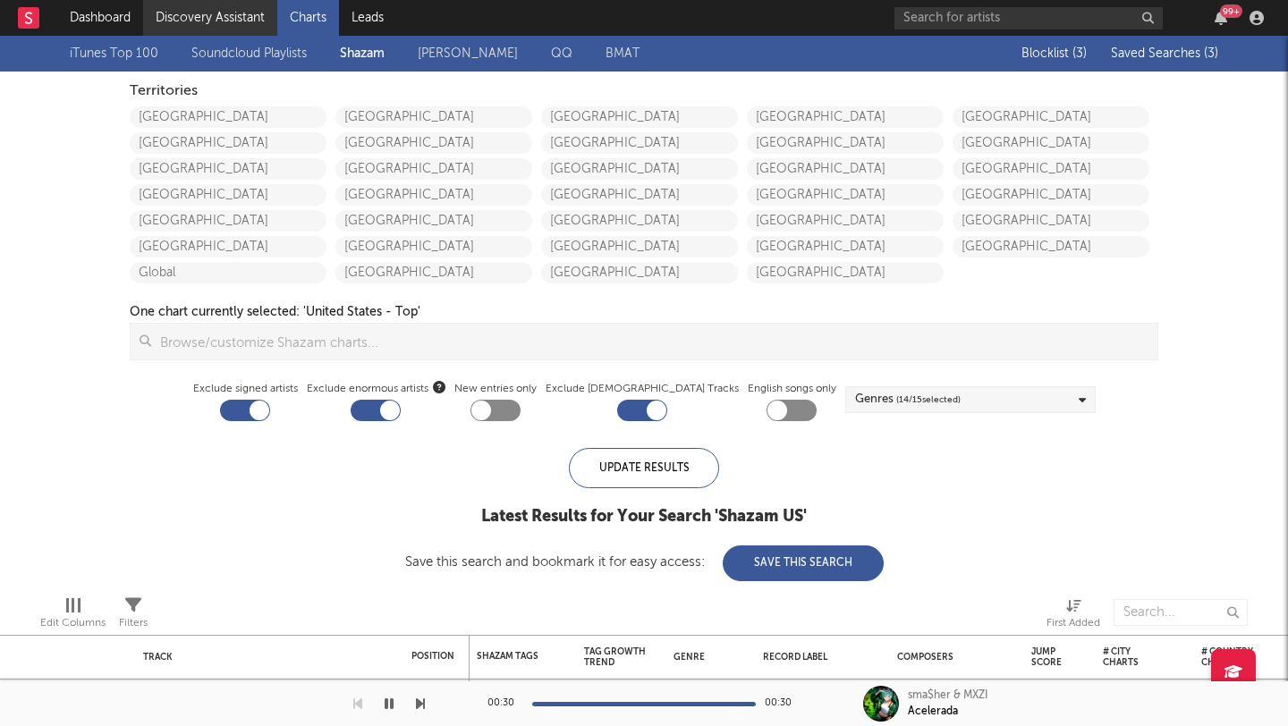
click at [205, 18] on link "Discovery Assistant" at bounding box center [210, 18] width 134 height 36
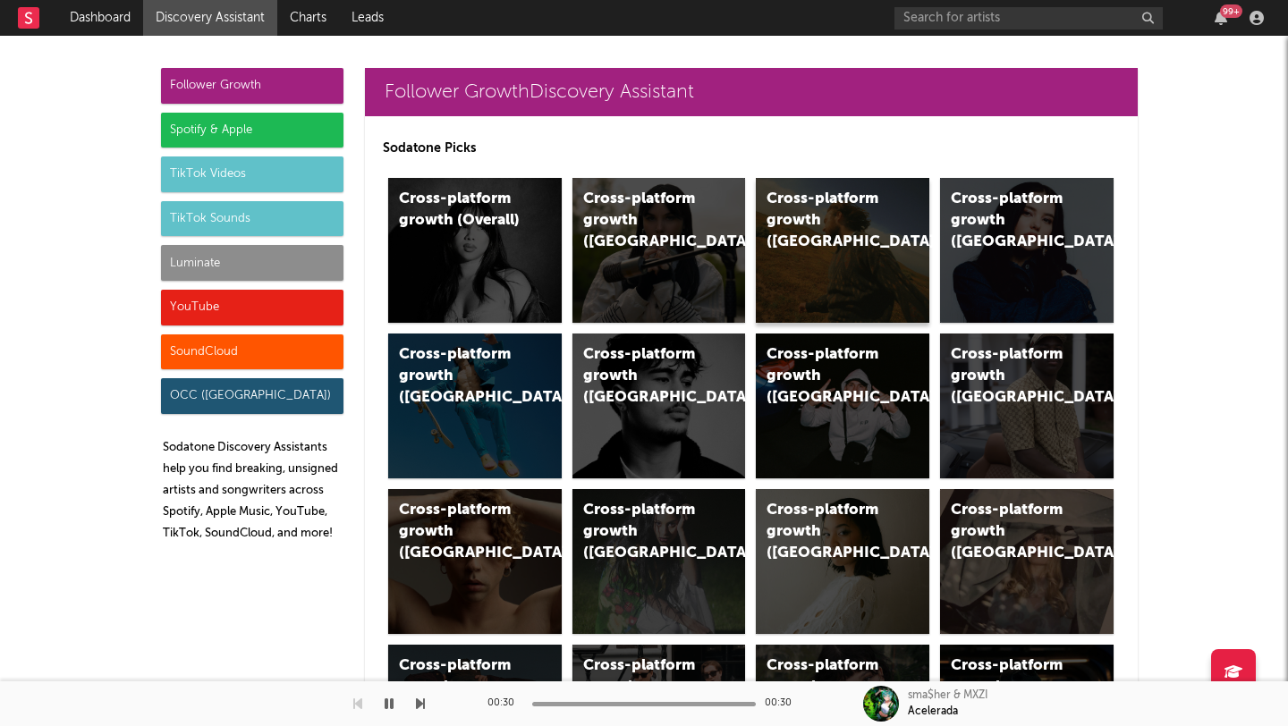
click at [892, 227] on div "Cross-platform growth (US)" at bounding box center [842, 250] width 173 height 145
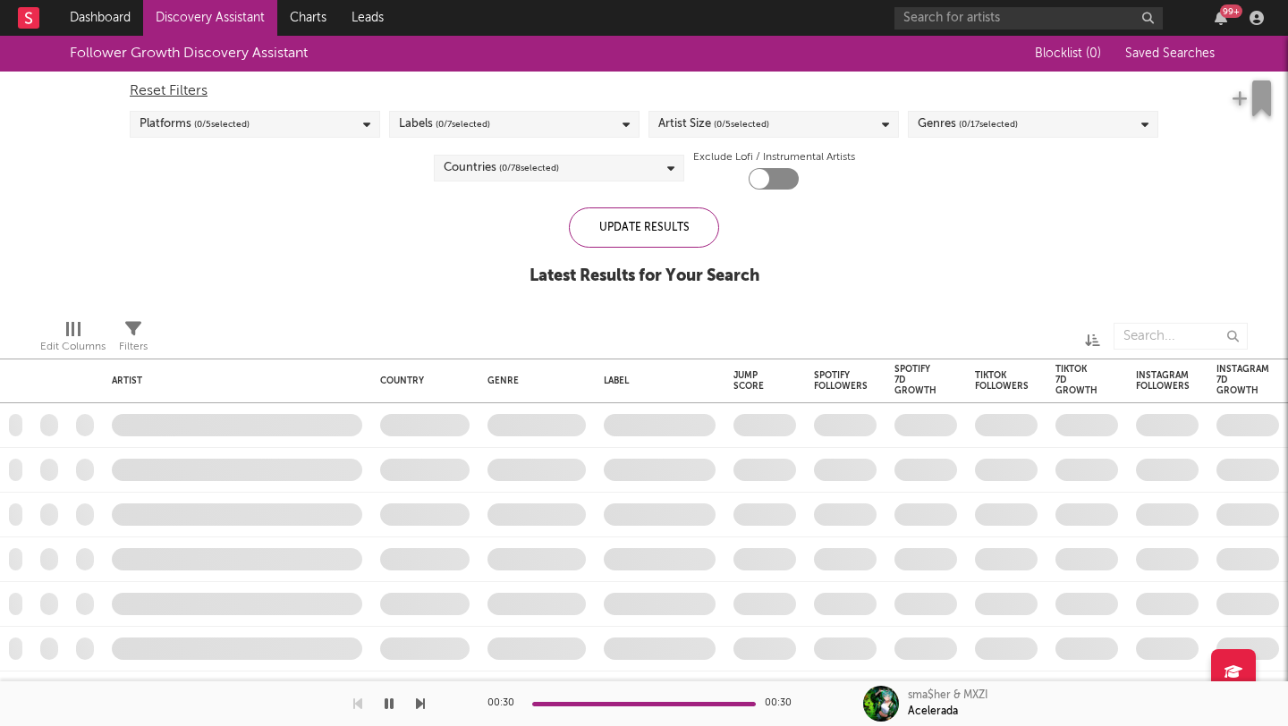
checkbox input "true"
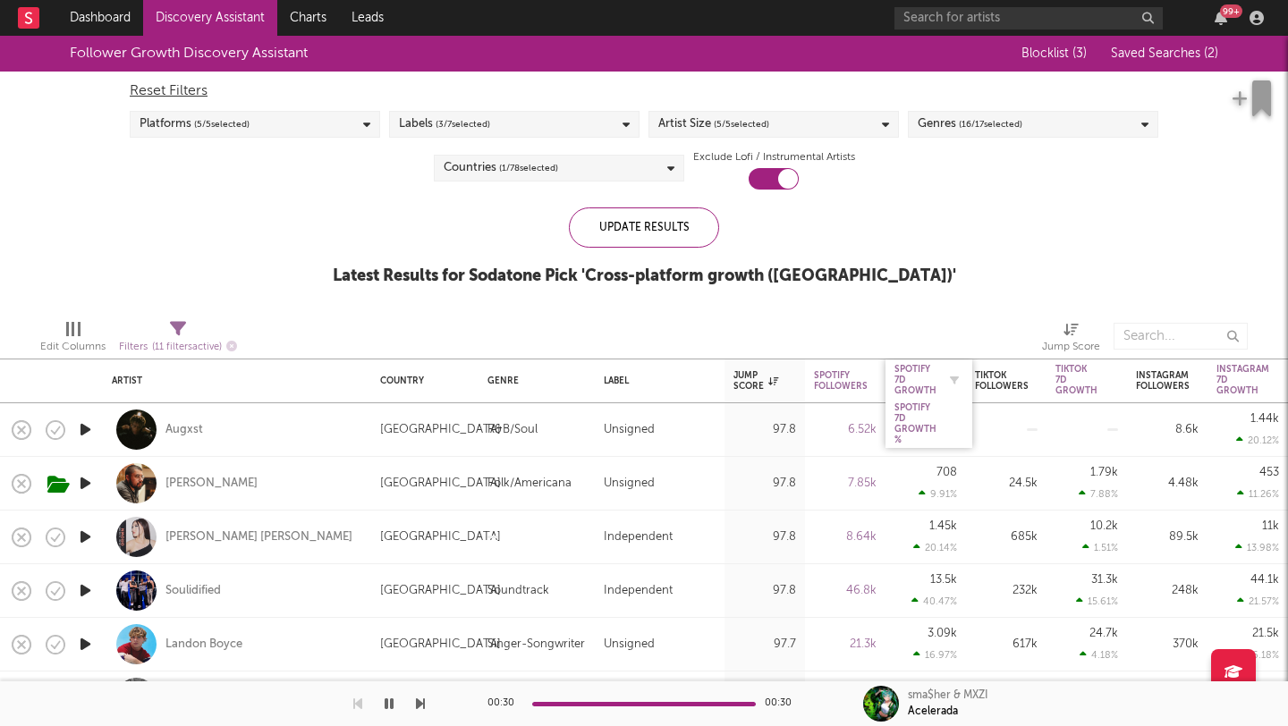
click at [917, 372] on div "Spotify 7D Growth" at bounding box center [915, 380] width 42 height 32
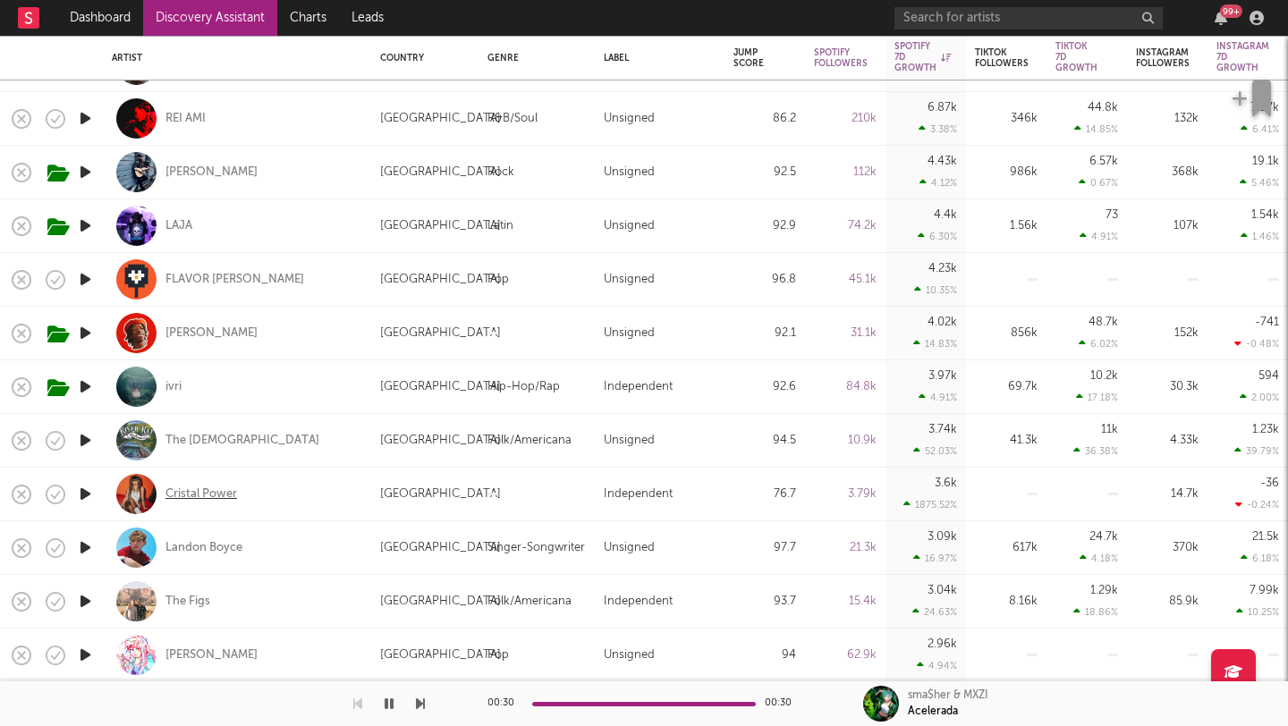
click at [200, 486] on div "Cristal Power" at bounding box center [201, 494] width 72 height 16
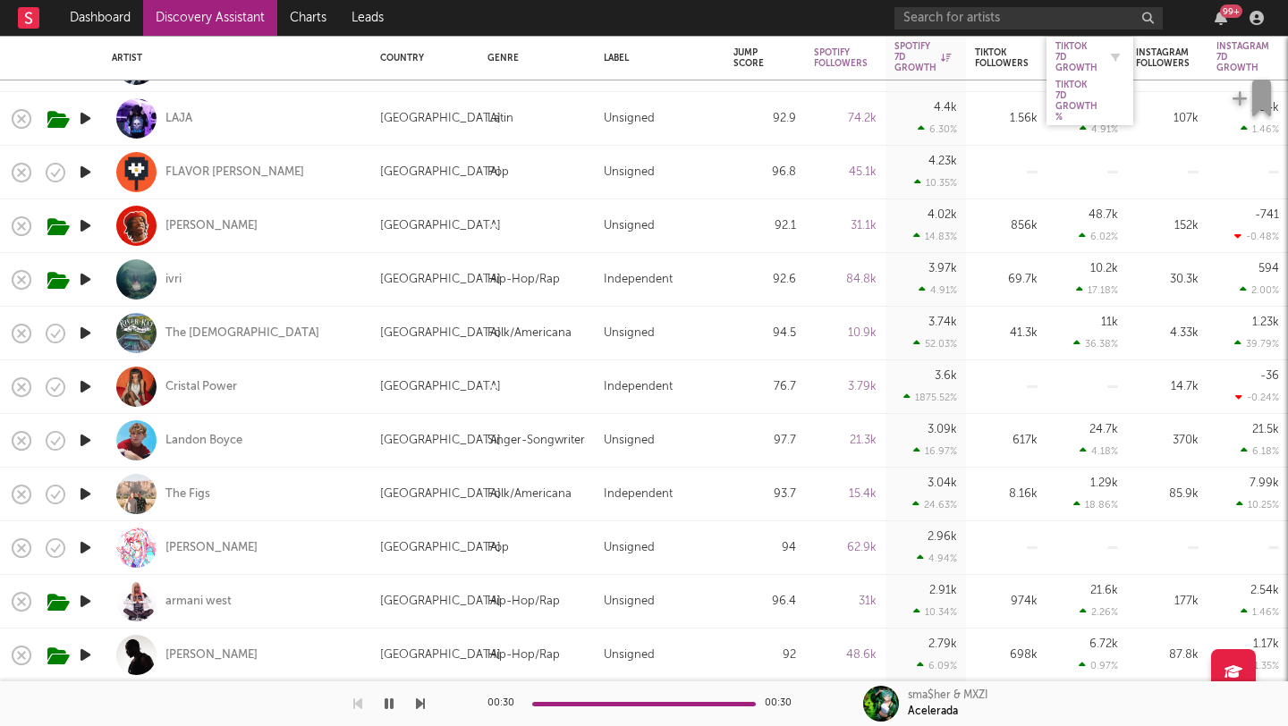
click at [1069, 62] on div "Tiktok 7D Growth" at bounding box center [1076, 57] width 42 height 32
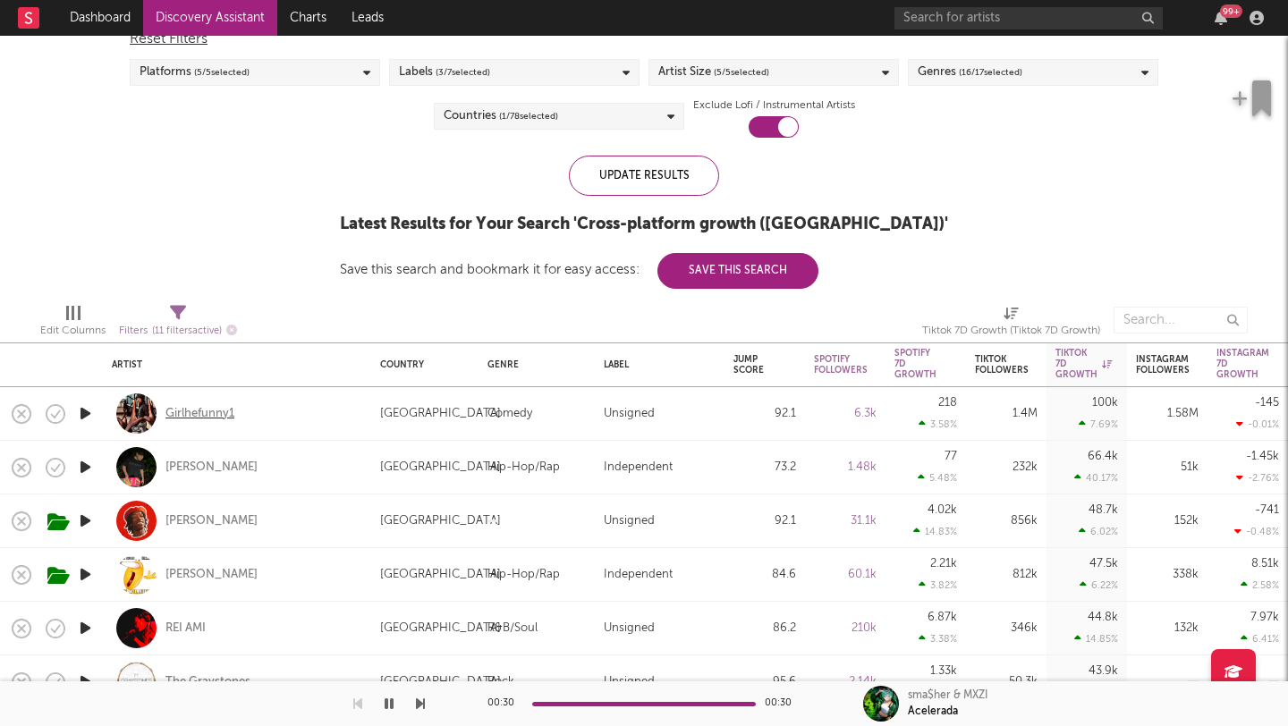
click at [207, 418] on div "Girlhefunny1" at bounding box center [199, 414] width 69 height 16
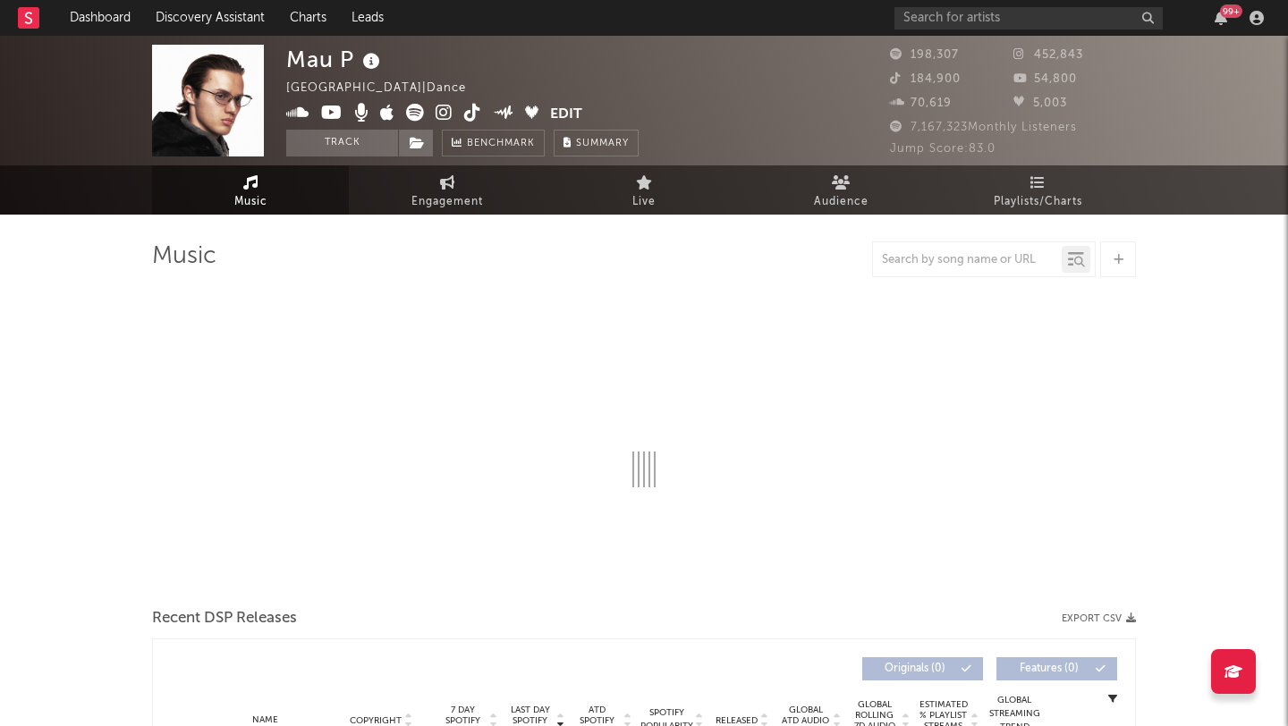
select select "6m"
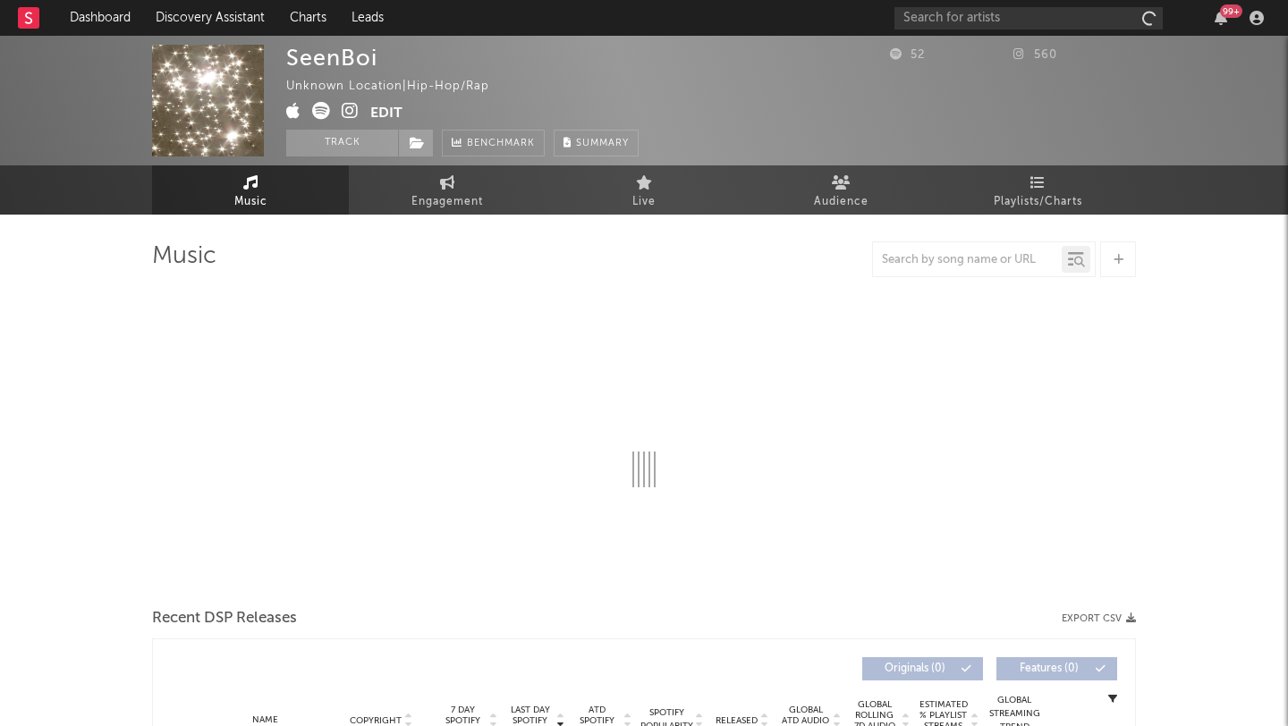
select select "1w"
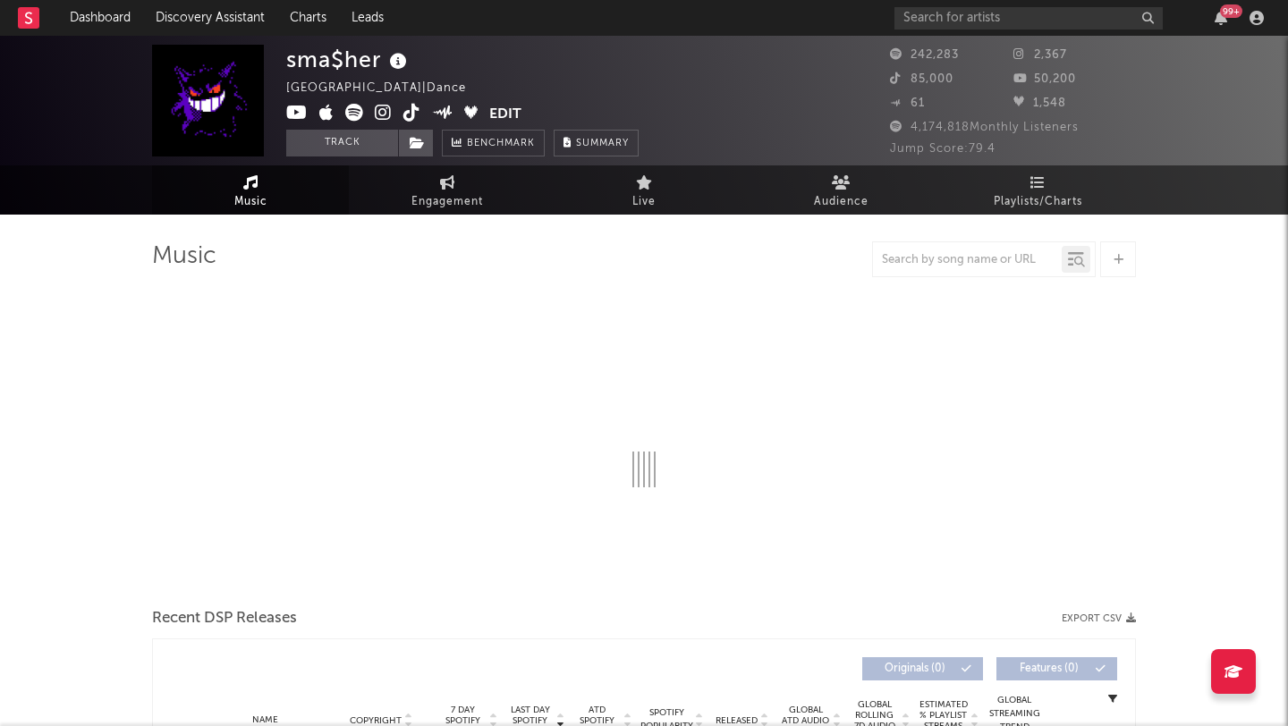
select select "6m"
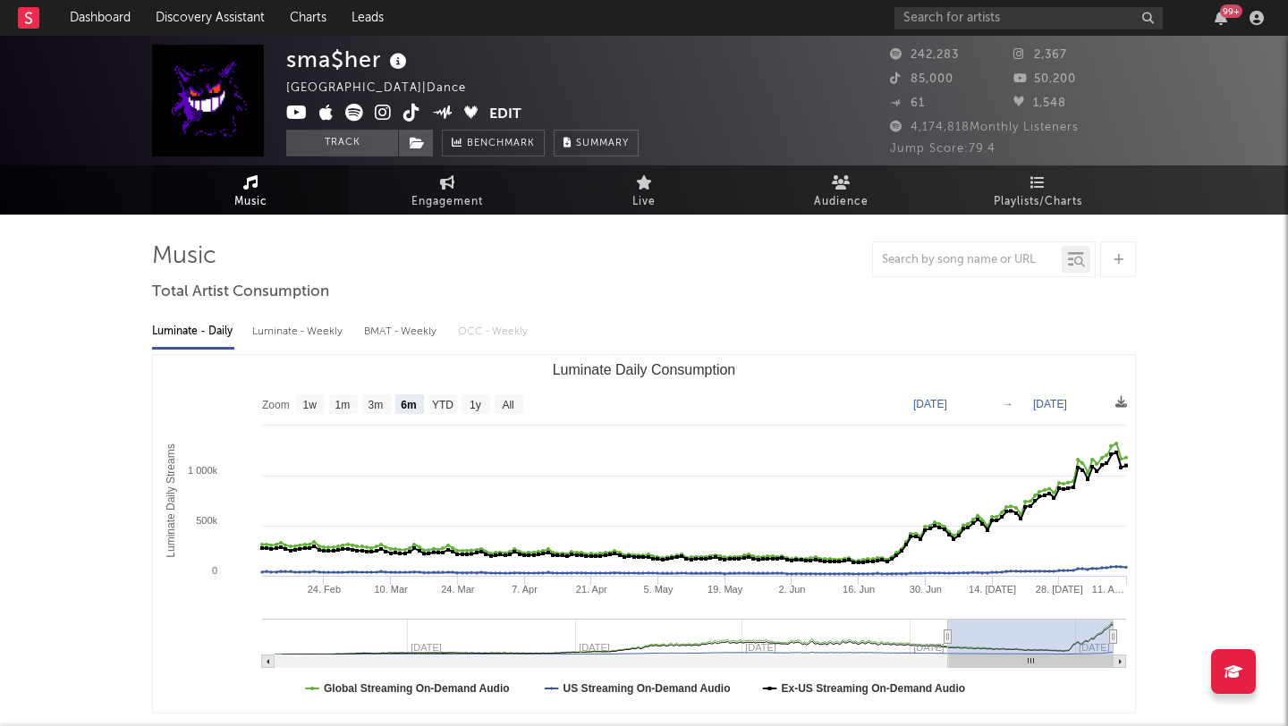
click at [388, 121] on icon at bounding box center [383, 113] width 17 height 18
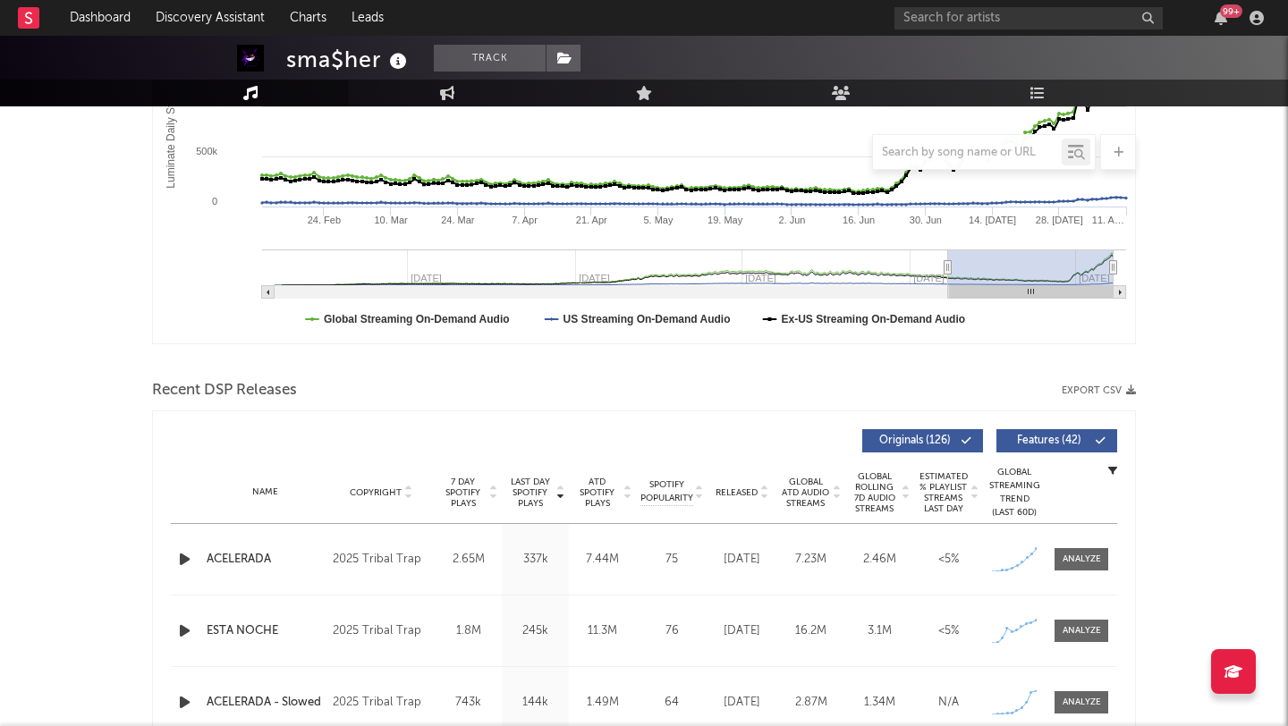
scroll to position [468, 0]
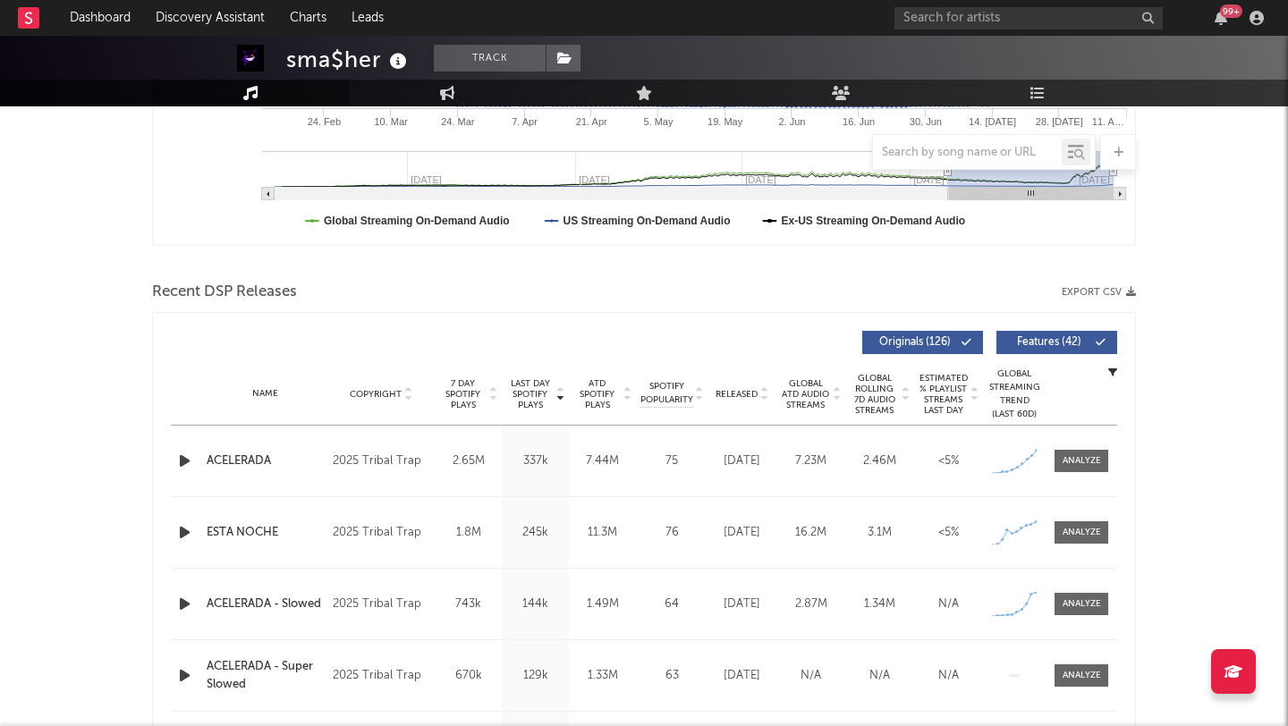
click at [180, 457] on icon "button" at bounding box center [184, 461] width 19 height 22
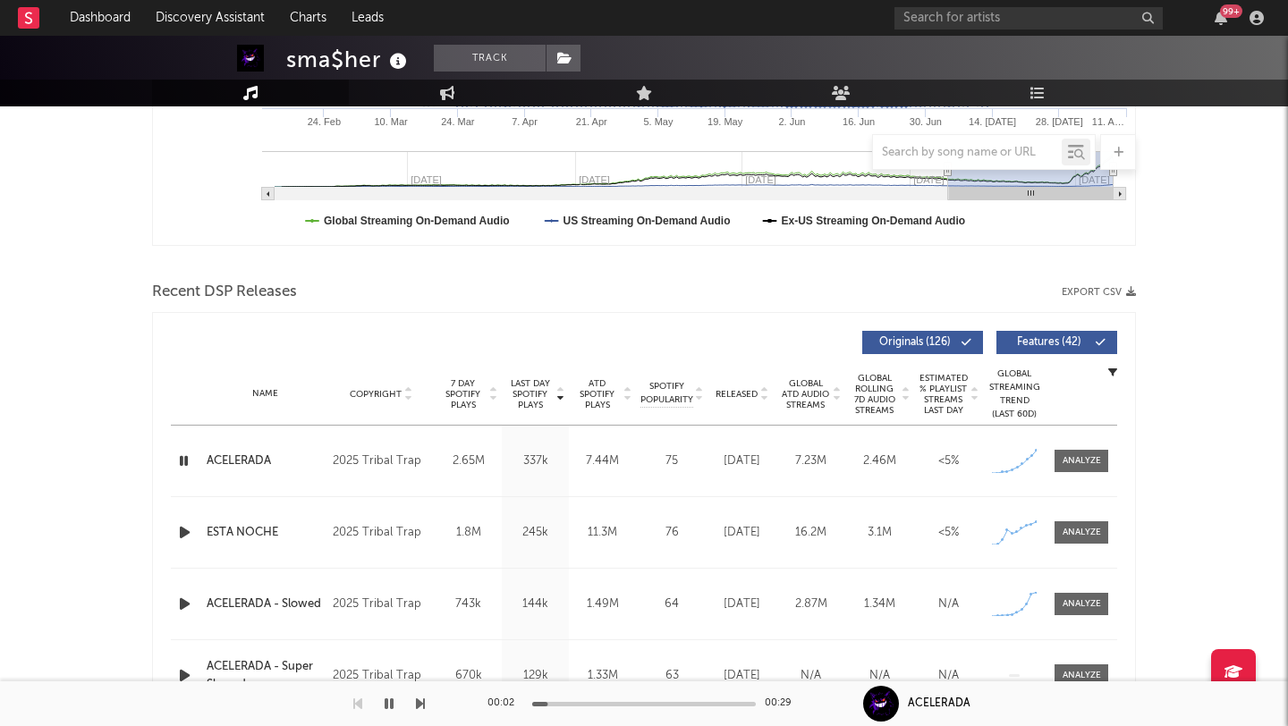
click at [1090, 549] on div "Name ESTA NOCHE Copyright 2025 Tribal Trap Label Tribal Trap Album Names ESTA N…" at bounding box center [644, 532] width 946 height 71
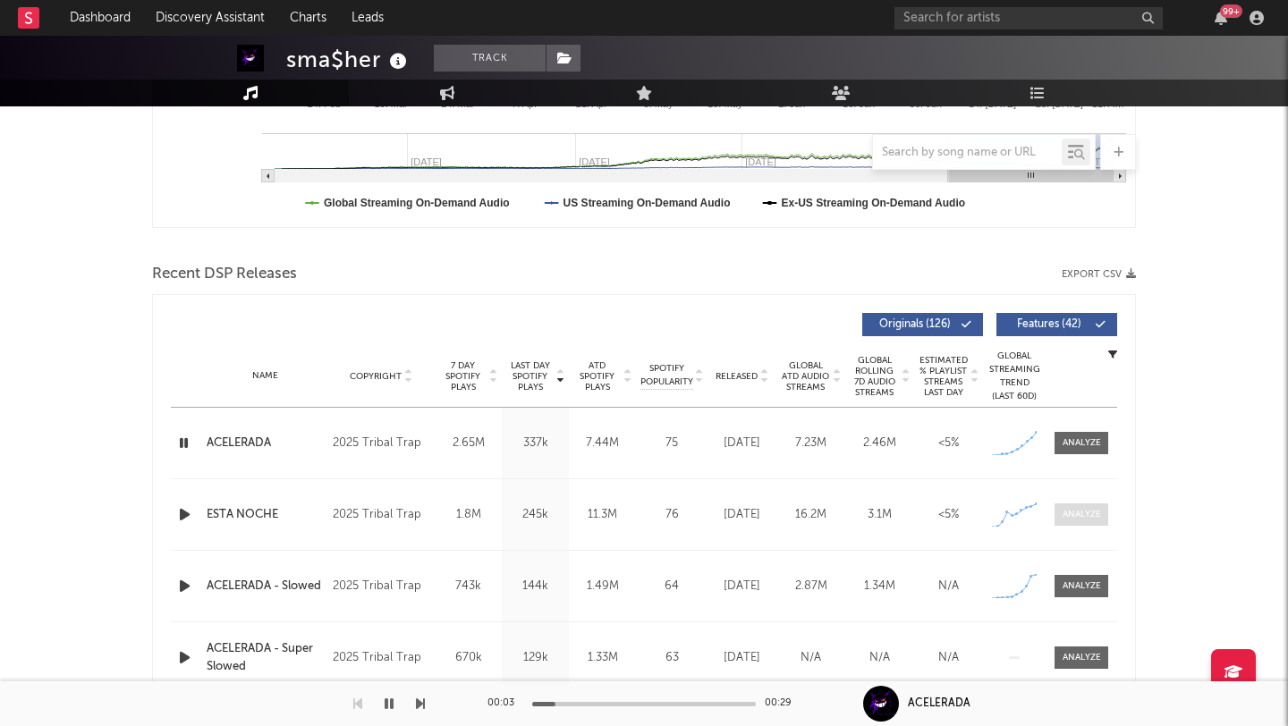
click at [1095, 511] on div at bounding box center [1081, 514] width 38 height 13
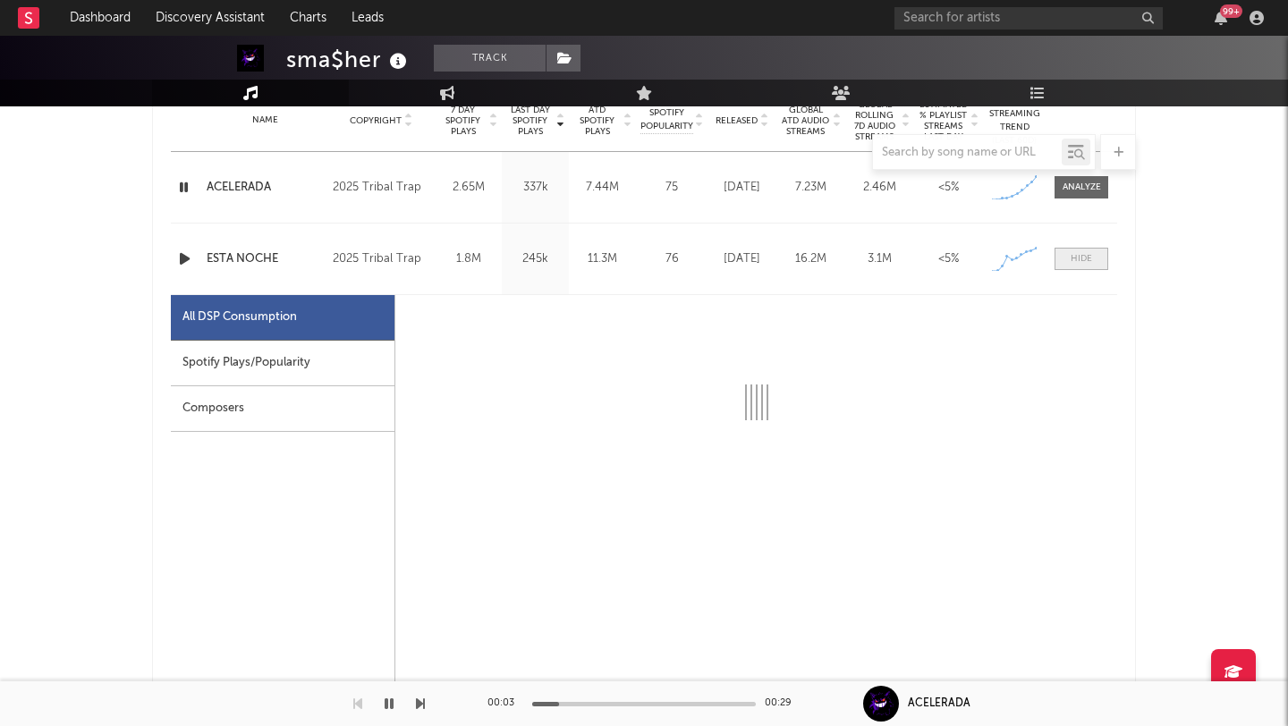
scroll to position [816, 0]
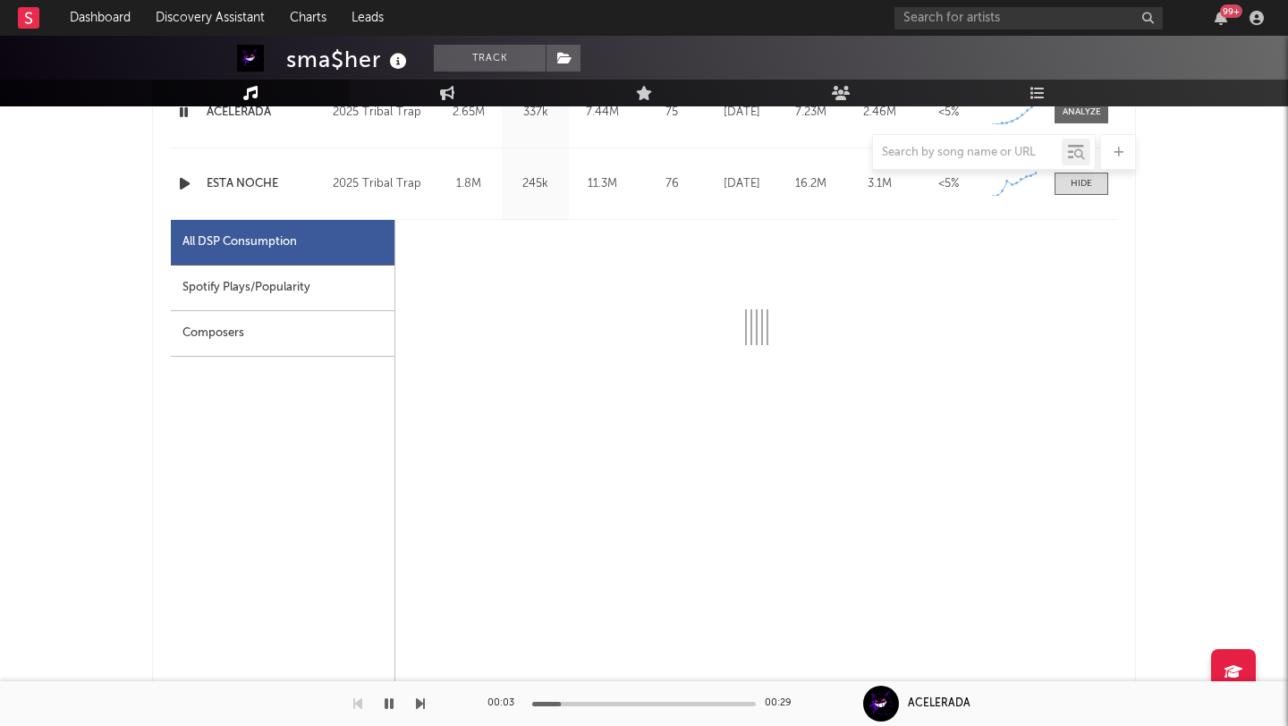
select select "1w"
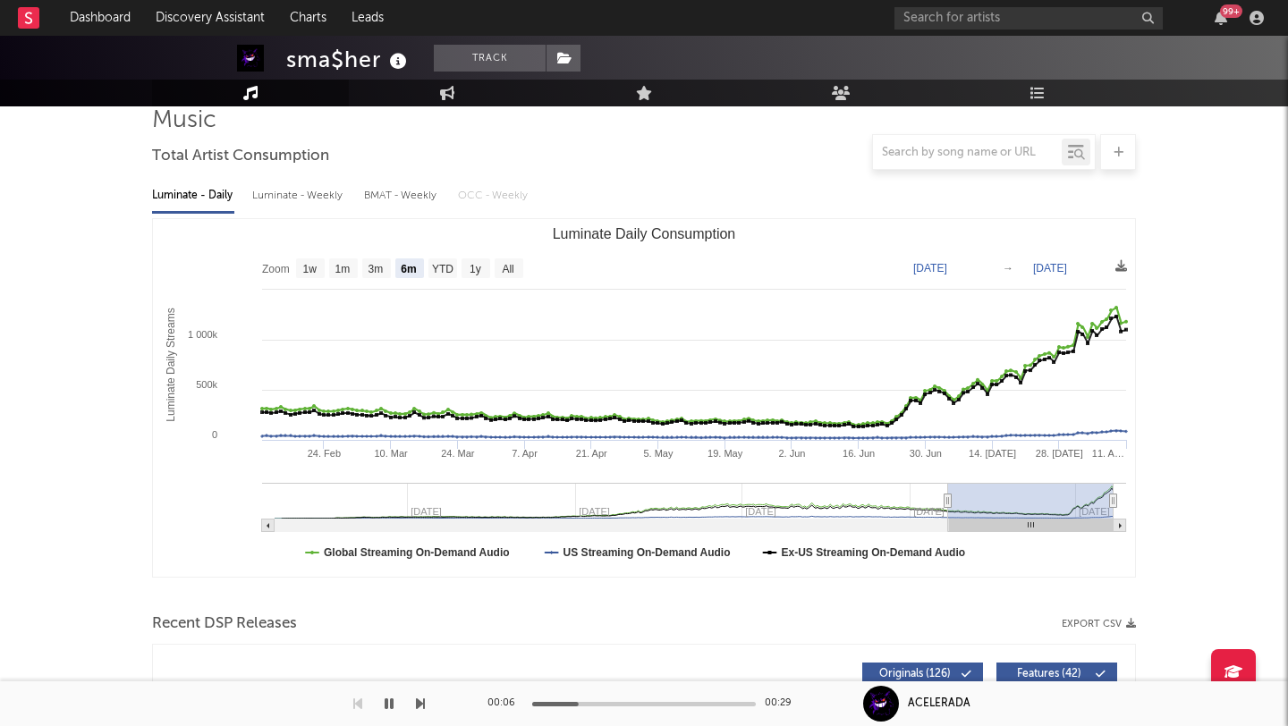
scroll to position [0, 0]
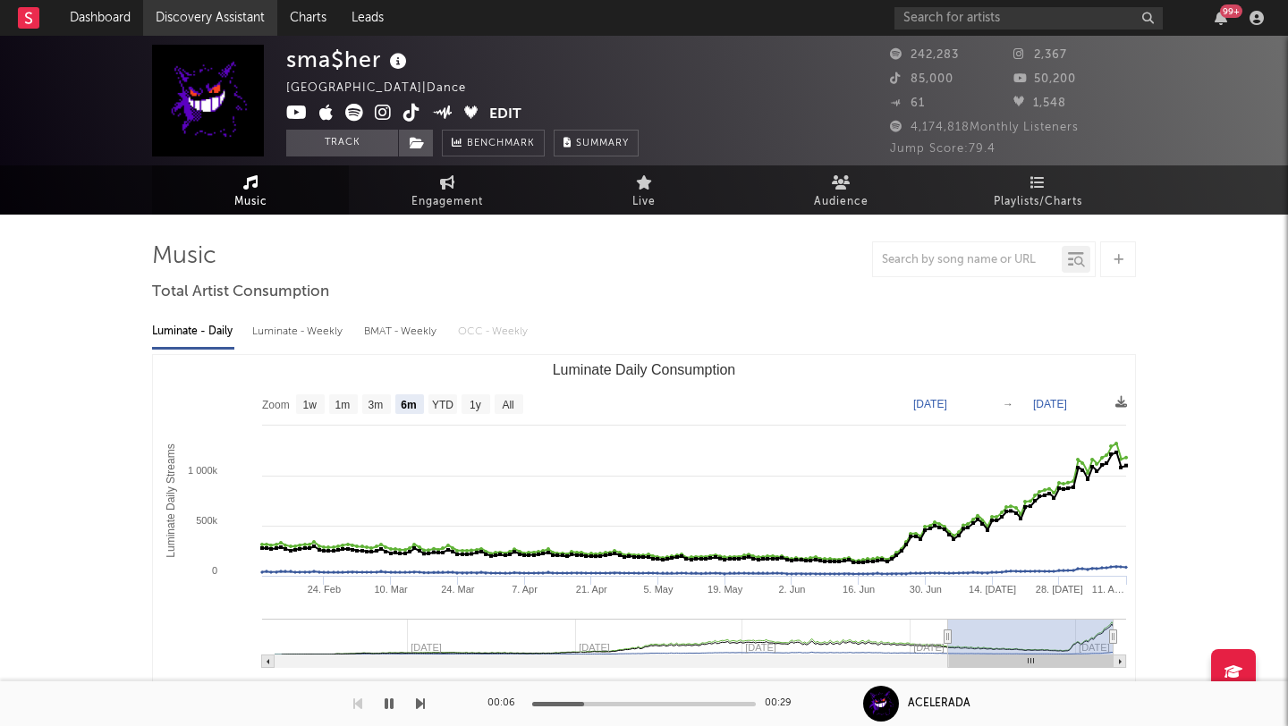
click at [249, 18] on link "Discovery Assistant" at bounding box center [210, 18] width 134 height 36
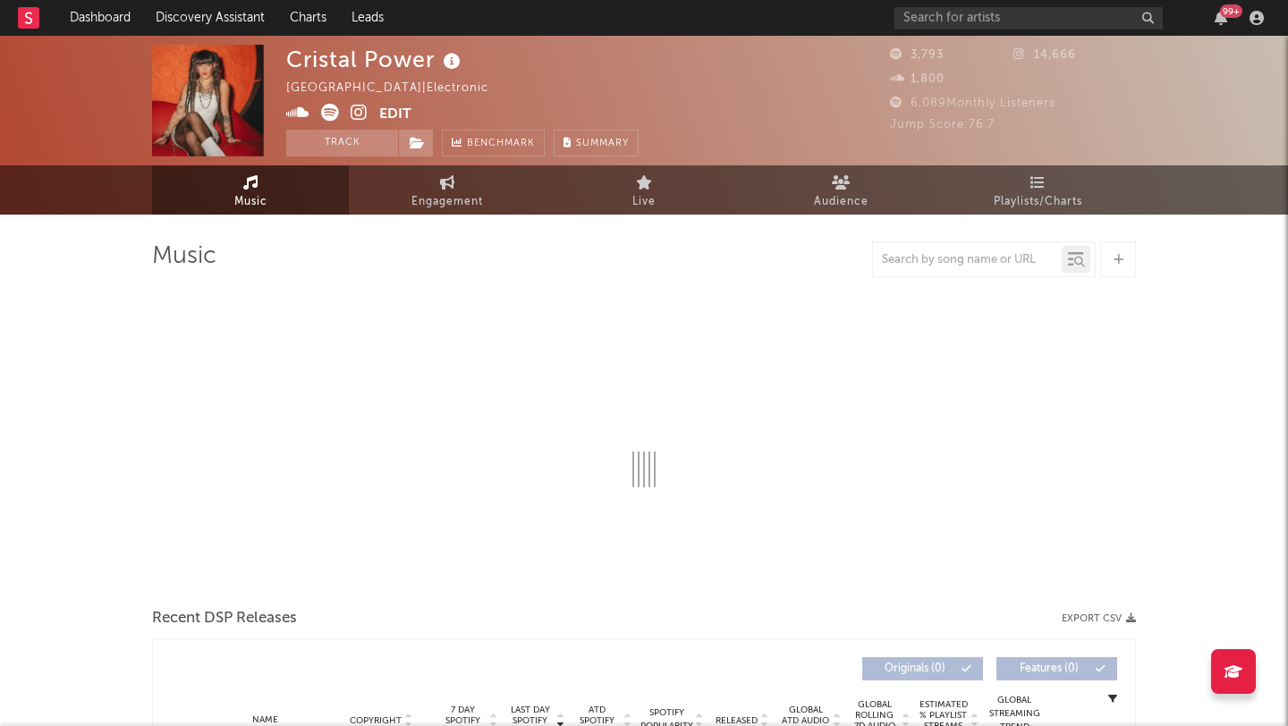
select select "1w"
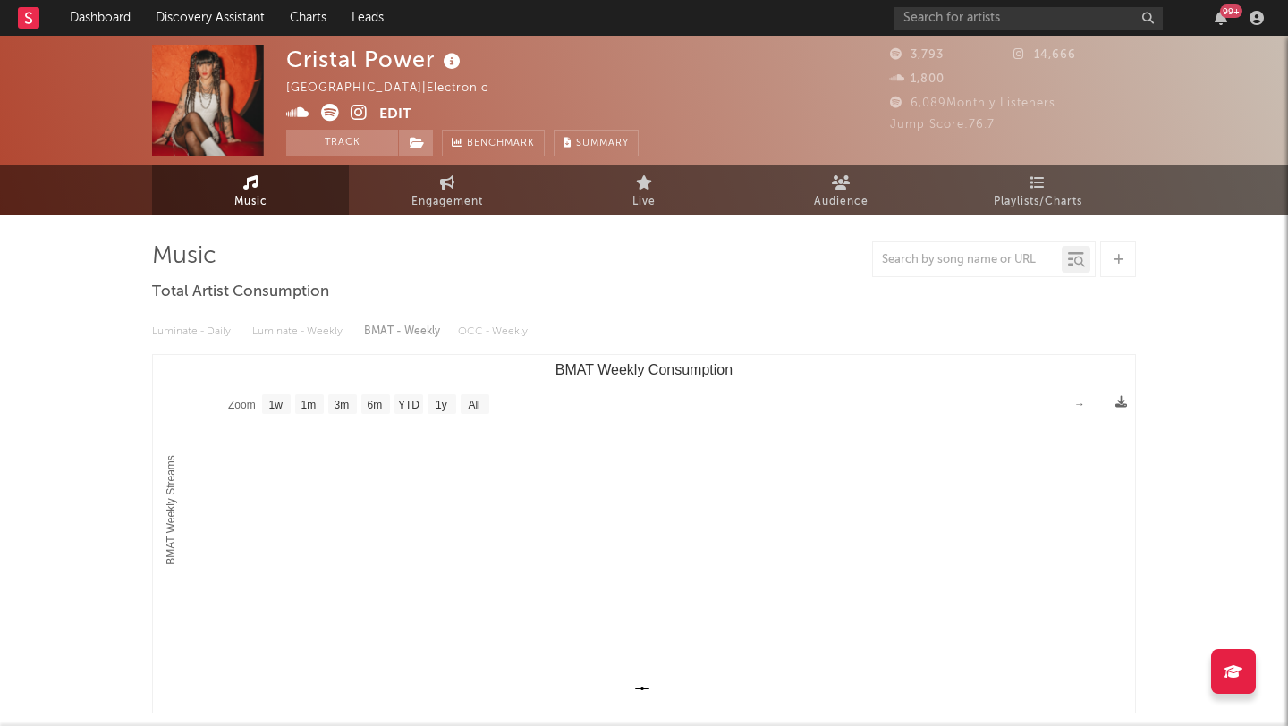
click at [357, 114] on icon at bounding box center [359, 113] width 17 height 18
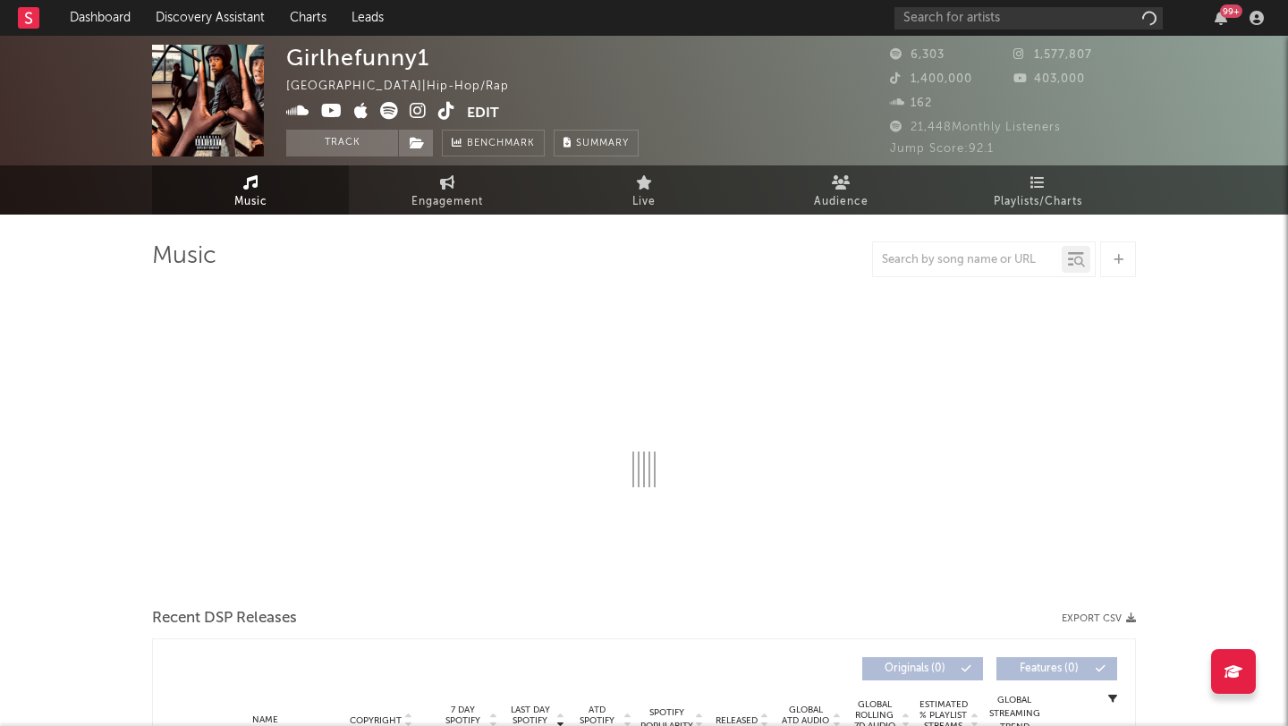
select select "6m"
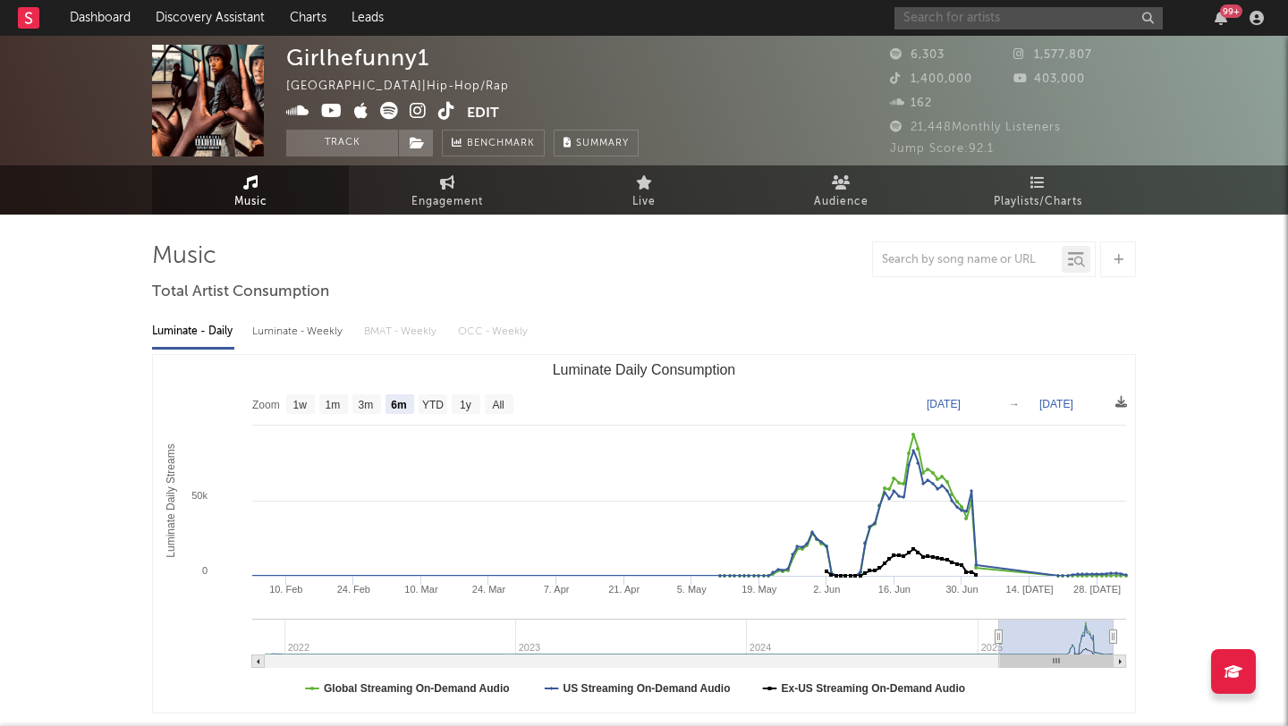
click at [1016, 19] on input "text" at bounding box center [1028, 18] width 268 height 22
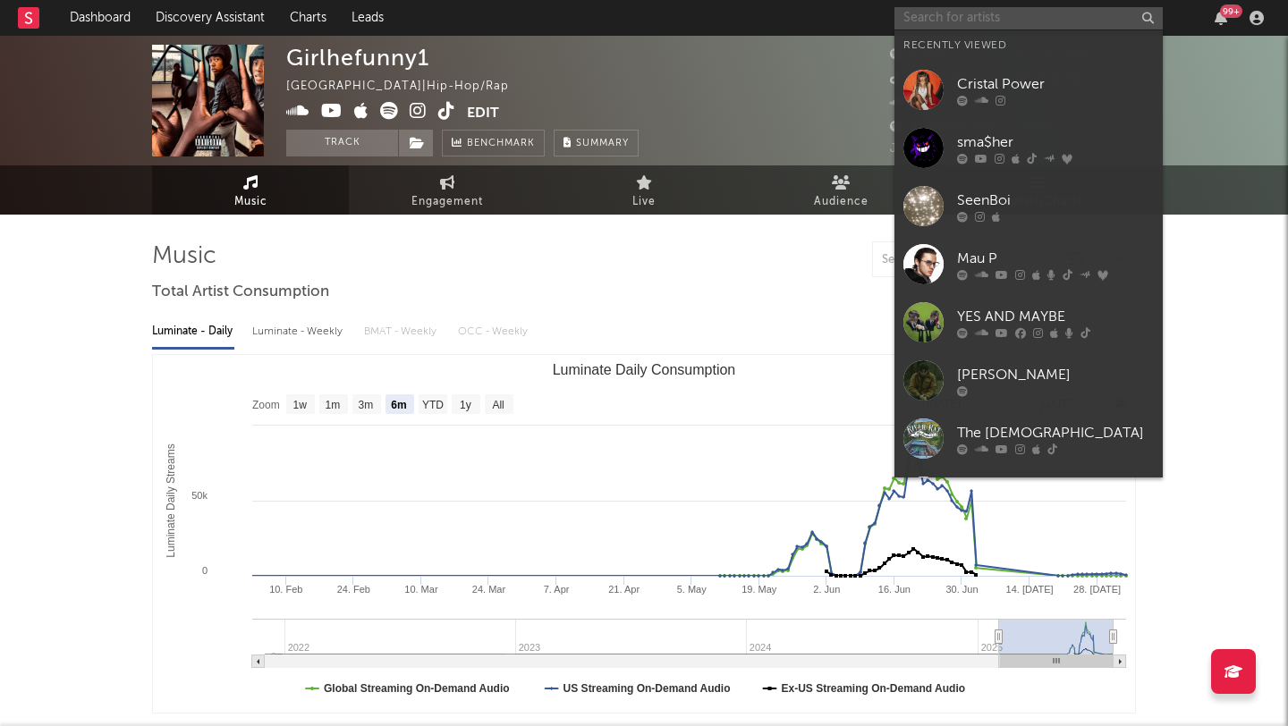
click at [1036, 18] on input "text" at bounding box center [1028, 18] width 268 height 22
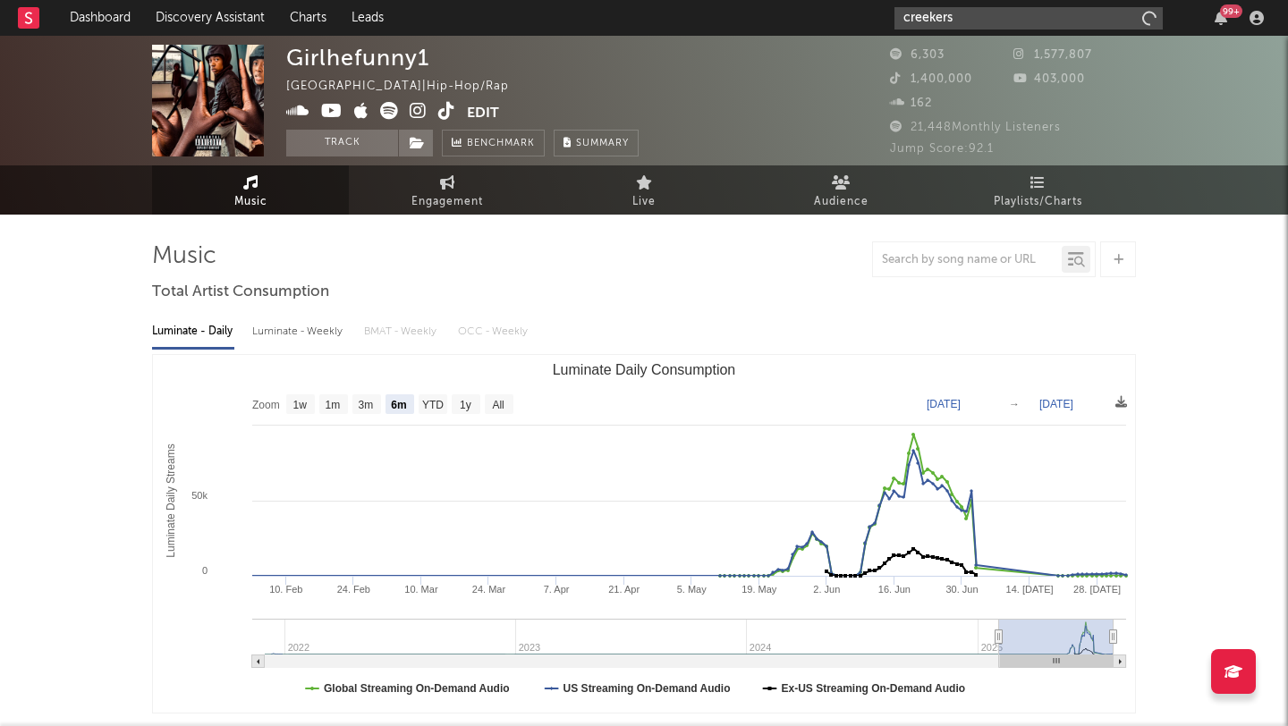
type input "creekers"
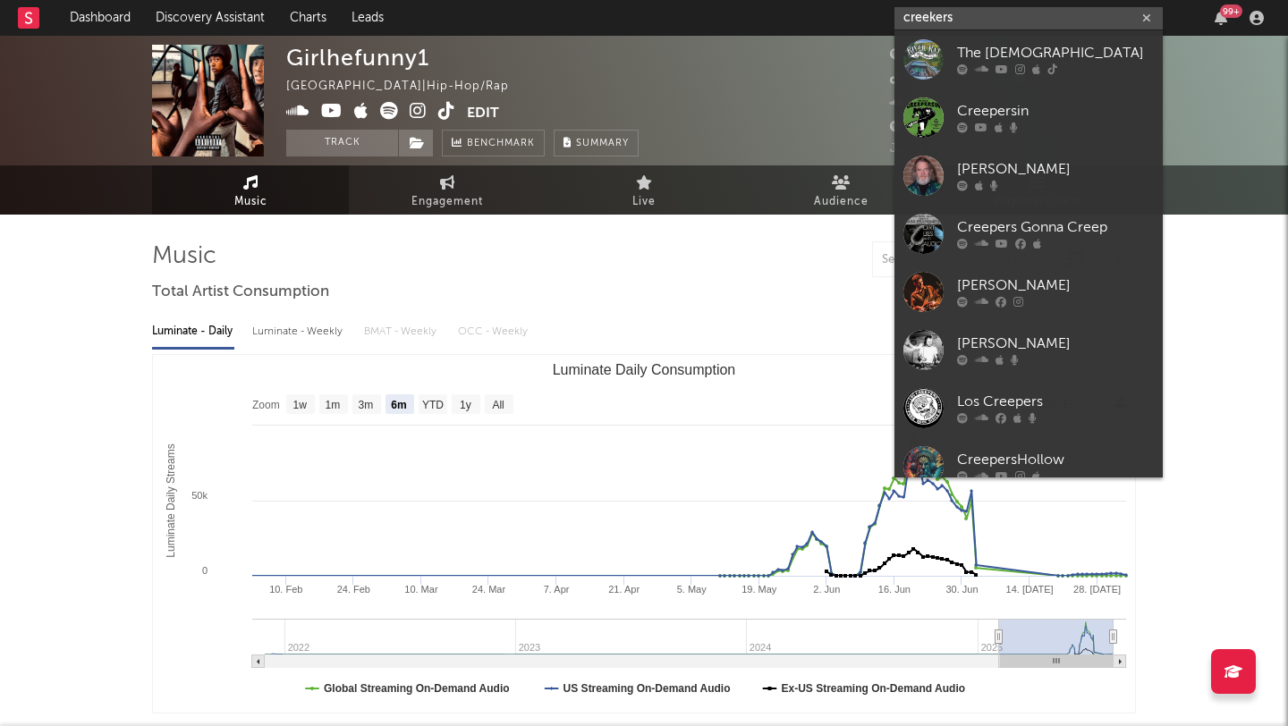
click at [1010, 21] on input "creekers" at bounding box center [1028, 18] width 268 height 22
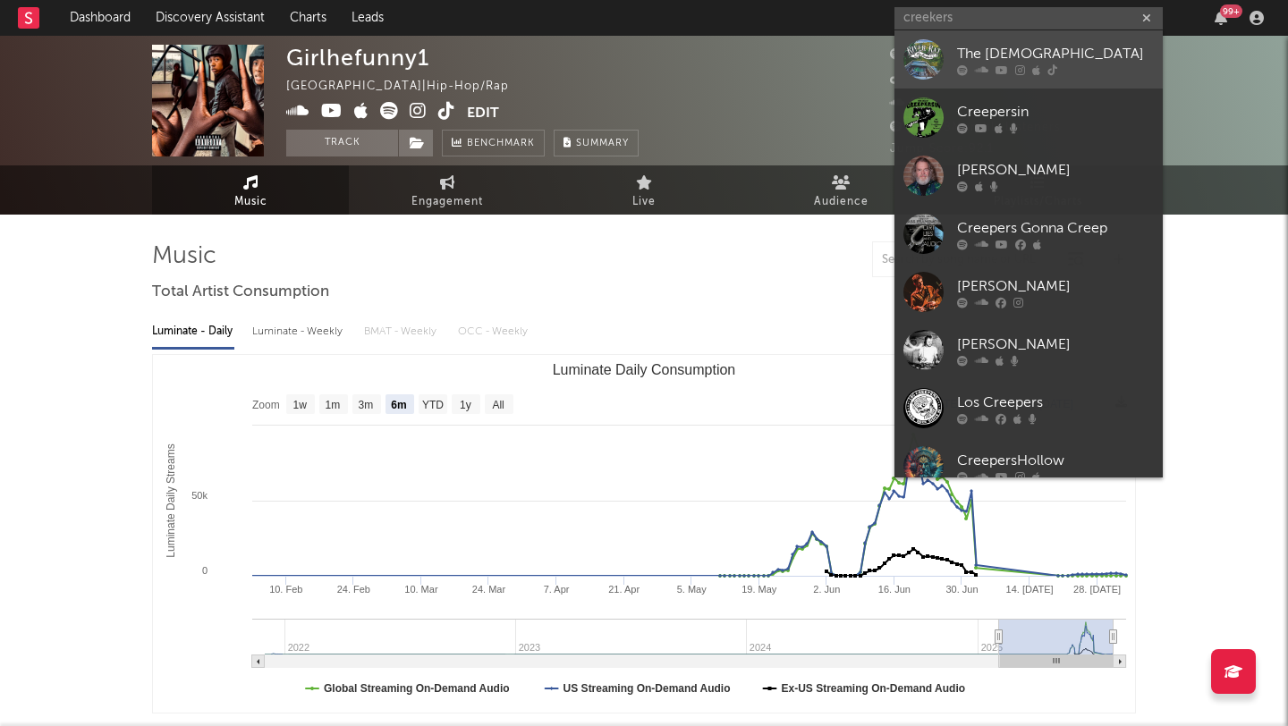
click at [1010, 40] on link "The [DEMOGRAPHIC_DATA]" at bounding box center [1028, 59] width 268 height 58
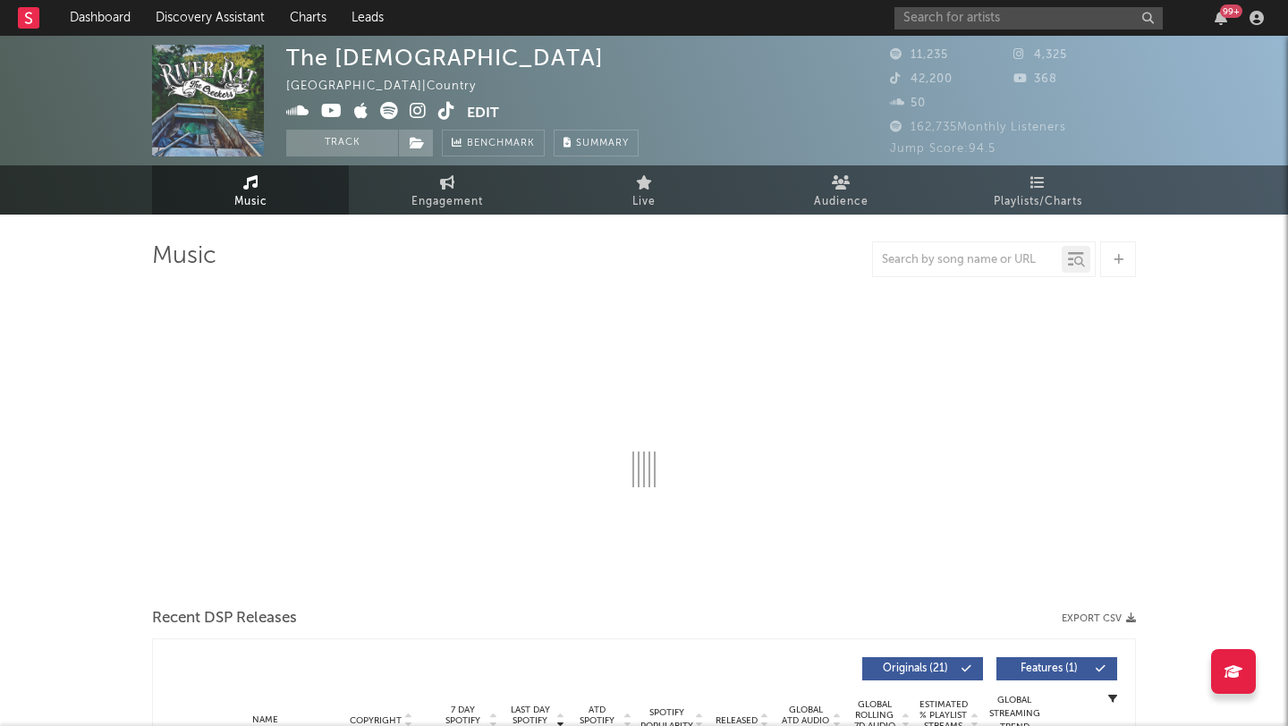
select select "6m"
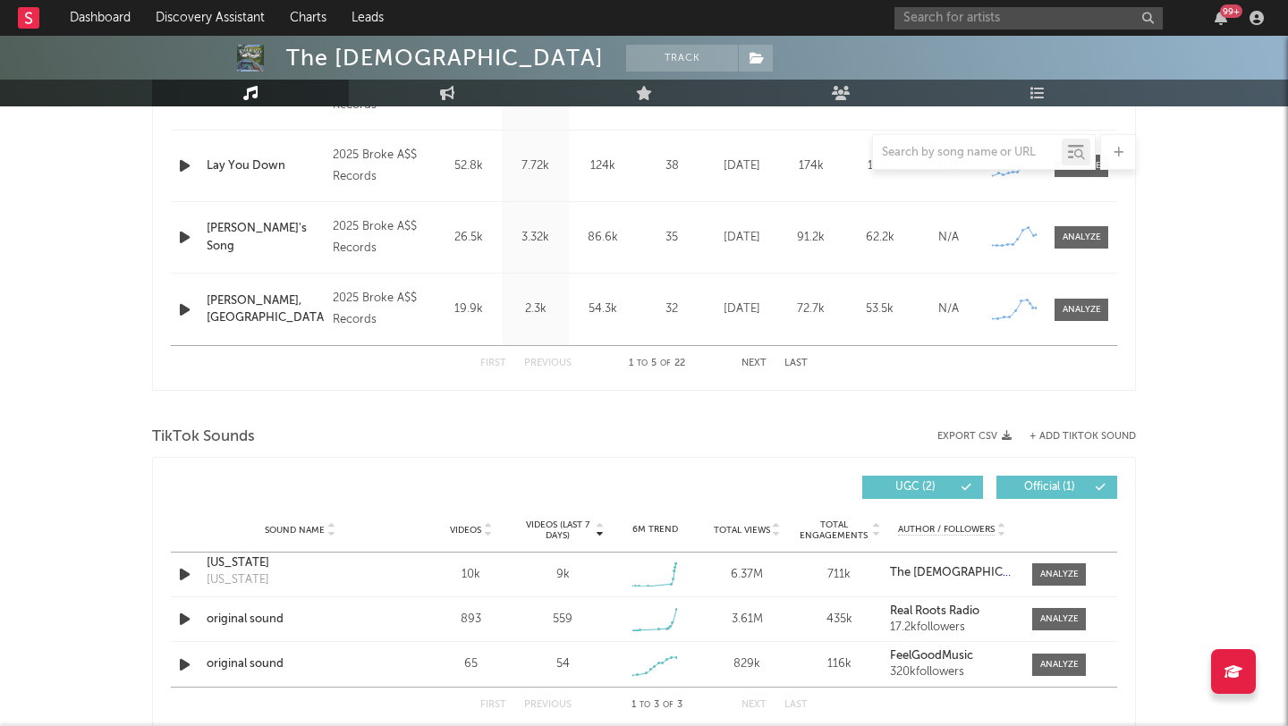
scroll to position [954, 0]
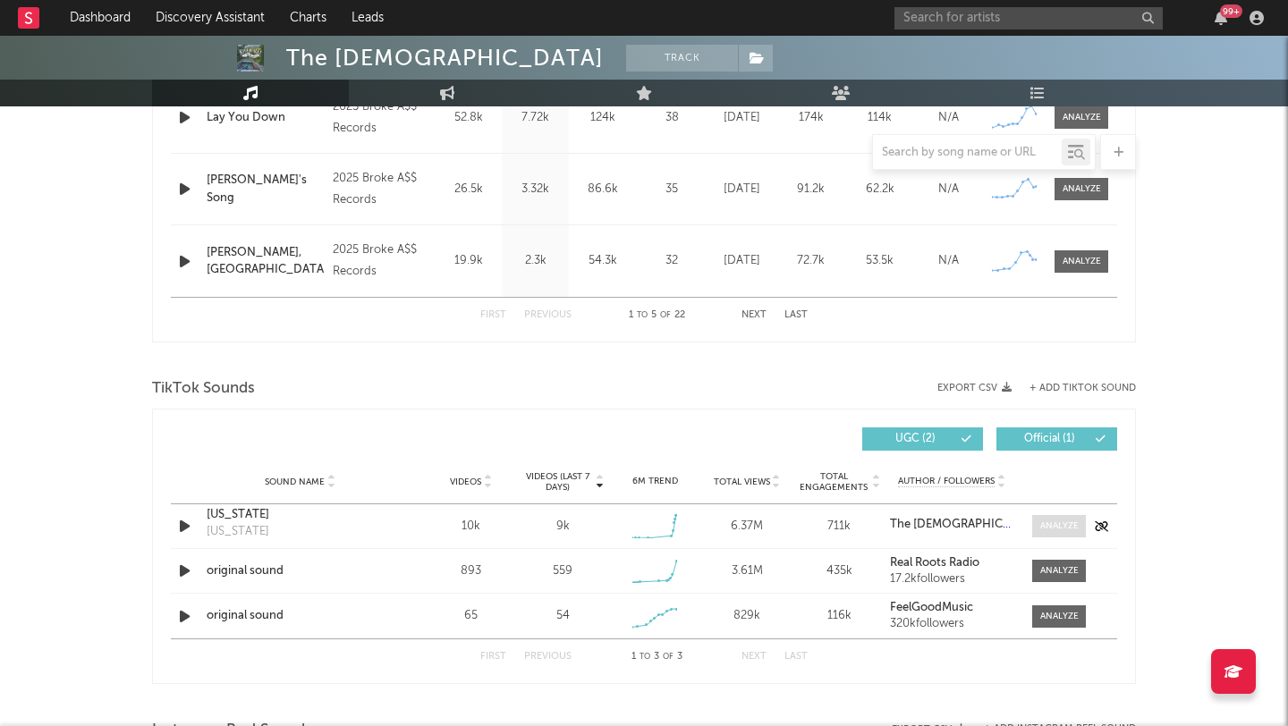
click at [1067, 528] on div at bounding box center [1059, 526] width 38 height 13
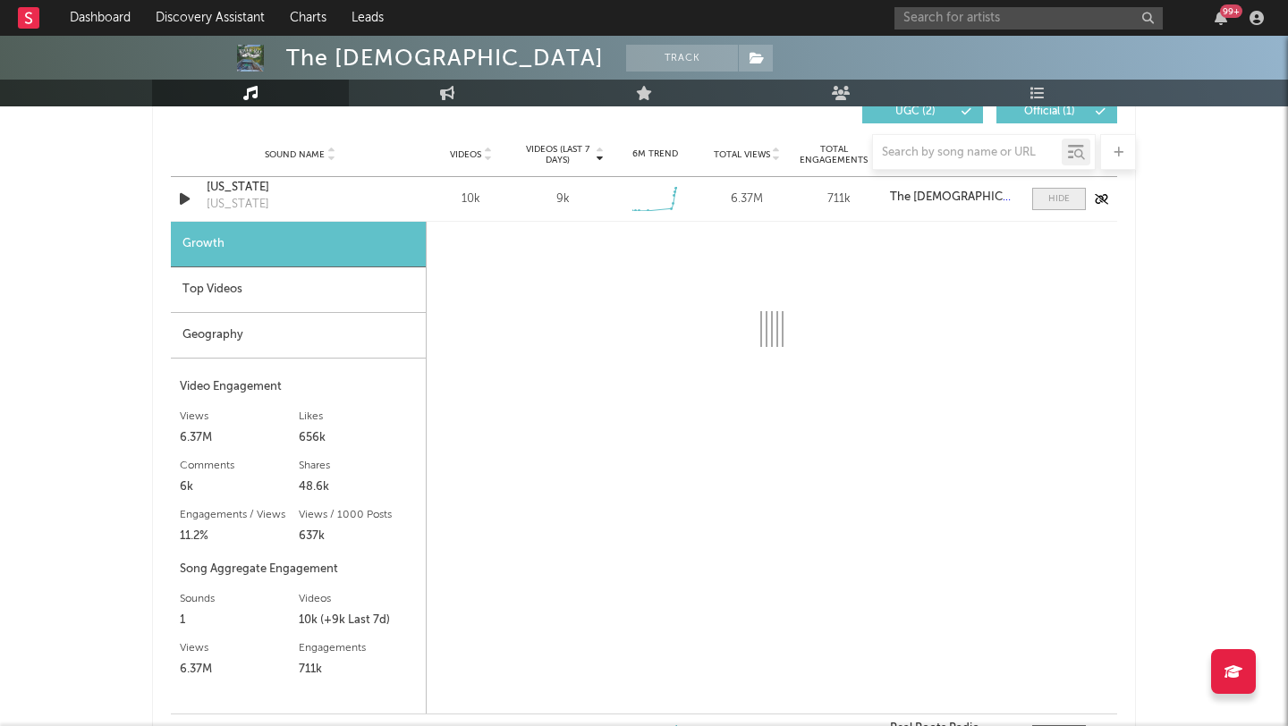
select select "1w"
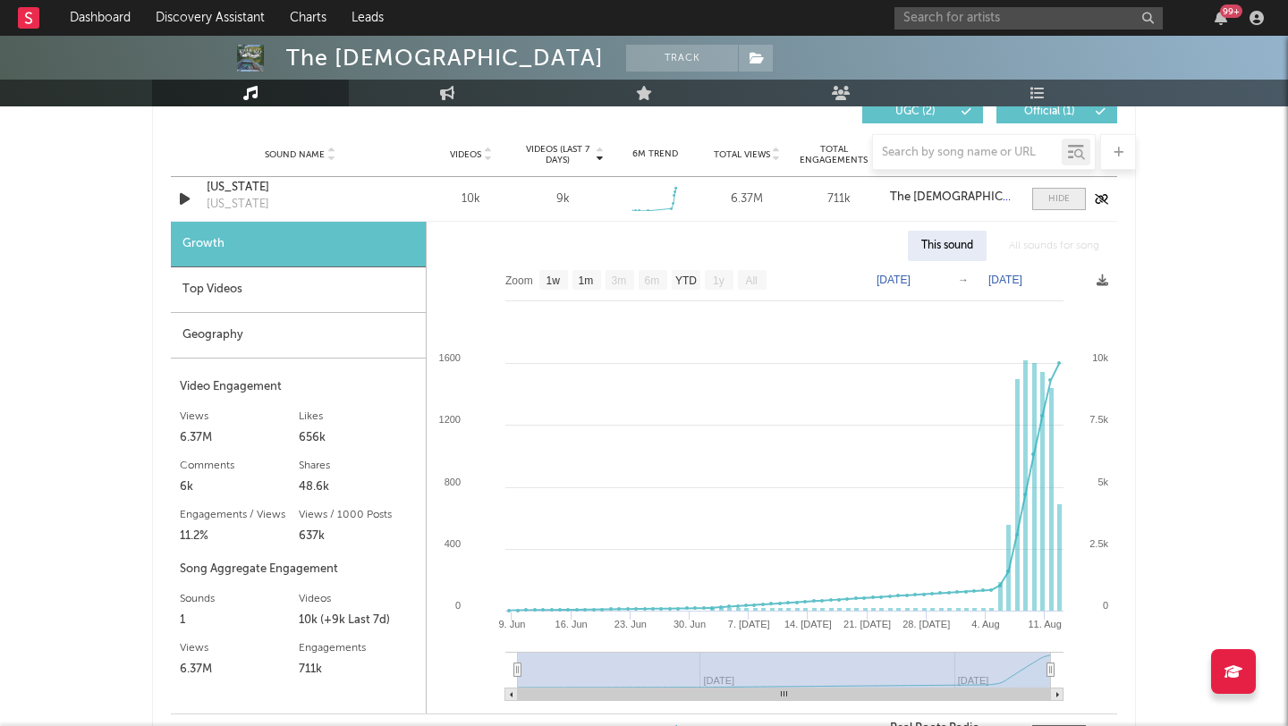
scroll to position [1299, 0]
